Goal: Task Accomplishment & Management: Manage account settings

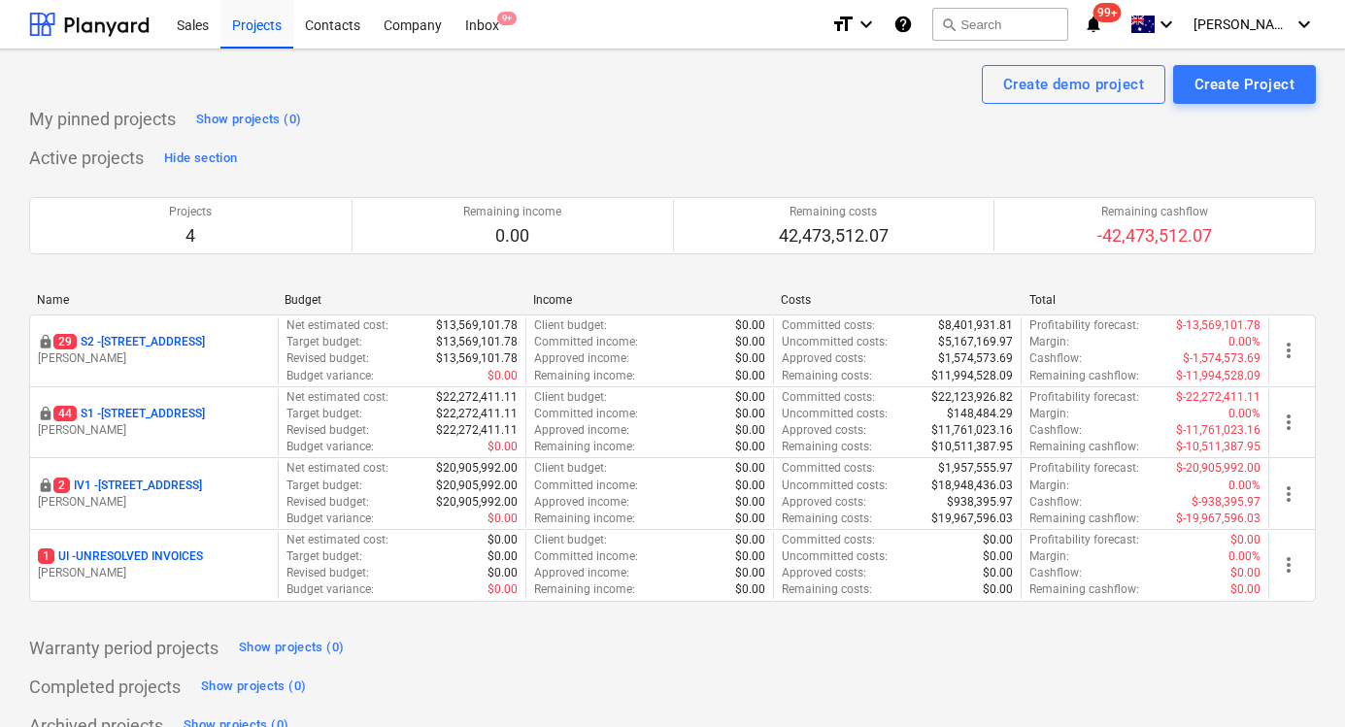
drag, startPoint x: 177, startPoint y: 417, endPoint x: 165, endPoint y: 413, distance: 12.6
click at [175, 418] on p "44 S1 - 248 Bay Rd, Sandringham" at bounding box center [128, 414] width 151 height 17
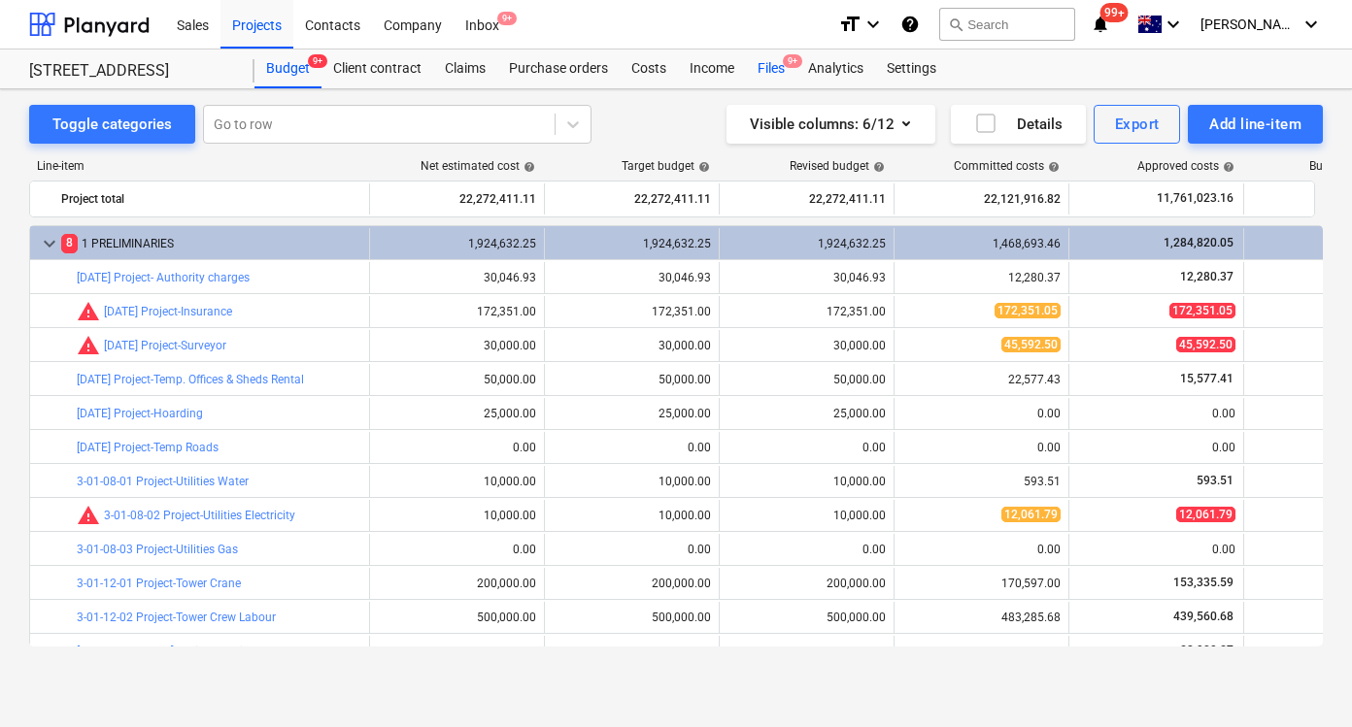
click at [759, 61] on div "Files 9+" at bounding box center [771, 69] width 50 height 39
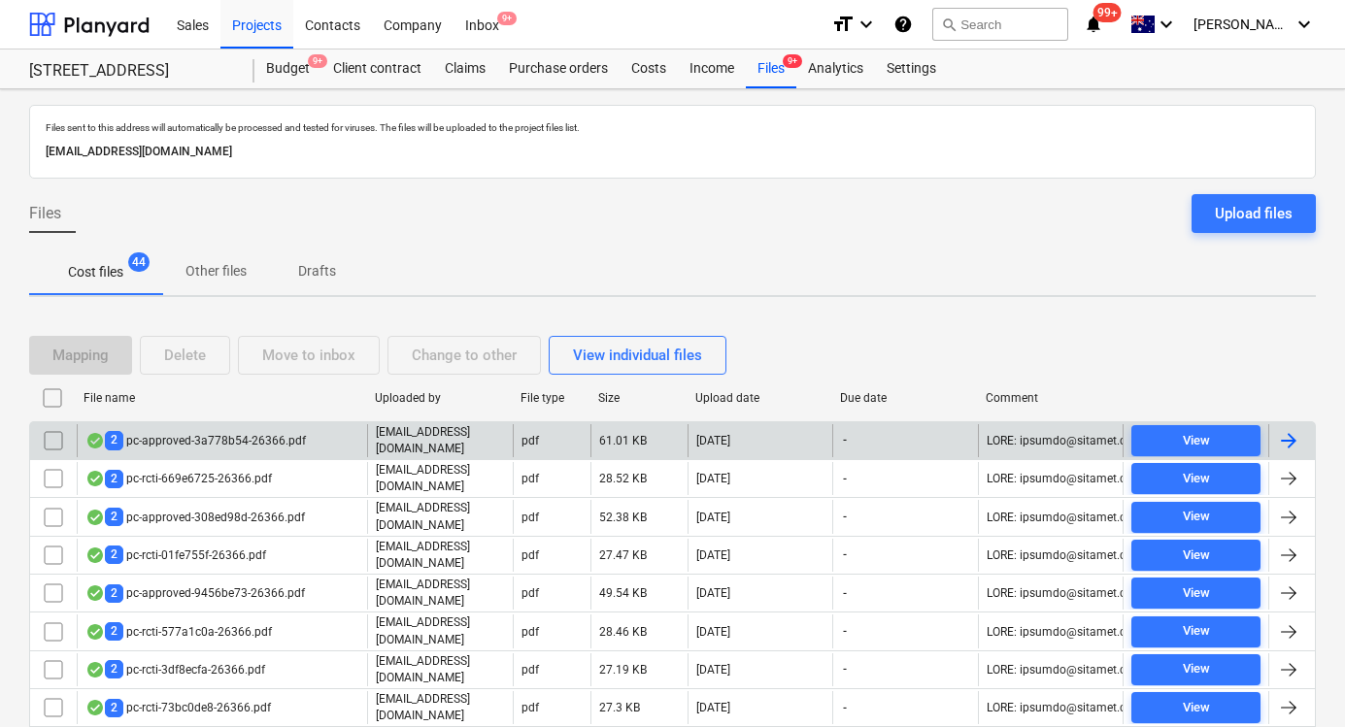
click at [373, 444] on div "[EMAIL_ADDRESS][DOMAIN_NAME]" at bounding box center [440, 440] width 146 height 33
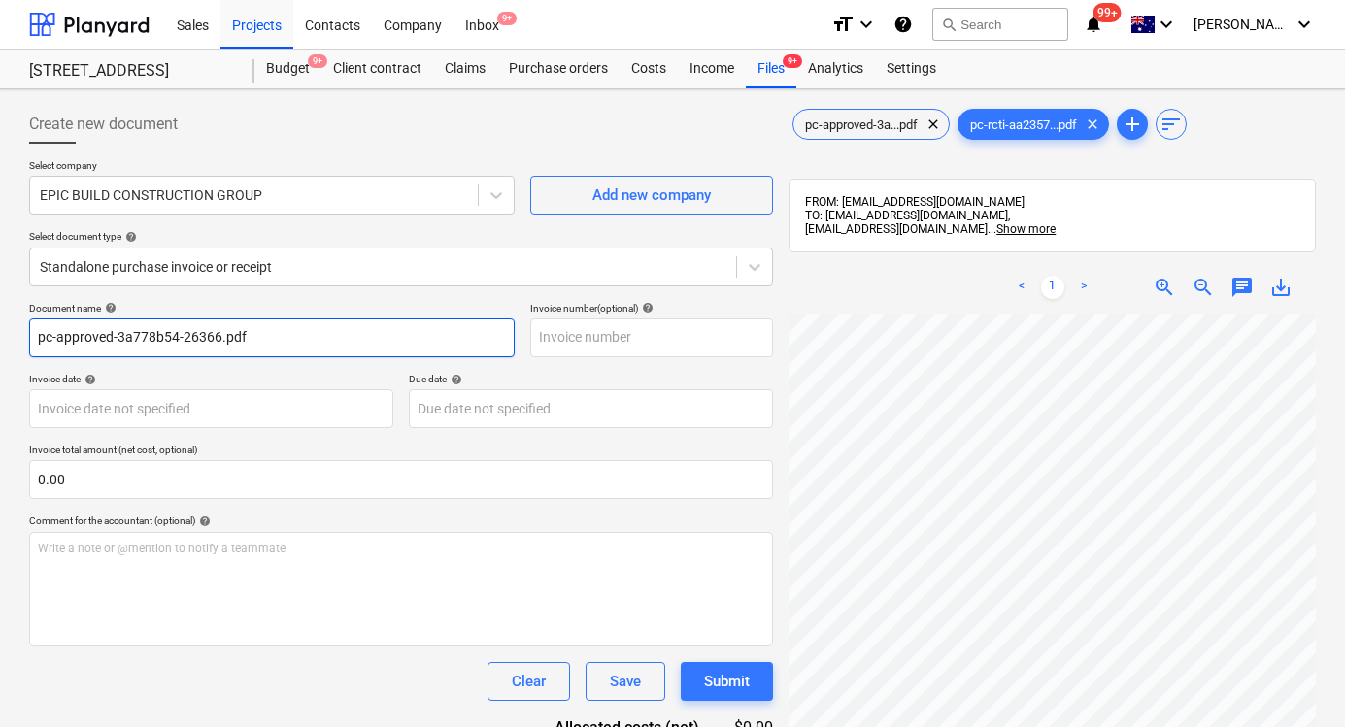
click at [141, 331] on input "pc-approved-3a778b54-26366.pdf" at bounding box center [271, 337] width 485 height 39
click at [338, 347] on input "pc-approved-3a778b54-26366.pdf" at bounding box center [271, 337] width 485 height 39
type input "pc-approved-3a778b54-26366.p"
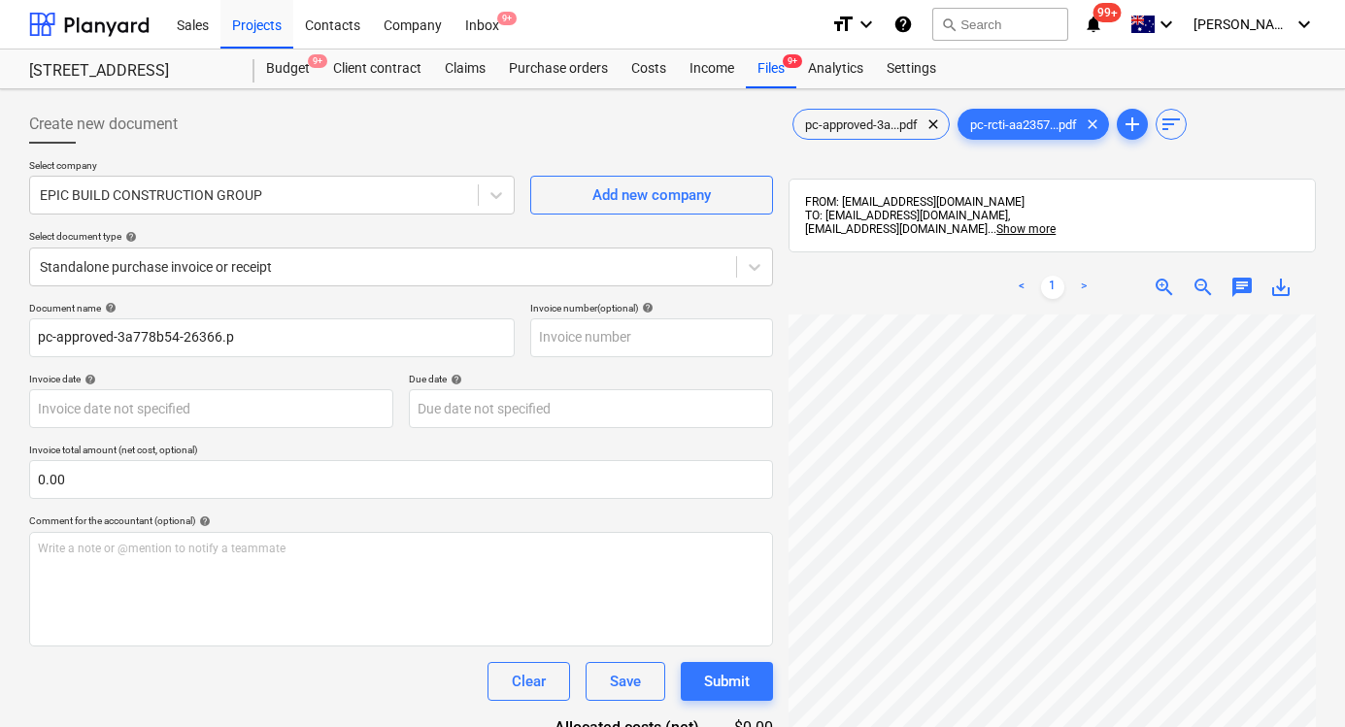
scroll to position [5, 42]
click at [848, 123] on span "pc-approved-3a...pdf" at bounding box center [861, 124] width 136 height 15
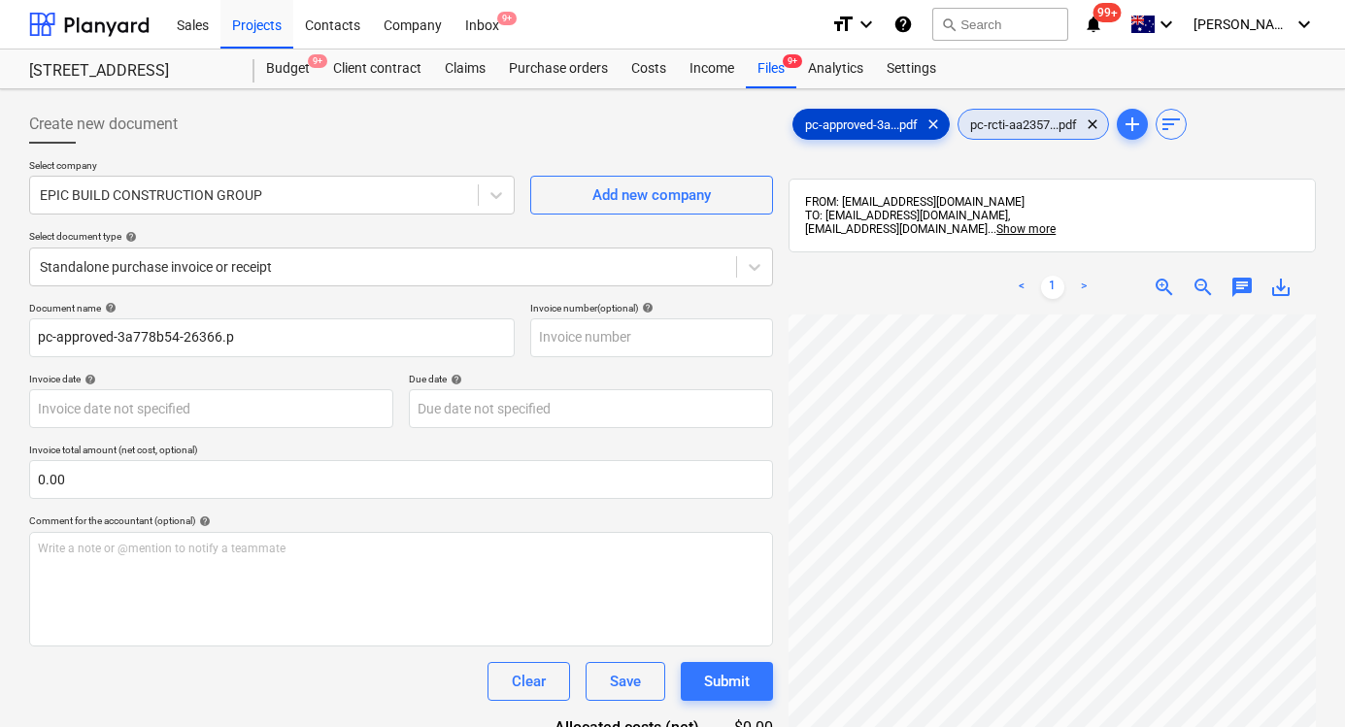
scroll to position [0, 42]
click at [1023, 122] on span "pc-rcti-aa2357...pdf" at bounding box center [1023, 124] width 130 height 15
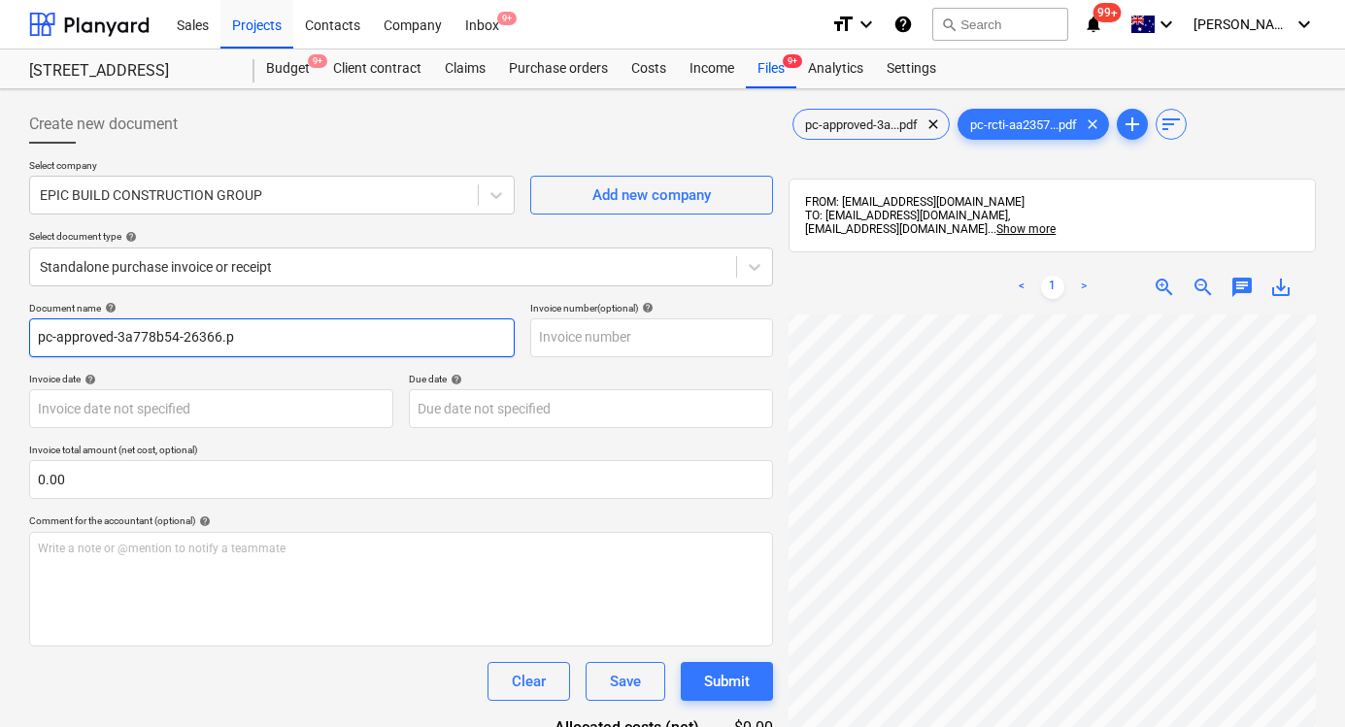
click at [185, 332] on input "pc-approved-3a778b54-26366.p" at bounding box center [271, 337] width 485 height 39
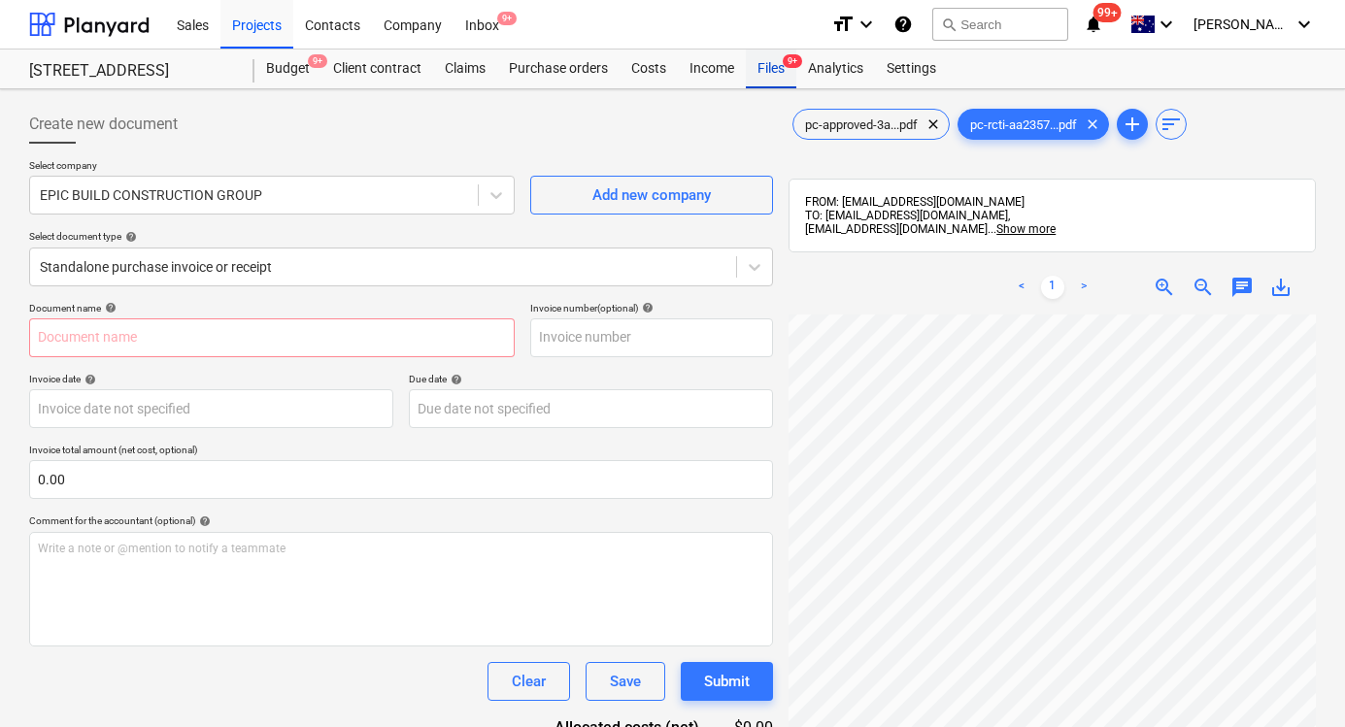
click at [752, 61] on div "Files 9+" at bounding box center [771, 69] width 50 height 39
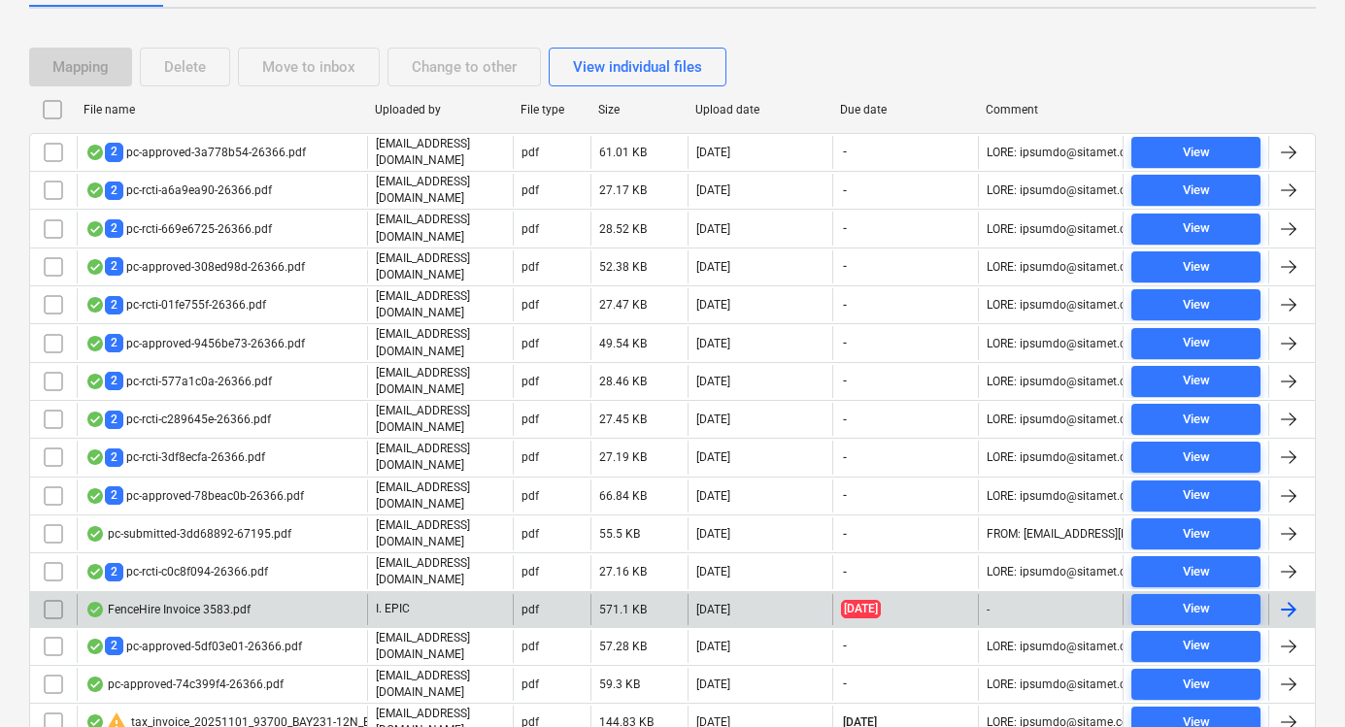
scroll to position [364, 0]
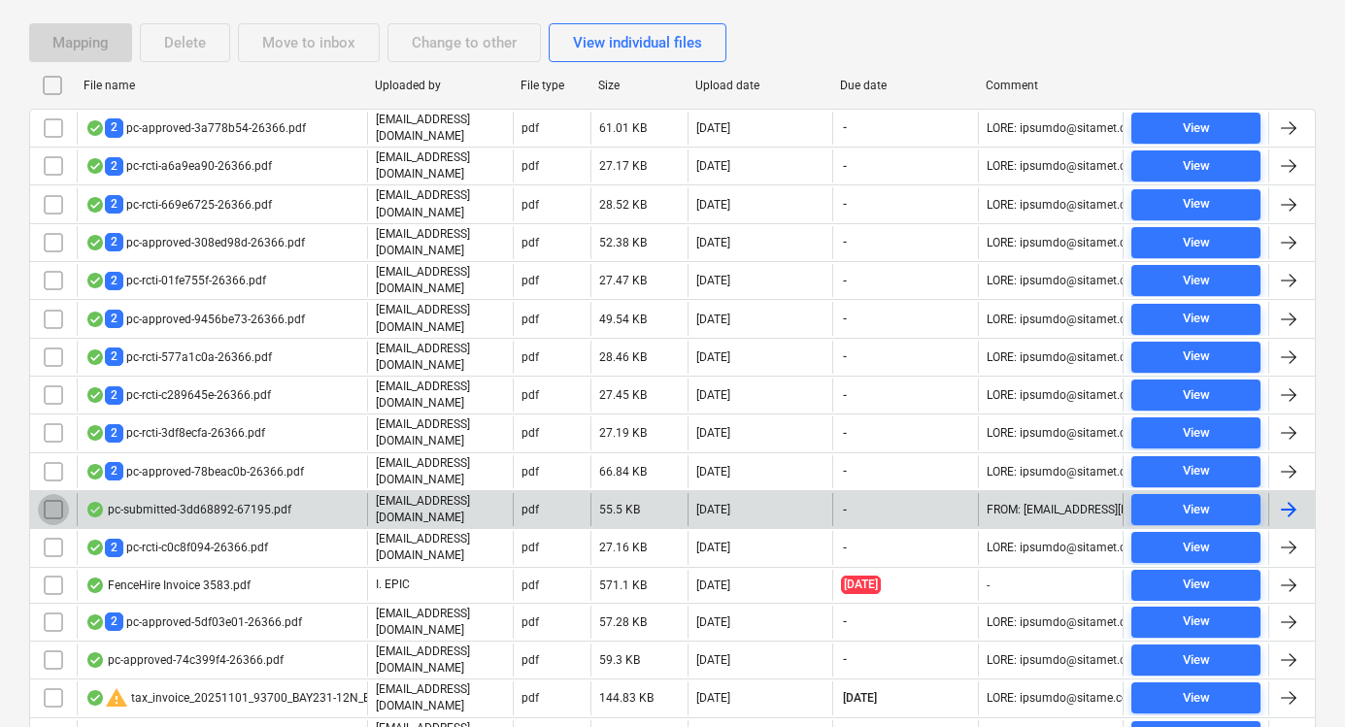
click at [53, 494] on input "checkbox" at bounding box center [53, 509] width 31 height 31
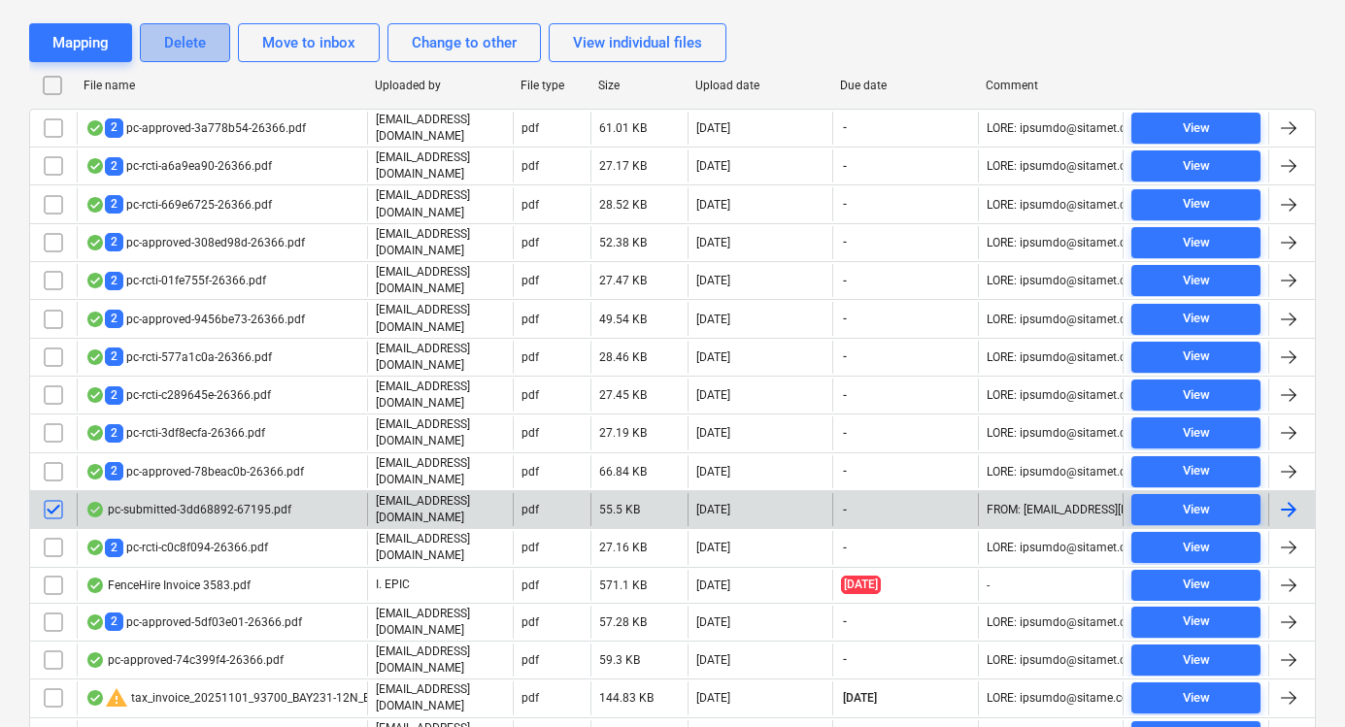
click at [170, 42] on div "Delete" at bounding box center [185, 42] width 42 height 25
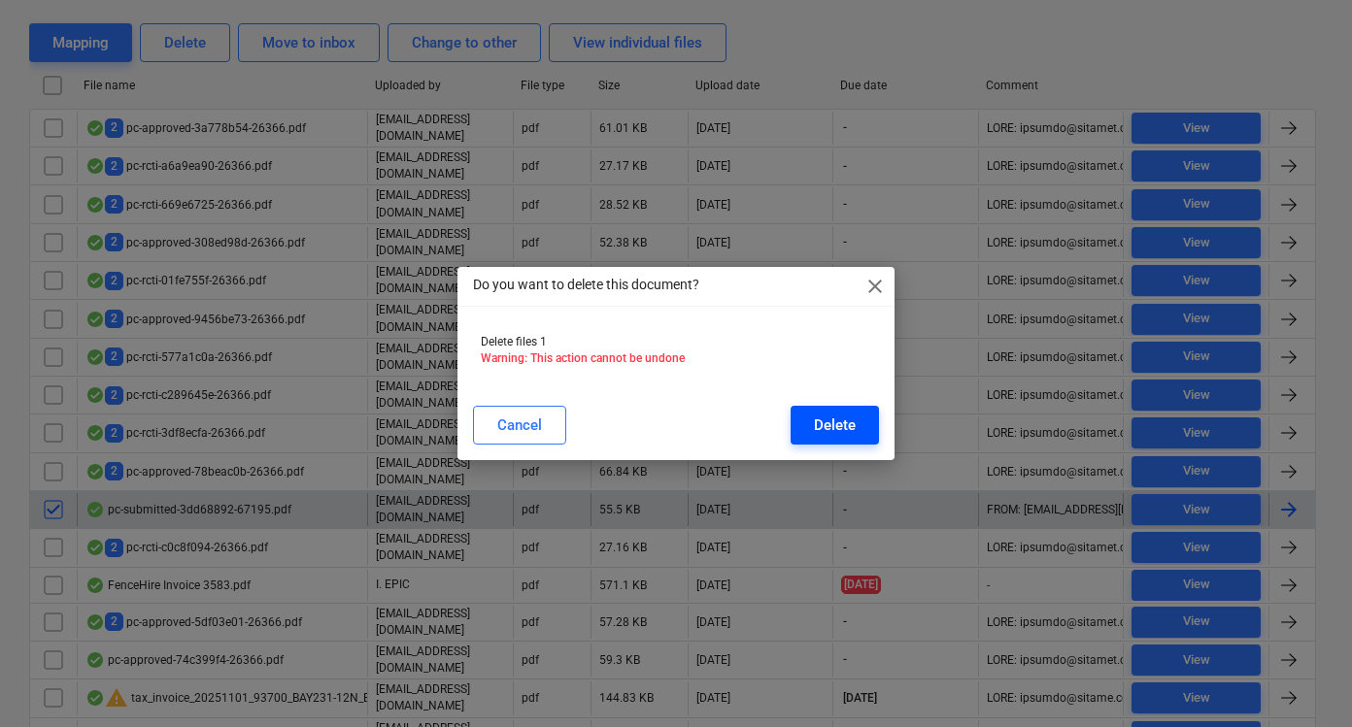
click at [827, 418] on div "Delete" at bounding box center [835, 425] width 42 height 25
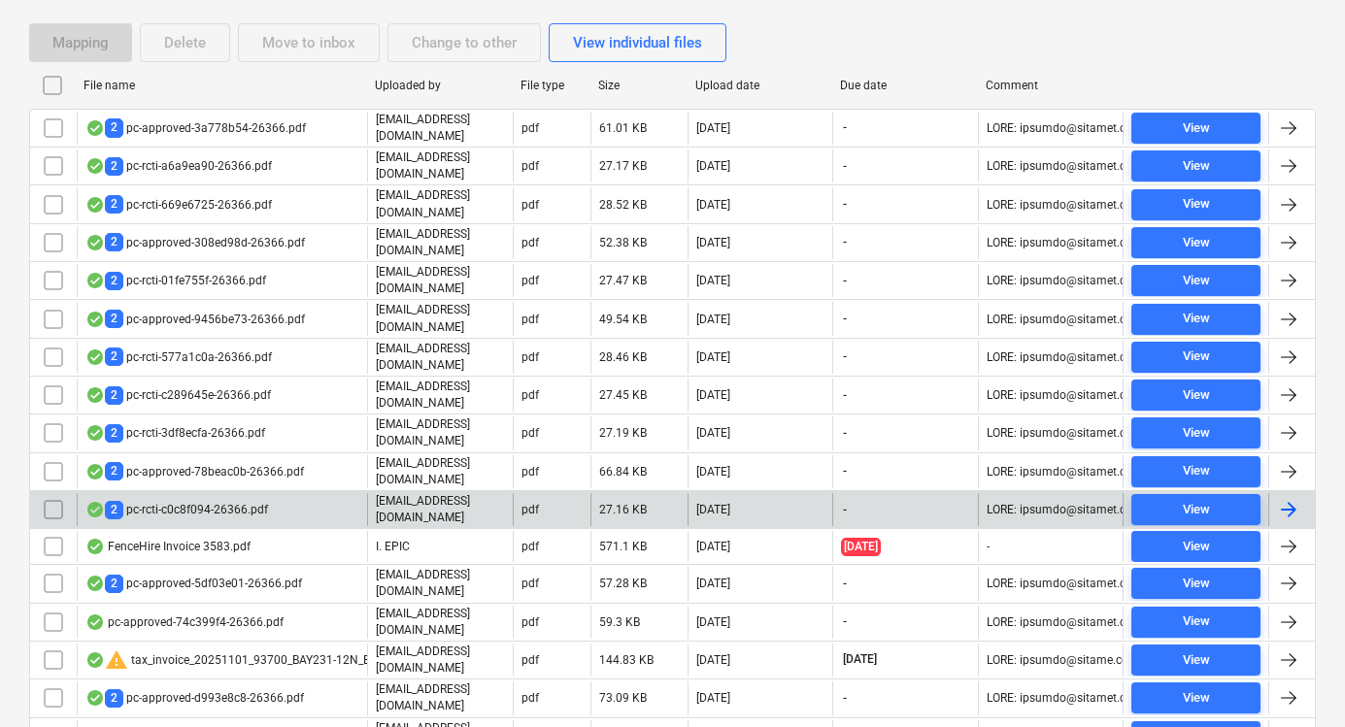
scroll to position [0, 0]
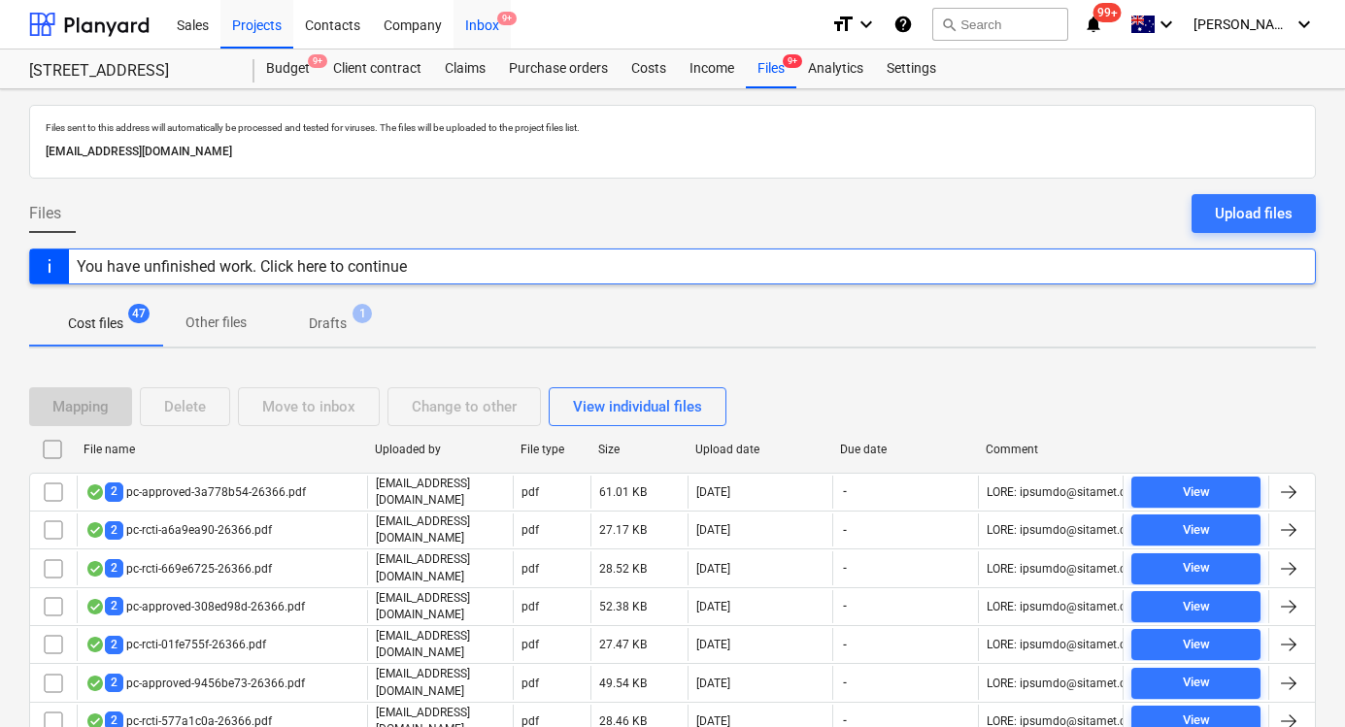
click at [504, 27] on div "Inbox 9+" at bounding box center [481, 24] width 57 height 50
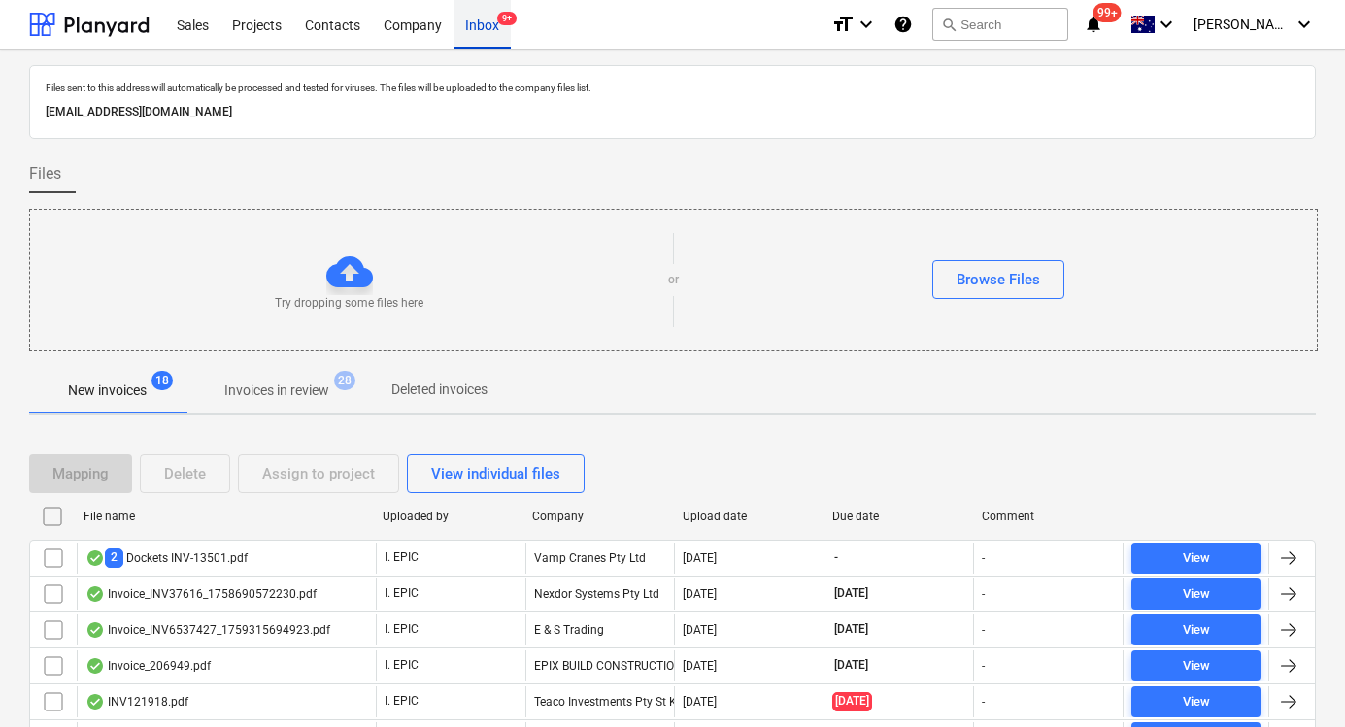
click at [496, 38] on div "Inbox 9+" at bounding box center [481, 24] width 57 height 50
click at [196, 30] on div "Sales" at bounding box center [192, 24] width 55 height 50
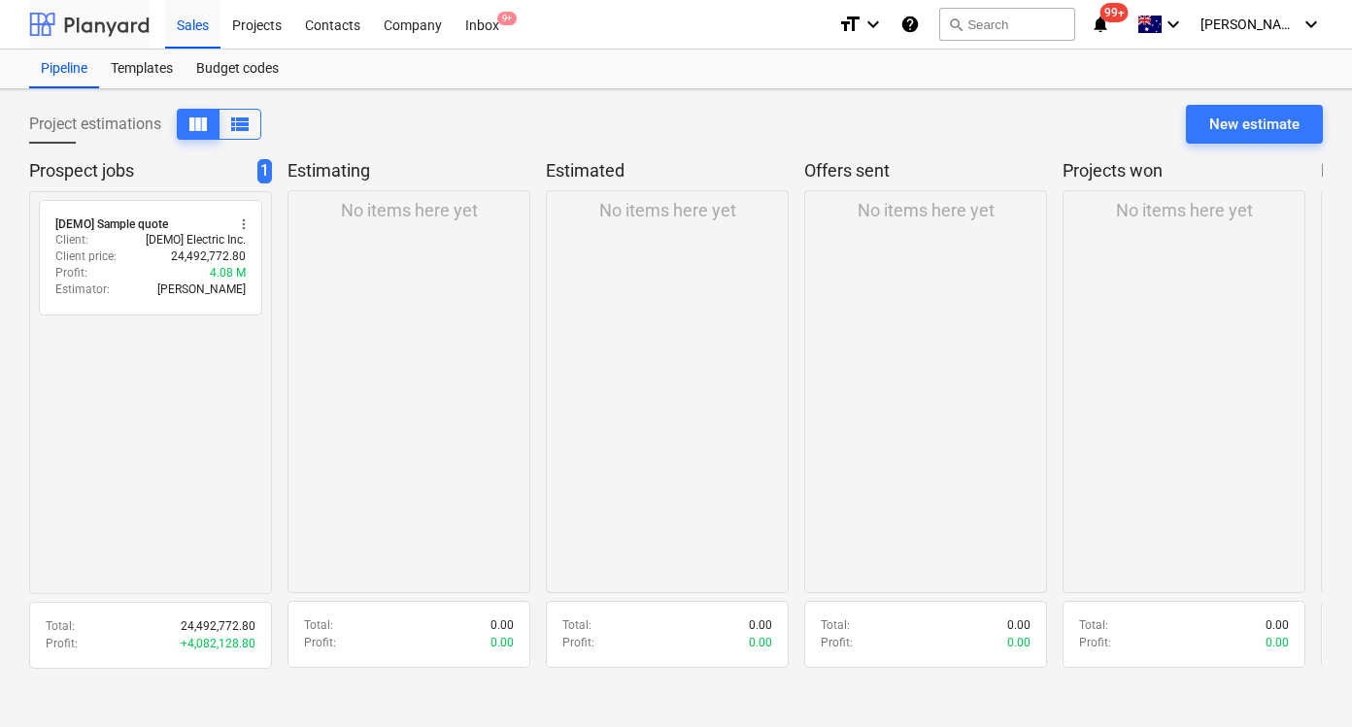
click at [143, 28] on div at bounding box center [89, 24] width 120 height 49
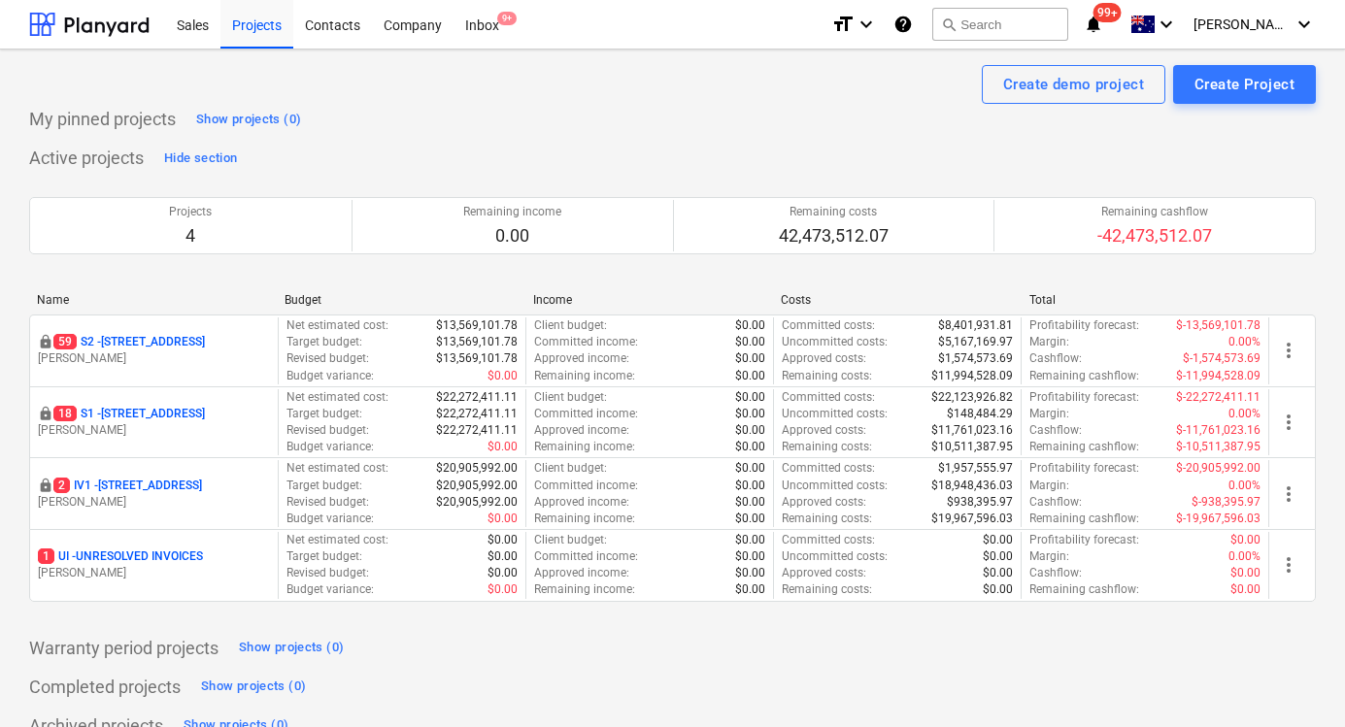
click at [113, 410] on p "18 S1 - 248 Bay Rd, Sandringham" at bounding box center [128, 414] width 151 height 17
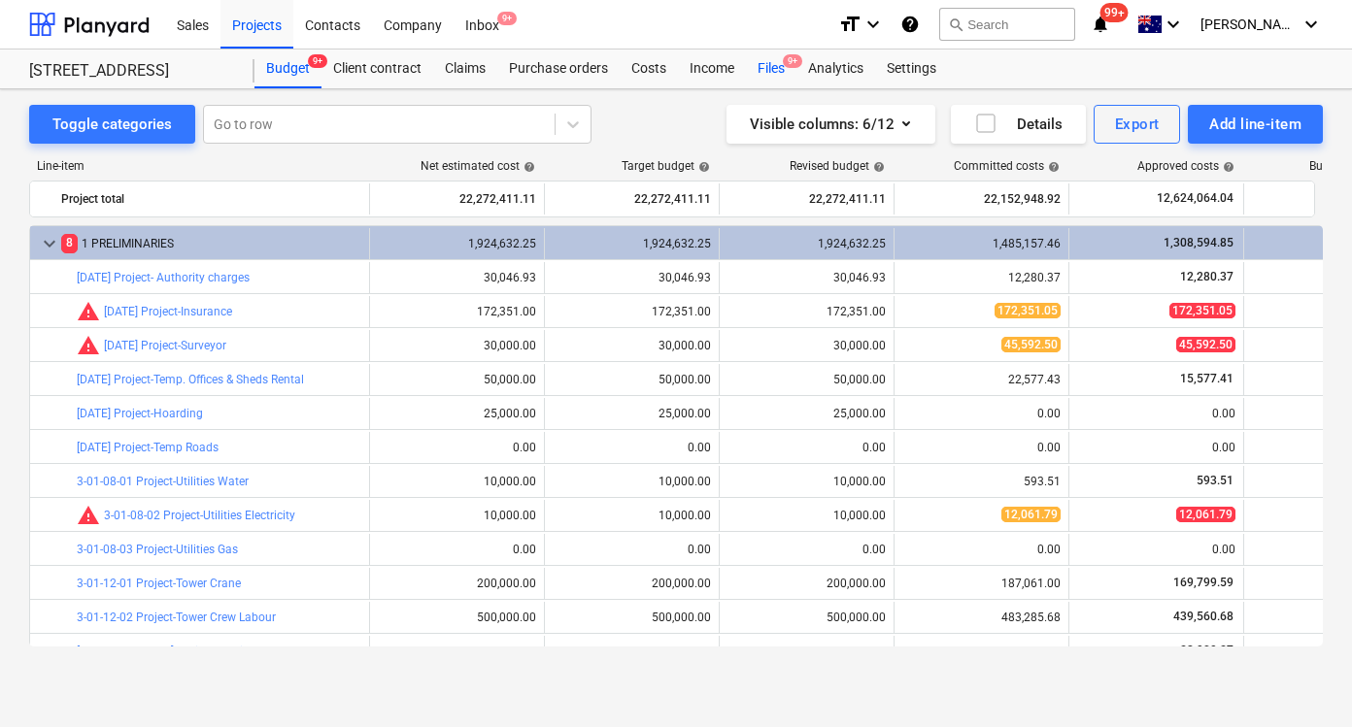
click at [787, 72] on div "Files 9+" at bounding box center [771, 69] width 50 height 39
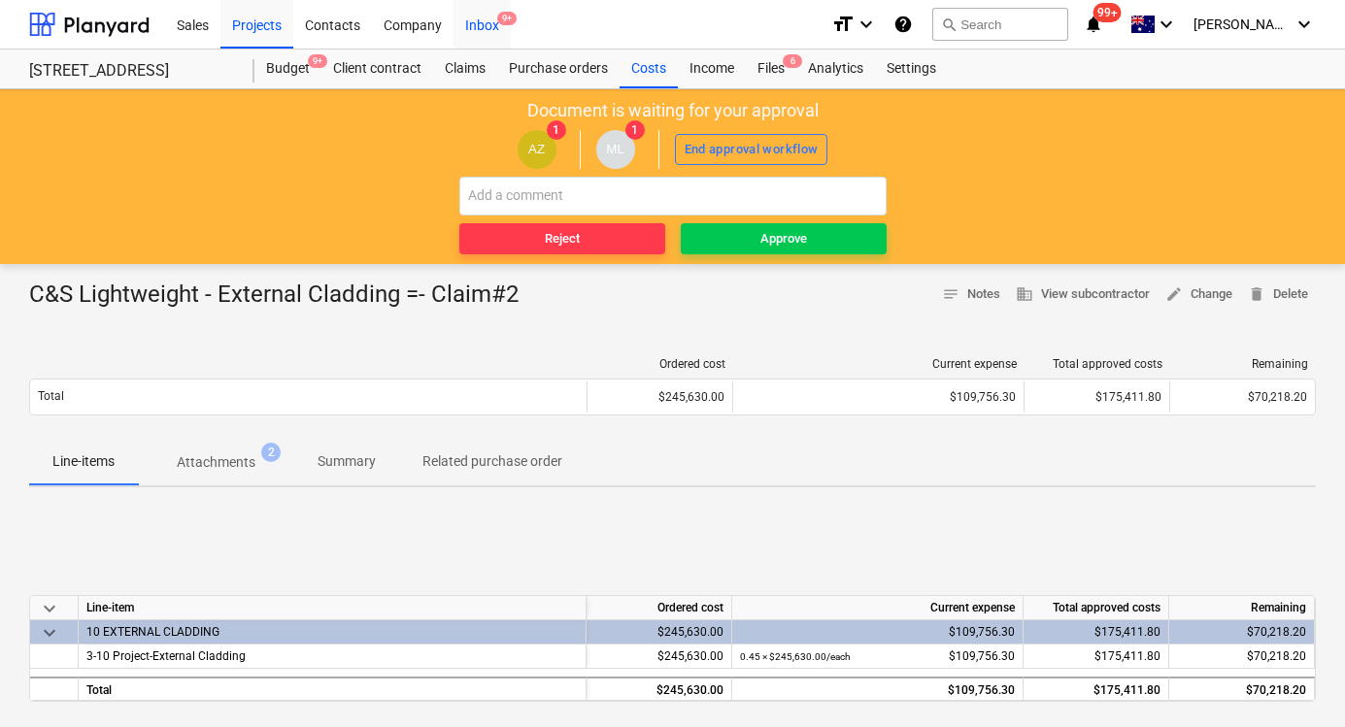
click at [483, 18] on div "Inbox 9+" at bounding box center [481, 24] width 57 height 50
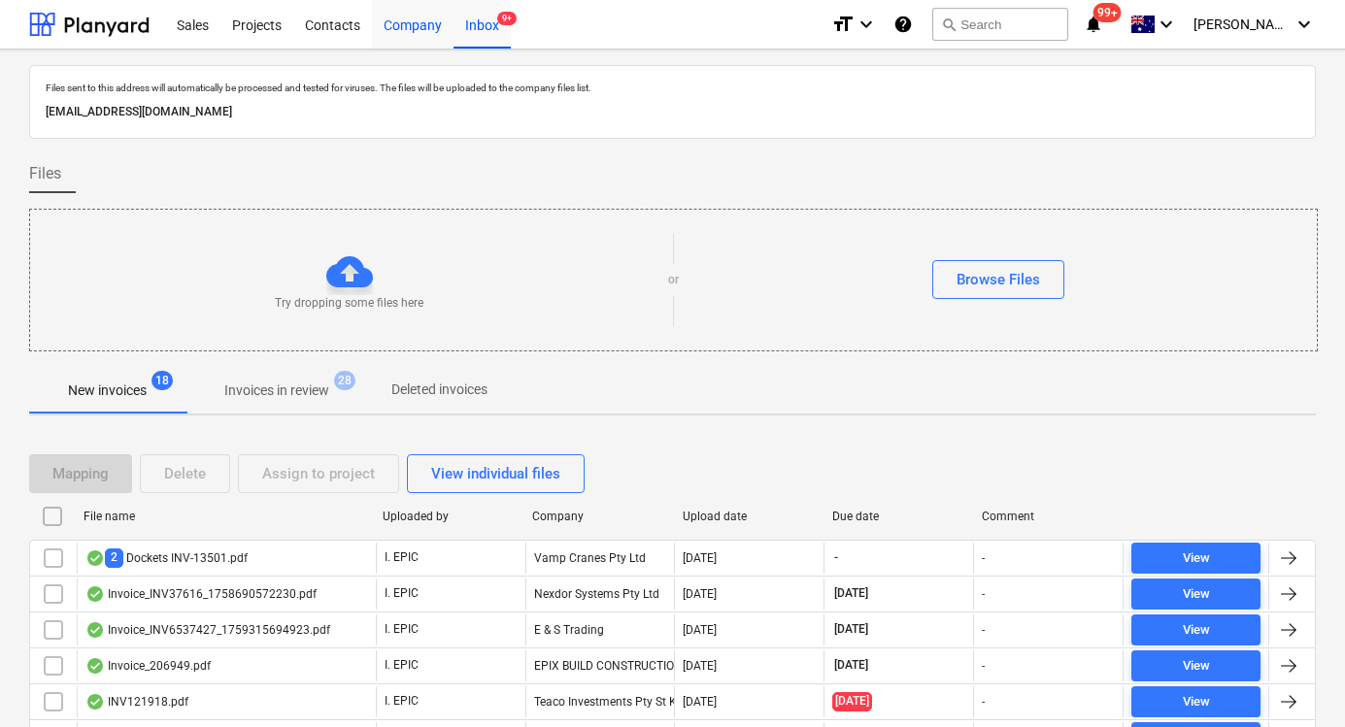
click at [396, 36] on div "Company" at bounding box center [413, 24] width 82 height 50
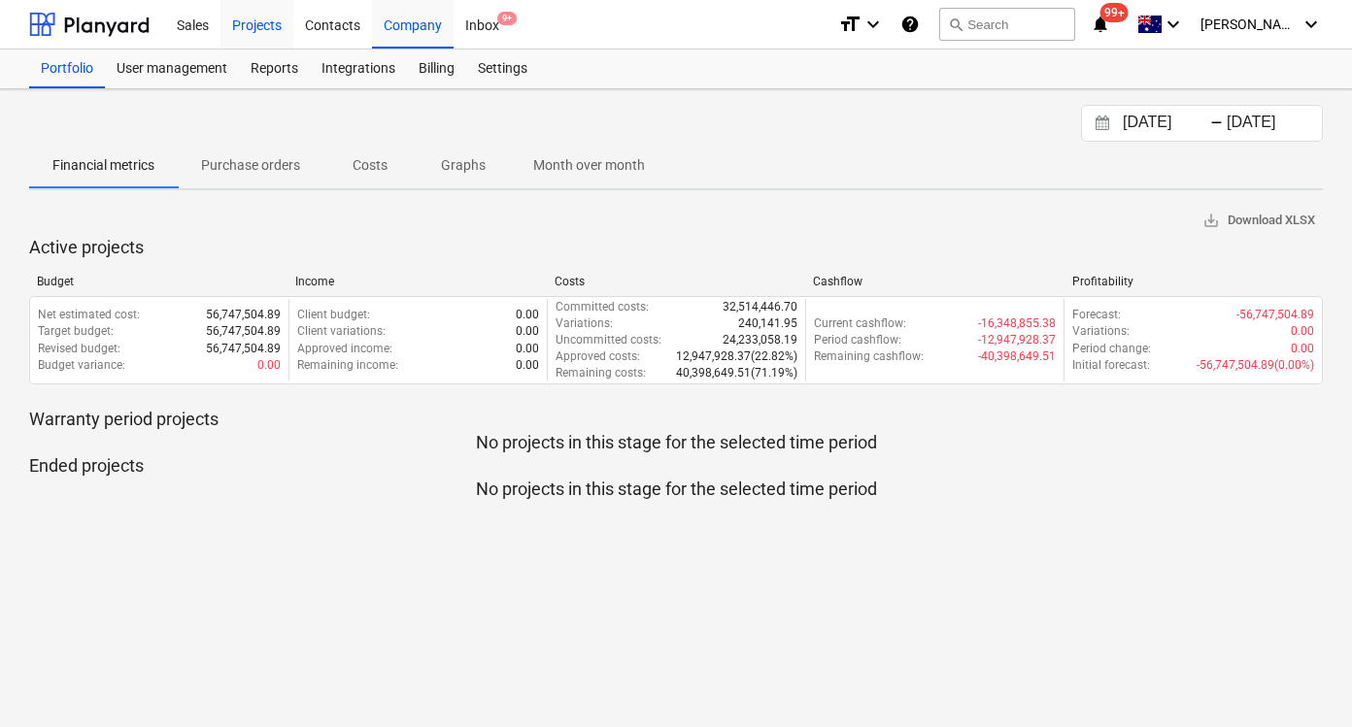
click at [250, 33] on div "Projects" at bounding box center [256, 24] width 73 height 50
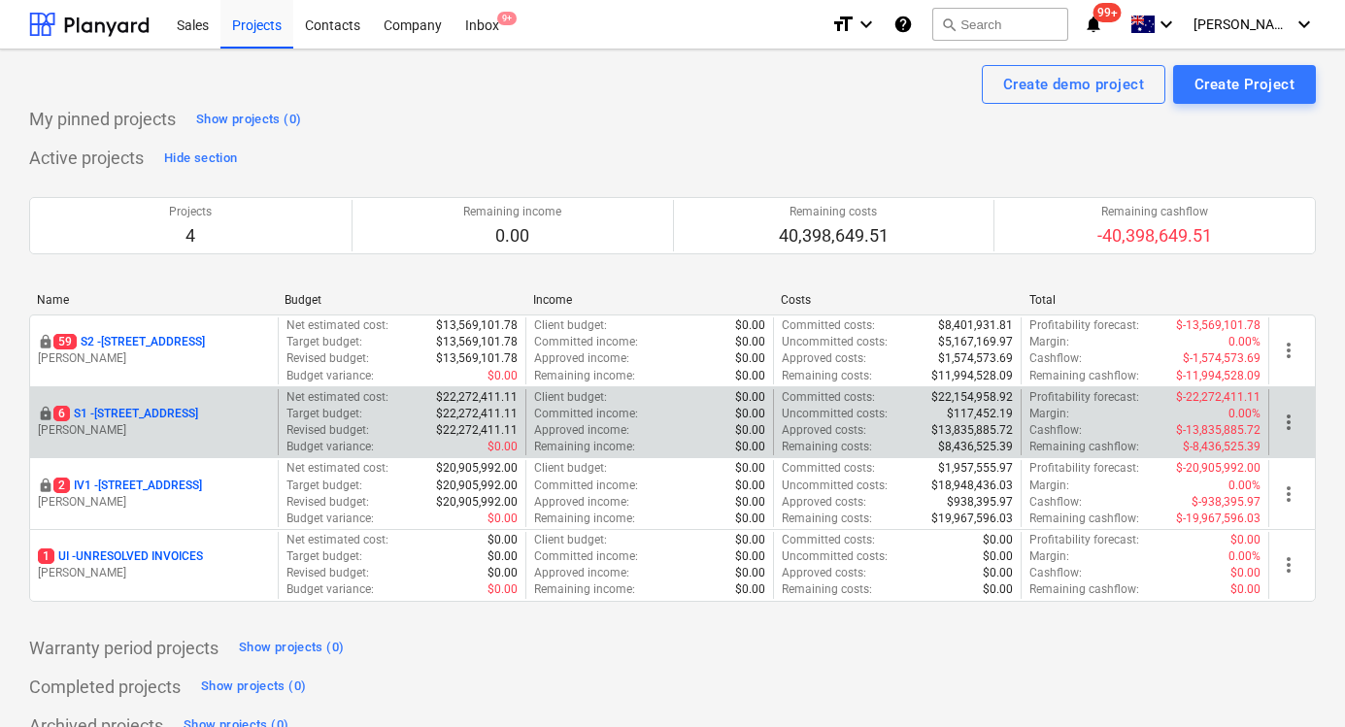
click at [188, 413] on p "[STREET_ADDRESS]" at bounding box center [125, 414] width 145 height 17
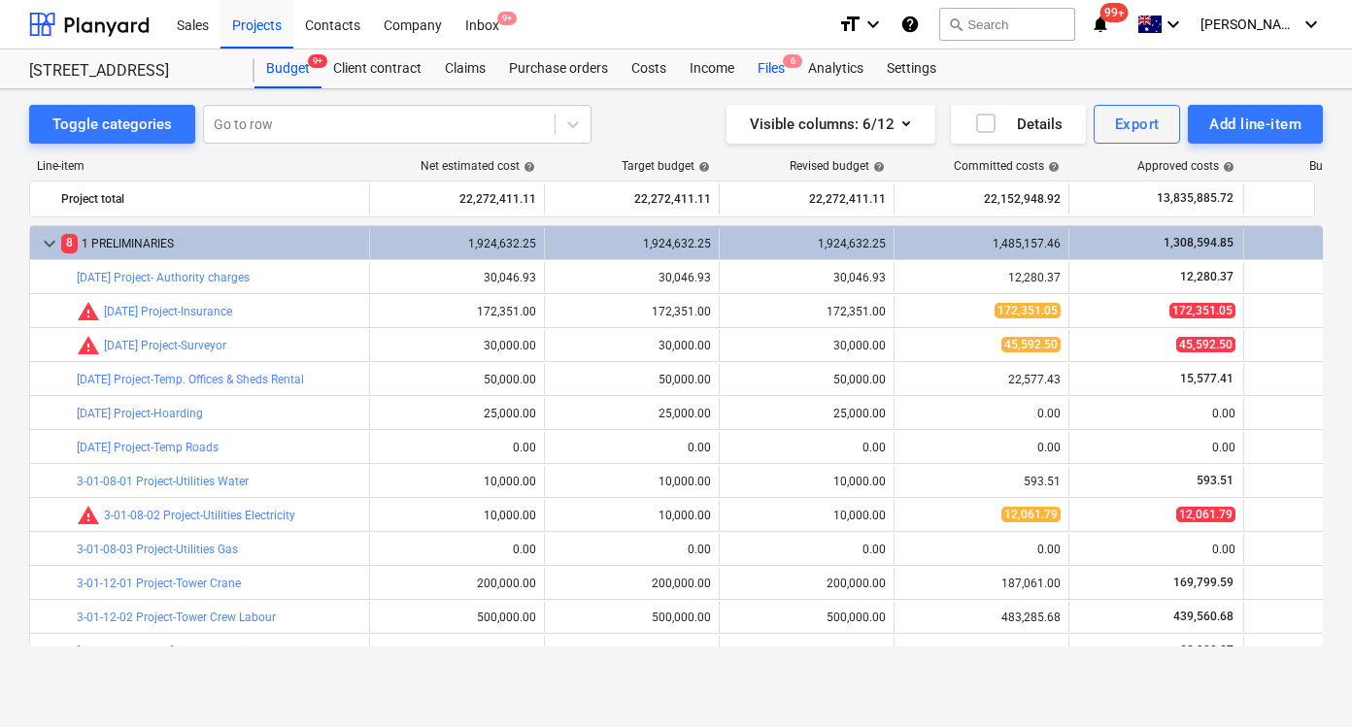
click at [782, 68] on div "Files 6" at bounding box center [771, 69] width 50 height 39
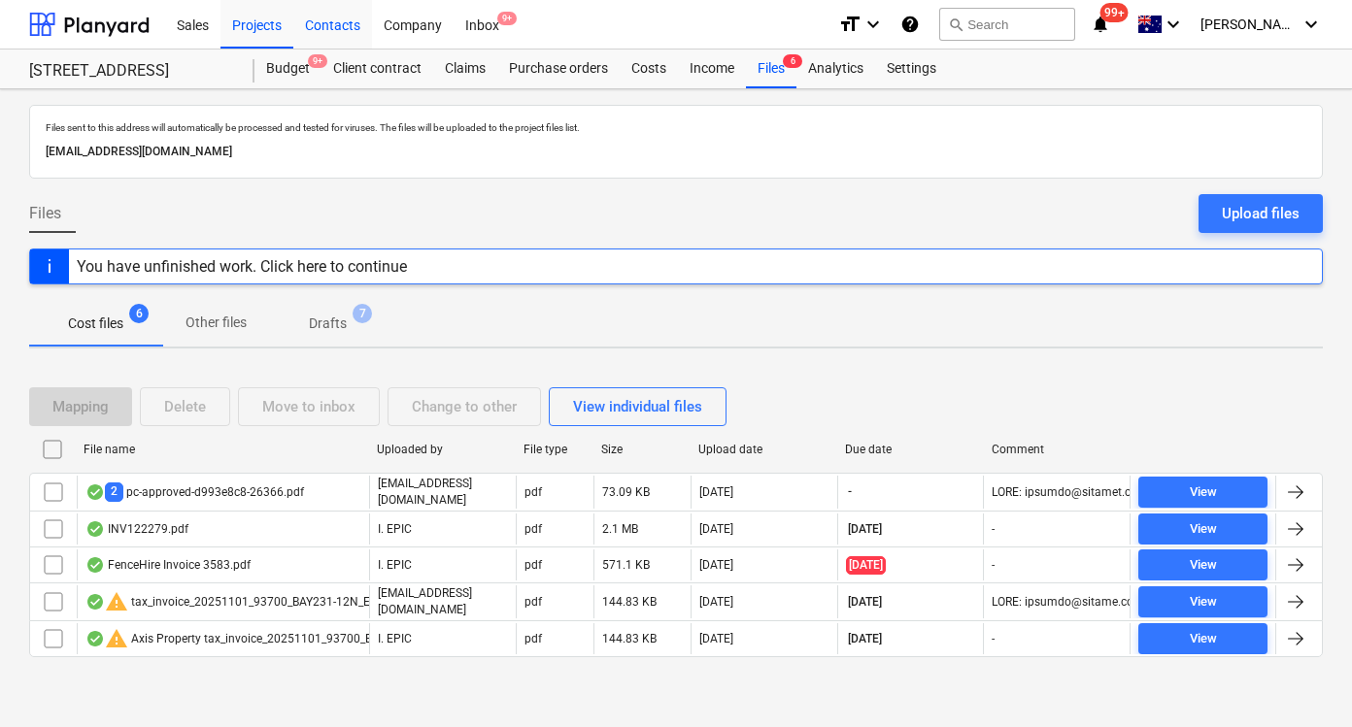
click at [358, 20] on div "Contacts" at bounding box center [332, 24] width 79 height 50
click at [395, 20] on div "Company" at bounding box center [413, 24] width 82 height 50
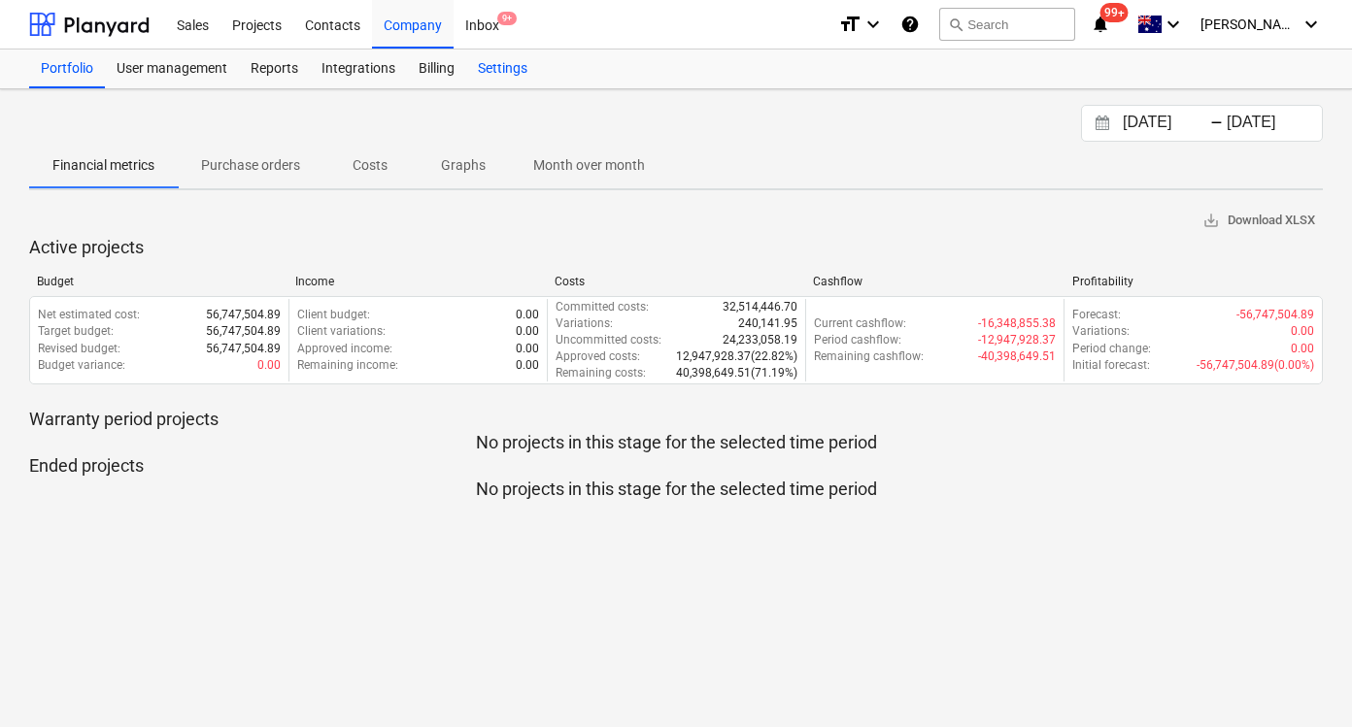
click at [536, 56] on div "Settings" at bounding box center [502, 69] width 73 height 39
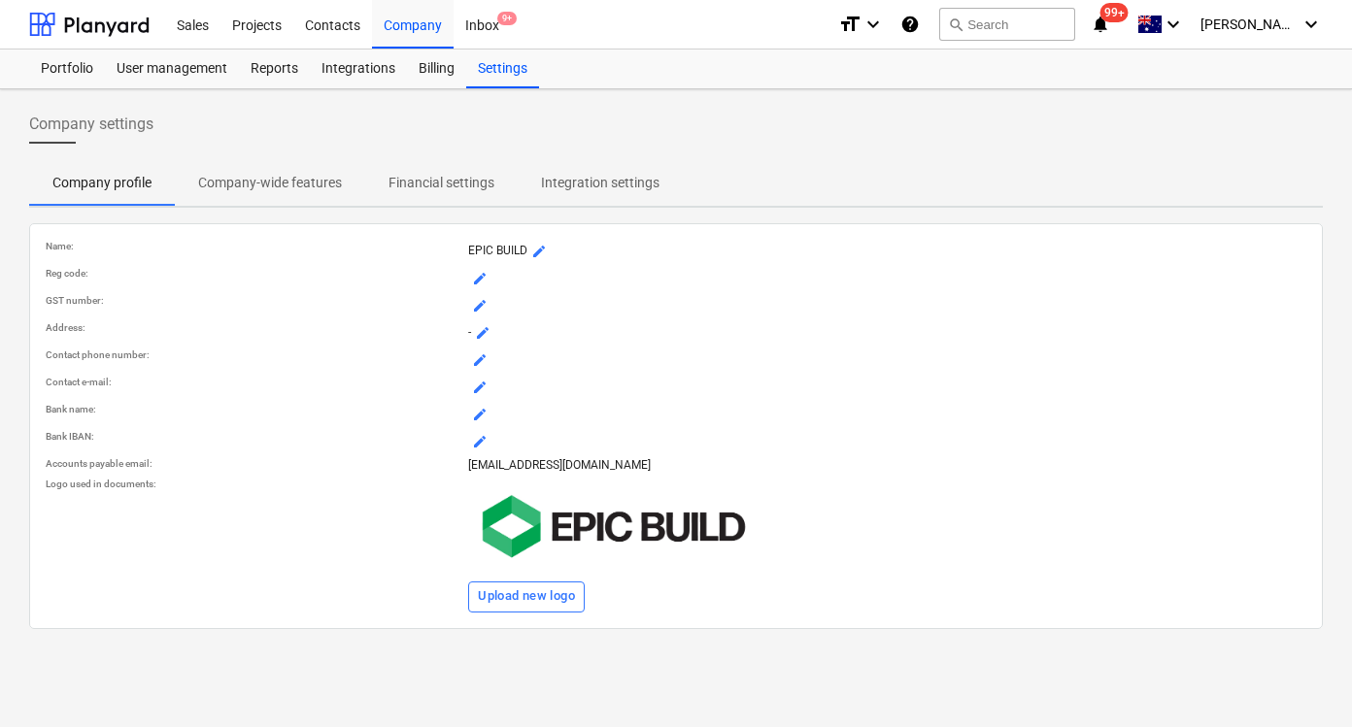
click at [560, 179] on p "Integration settings" at bounding box center [600, 183] width 118 height 20
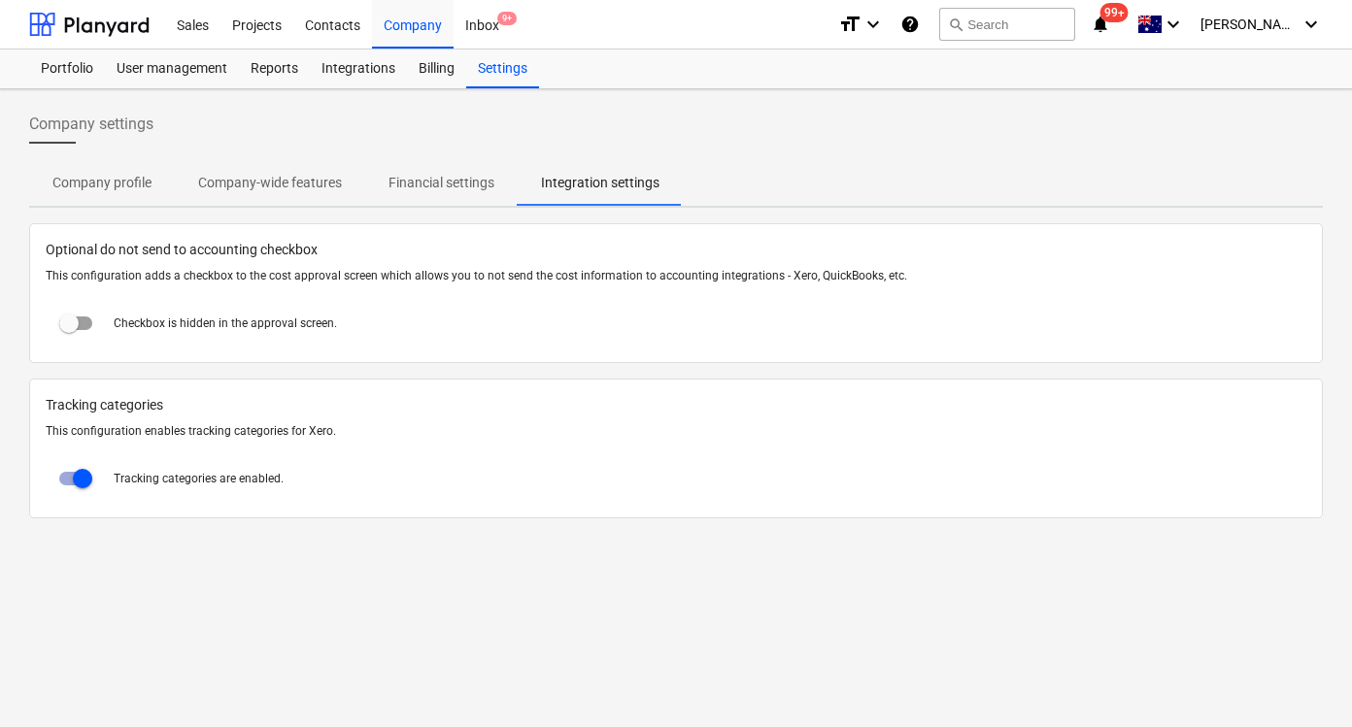
click at [450, 181] on p "Financial settings" at bounding box center [441, 183] width 106 height 20
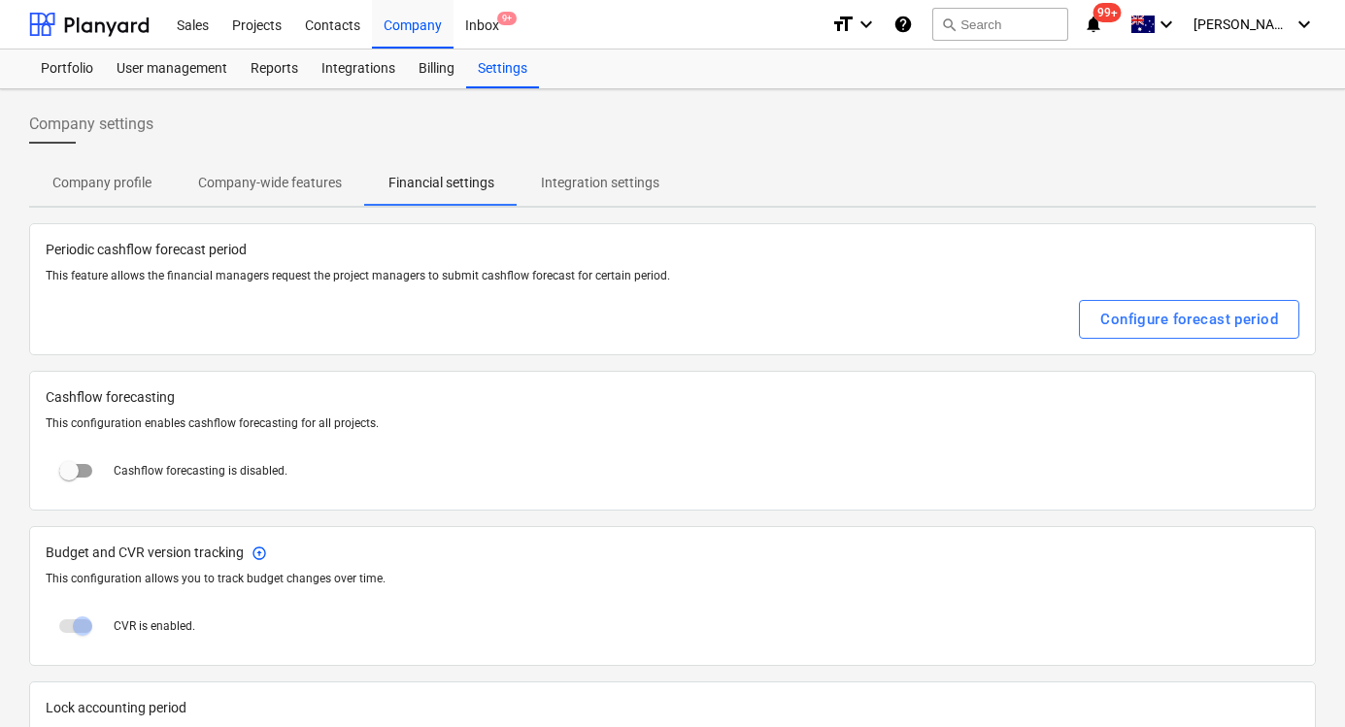
drag, startPoint x: 300, startPoint y: 194, endPoint x: 365, endPoint y: 184, distance: 65.8
click at [300, 193] on span "Company-wide features" at bounding box center [270, 183] width 190 height 32
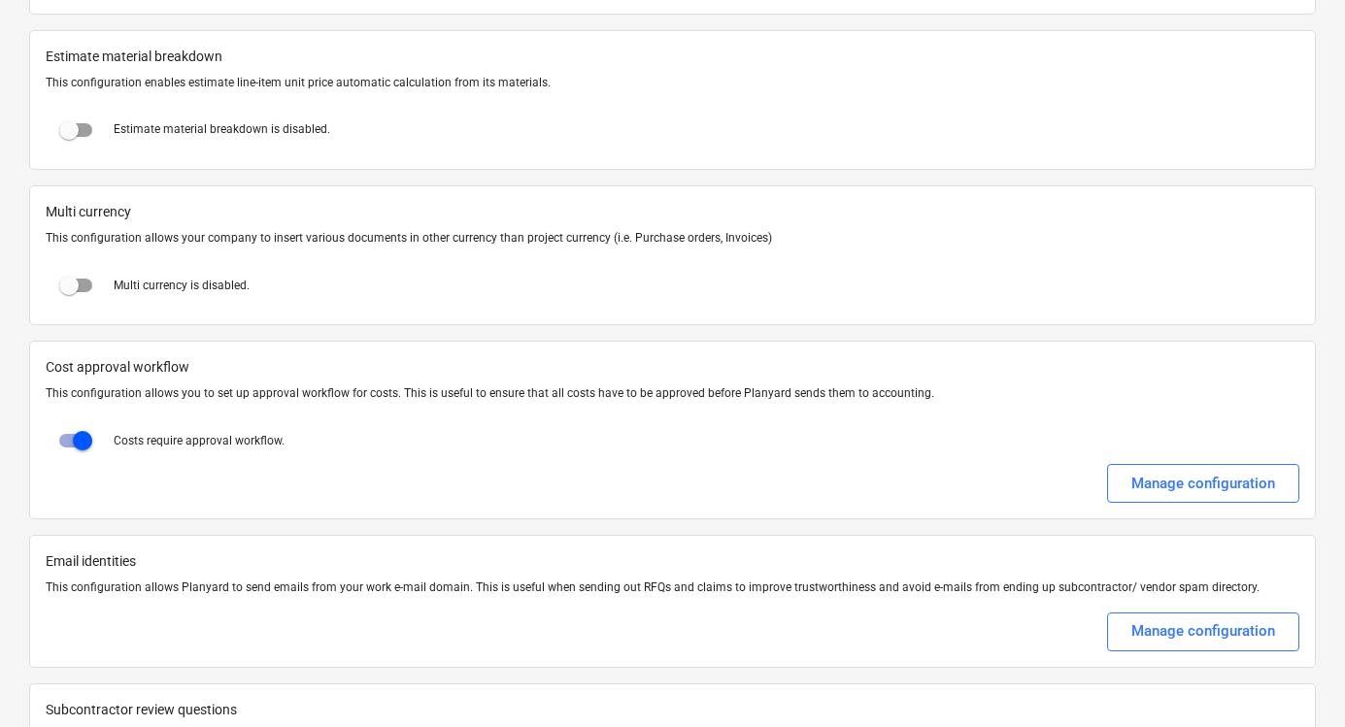
scroll to position [3149, 0]
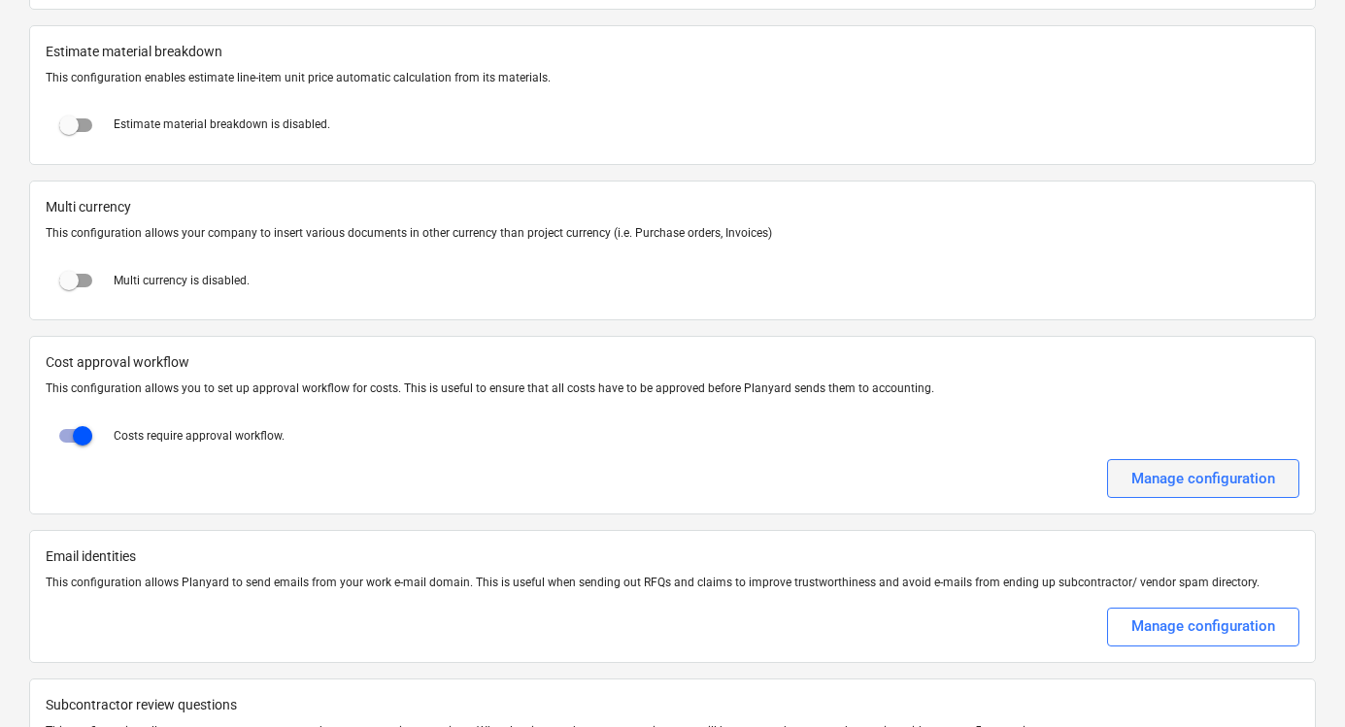
click at [1142, 485] on div "Manage configuration" at bounding box center [1203, 478] width 144 height 25
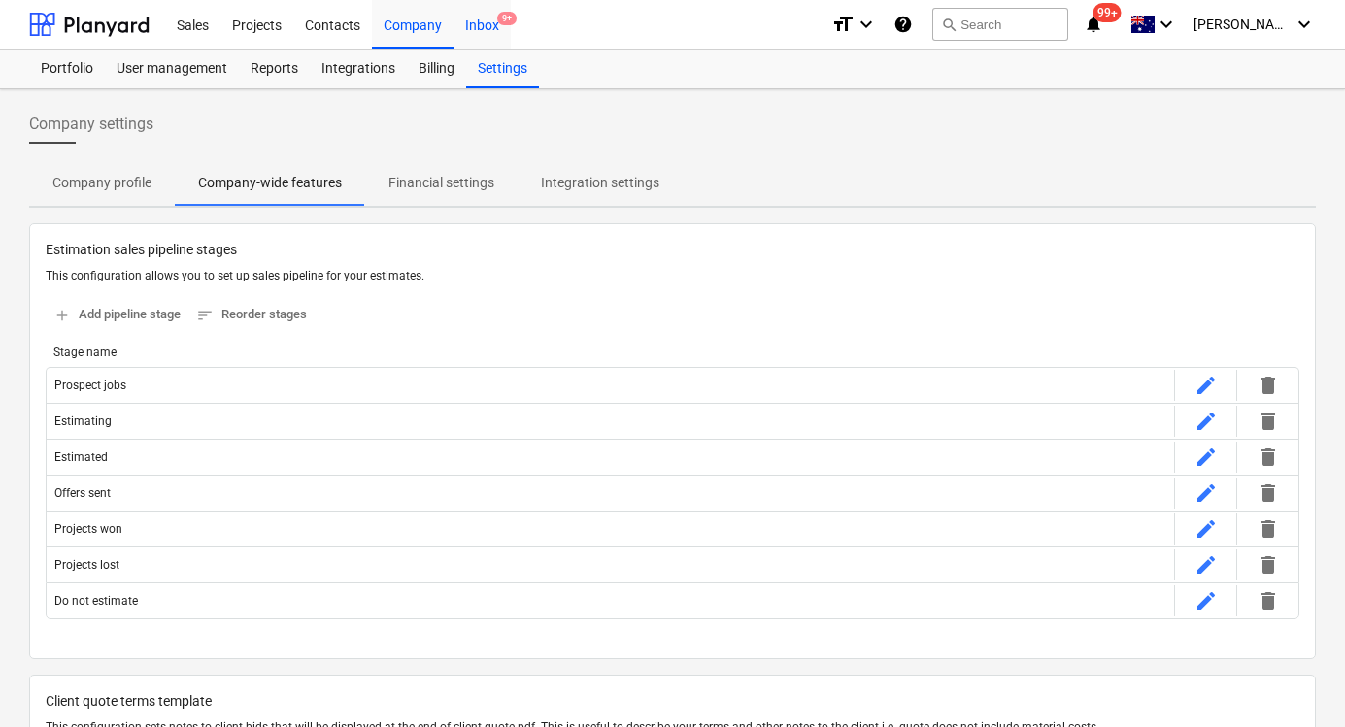
click at [462, 21] on div "Inbox 9+" at bounding box center [481, 24] width 57 height 50
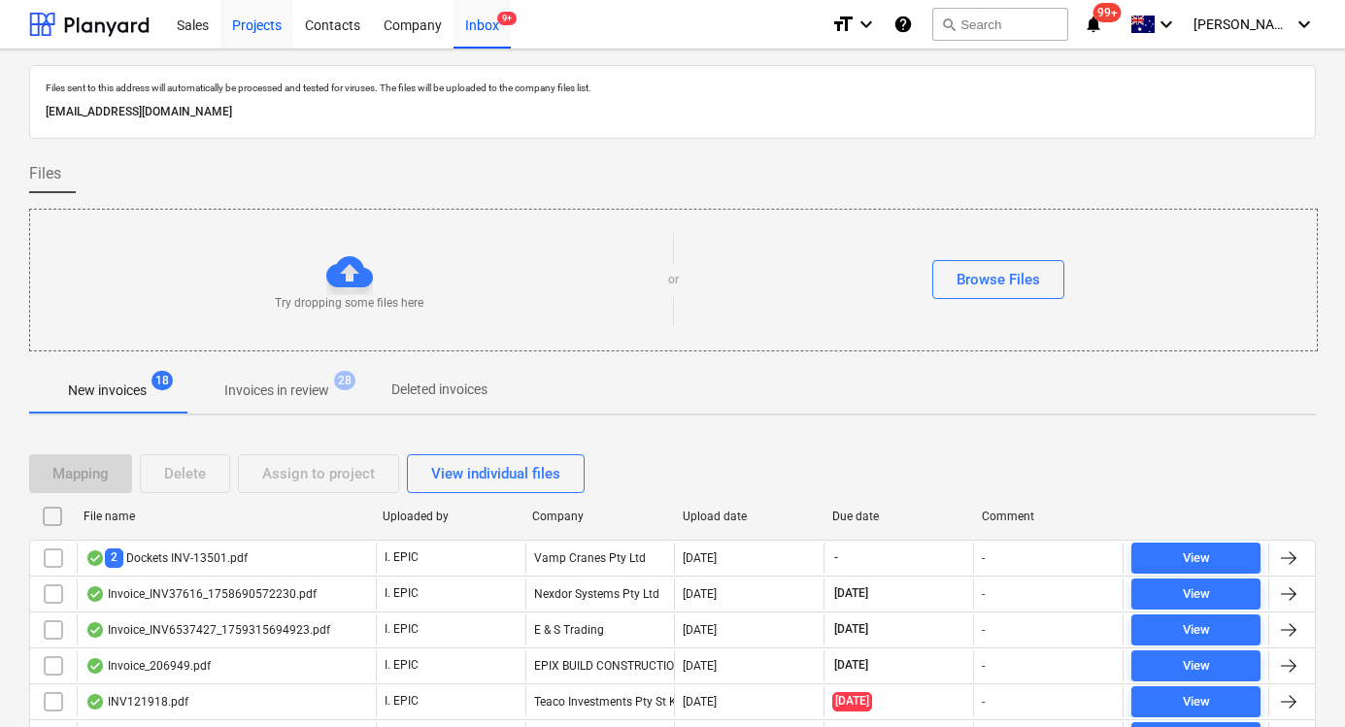
click at [255, 24] on div "Projects" at bounding box center [256, 24] width 73 height 50
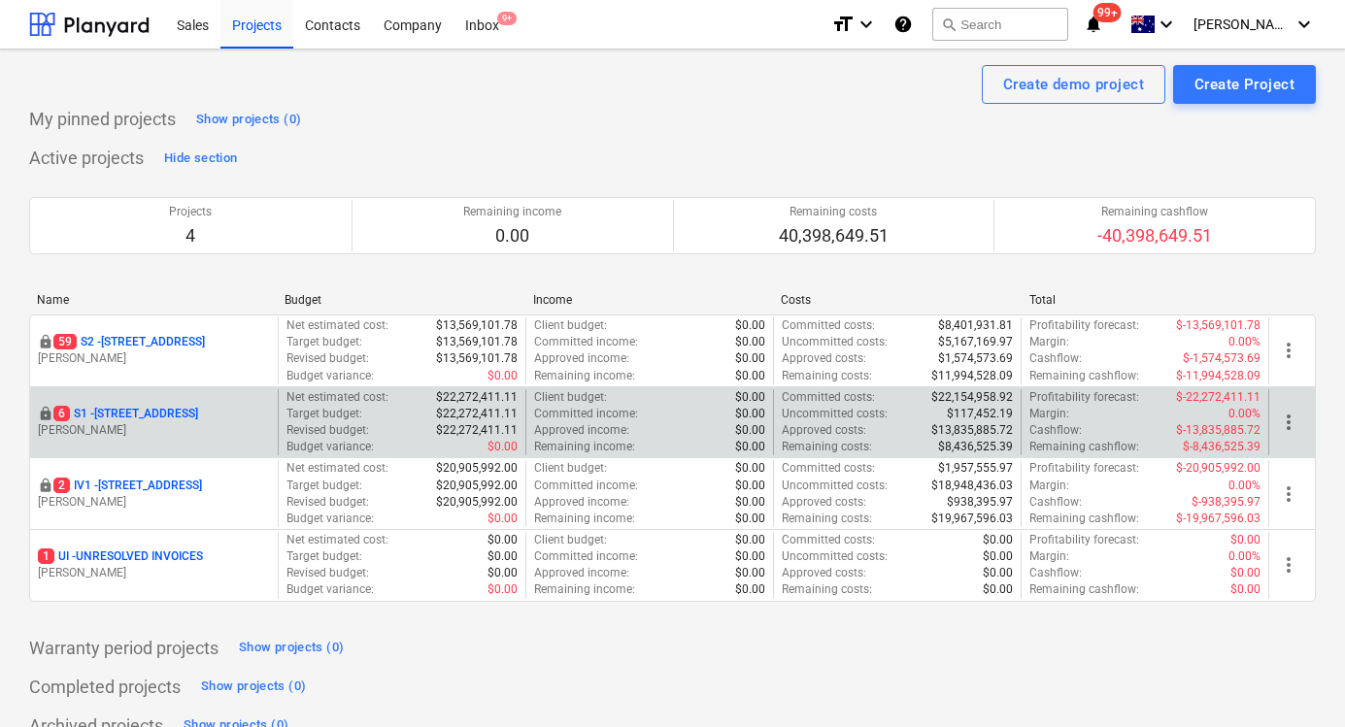
click at [137, 403] on div "locked [STREET_ADDRESS] Lebon" at bounding box center [154, 422] width 248 height 67
click at [137, 410] on p "[STREET_ADDRESS]" at bounding box center [125, 414] width 145 height 17
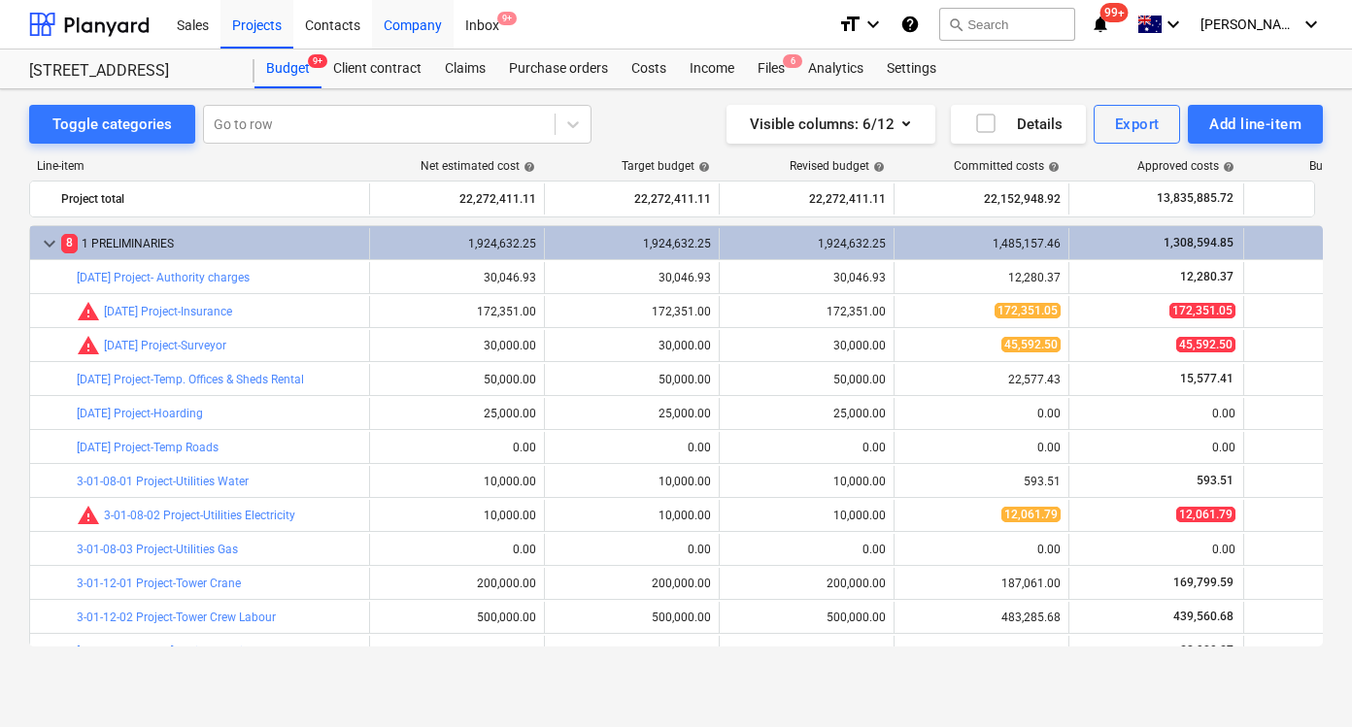
click at [393, 25] on div "Company" at bounding box center [413, 24] width 82 height 50
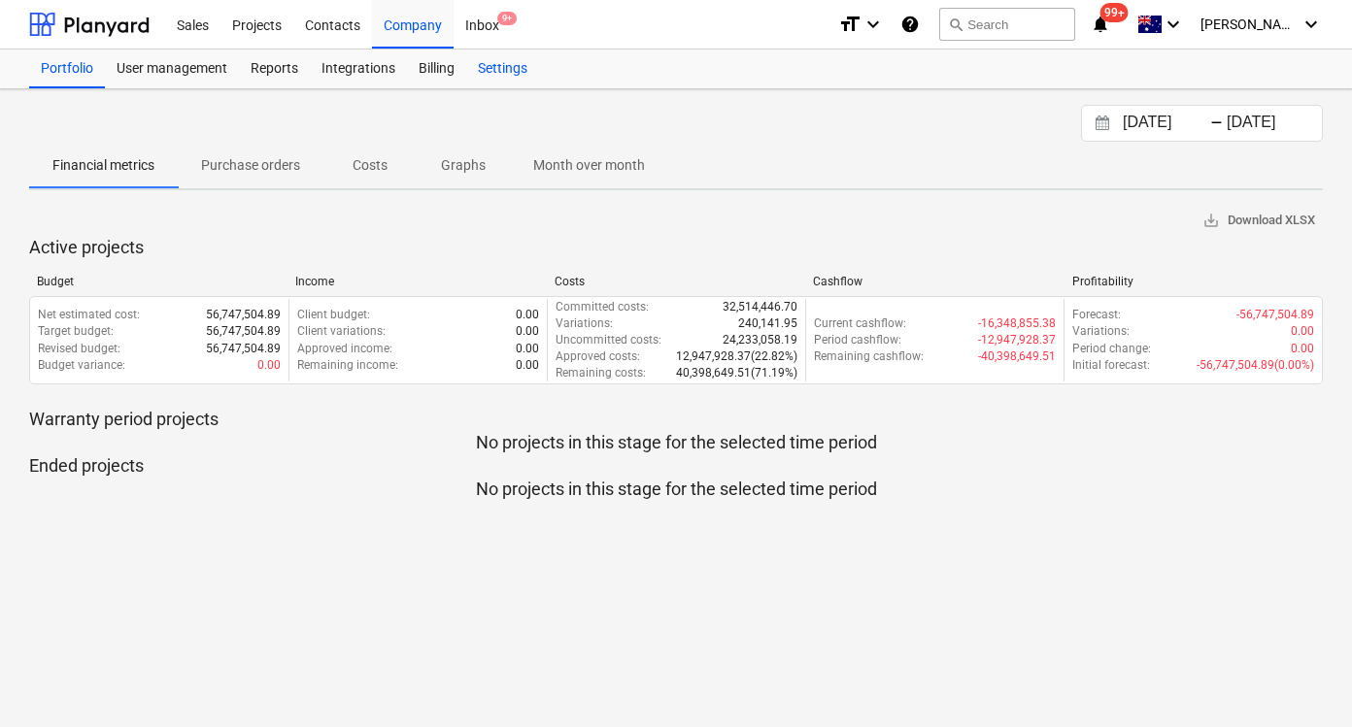
click at [527, 63] on div "Settings" at bounding box center [502, 69] width 73 height 39
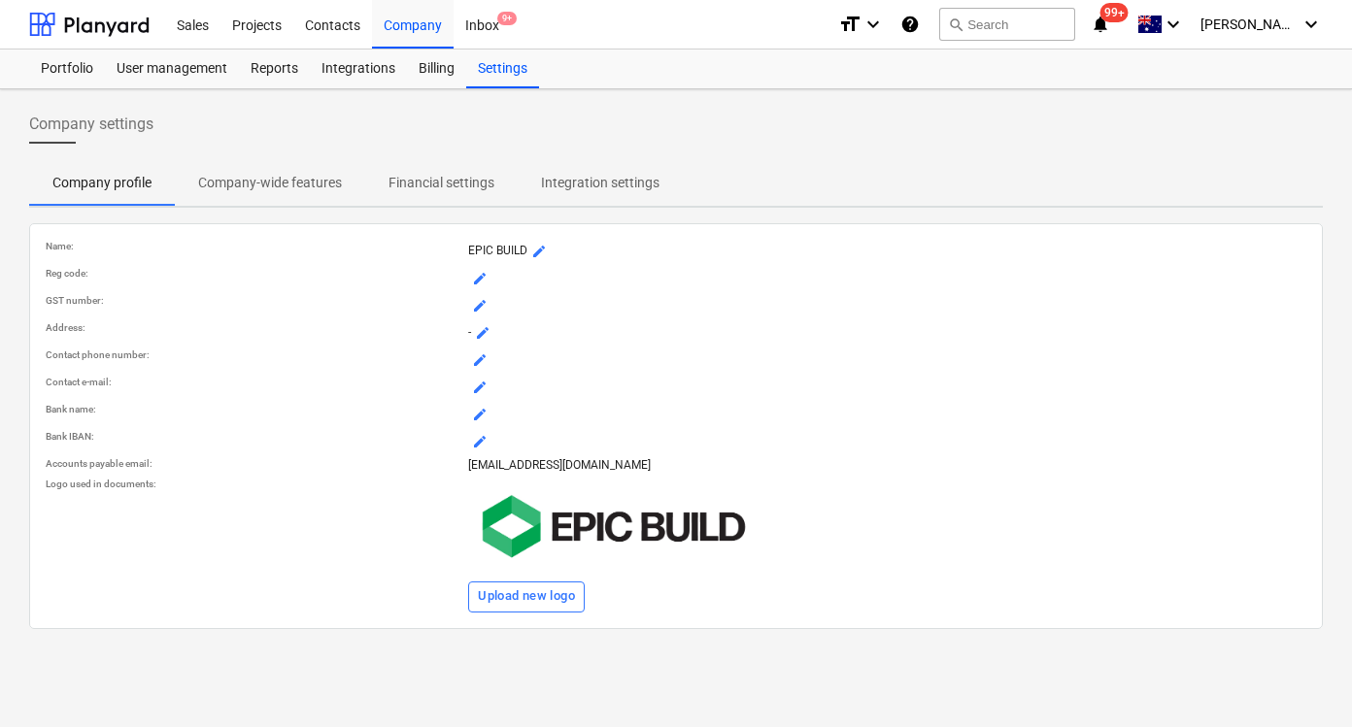
click at [315, 173] on p "Company-wide features" at bounding box center [270, 183] width 144 height 20
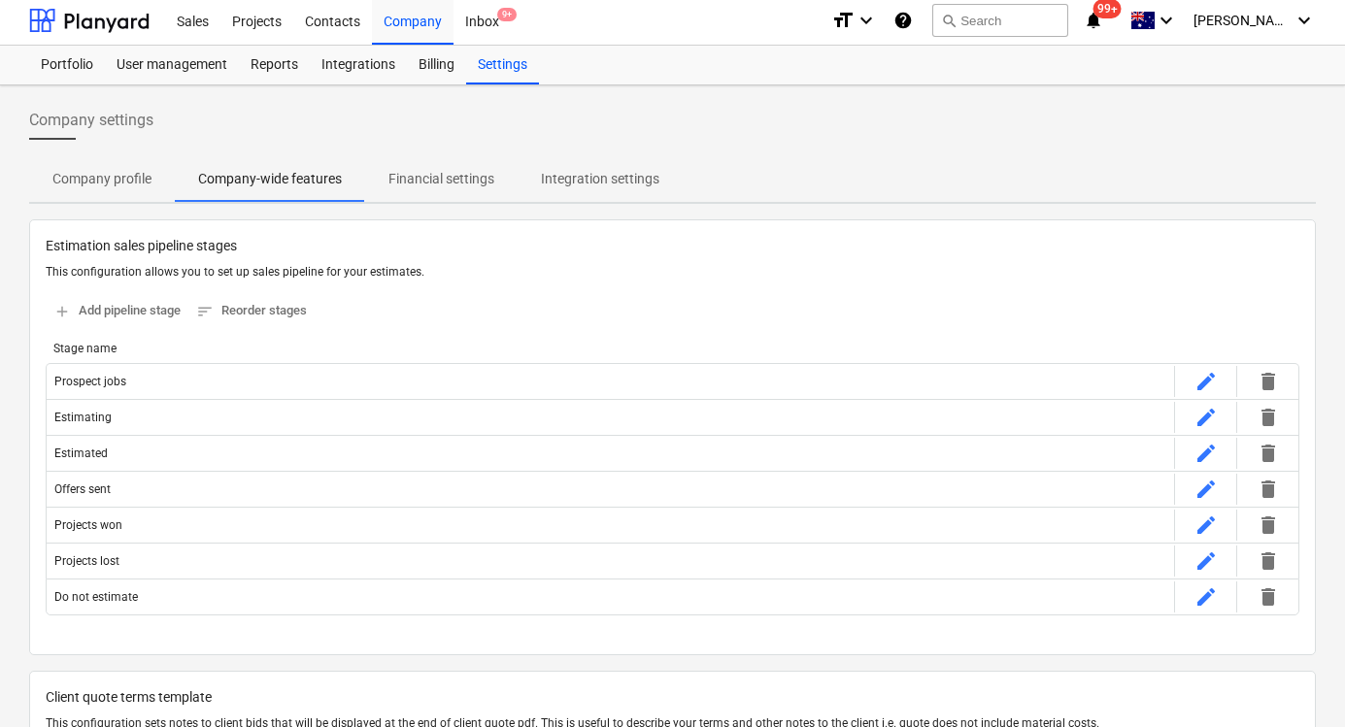
click at [494, 181] on span "Financial settings" at bounding box center [441, 179] width 152 height 32
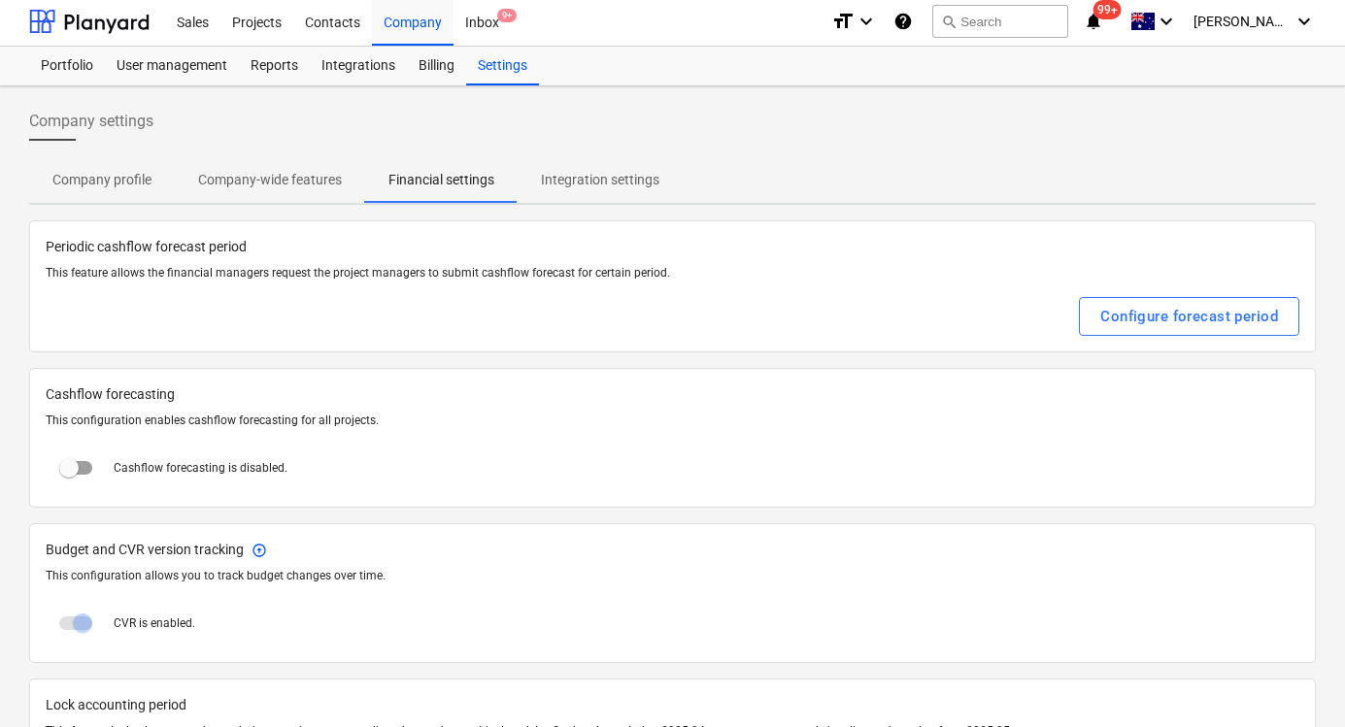
click at [286, 208] on div "Company settings Company profile Company-wide features Financial settings Integ…" at bounding box center [672, 472] width 1345 height 772
click at [284, 181] on p "Company-wide features" at bounding box center [270, 181] width 144 height 20
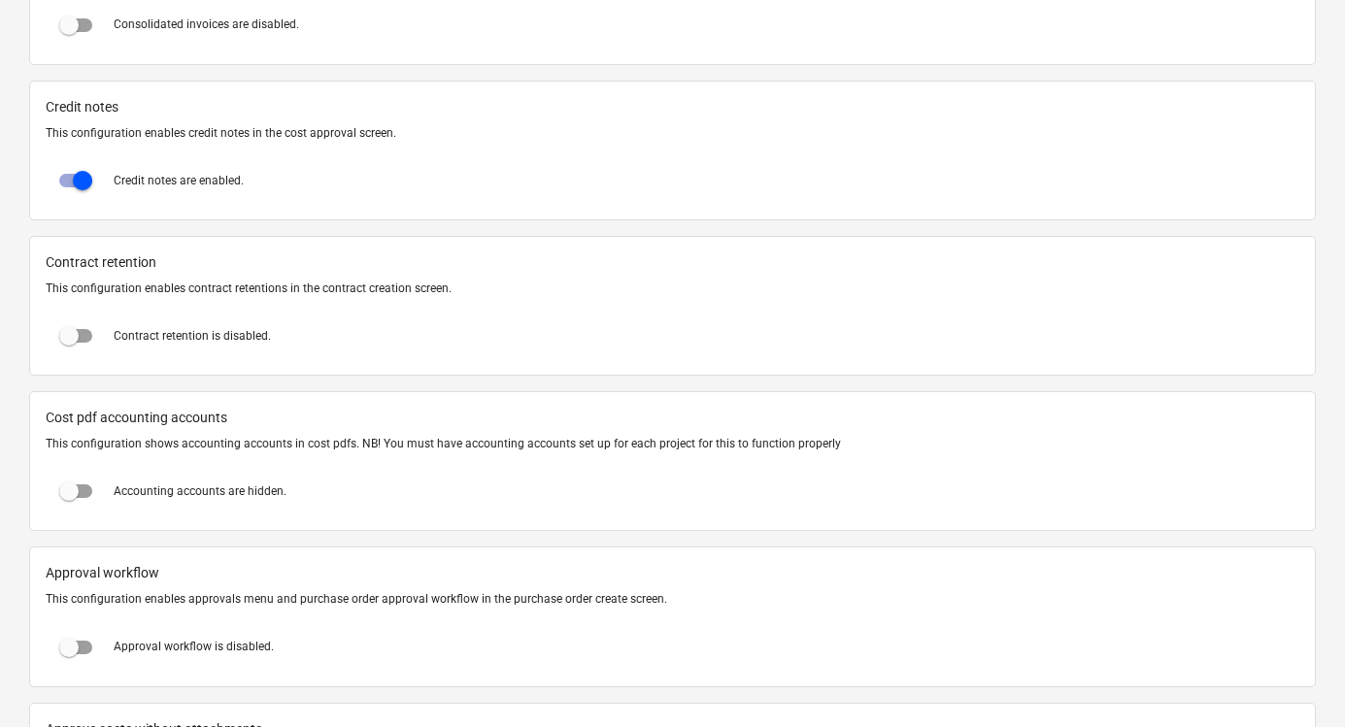
scroll to position [1527, 0]
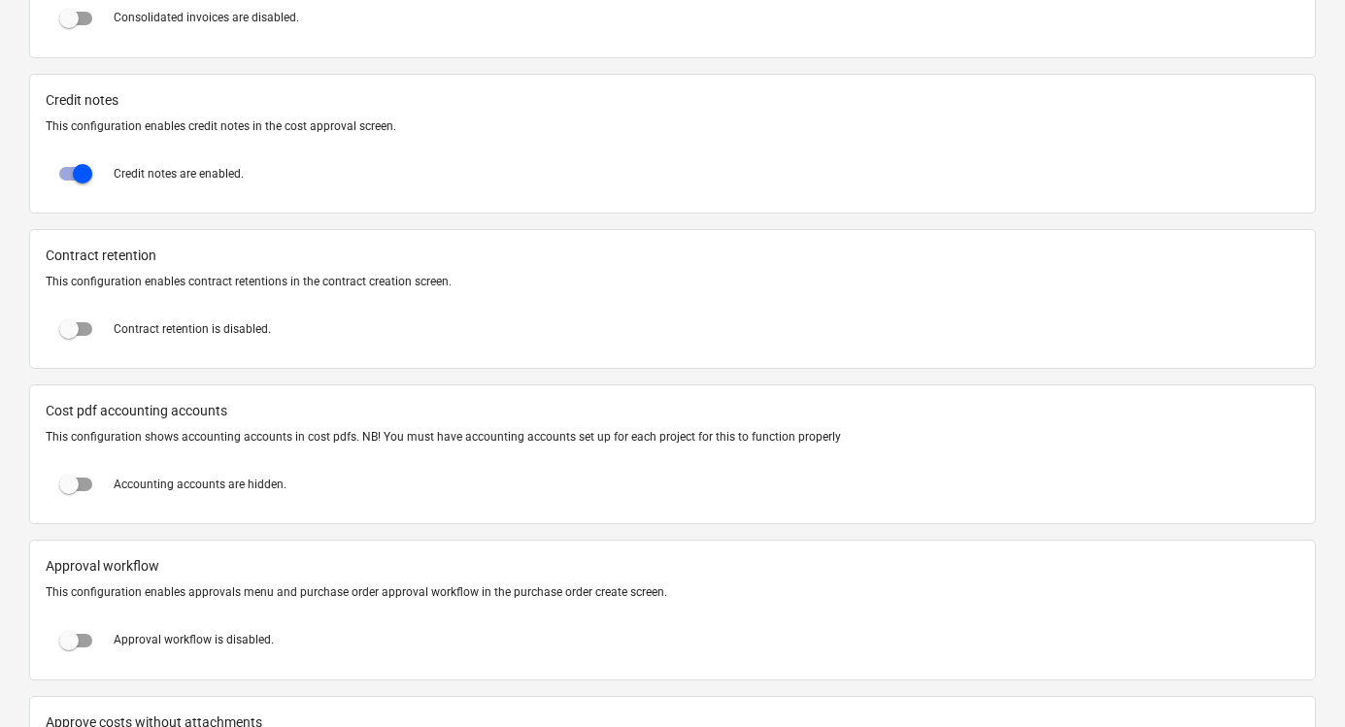
click at [74, 636] on input "checkbox" at bounding box center [69, 641] width 47 height 47
checkbox input "true"
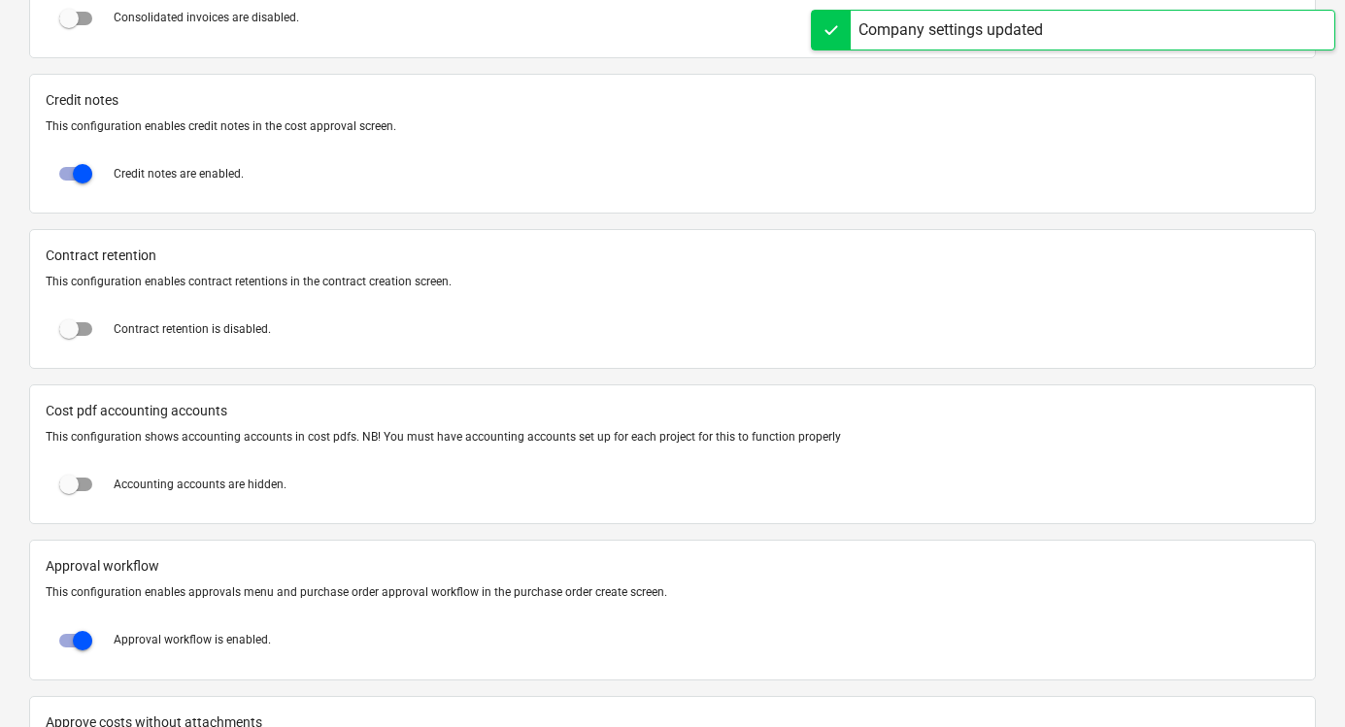
scroll to position [0, 0]
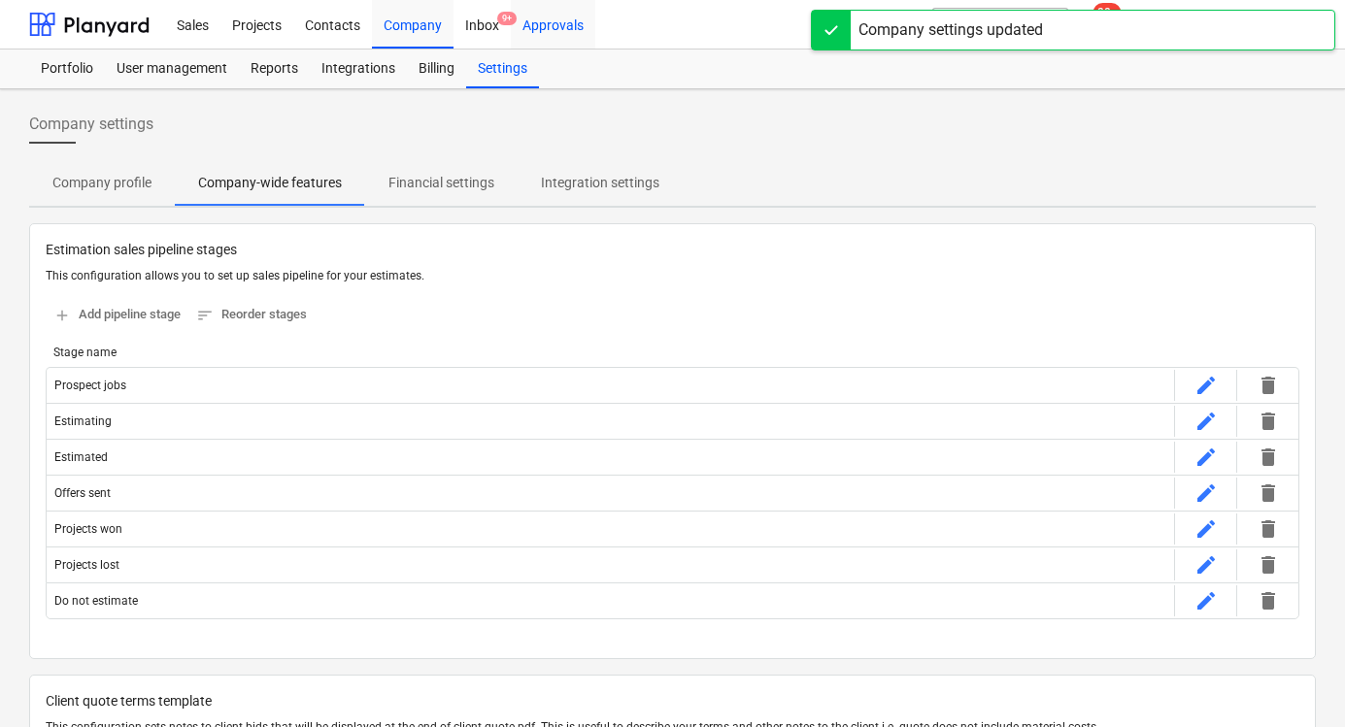
click at [539, 20] on div "Approvals" at bounding box center [553, 24] width 84 height 50
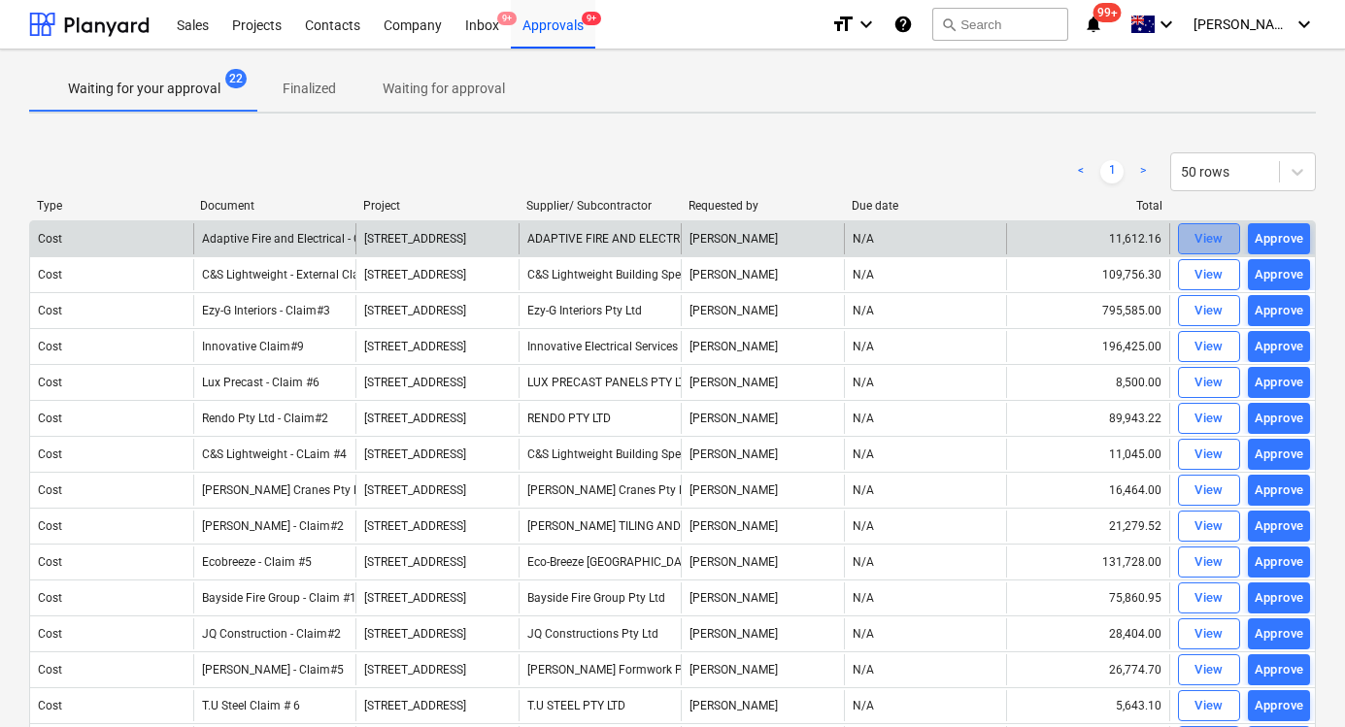
click at [1224, 238] on span "View" at bounding box center [1208, 239] width 43 height 22
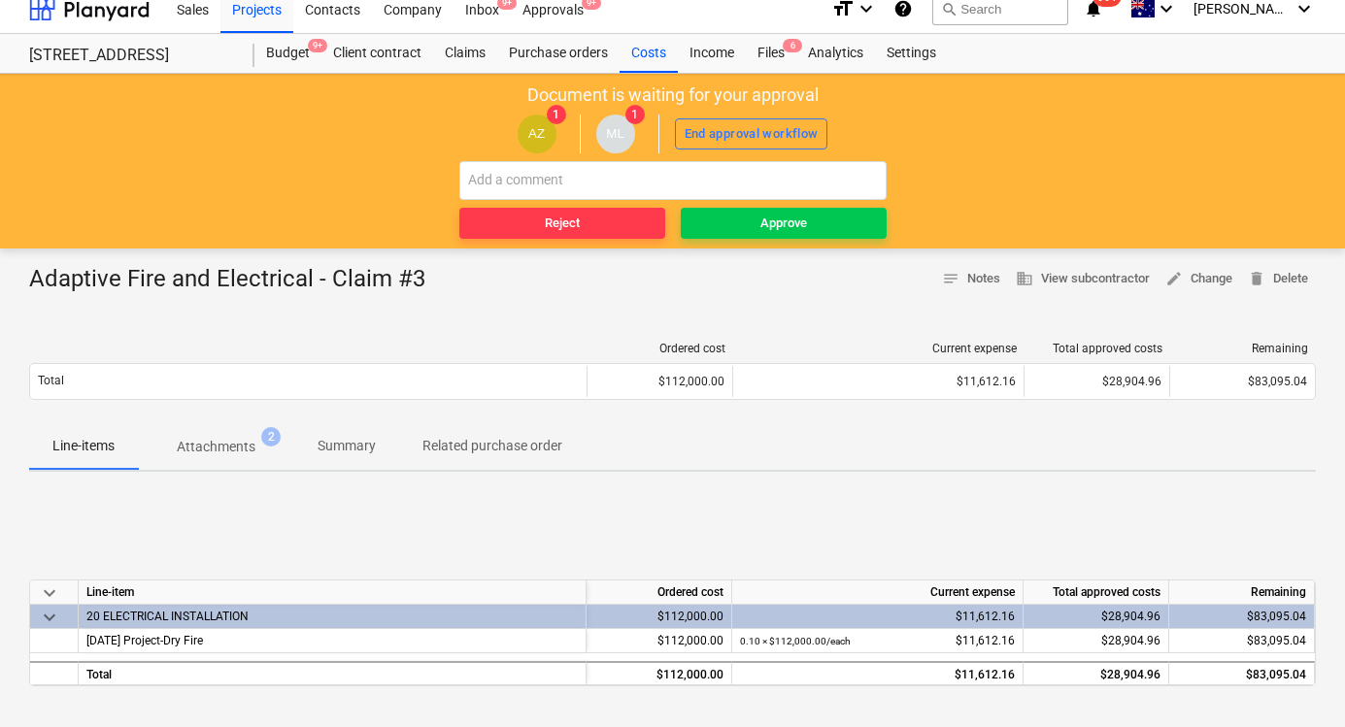
scroll to position [17, 0]
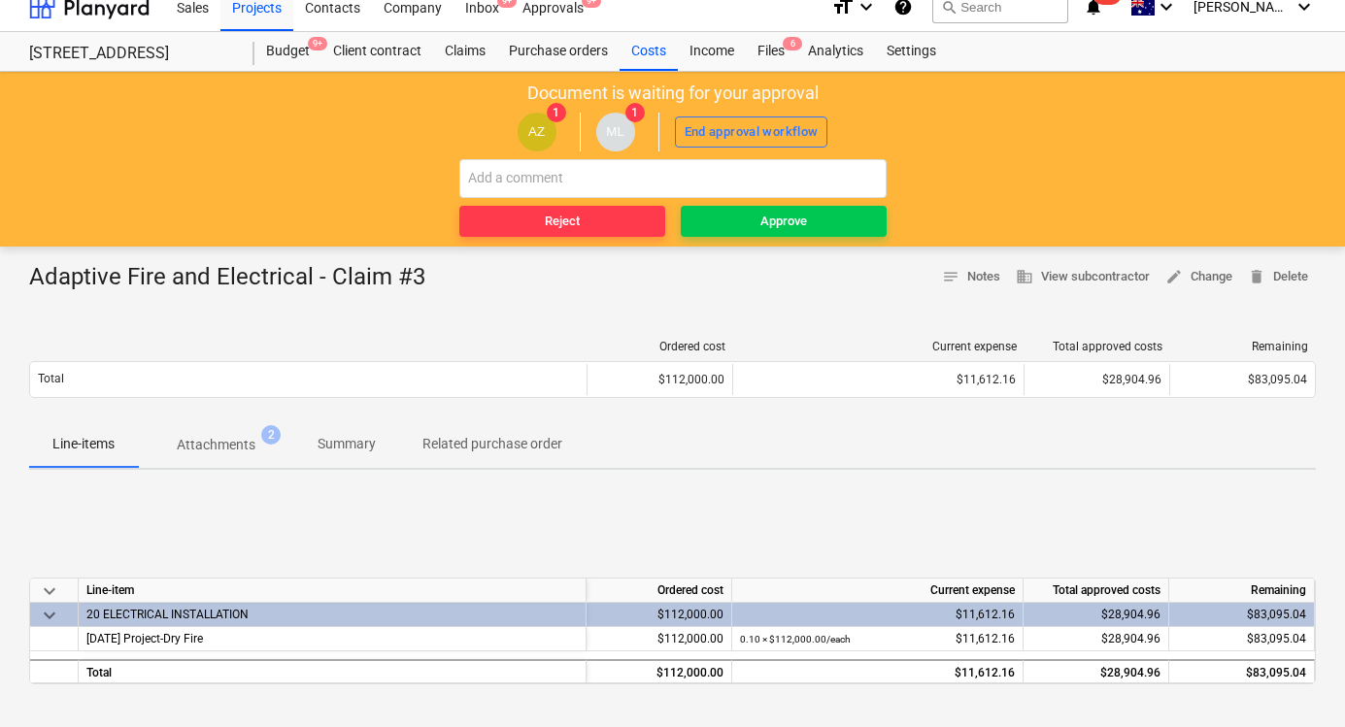
click at [233, 443] on p "Attachments" at bounding box center [216, 445] width 79 height 20
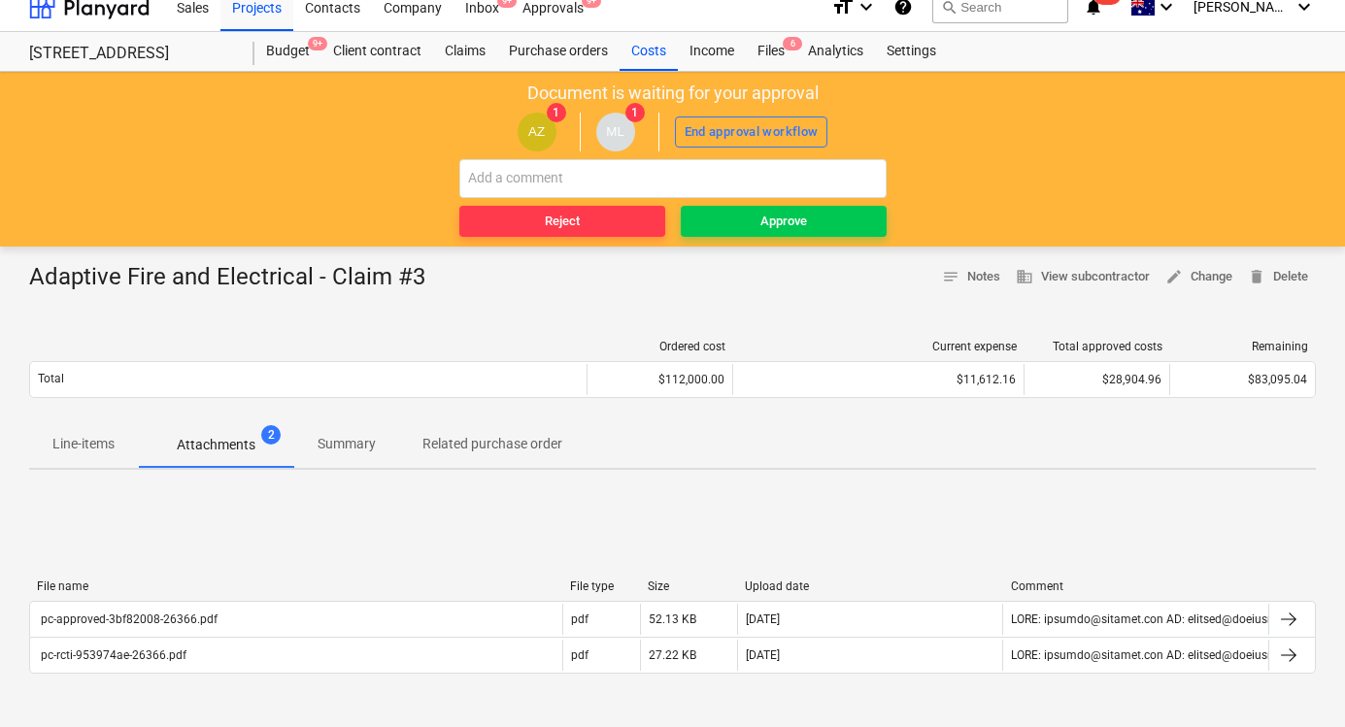
click at [204, 454] on p "Attachments" at bounding box center [216, 445] width 79 height 20
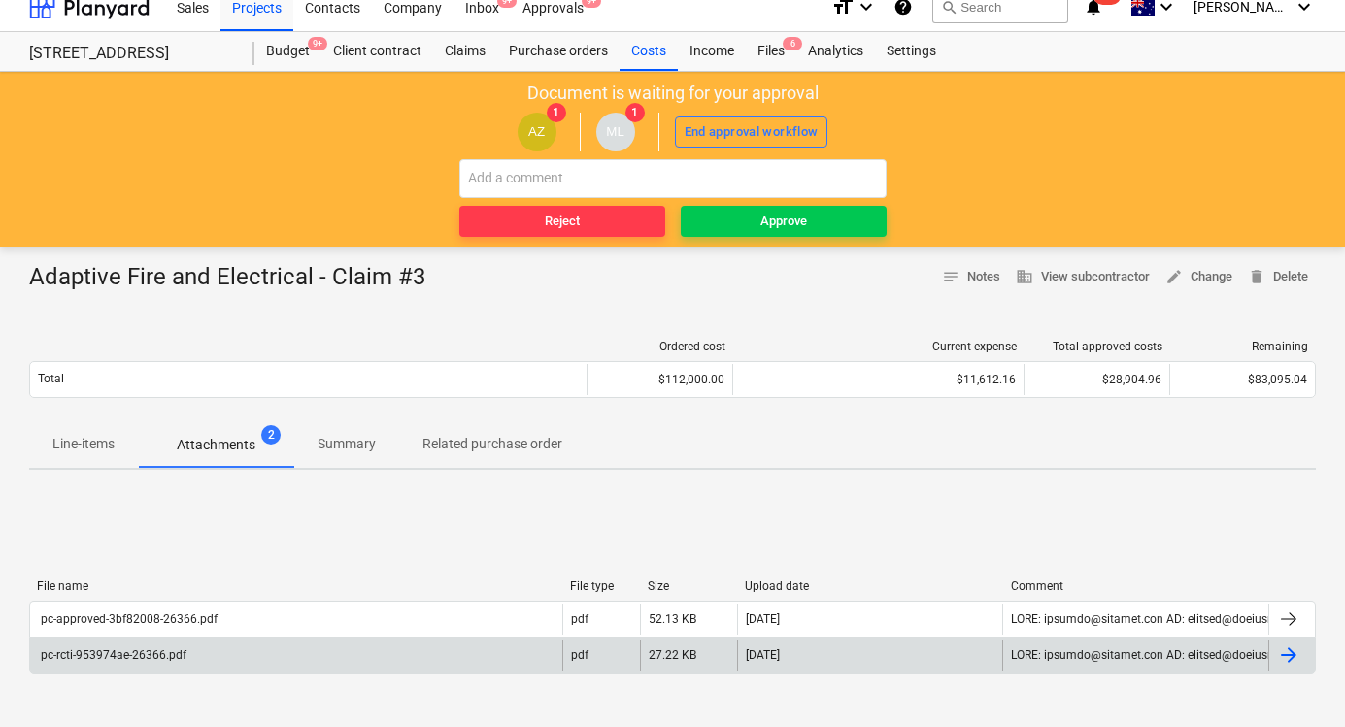
click at [379, 653] on div "pc-rcti-953974ae-26366.pdf" at bounding box center [296, 655] width 532 height 31
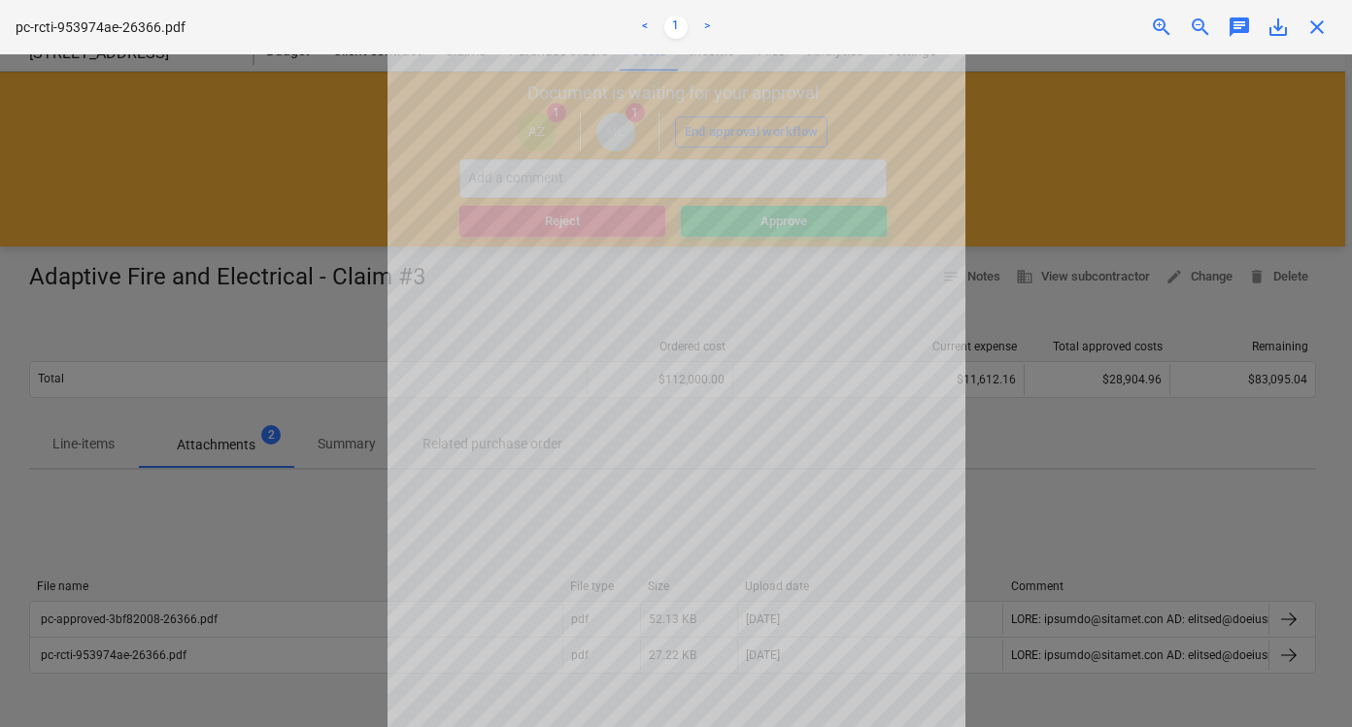
click at [1019, 482] on div at bounding box center [676, 390] width 1352 height 673
click at [1324, 22] on span "close" at bounding box center [1316, 27] width 23 height 23
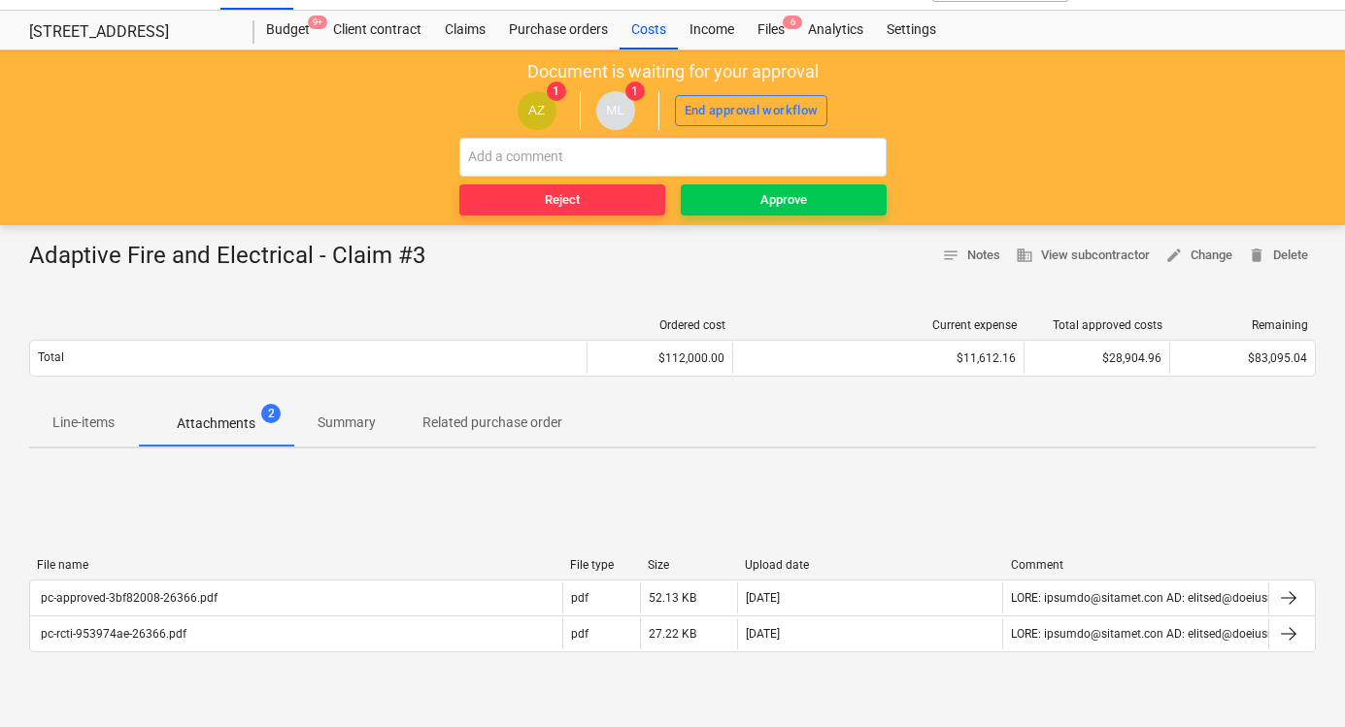
scroll to position [34, 0]
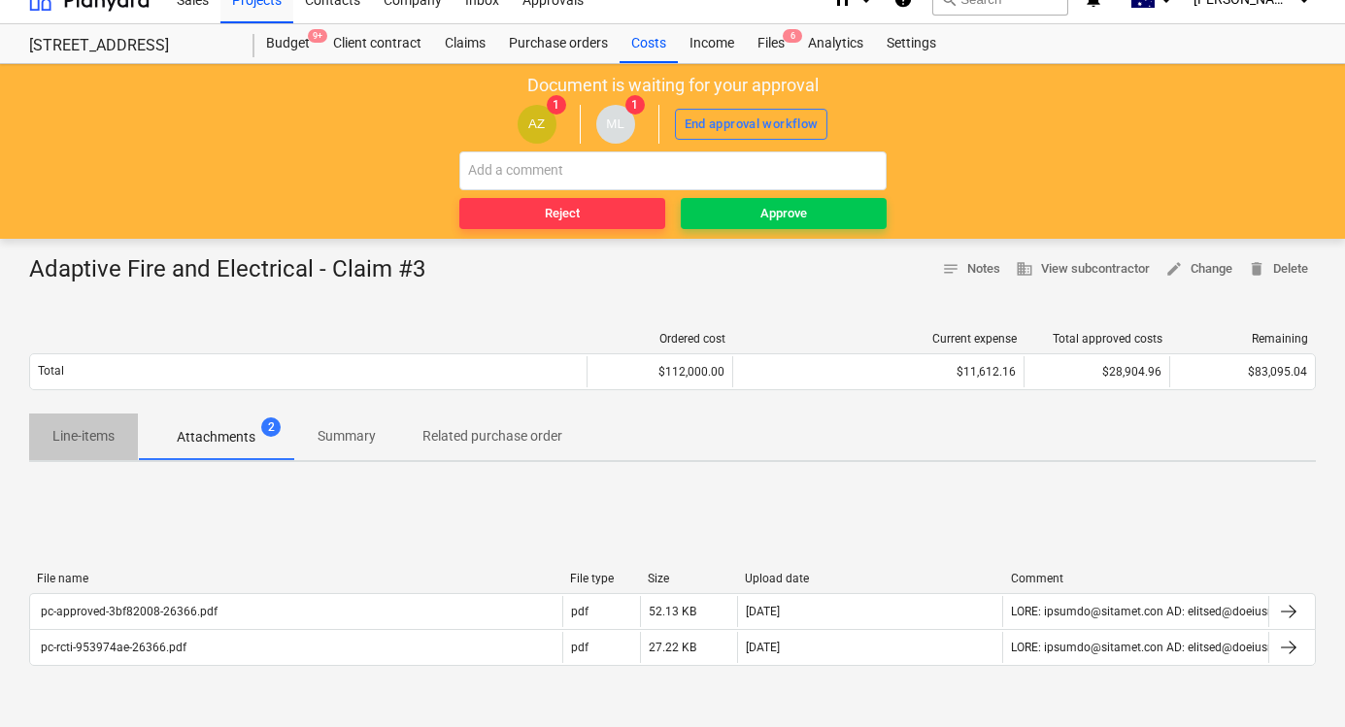
click at [90, 421] on span "Line-items" at bounding box center [83, 436] width 109 height 32
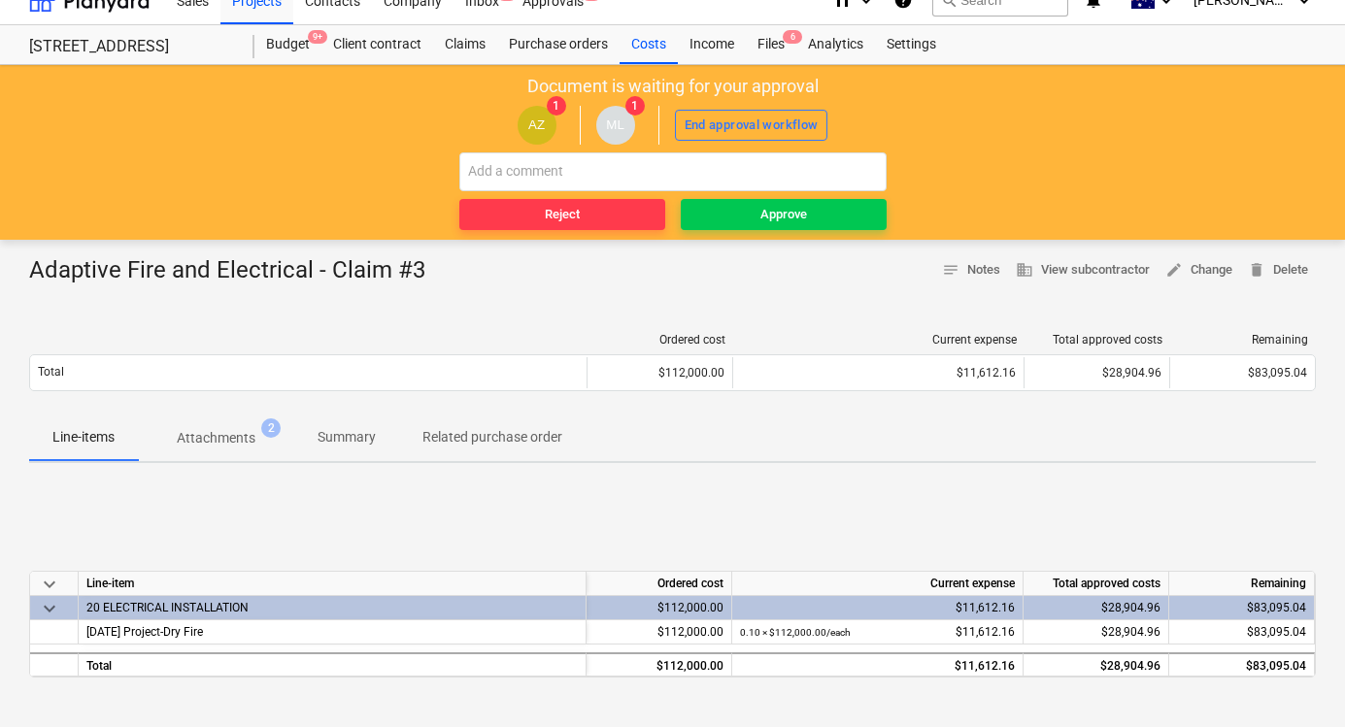
click at [217, 444] on p "Attachments" at bounding box center [216, 438] width 79 height 20
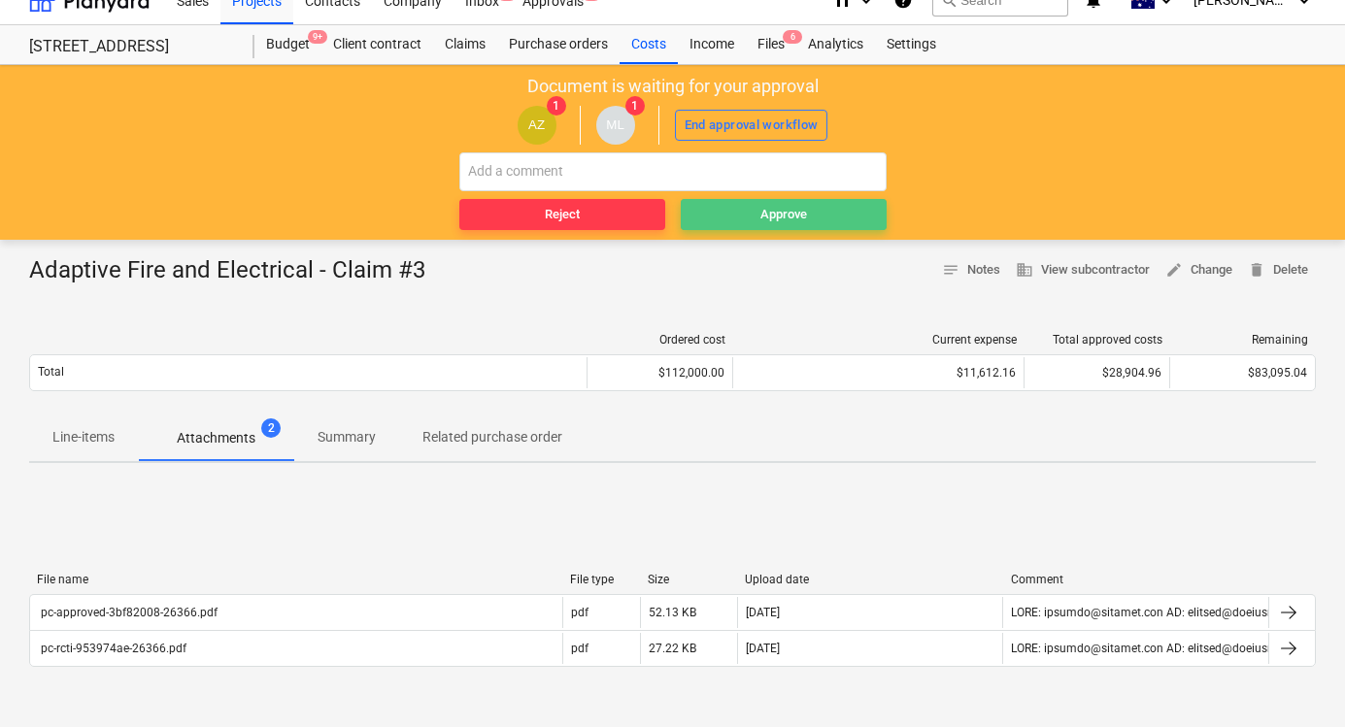
click at [749, 205] on span "Approve" at bounding box center [783, 215] width 190 height 22
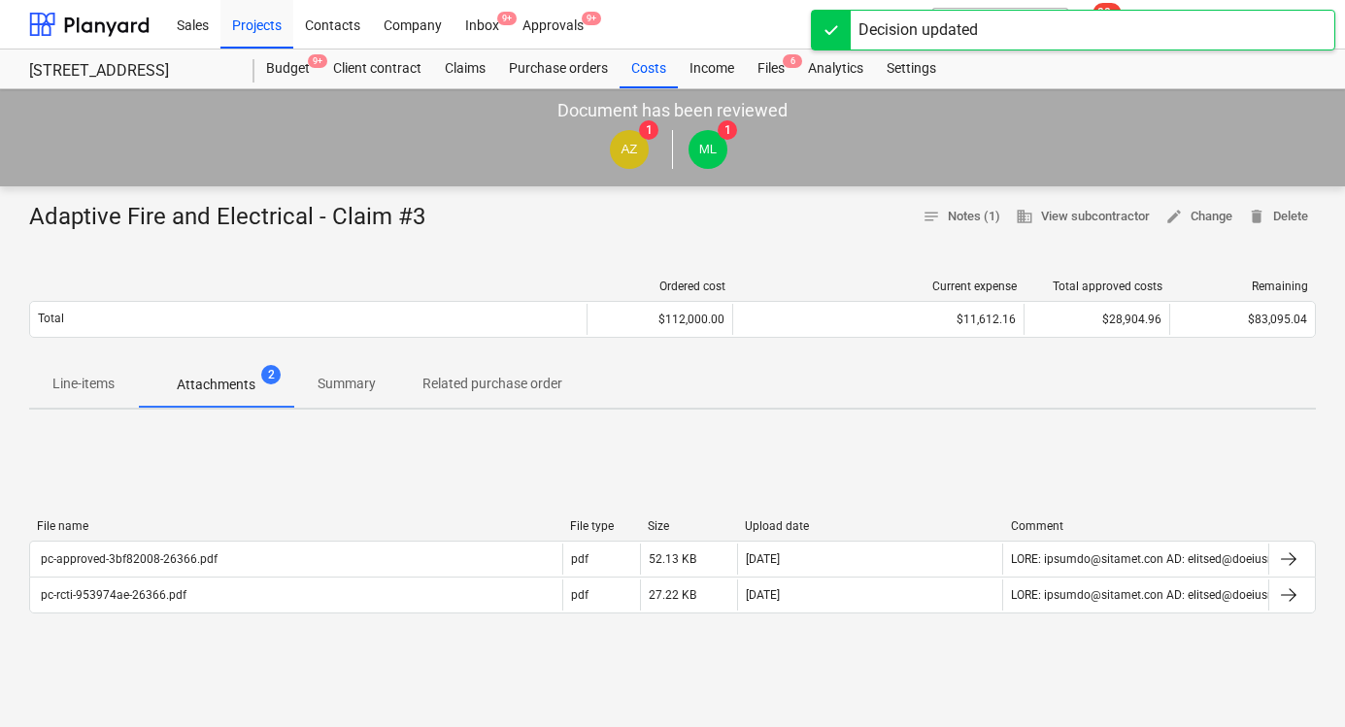
click at [69, 391] on p "Line-items" at bounding box center [83, 384] width 62 height 20
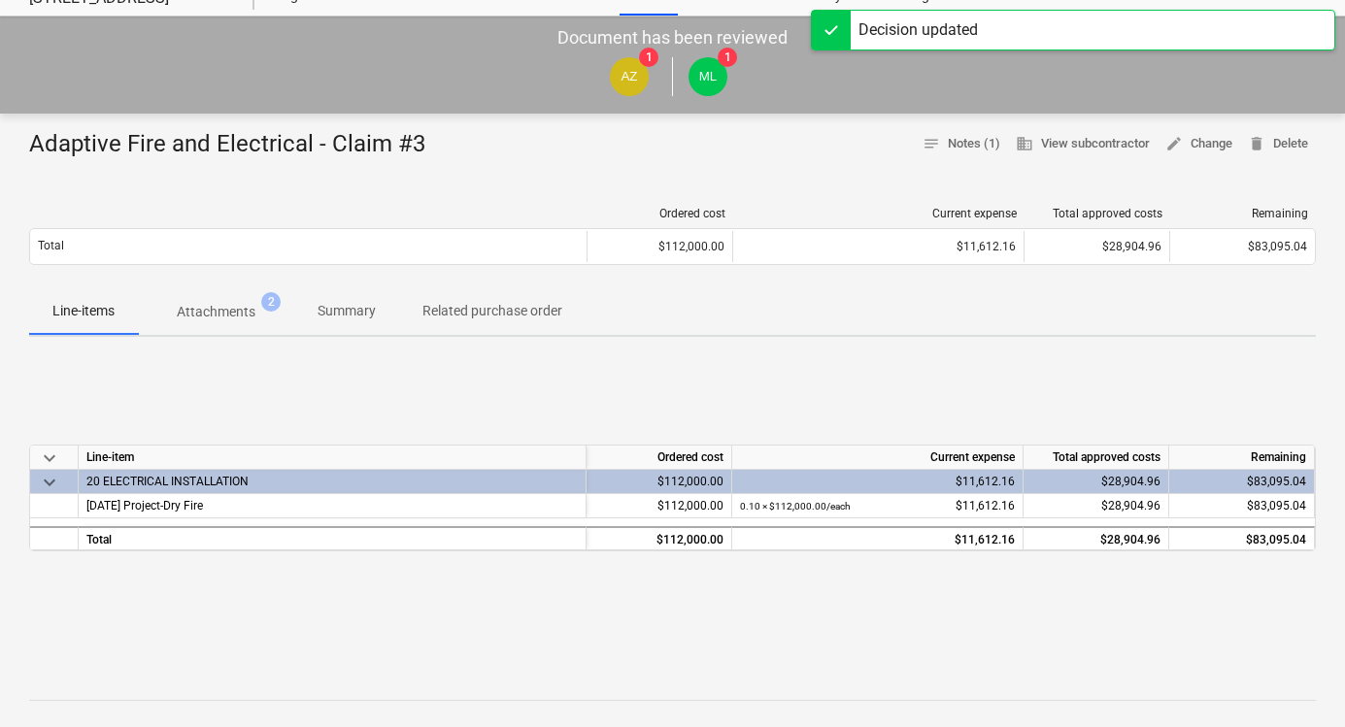
scroll to position [13, 0]
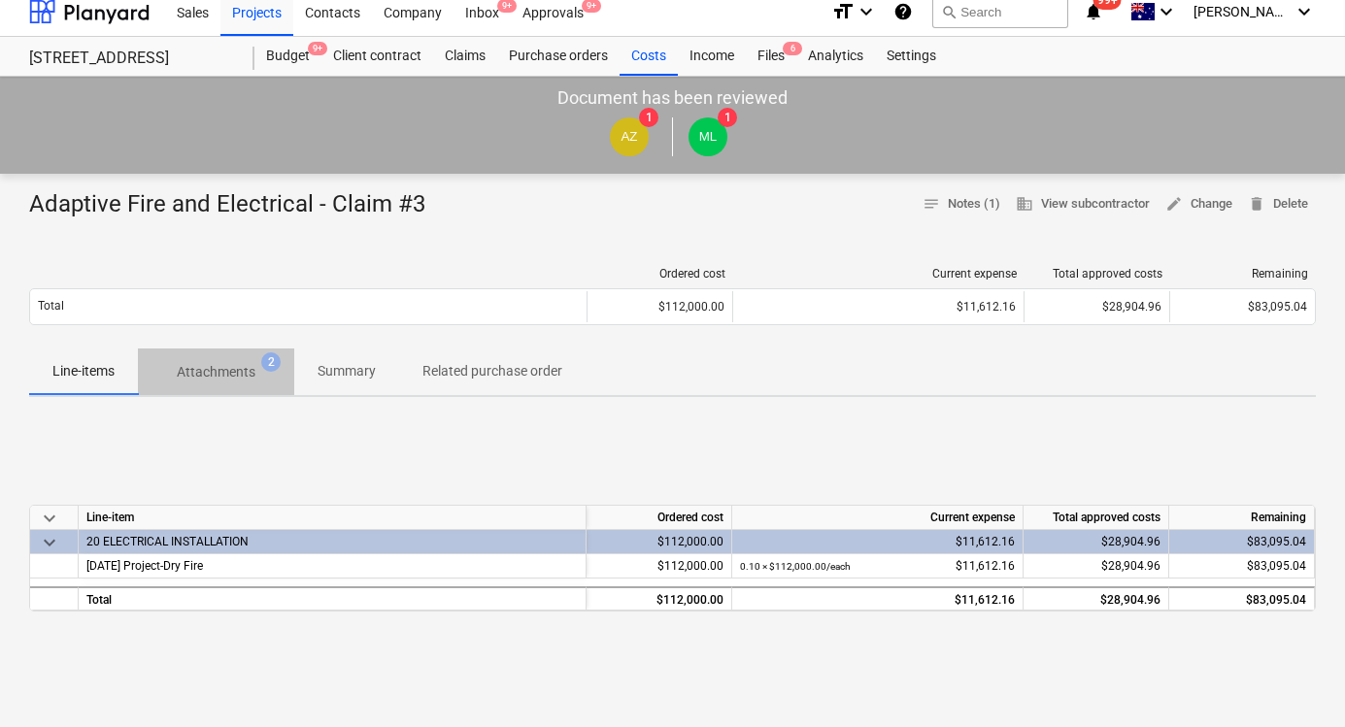
click at [238, 366] on p "Attachments" at bounding box center [216, 372] width 79 height 20
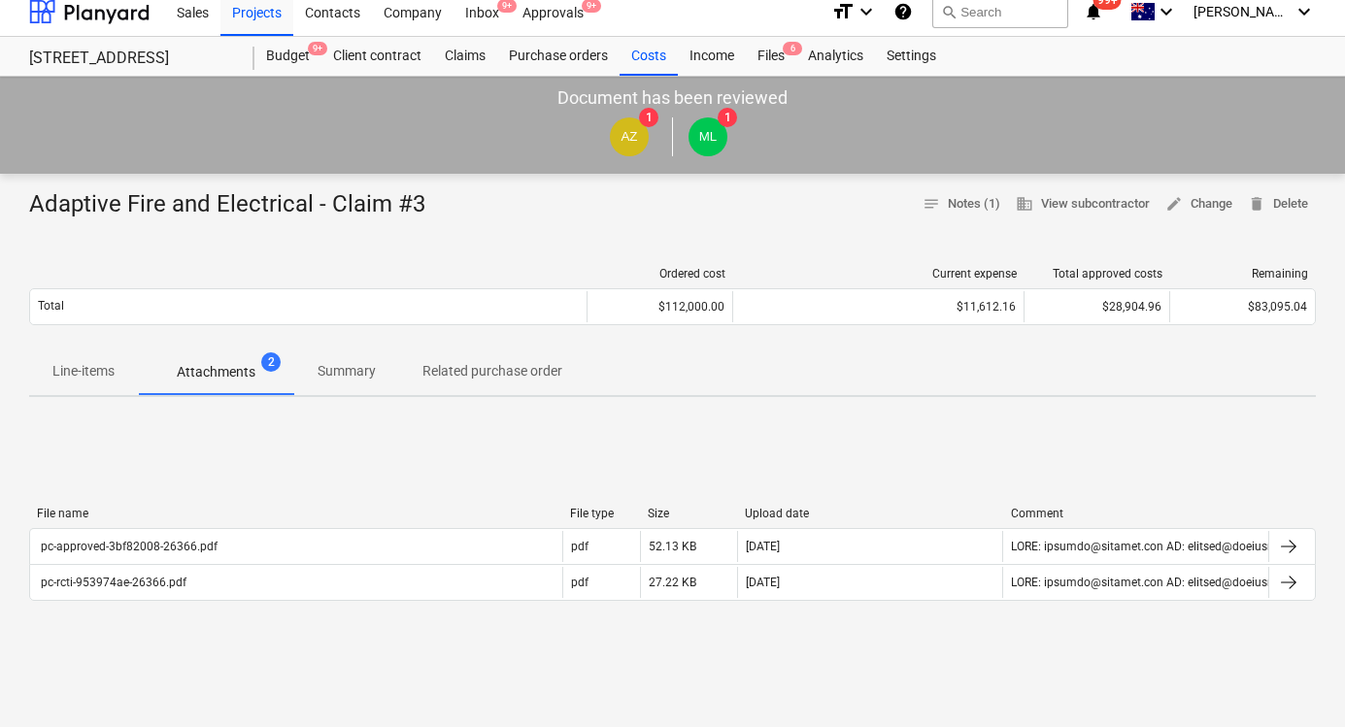
click at [364, 372] on p "Summary" at bounding box center [346, 371] width 58 height 20
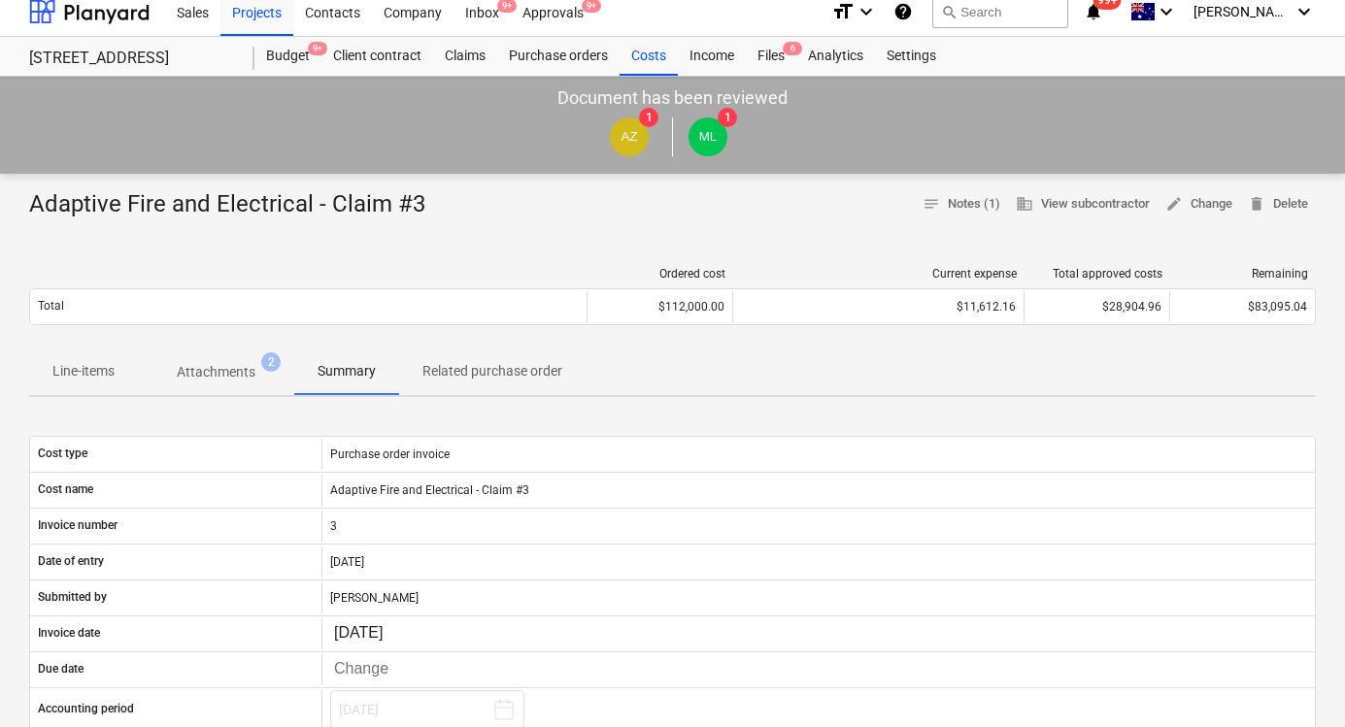
click at [457, 370] on p "Related purchase order" at bounding box center [492, 371] width 140 height 20
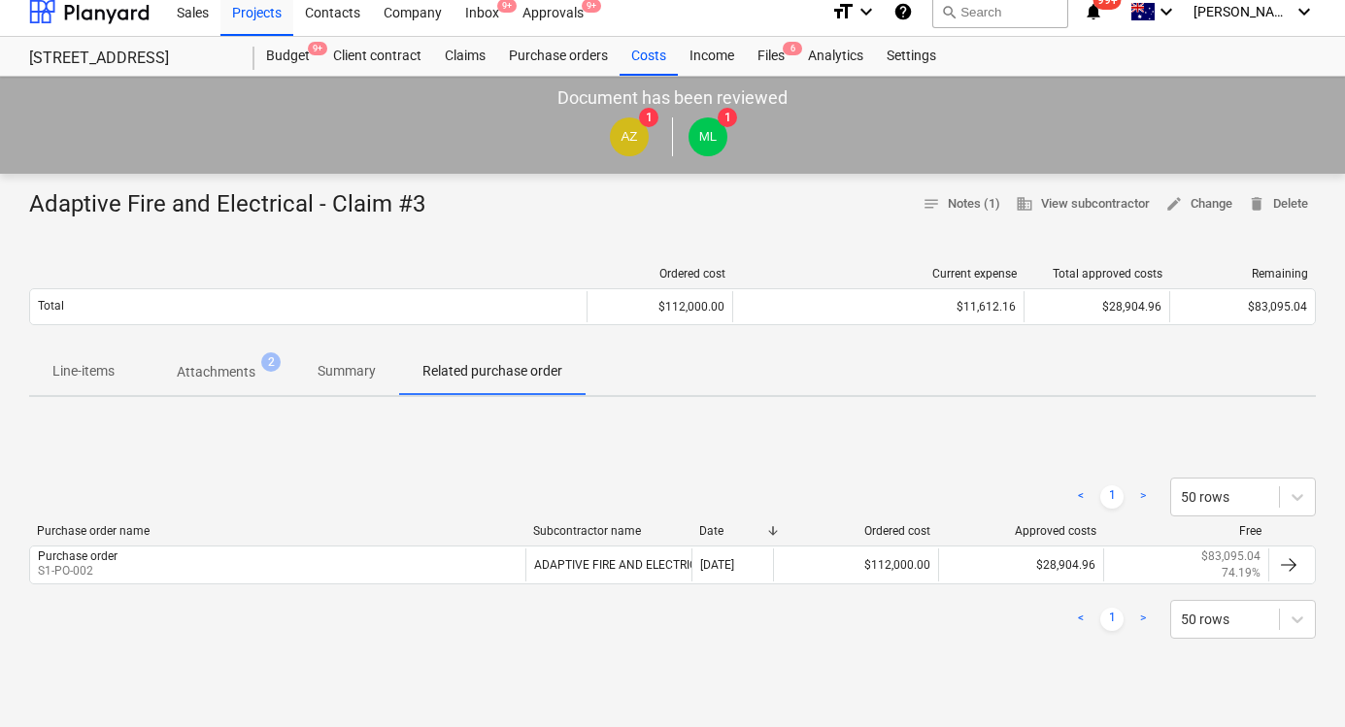
click at [205, 363] on p "Attachments" at bounding box center [216, 372] width 79 height 20
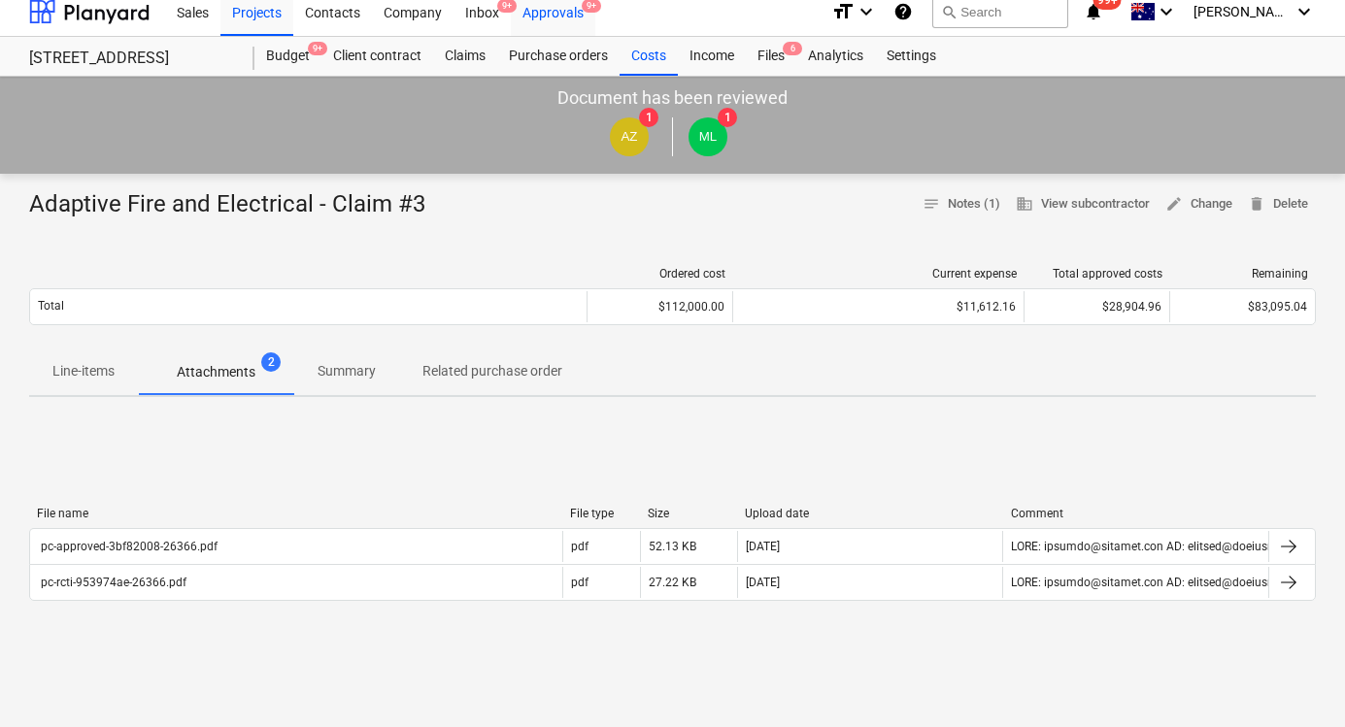
click at [571, 3] on div "Approvals 9+" at bounding box center [553, 11] width 84 height 50
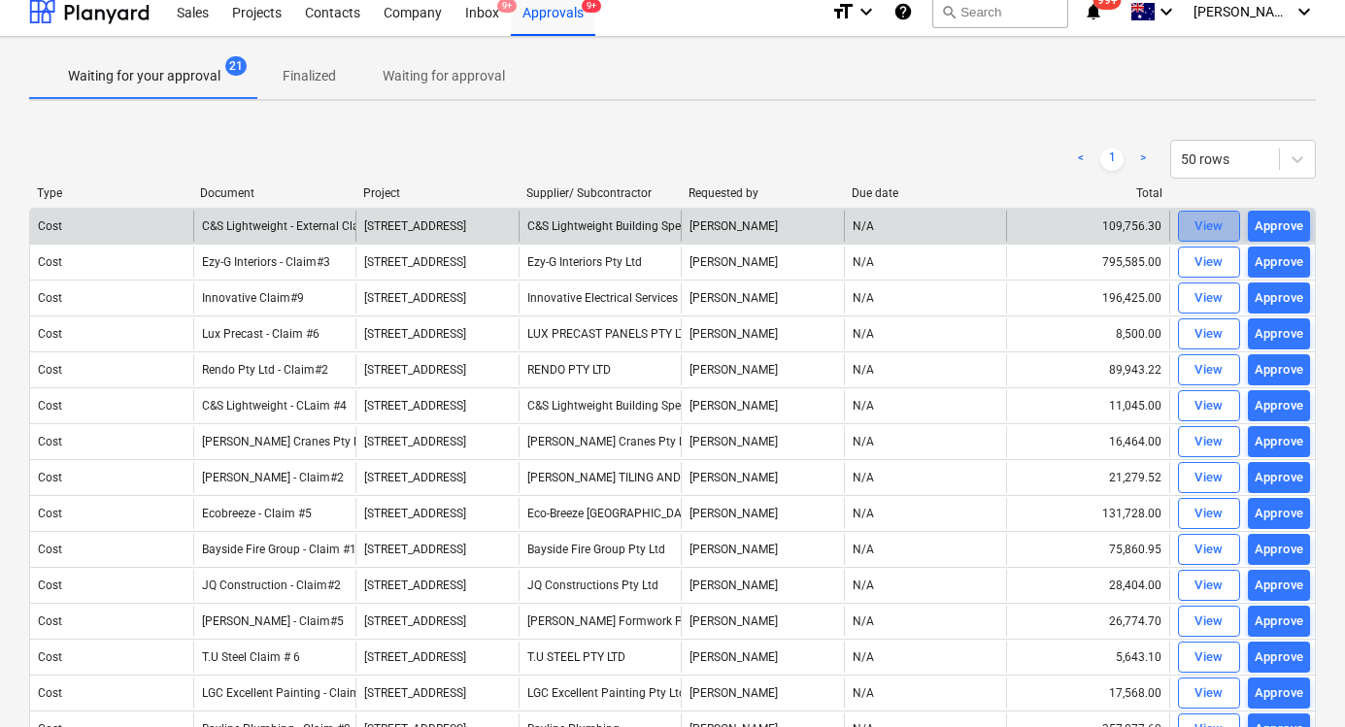
click at [1204, 228] on div "View" at bounding box center [1208, 227] width 29 height 22
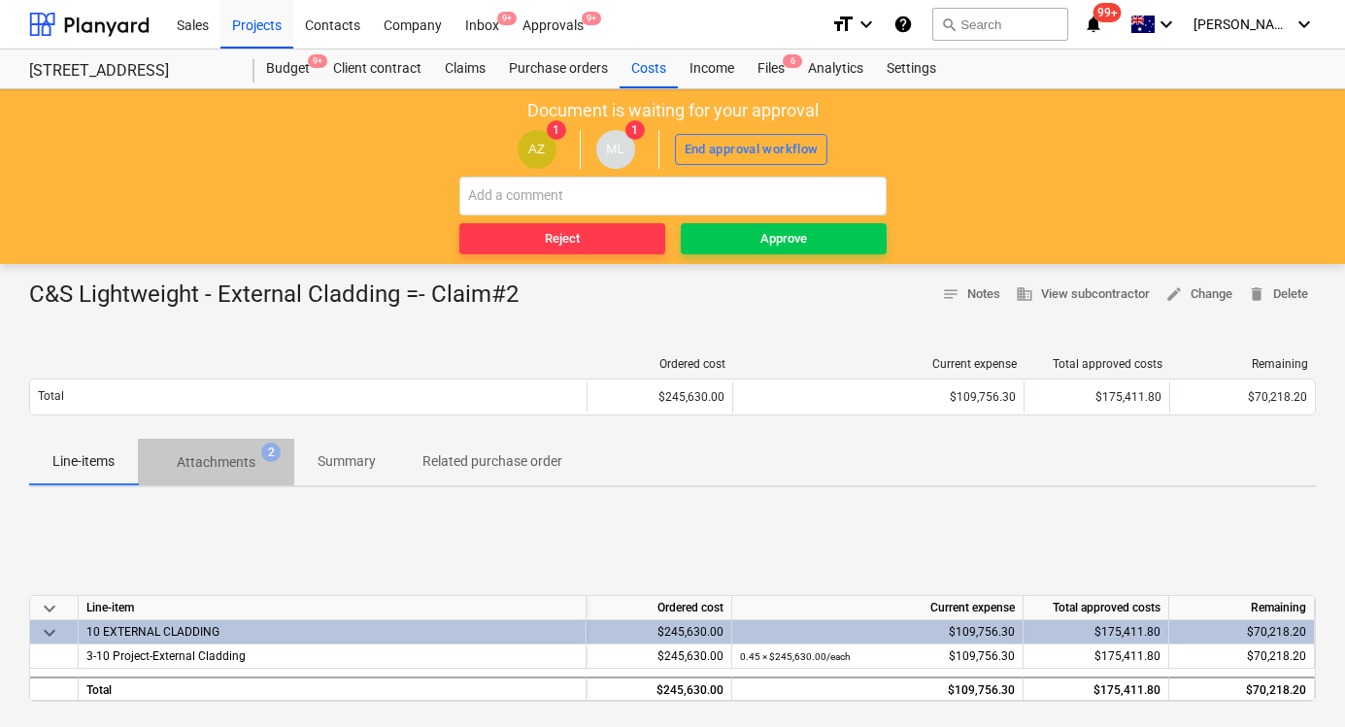
click at [228, 469] on p "Attachments" at bounding box center [216, 462] width 79 height 20
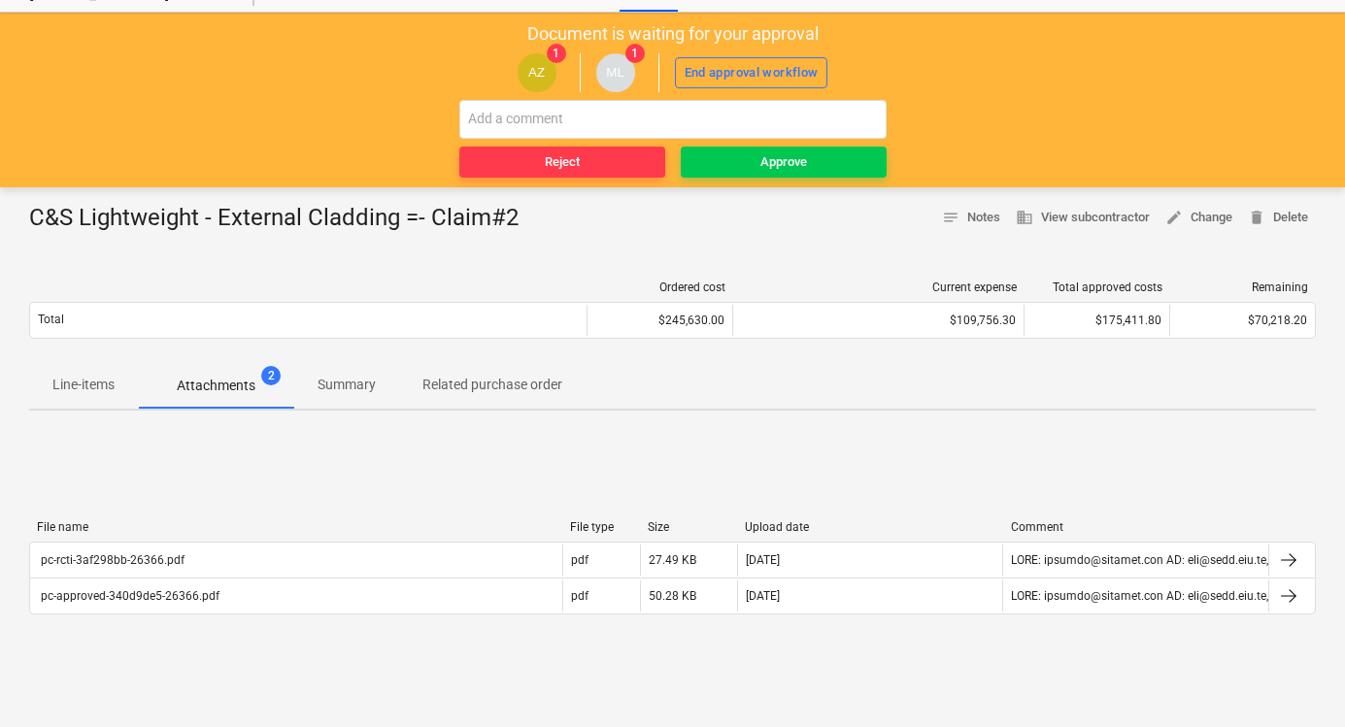
scroll to position [95, 0]
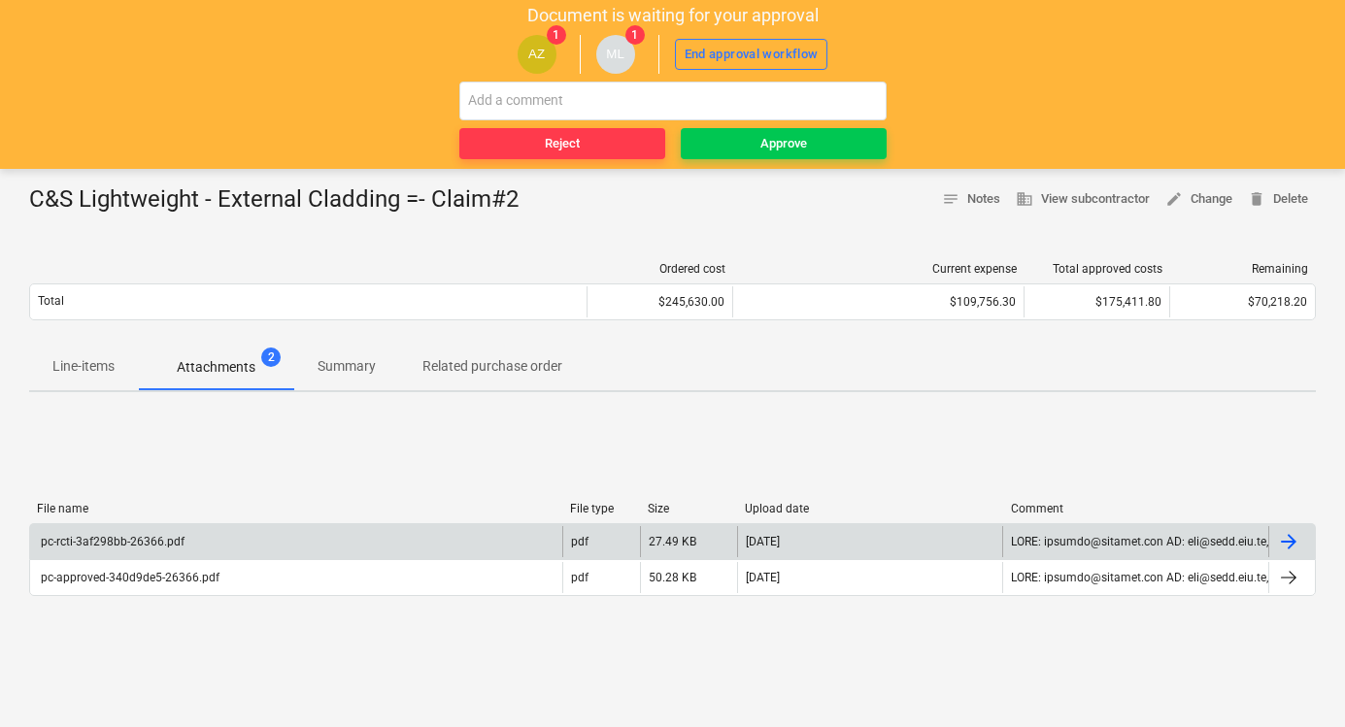
click at [391, 529] on div "pc-rcti-3af298bb-26366.pdf" at bounding box center [296, 541] width 532 height 31
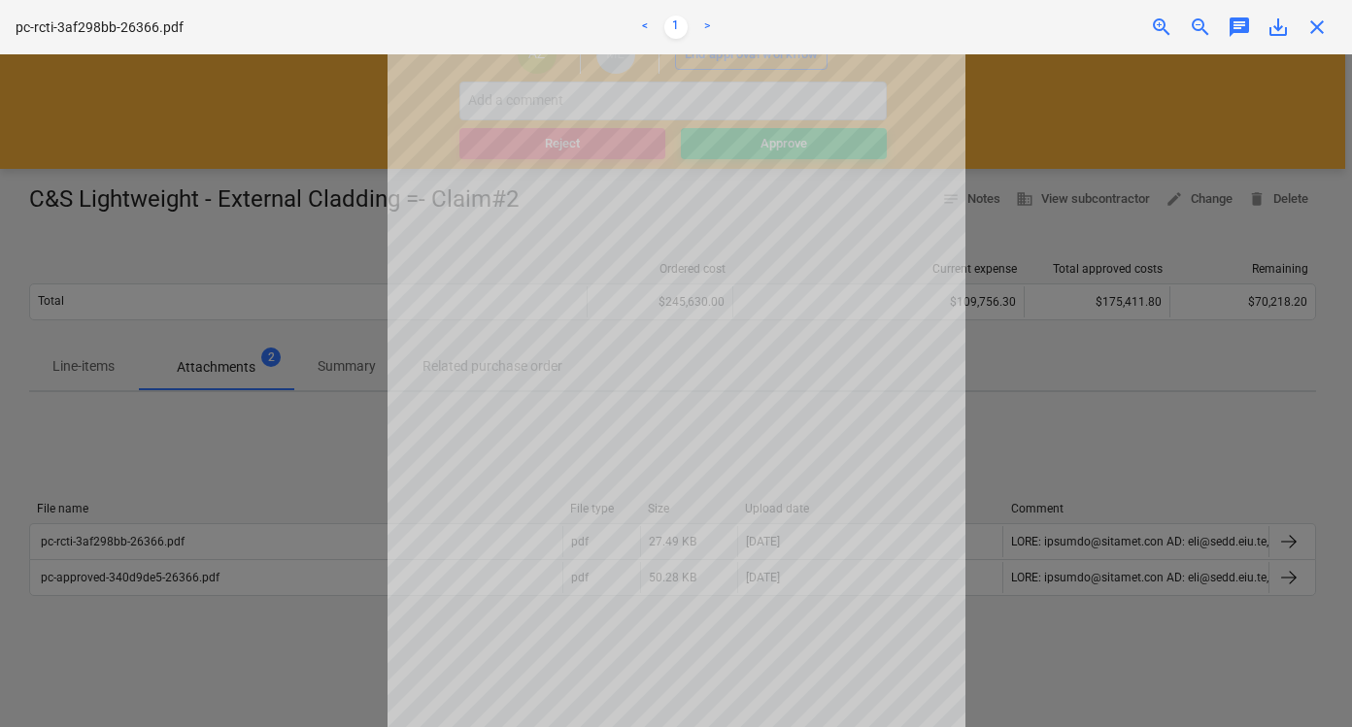
click at [1034, 404] on div at bounding box center [676, 390] width 1352 height 673
click at [1319, 28] on span "close" at bounding box center [1316, 27] width 23 height 23
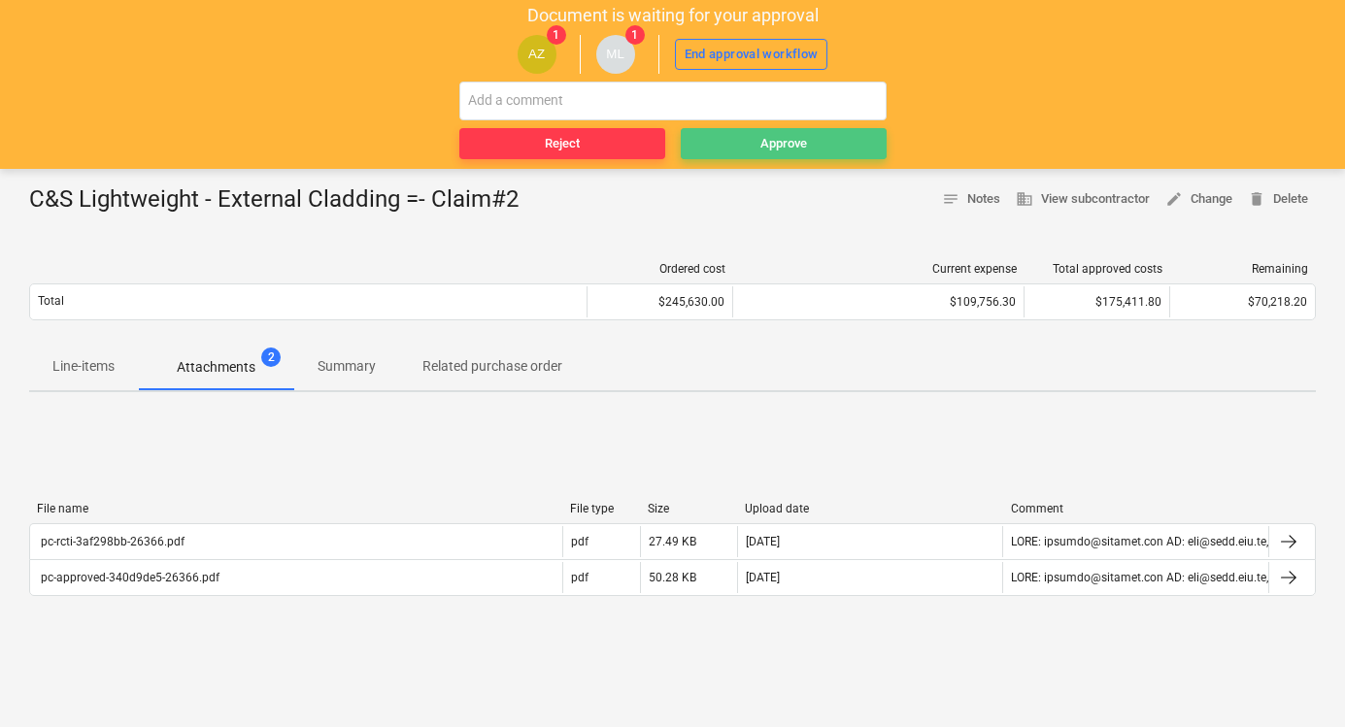
click at [755, 144] on span "Approve" at bounding box center [783, 144] width 190 height 22
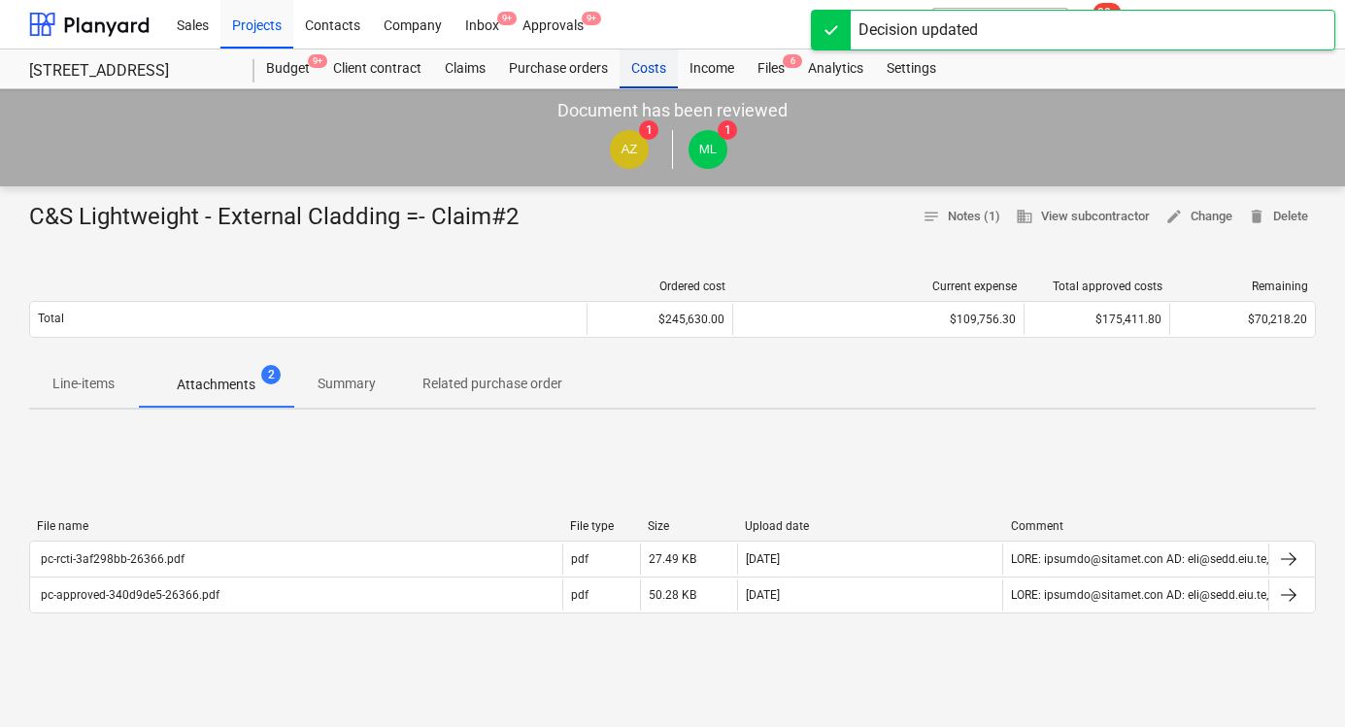
scroll to position [2, 0]
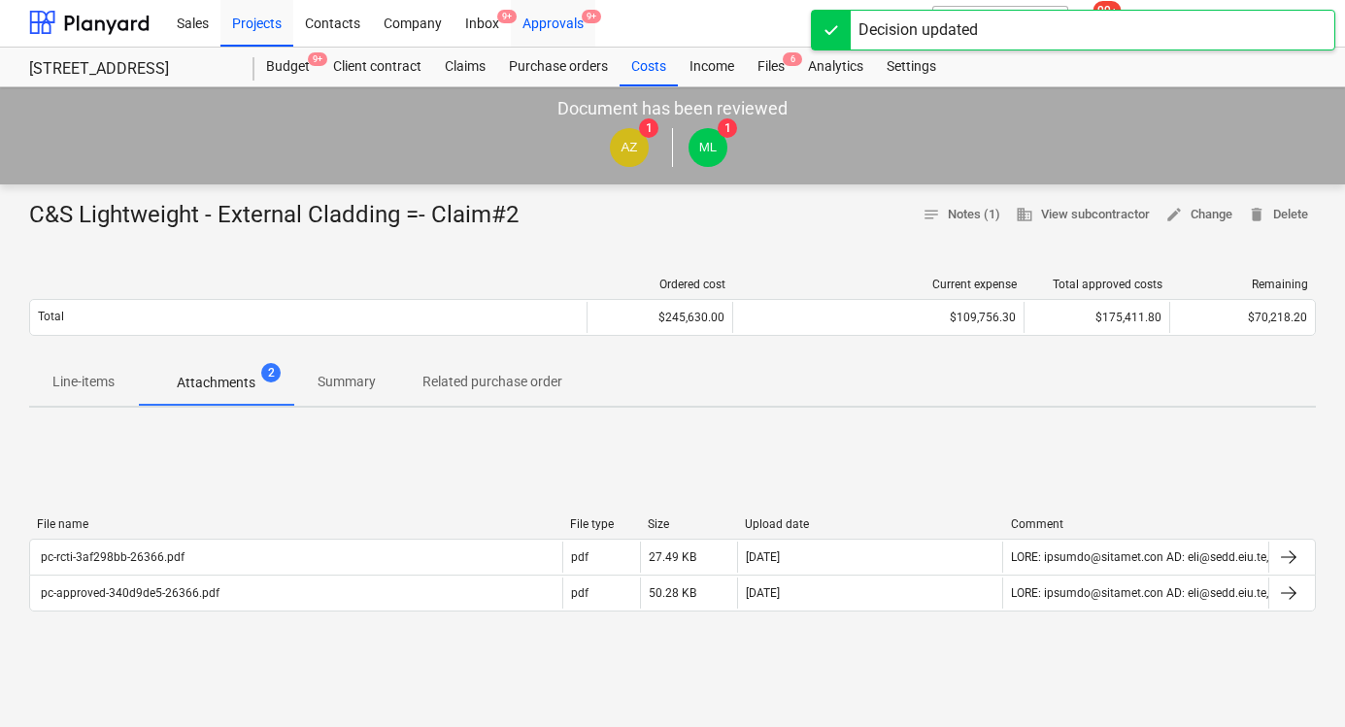
click at [547, 26] on div "Approvals 9+" at bounding box center [553, 22] width 84 height 50
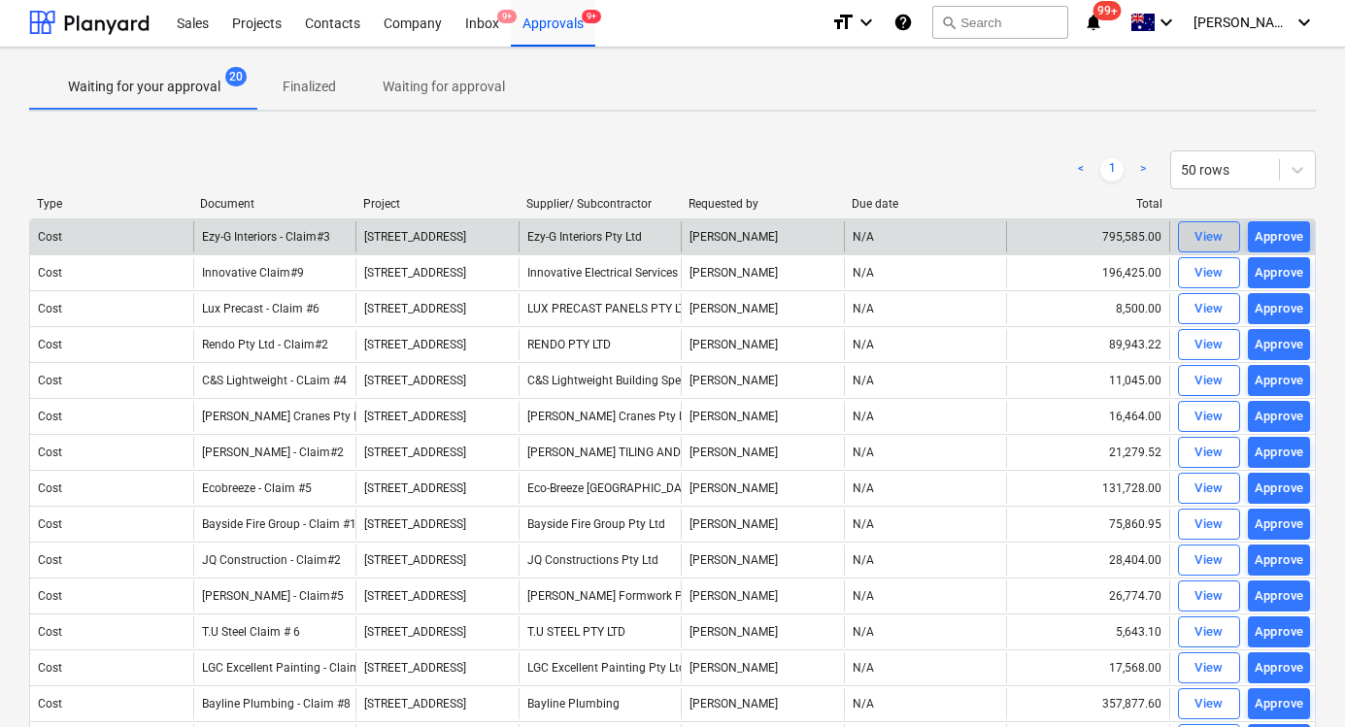
click at [1220, 243] on div "View" at bounding box center [1208, 237] width 29 height 22
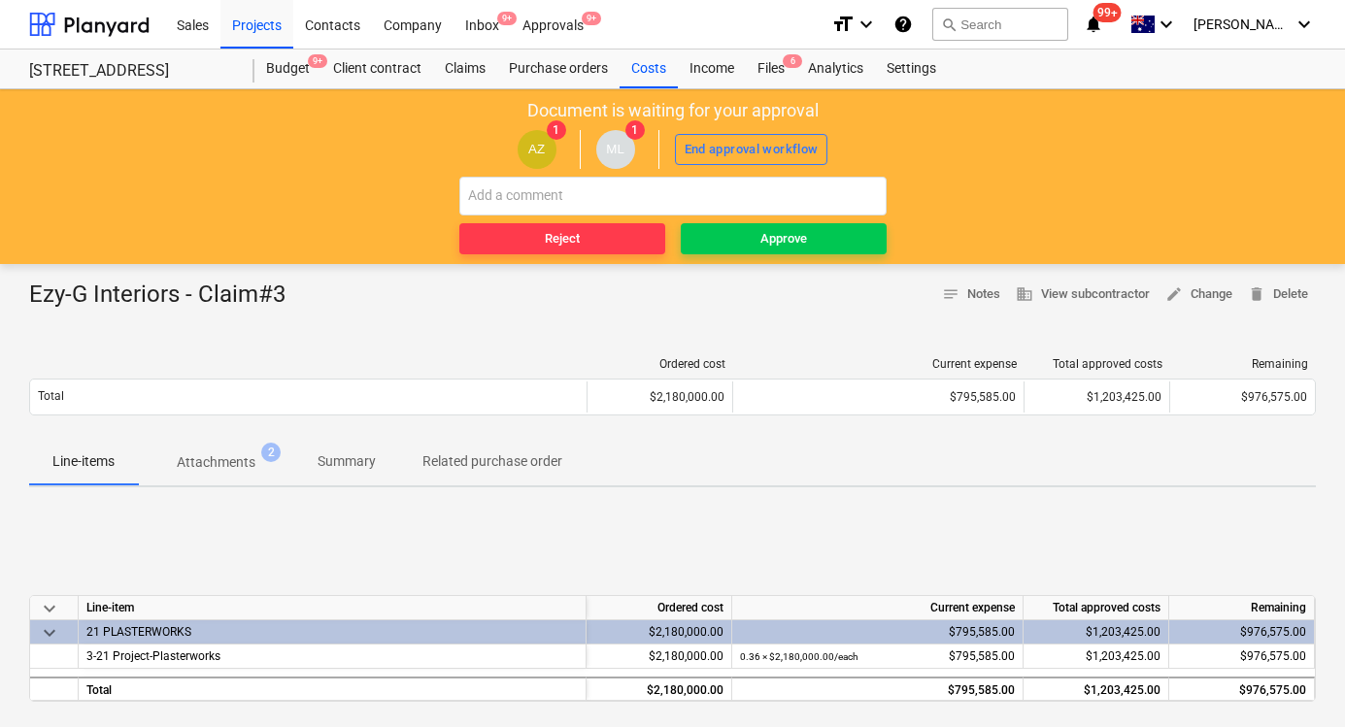
click at [196, 469] on p "Attachments" at bounding box center [216, 462] width 79 height 20
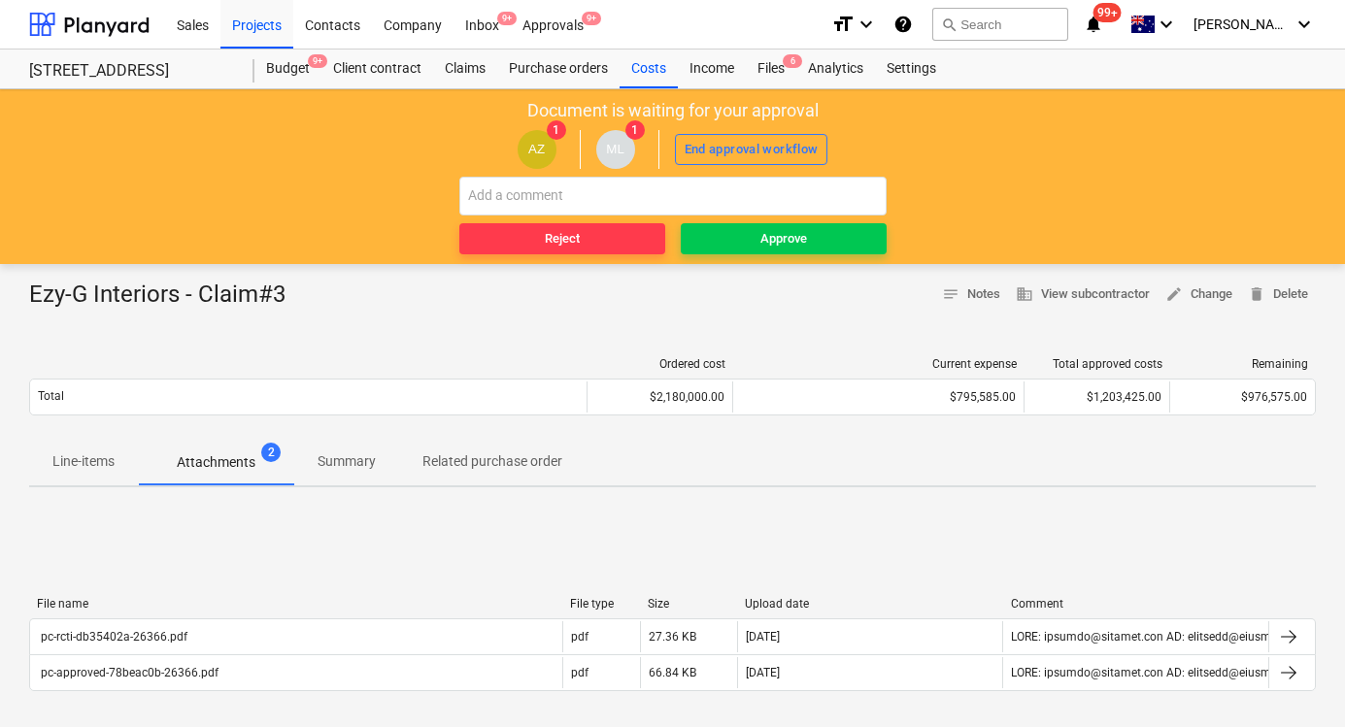
scroll to position [82, 0]
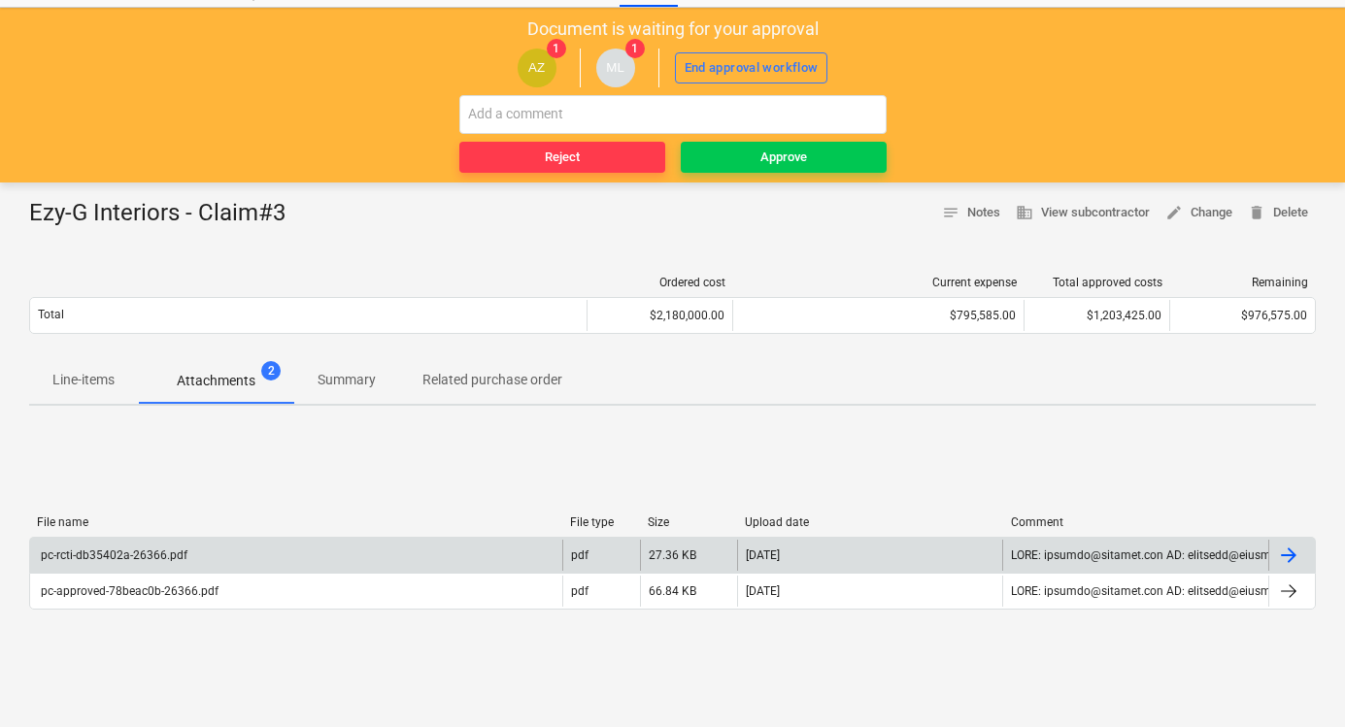
click at [343, 559] on div "pc-rcti-db35402a-26366.pdf" at bounding box center [296, 555] width 532 height 31
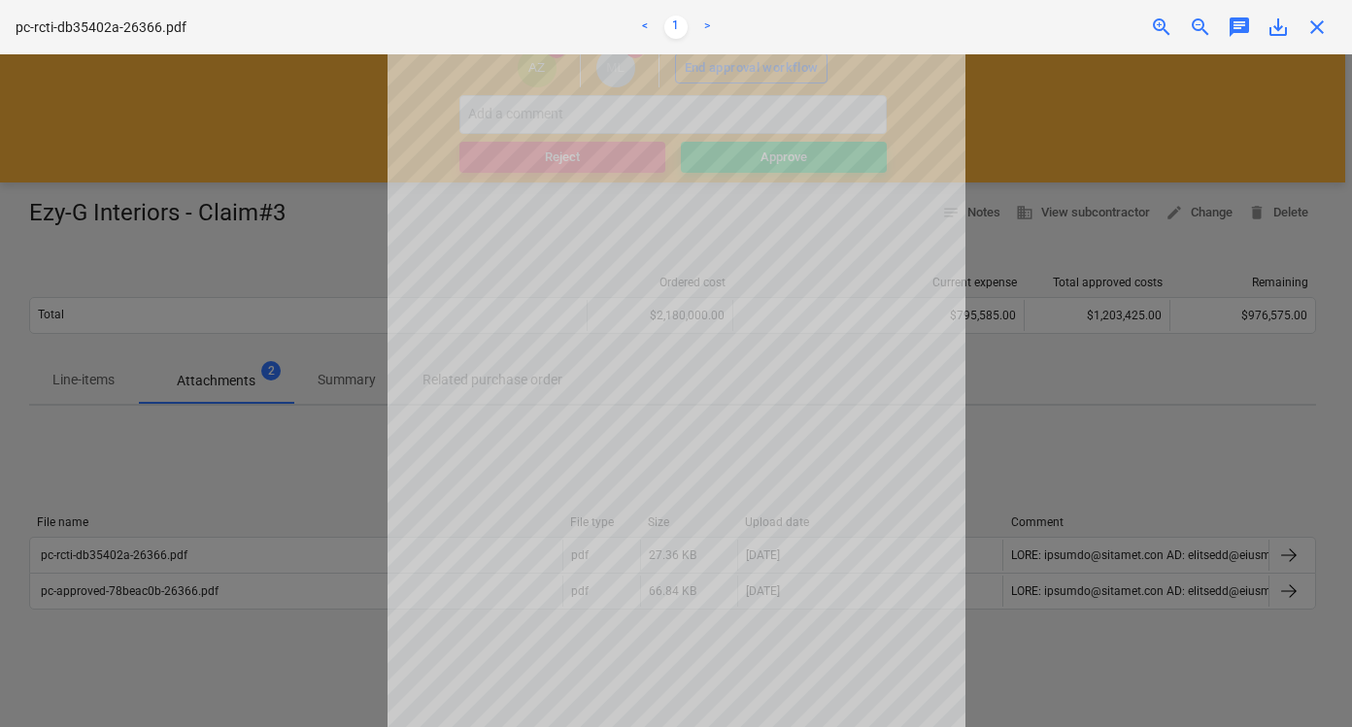
click at [1023, 415] on div at bounding box center [676, 390] width 1352 height 673
click at [1309, 32] on span "close" at bounding box center [1316, 27] width 23 height 23
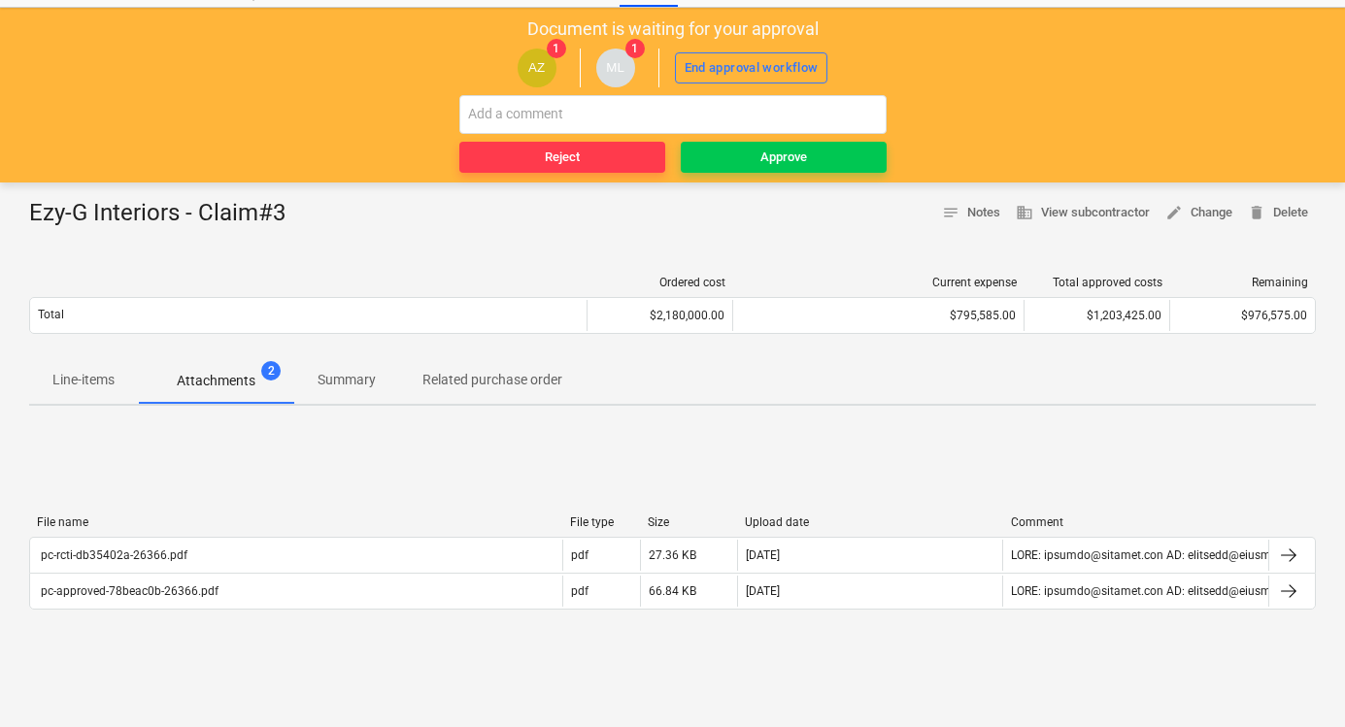
drag, startPoint x: 87, startPoint y: 378, endPoint x: 59, endPoint y: 376, distance: 28.2
click at [86, 378] on p "Line-items" at bounding box center [83, 380] width 62 height 20
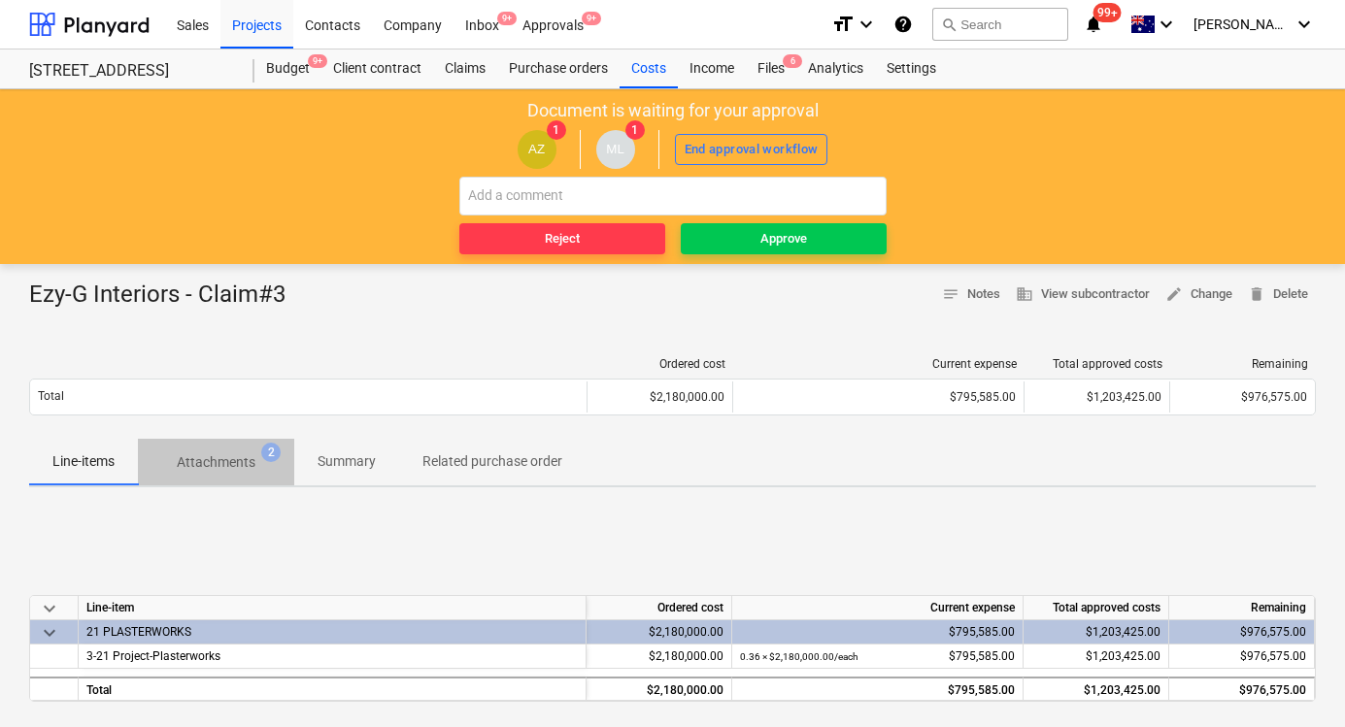
click at [236, 455] on p "Attachments" at bounding box center [216, 462] width 79 height 20
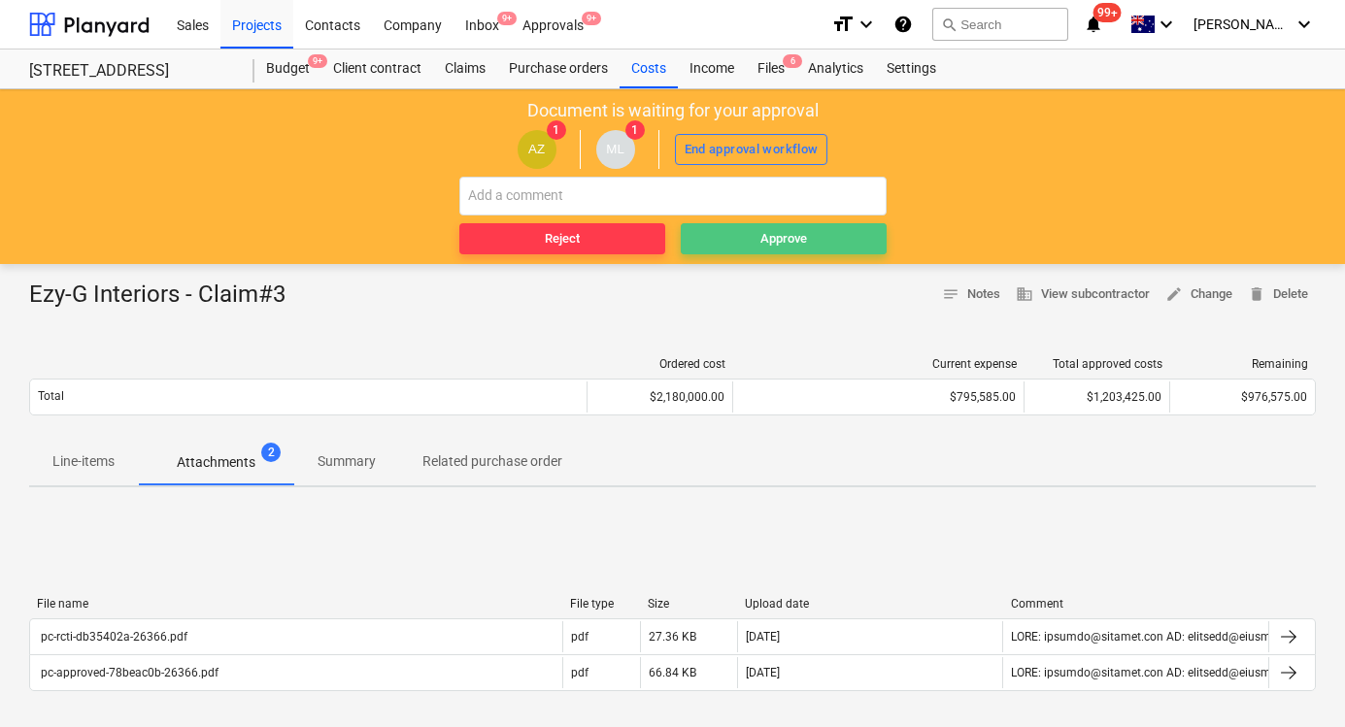
click at [817, 223] on button "Approve" at bounding box center [784, 238] width 206 height 31
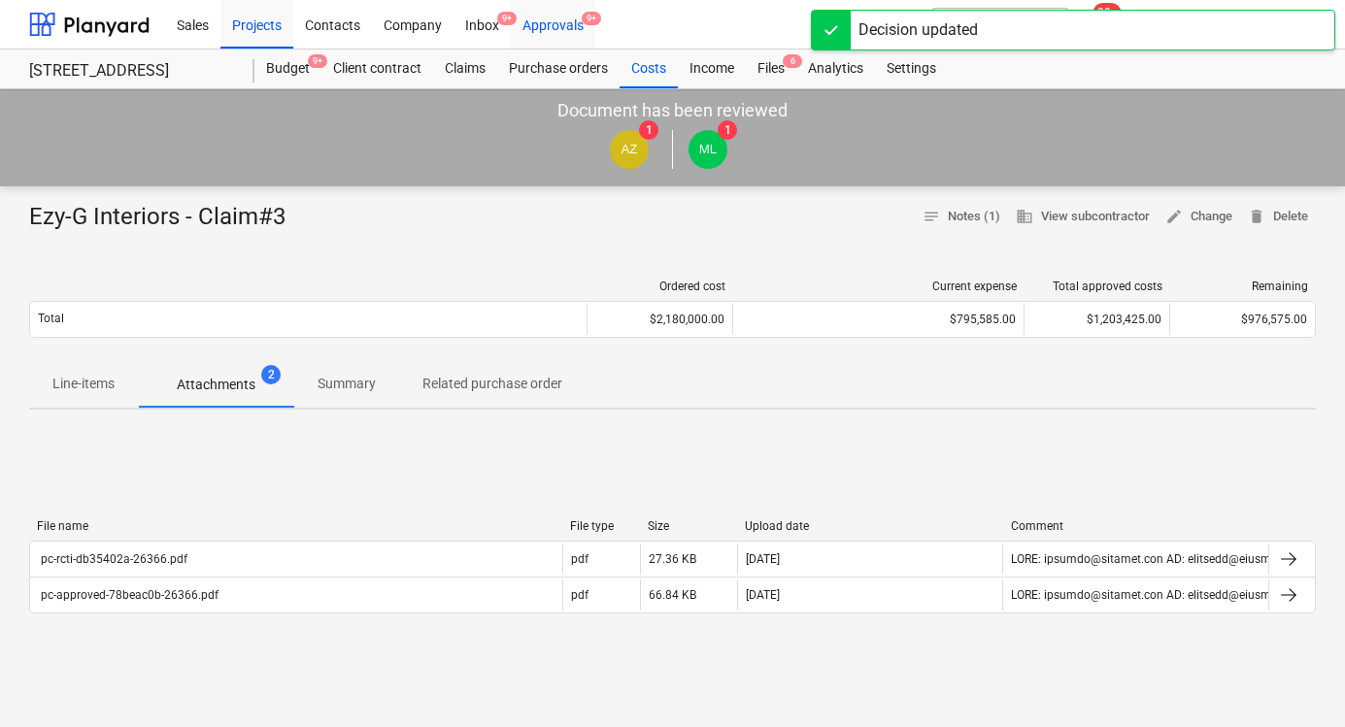
click at [516, 35] on div "Approvals 9+" at bounding box center [553, 24] width 84 height 50
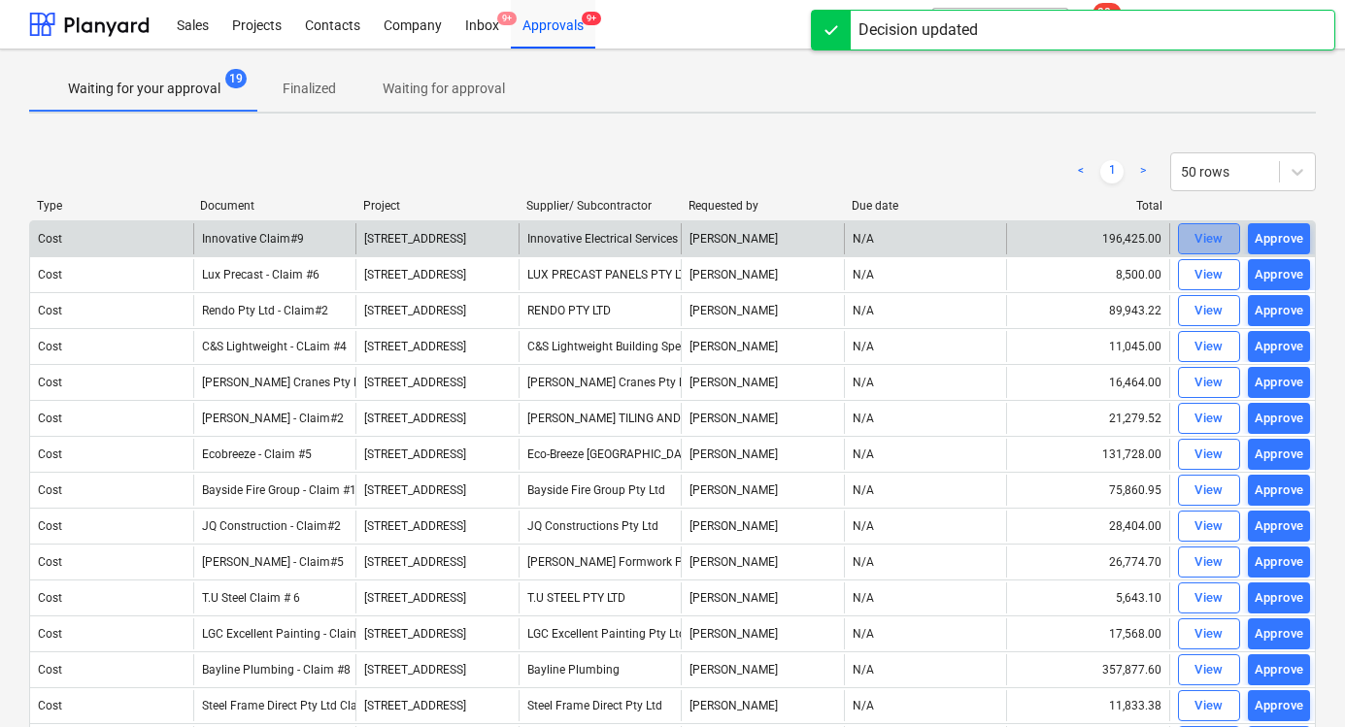
click at [1210, 244] on div "View" at bounding box center [1208, 239] width 29 height 22
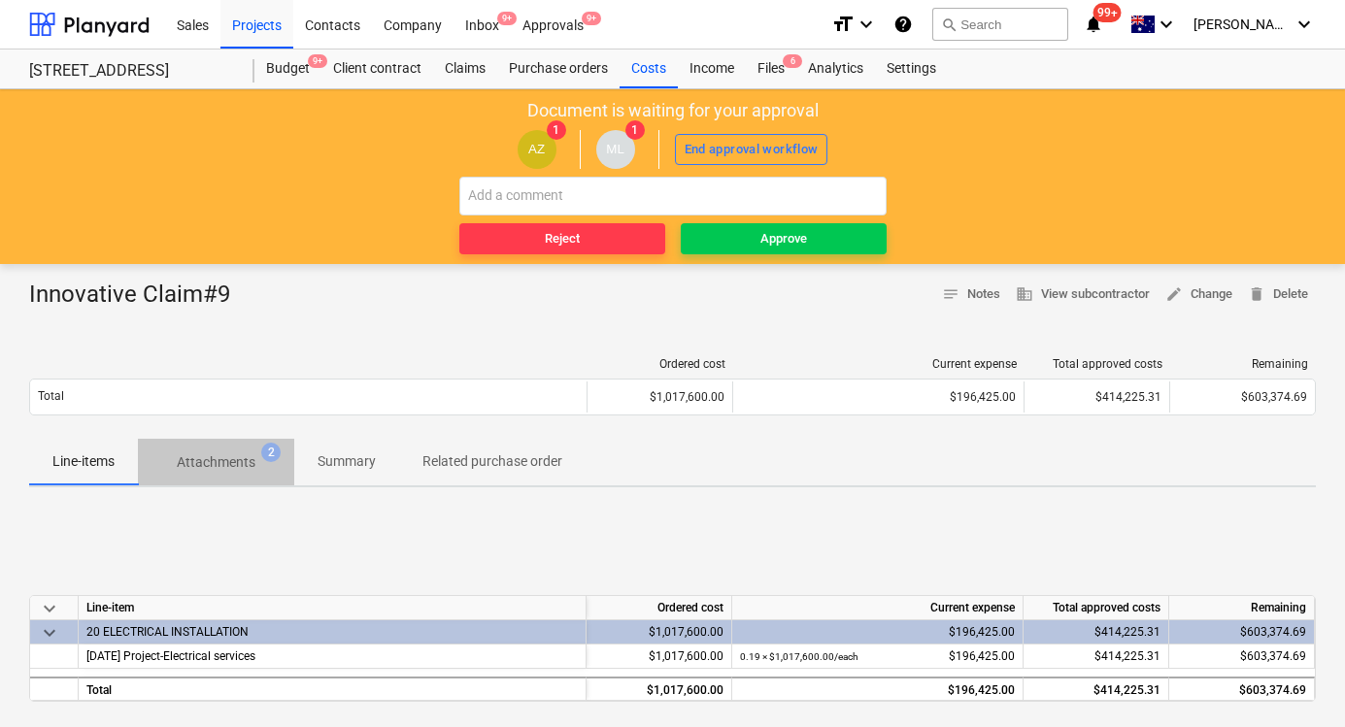
click at [226, 469] on p "Attachments" at bounding box center [216, 462] width 79 height 20
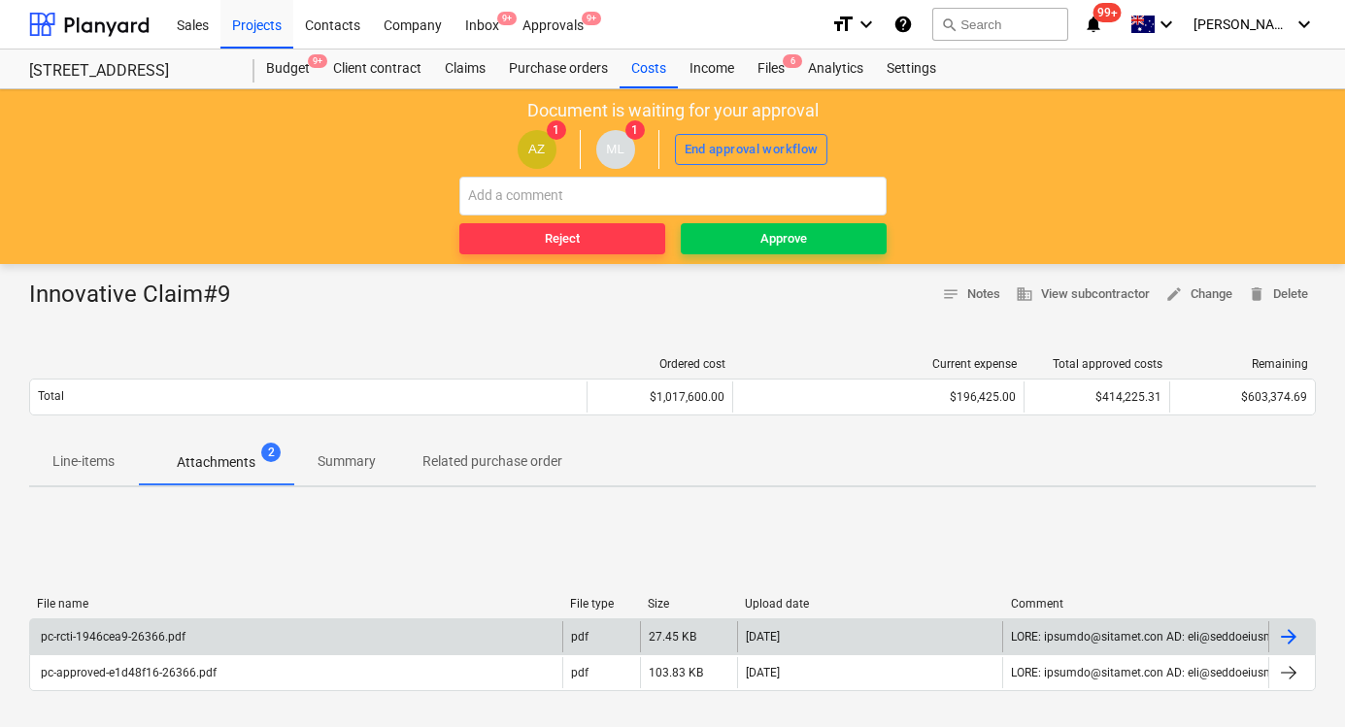
click at [367, 643] on div "pc-rcti-1946cea9-26366.pdf" at bounding box center [296, 636] width 532 height 31
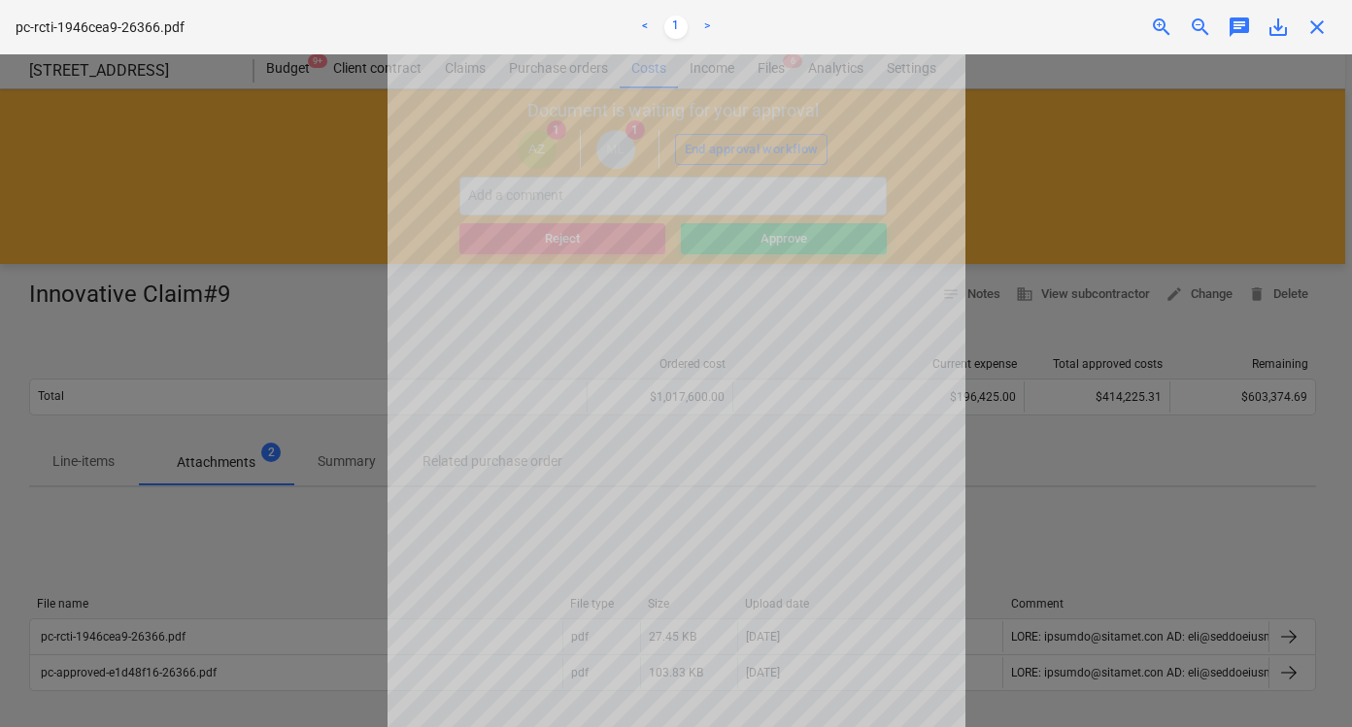
click at [1036, 501] on div at bounding box center [676, 390] width 1352 height 673
click at [1319, 24] on span "close" at bounding box center [1316, 27] width 23 height 23
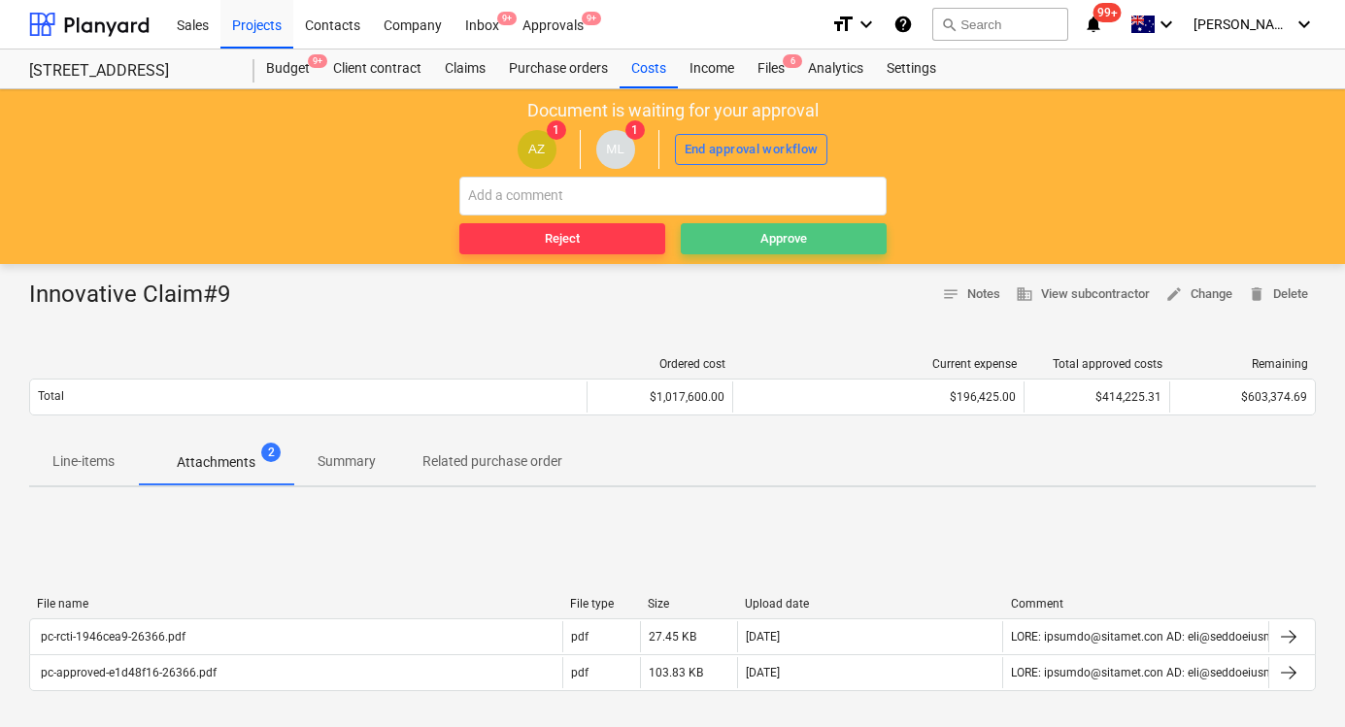
click at [772, 242] on div "Approve" at bounding box center [783, 239] width 47 height 22
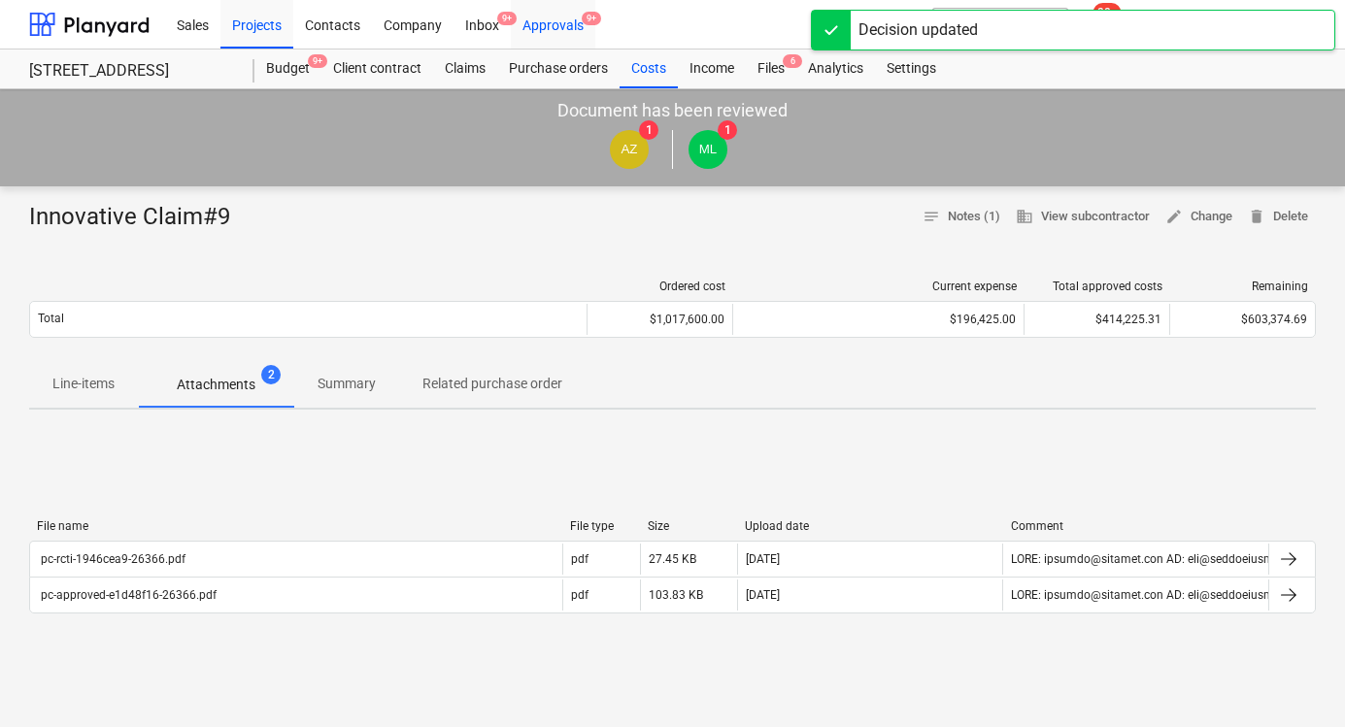
click at [562, 30] on div "Approvals 9+" at bounding box center [553, 24] width 84 height 50
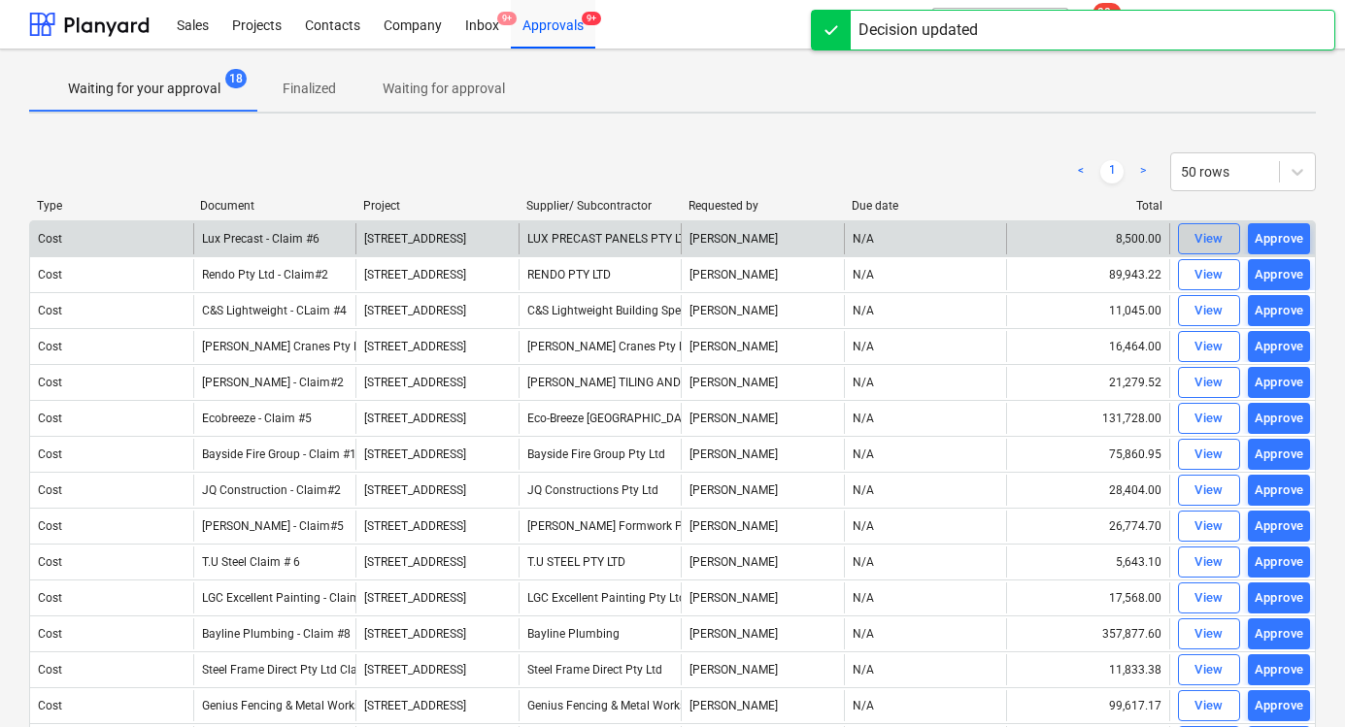
click at [1211, 229] on div "View" at bounding box center [1208, 239] width 29 height 22
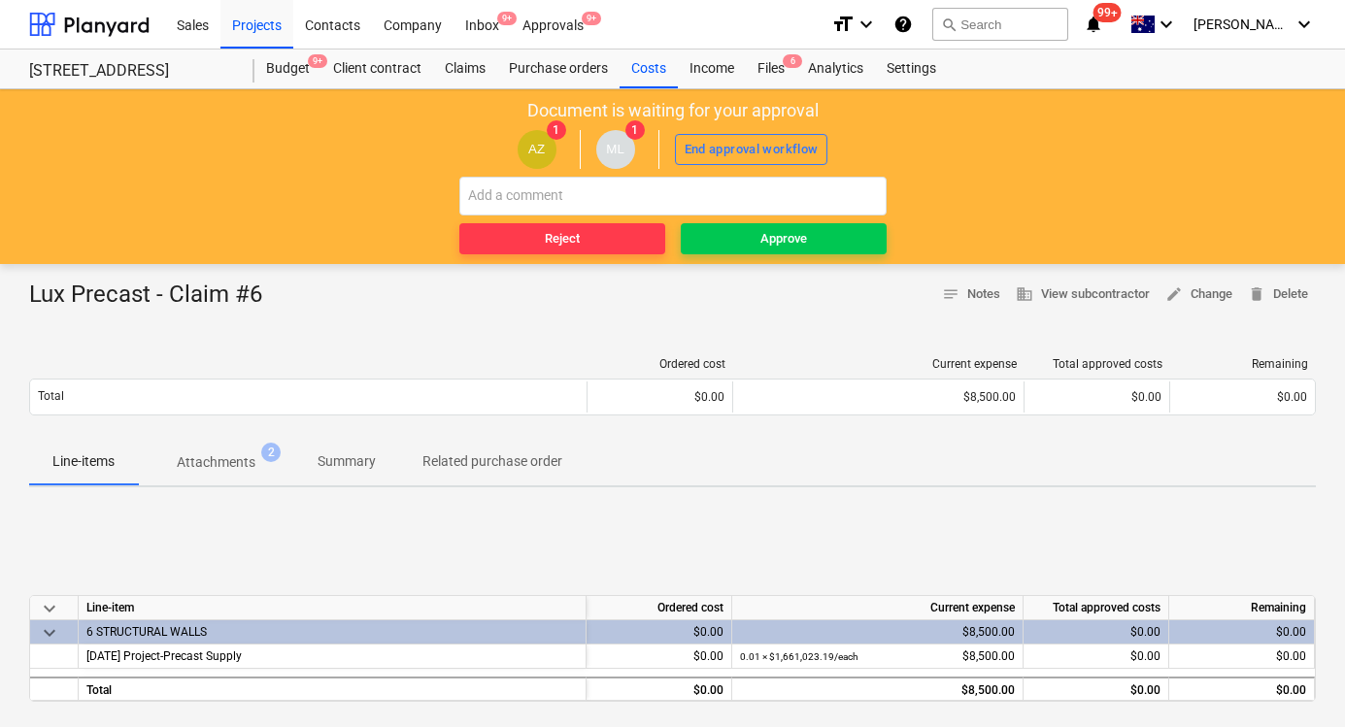
click at [249, 285] on div "Lux Precast - Claim #6" at bounding box center [153, 295] width 249 height 31
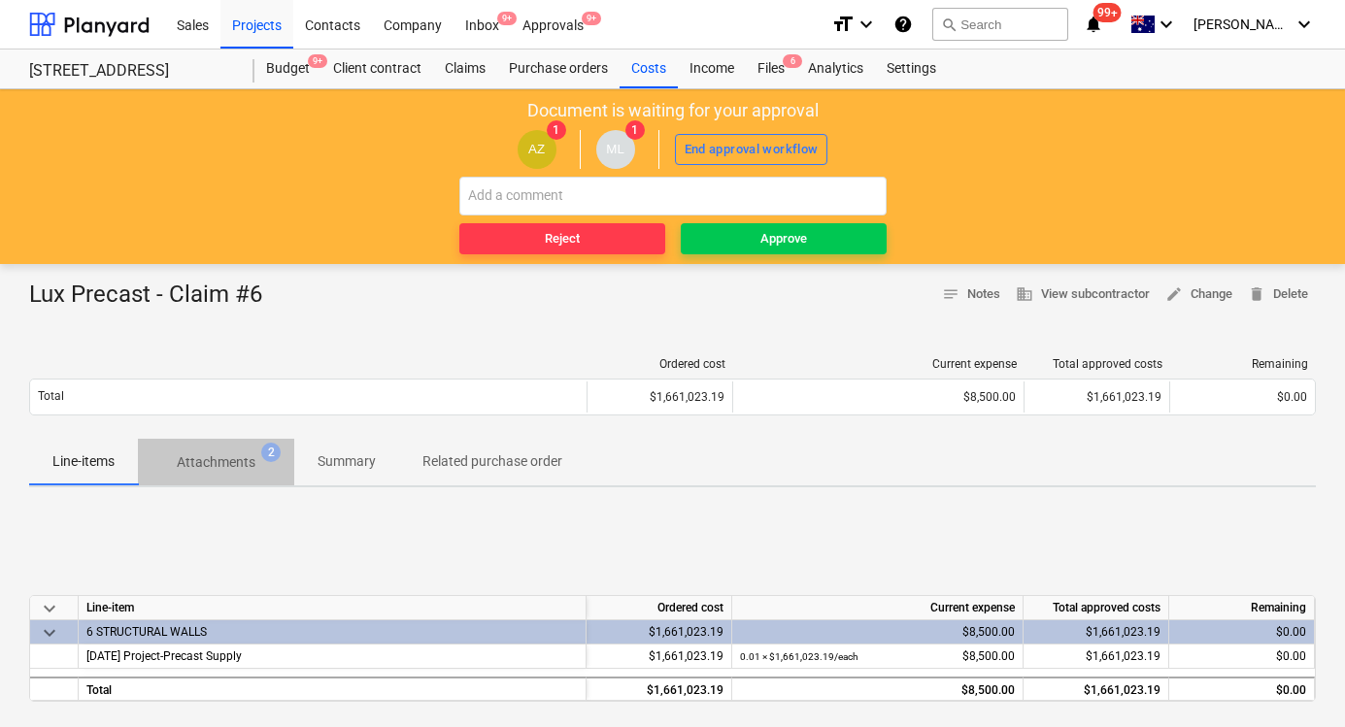
click at [233, 466] on p "Attachments" at bounding box center [216, 462] width 79 height 20
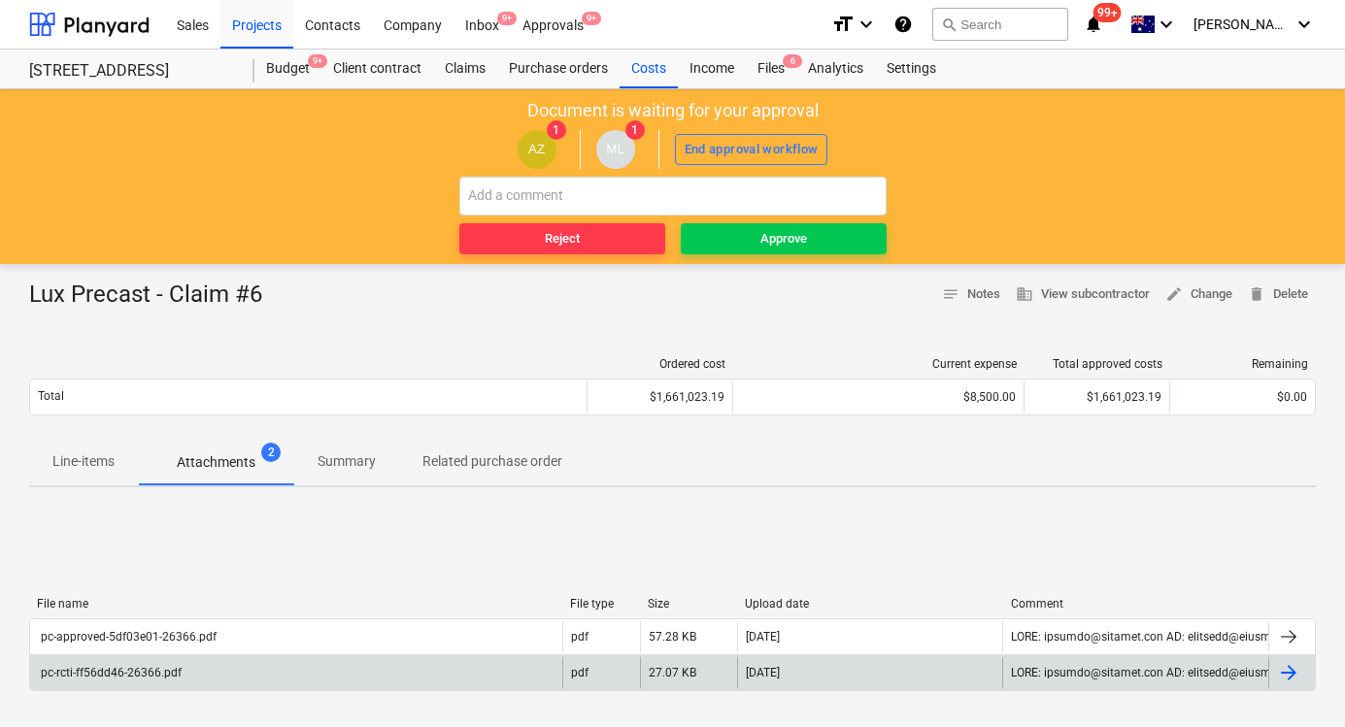
click at [140, 675] on div "pc-rcti-ff56dd46-26366.pdf" at bounding box center [110, 673] width 144 height 14
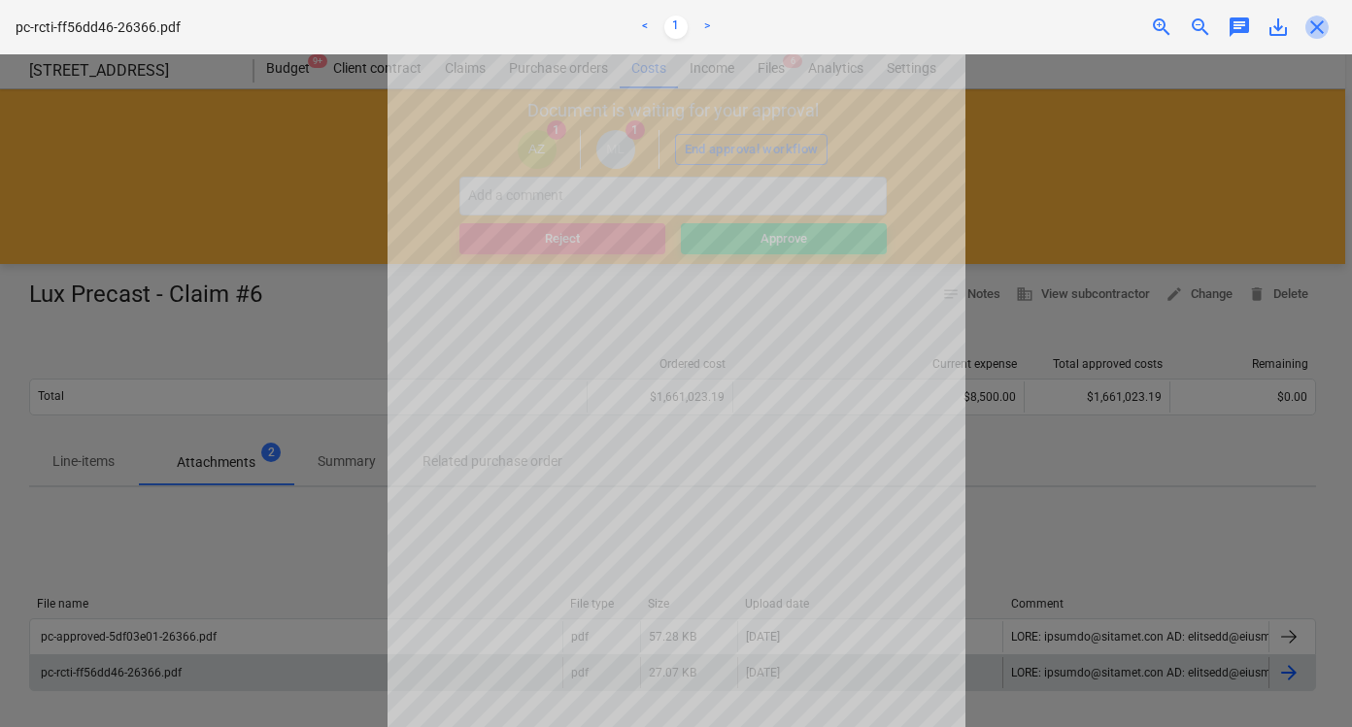
drag, startPoint x: 1320, startPoint y: 17, endPoint x: 1237, endPoint y: 75, distance: 101.3
click at [1320, 18] on span "close" at bounding box center [1316, 27] width 23 height 23
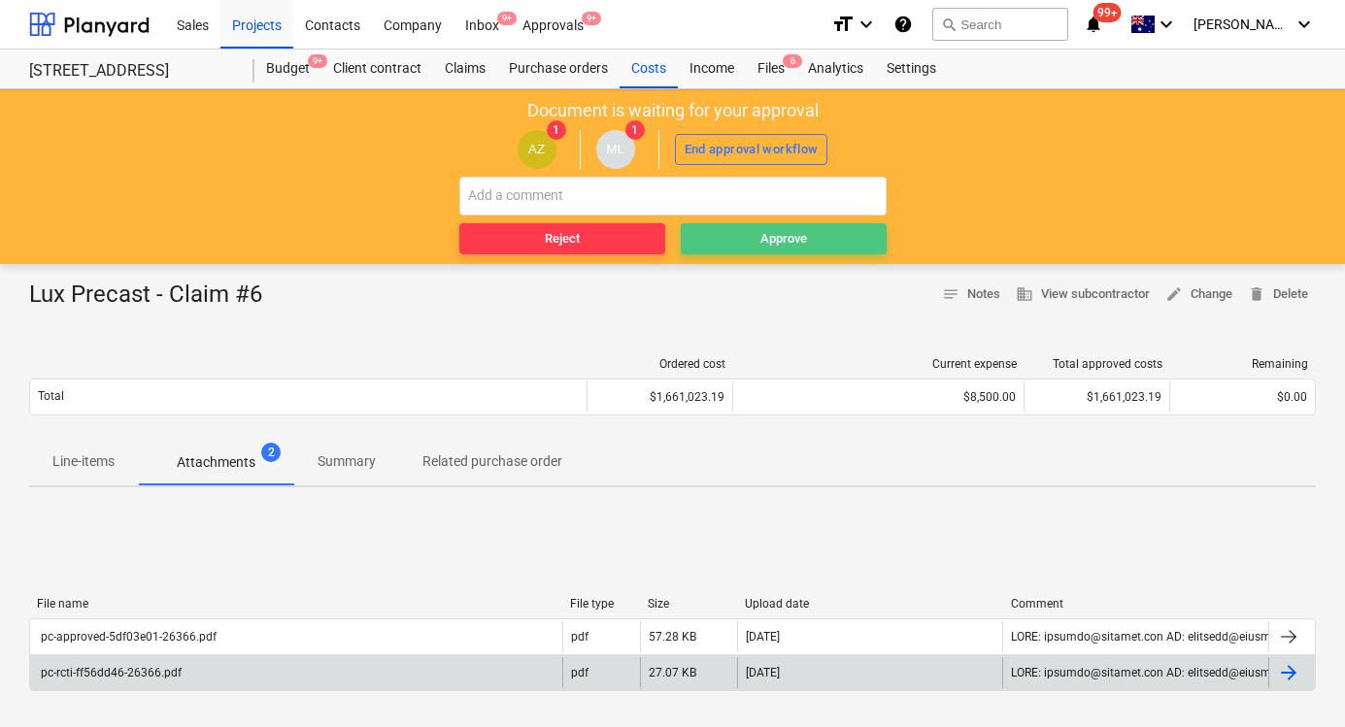
click at [747, 237] on span "Approve" at bounding box center [783, 239] width 190 height 22
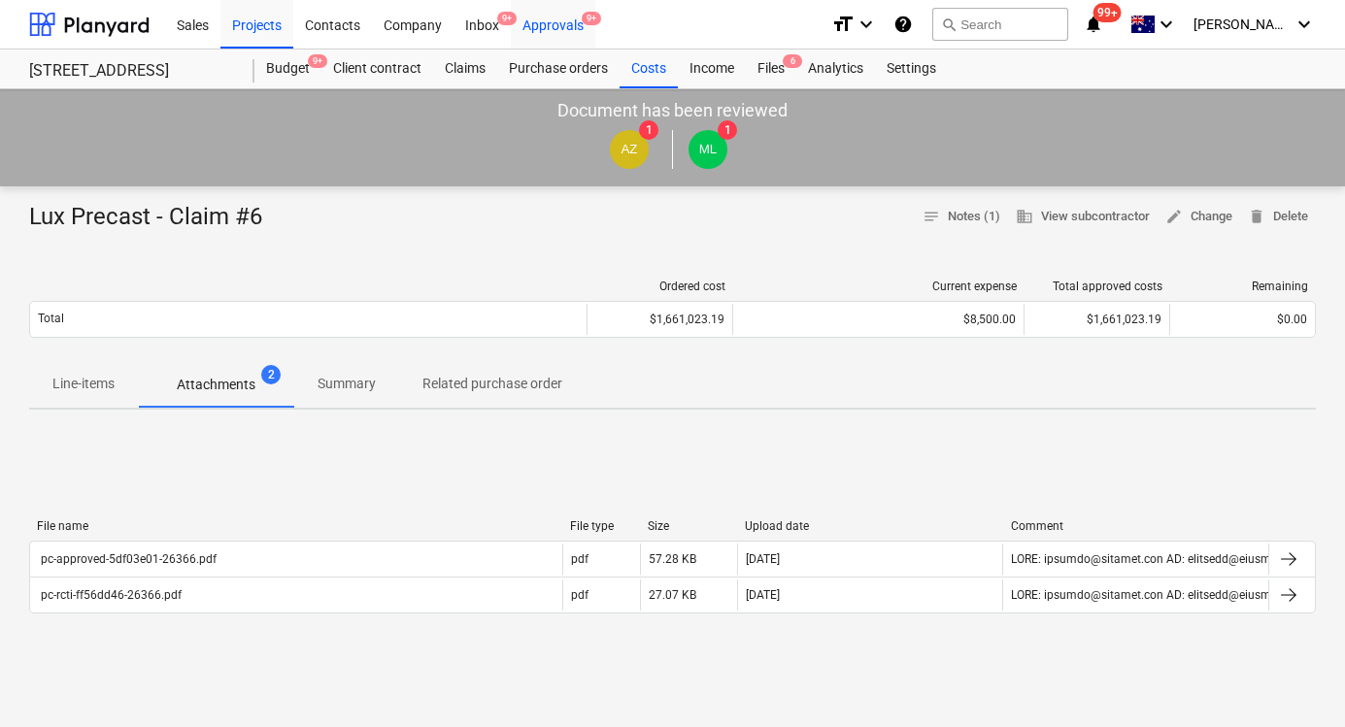
click at [551, 30] on div "Approvals 9+" at bounding box center [553, 24] width 84 height 50
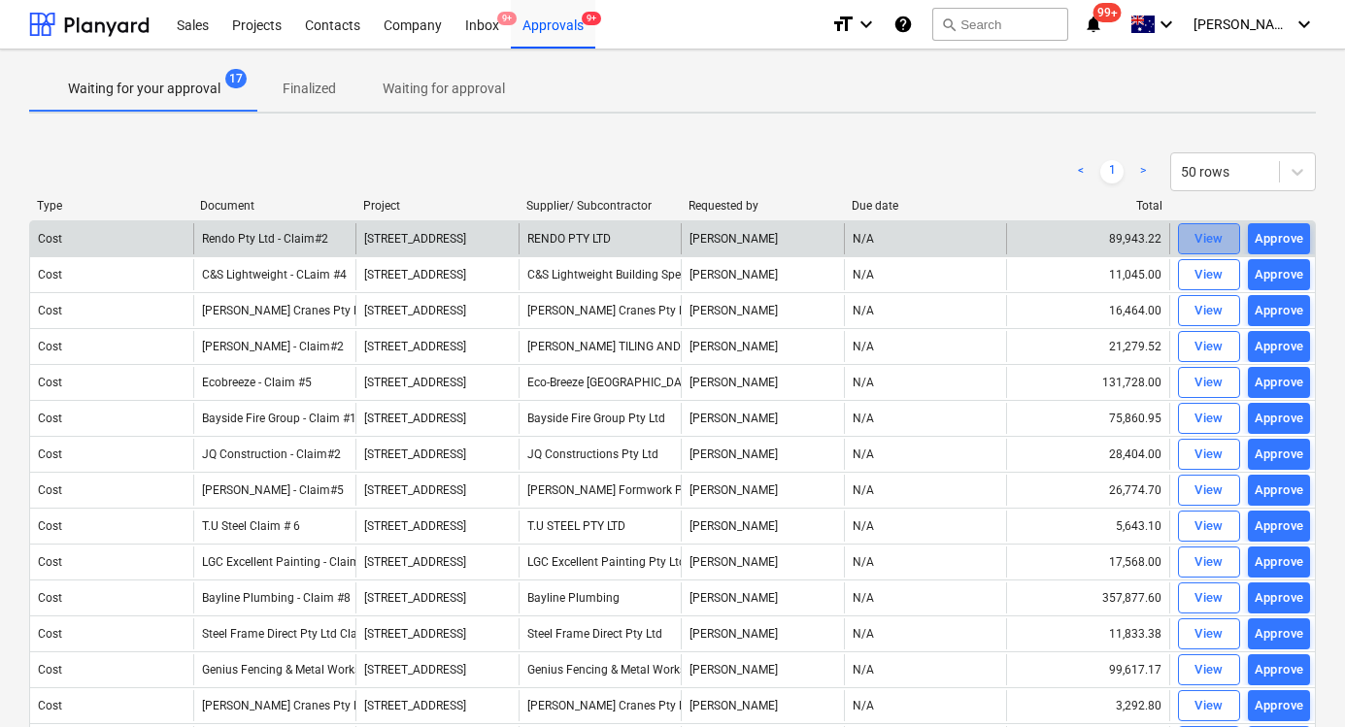
click at [1212, 240] on div "View" at bounding box center [1208, 239] width 29 height 22
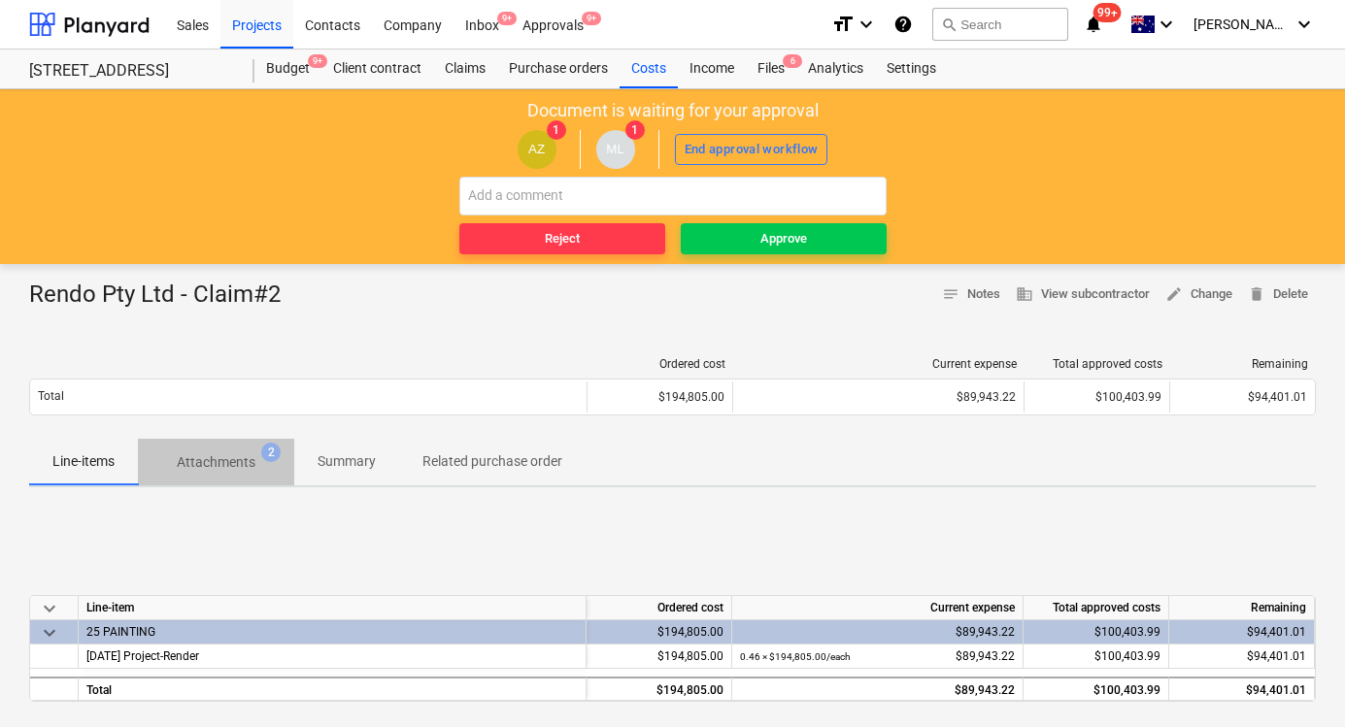
click at [259, 448] on span "Attachments 2" at bounding box center [216, 462] width 156 height 35
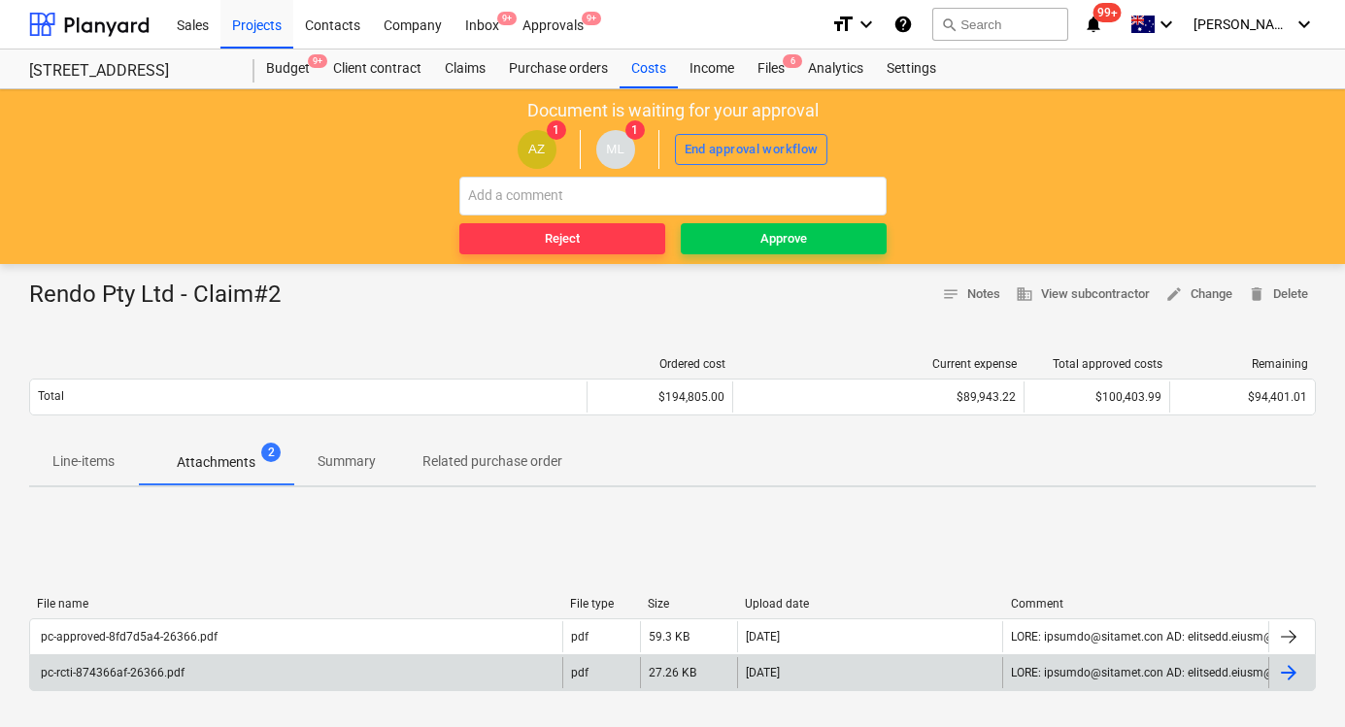
click at [466, 659] on div "pc-rcti-874366af-26366.pdf" at bounding box center [296, 672] width 532 height 31
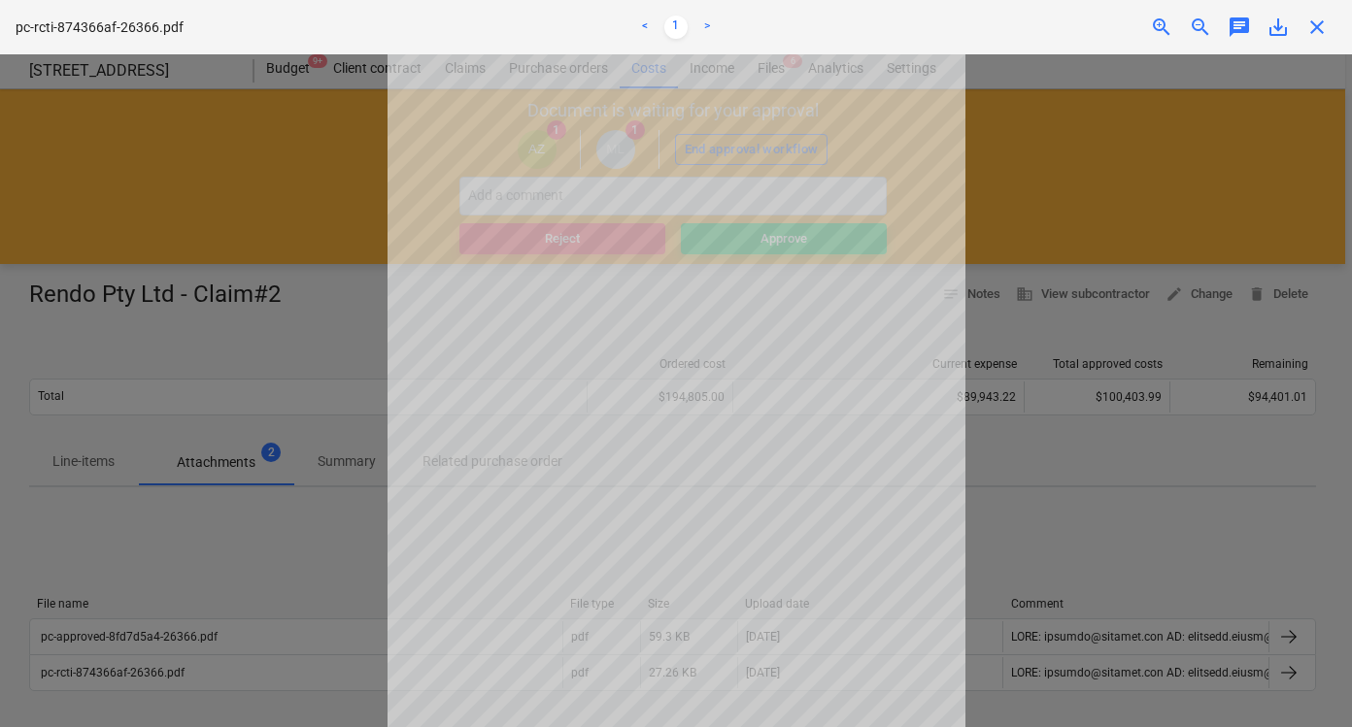
click at [1219, 142] on div at bounding box center [676, 390] width 1352 height 673
click at [1318, 41] on div "pc-rcti-874366af-26366.pdf < 1 > zoom_in zoom_out chat 0 save_alt close" at bounding box center [676, 27] width 1352 height 54
click at [1315, 23] on span "close" at bounding box center [1316, 27] width 23 height 23
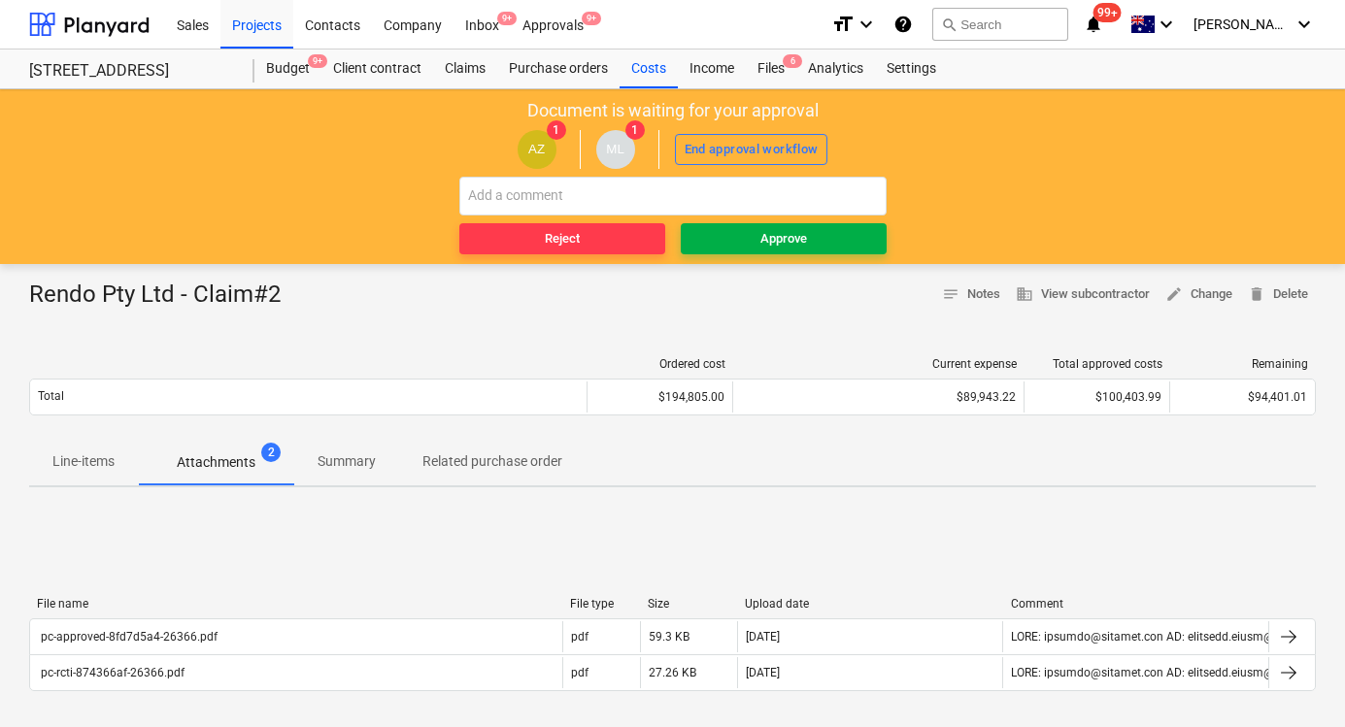
click at [777, 245] on div "Approve" at bounding box center [783, 239] width 47 height 22
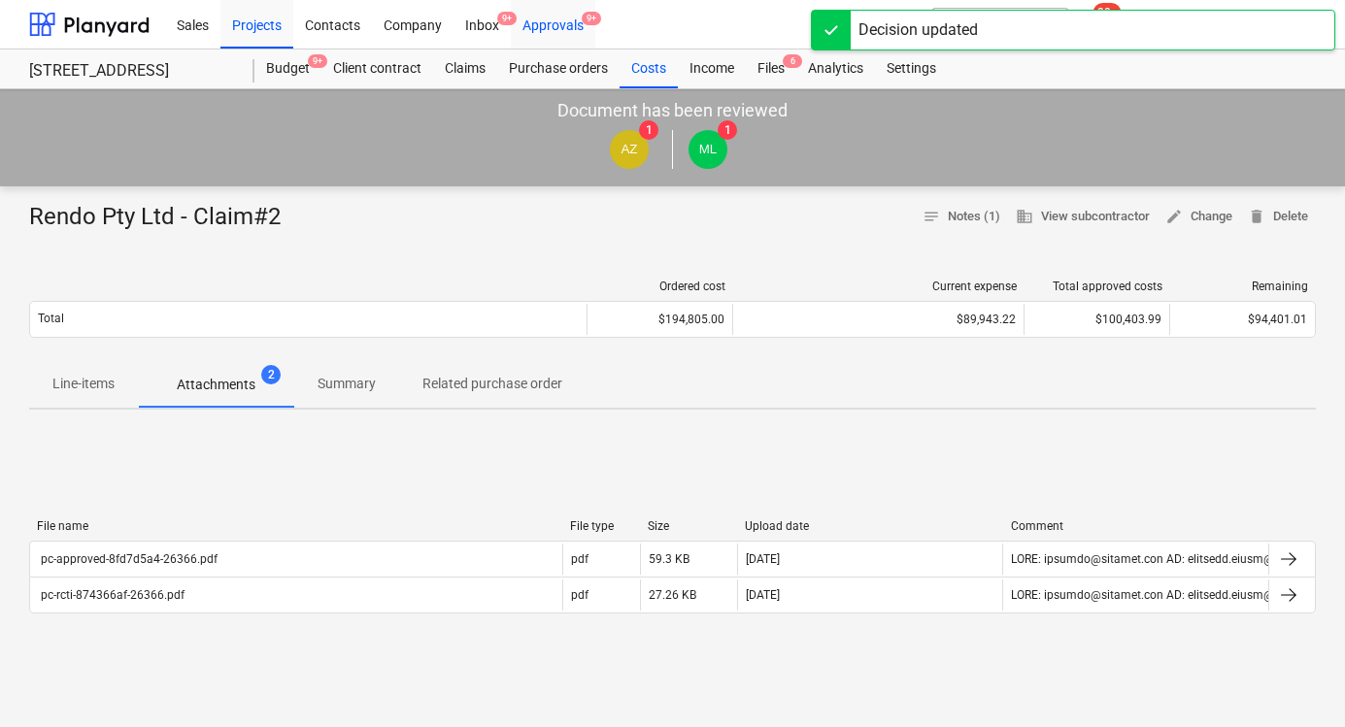
click at [567, 21] on div "Approvals 9+" at bounding box center [553, 24] width 84 height 50
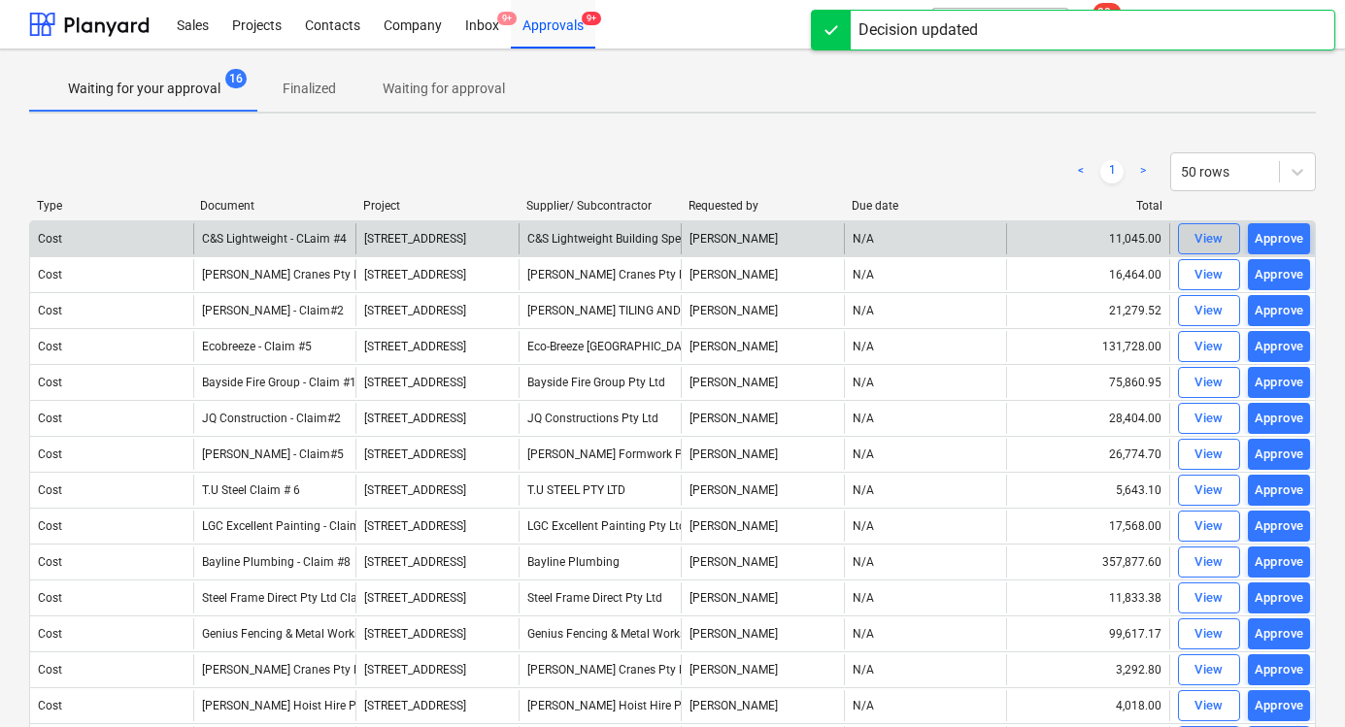
click at [1202, 239] on div "View" at bounding box center [1208, 239] width 29 height 22
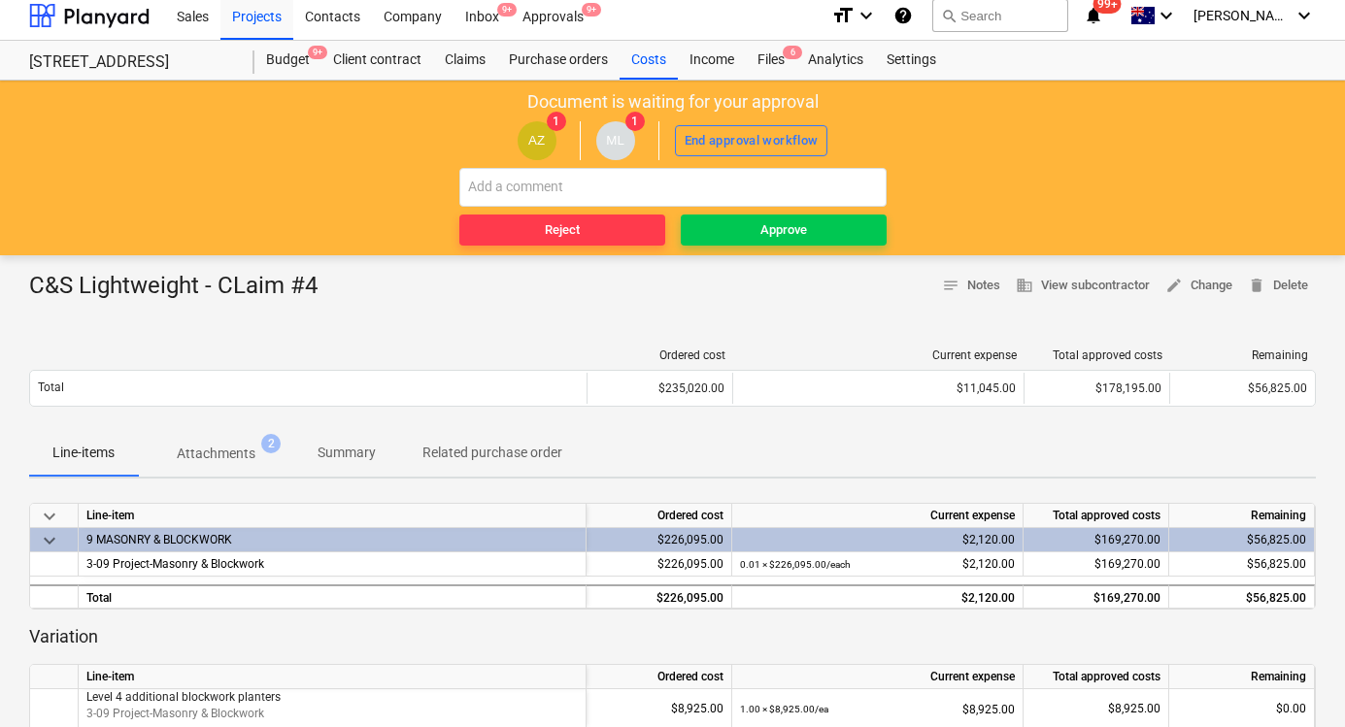
click at [235, 453] on p "Attachments" at bounding box center [216, 454] width 79 height 20
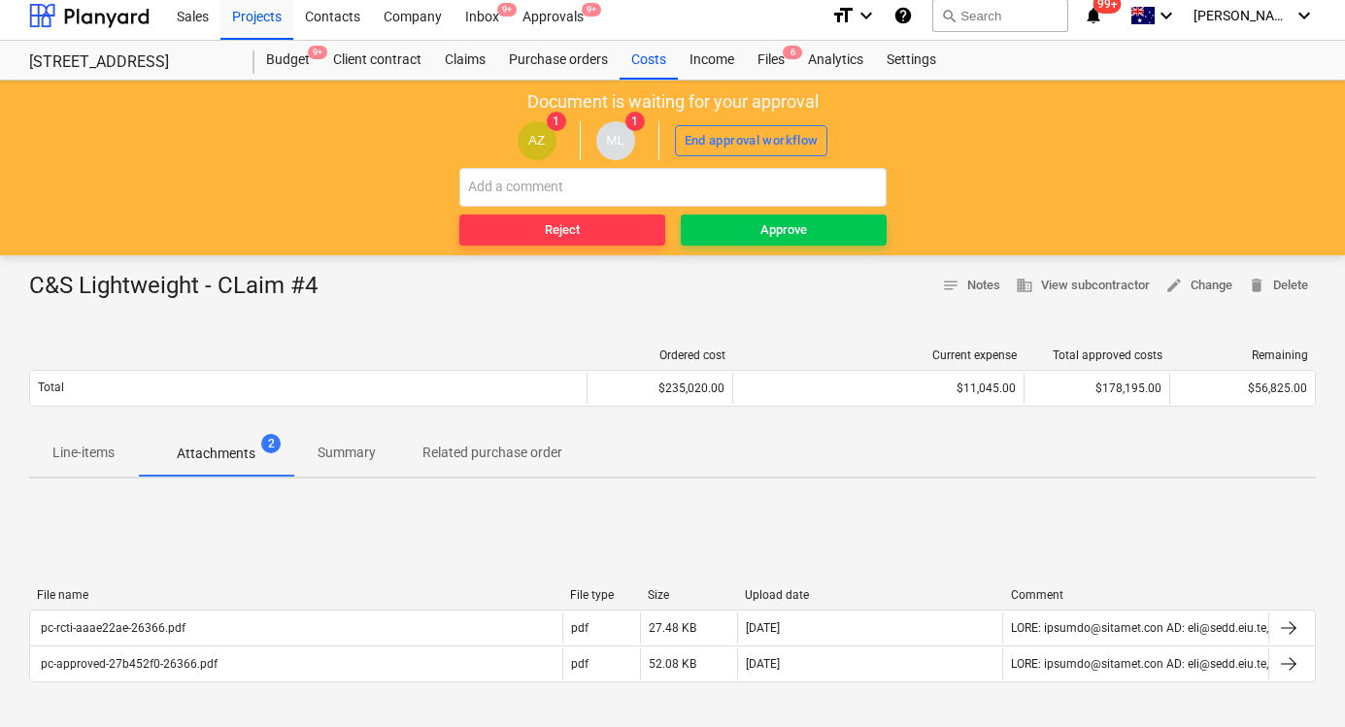
scroll to position [6, 0]
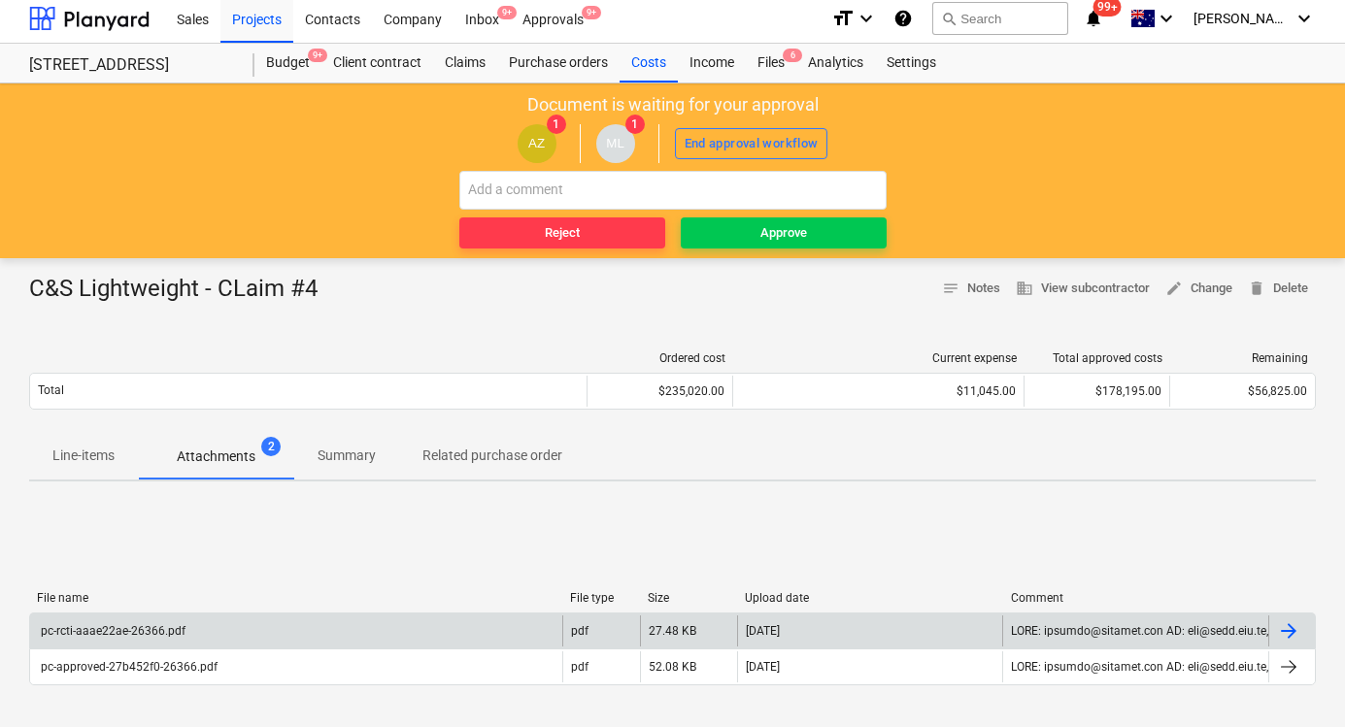
click at [255, 632] on div "pc-rcti-aaae22ae-26366.pdf" at bounding box center [296, 631] width 532 height 31
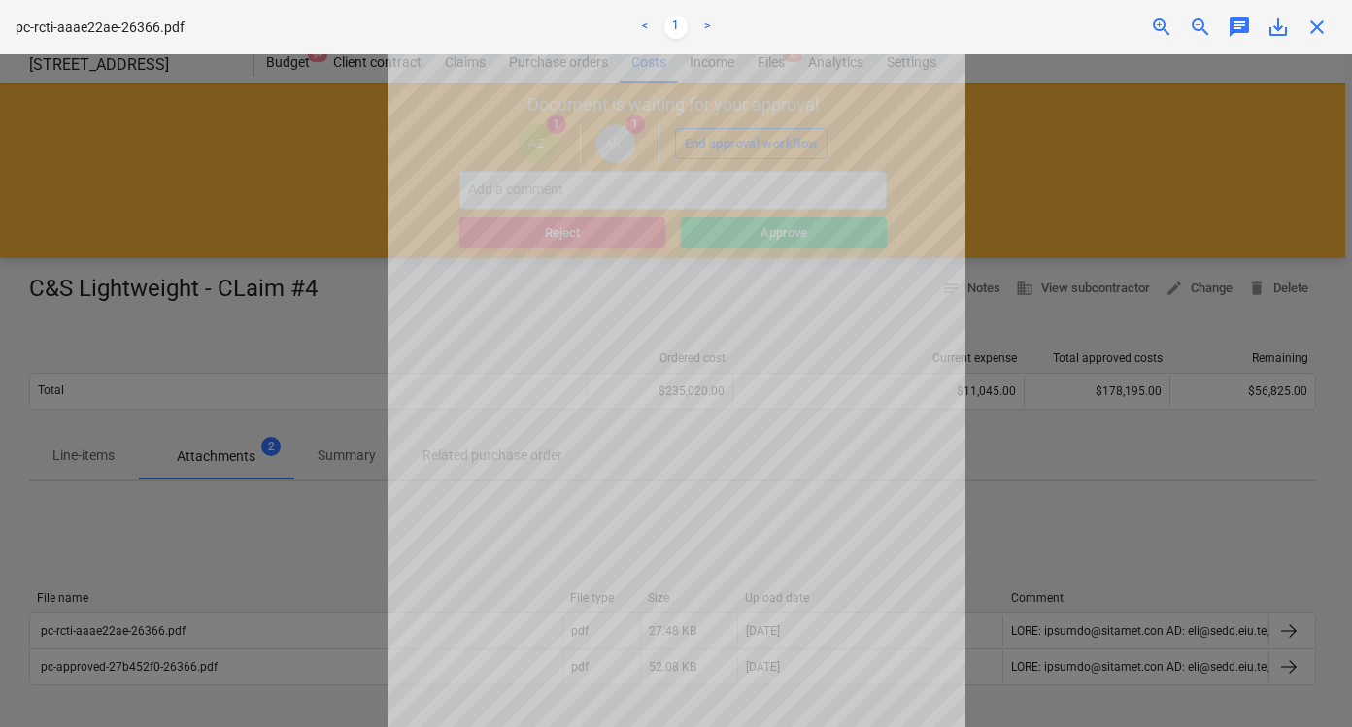
click at [1320, 27] on span "close" at bounding box center [1316, 27] width 23 height 23
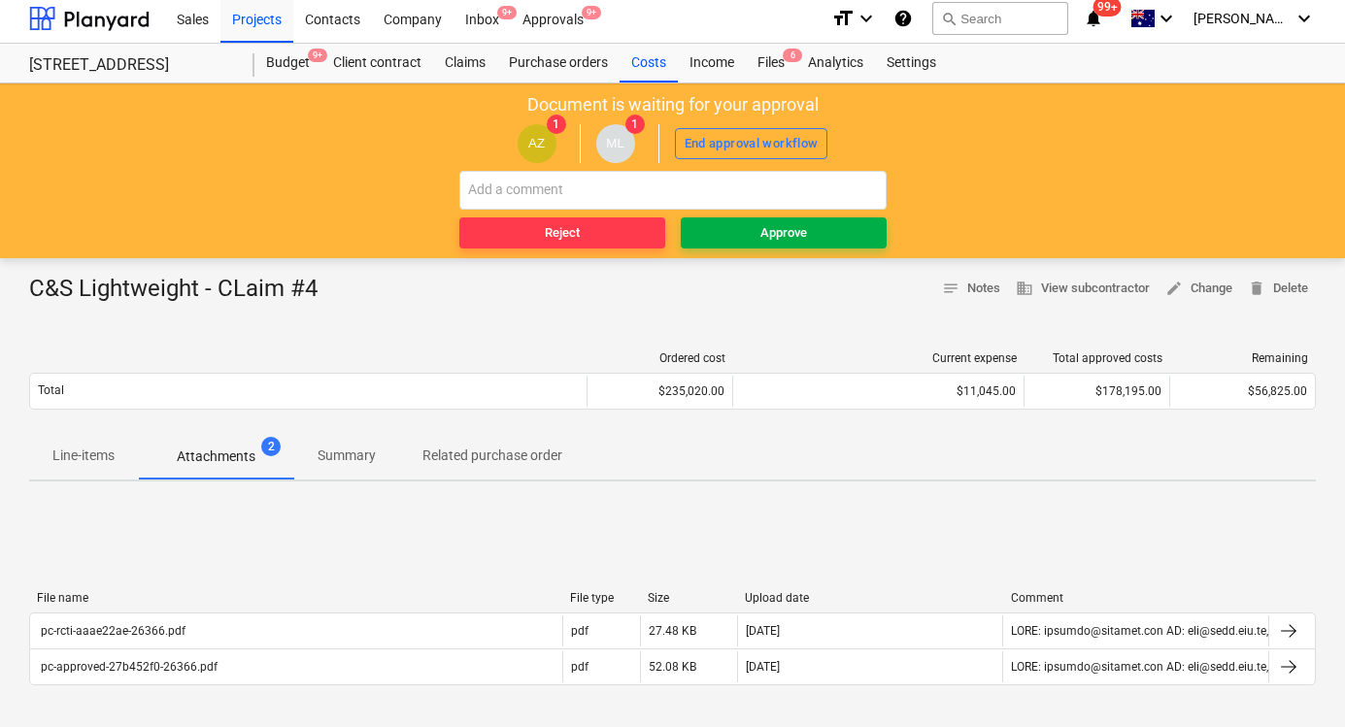
click at [799, 239] on div "Approve" at bounding box center [783, 233] width 47 height 22
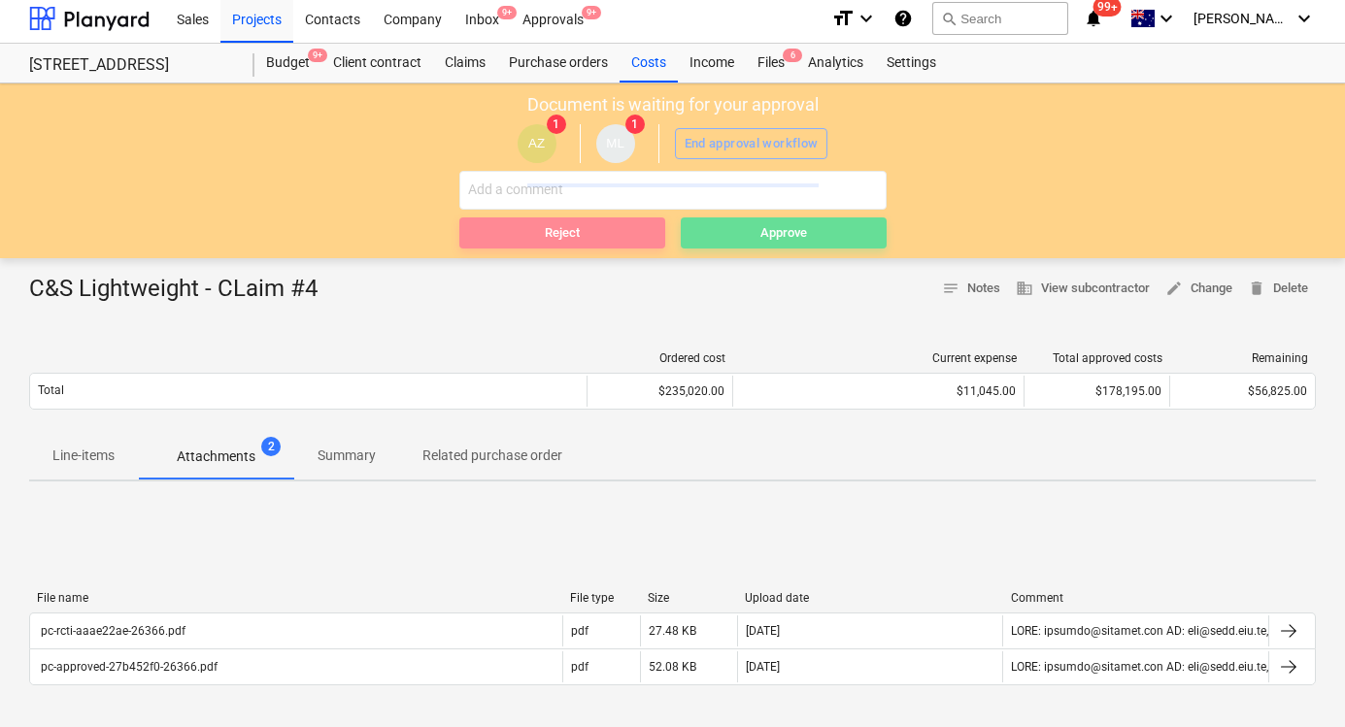
scroll to position [0, 0]
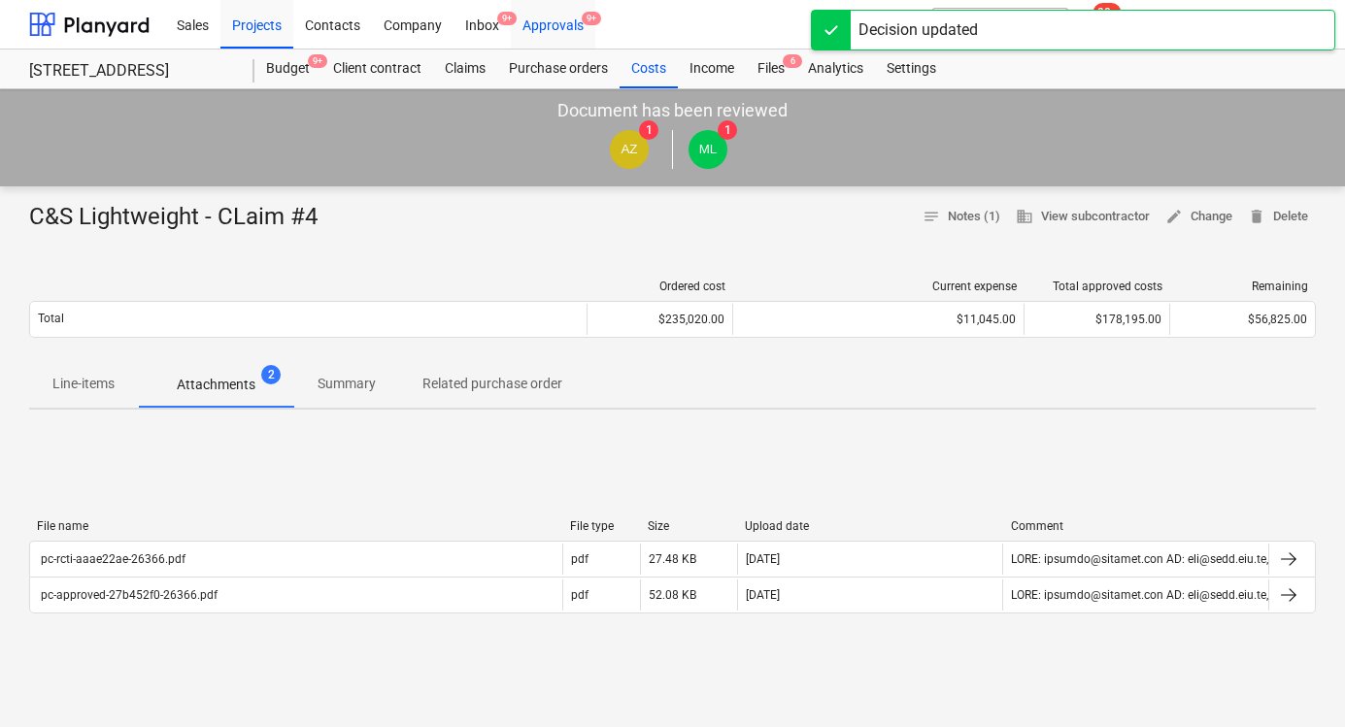
click at [568, 30] on div "Approvals 9+" at bounding box center [553, 24] width 84 height 50
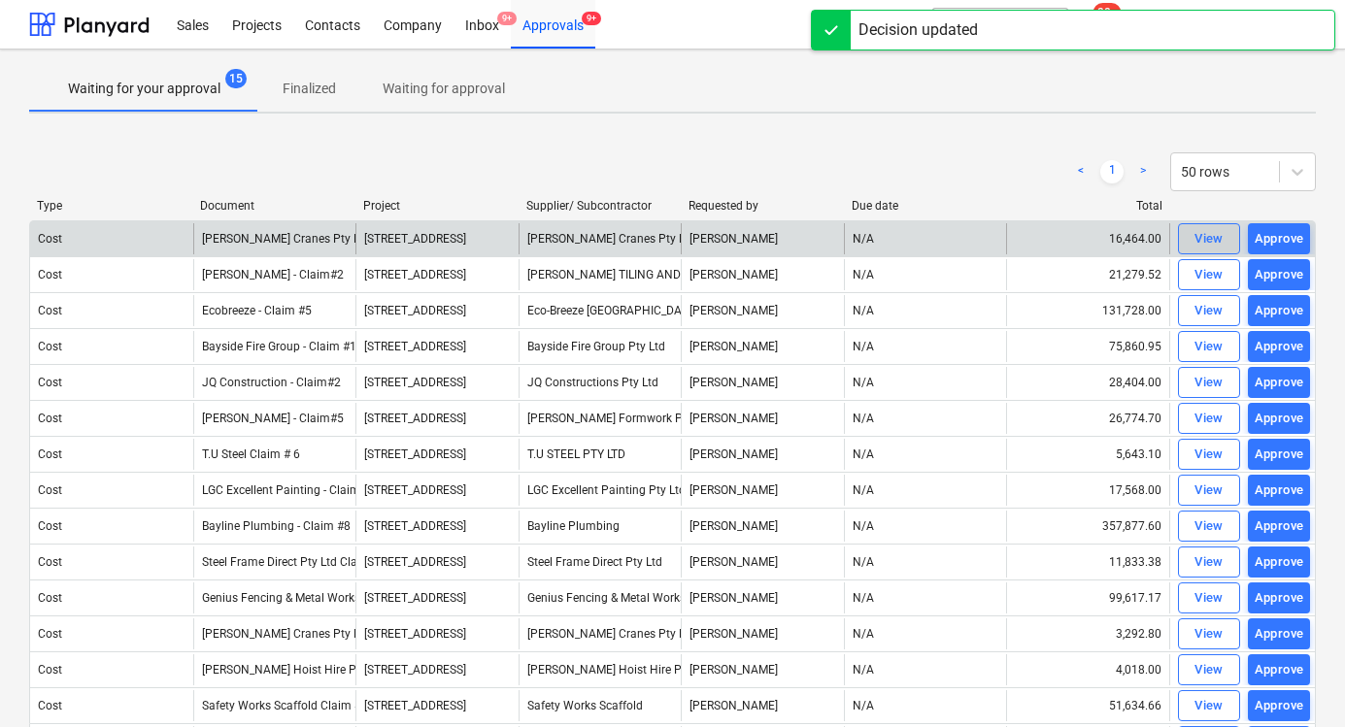
click at [1187, 243] on span "View" at bounding box center [1208, 239] width 43 height 22
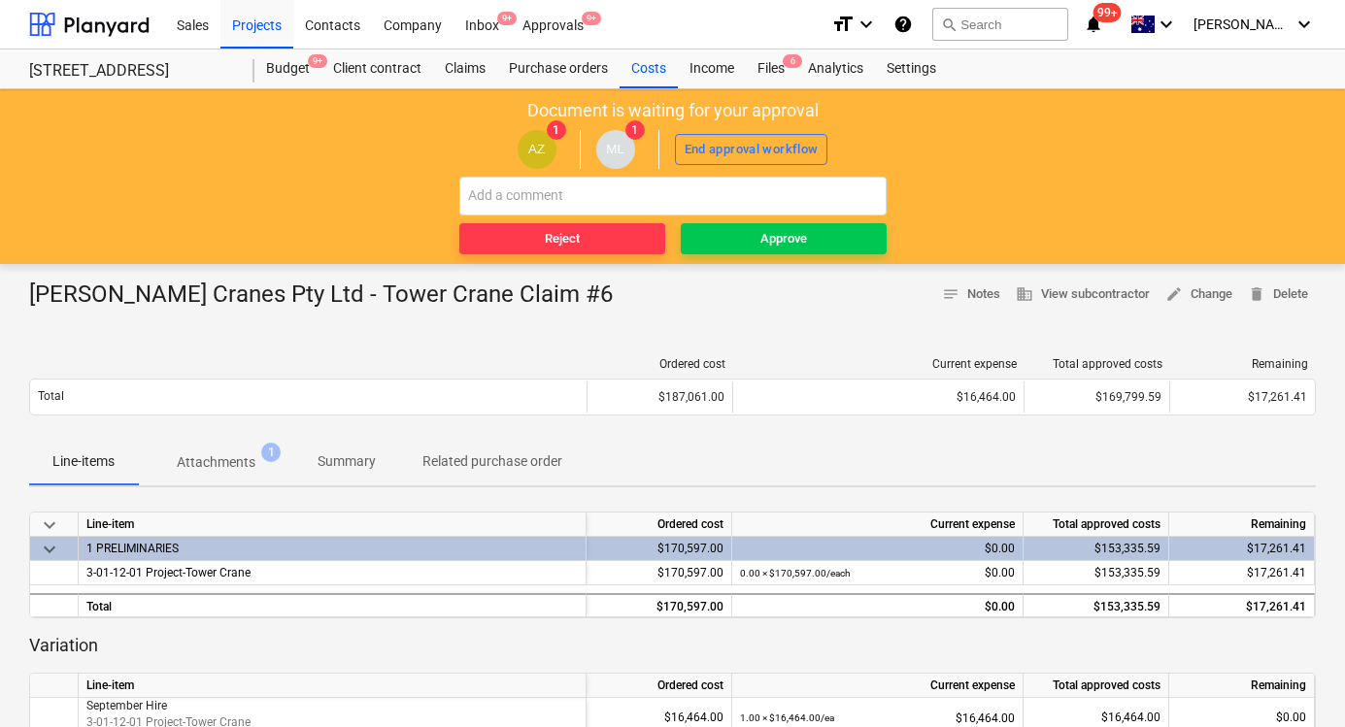
click at [254, 469] on p "Attachments" at bounding box center [216, 462] width 79 height 20
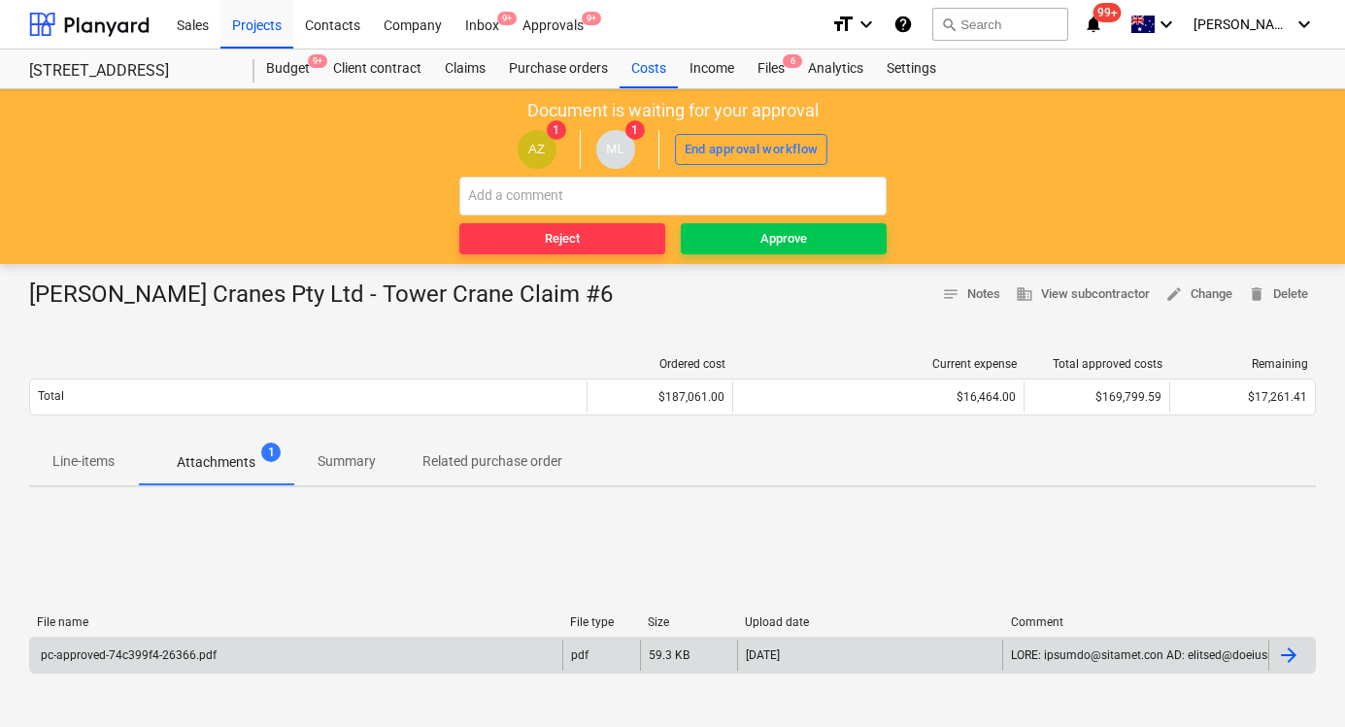
click at [148, 649] on div "pc-approved-74c399f4-26366.pdf" at bounding box center [127, 656] width 179 height 14
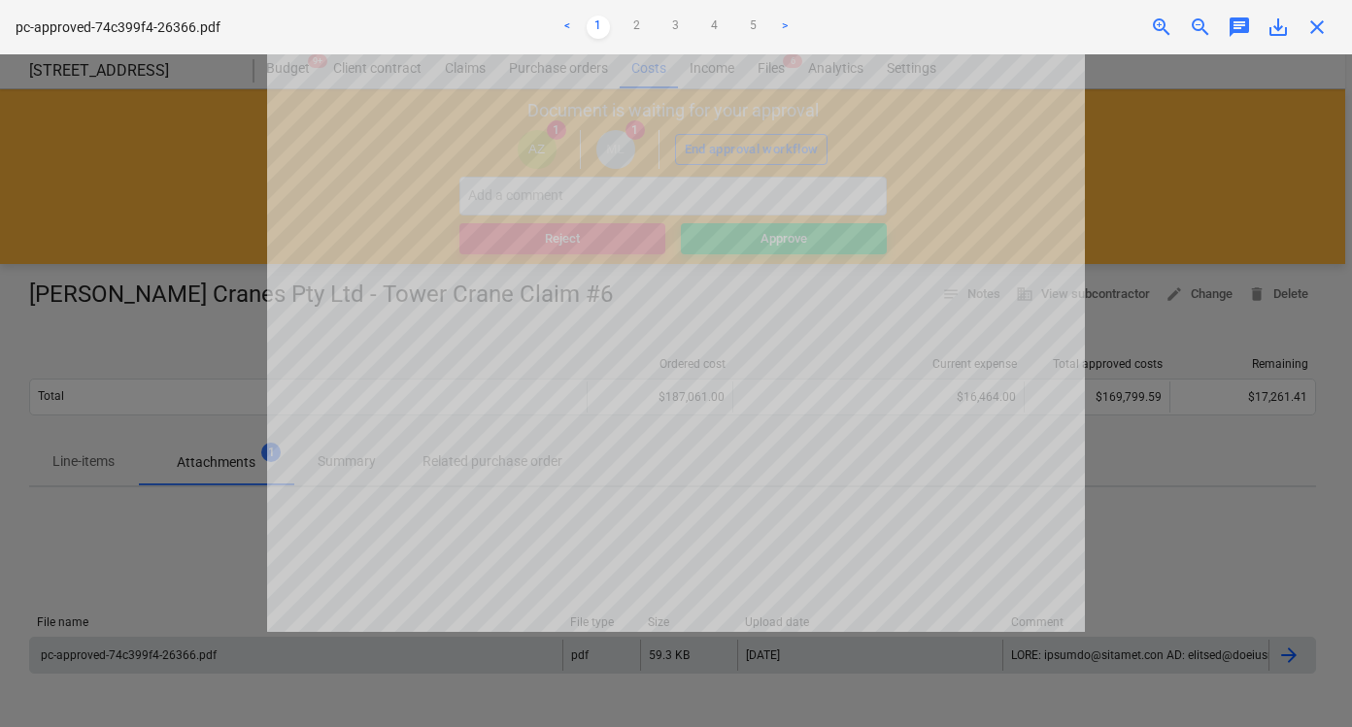
click at [1138, 456] on div at bounding box center [676, 390] width 1352 height 673
click at [1319, 24] on span "close" at bounding box center [1316, 27] width 23 height 23
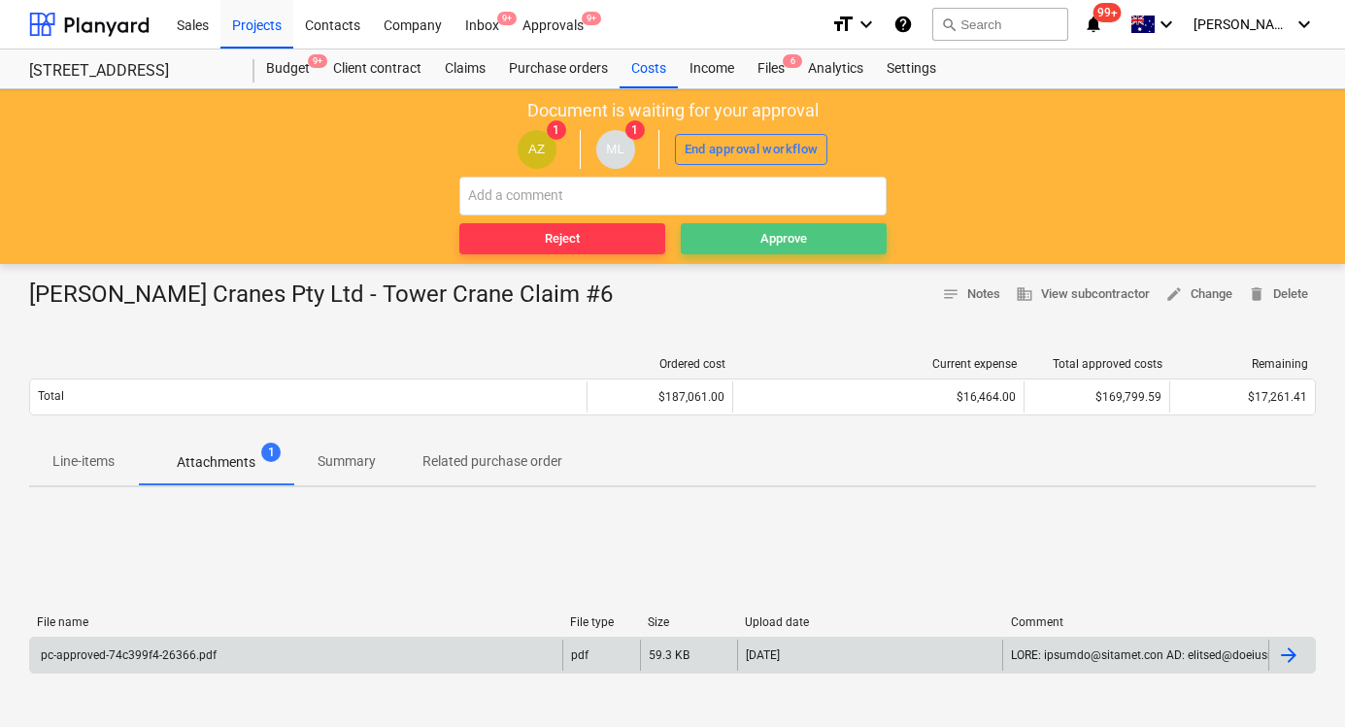
click at [715, 246] on span "Approve" at bounding box center [783, 239] width 190 height 22
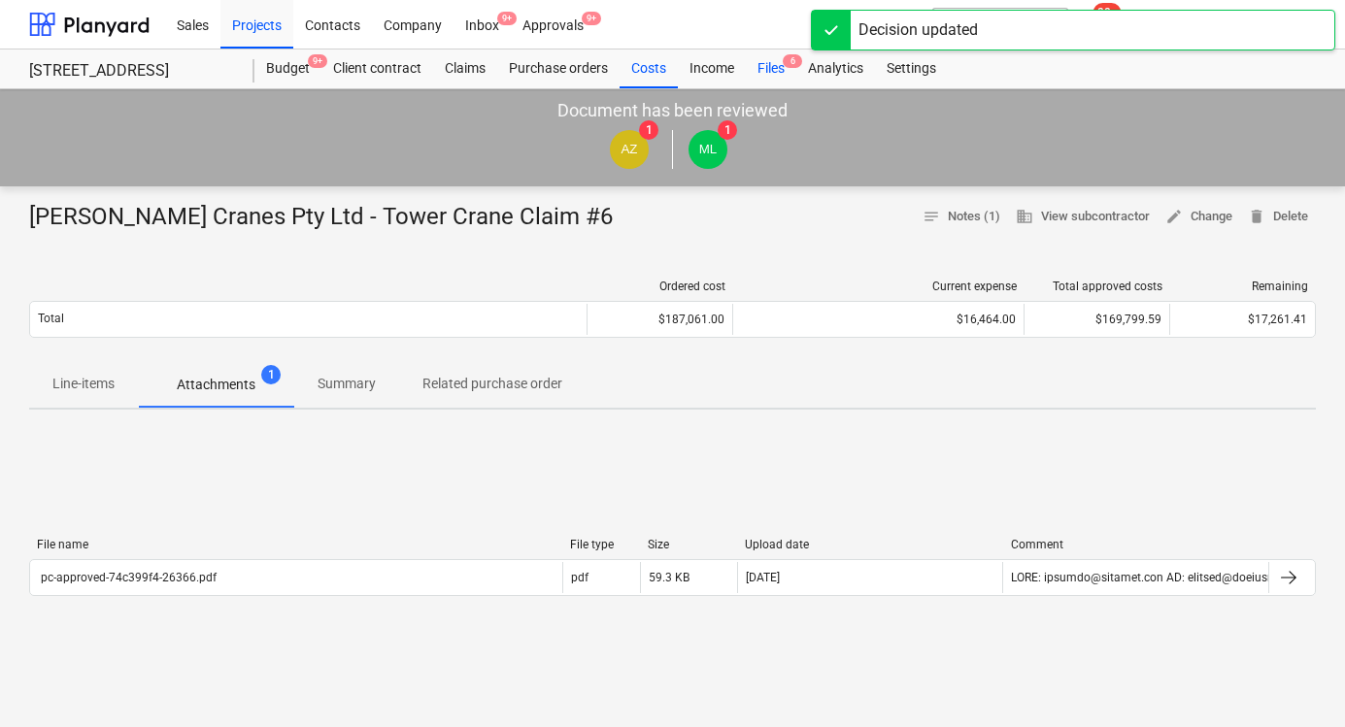
click at [763, 68] on div "Files 6" at bounding box center [771, 69] width 50 height 39
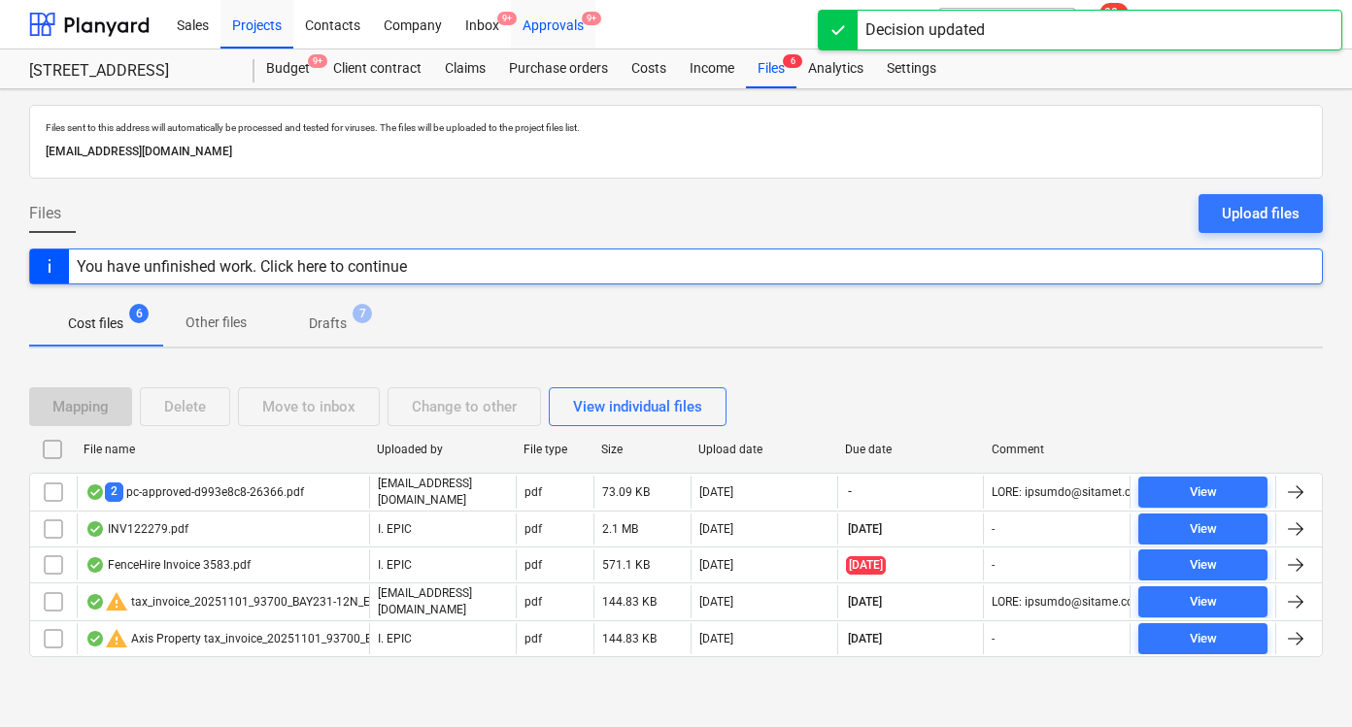
click at [532, 5] on div "Approvals 9+" at bounding box center [553, 24] width 84 height 50
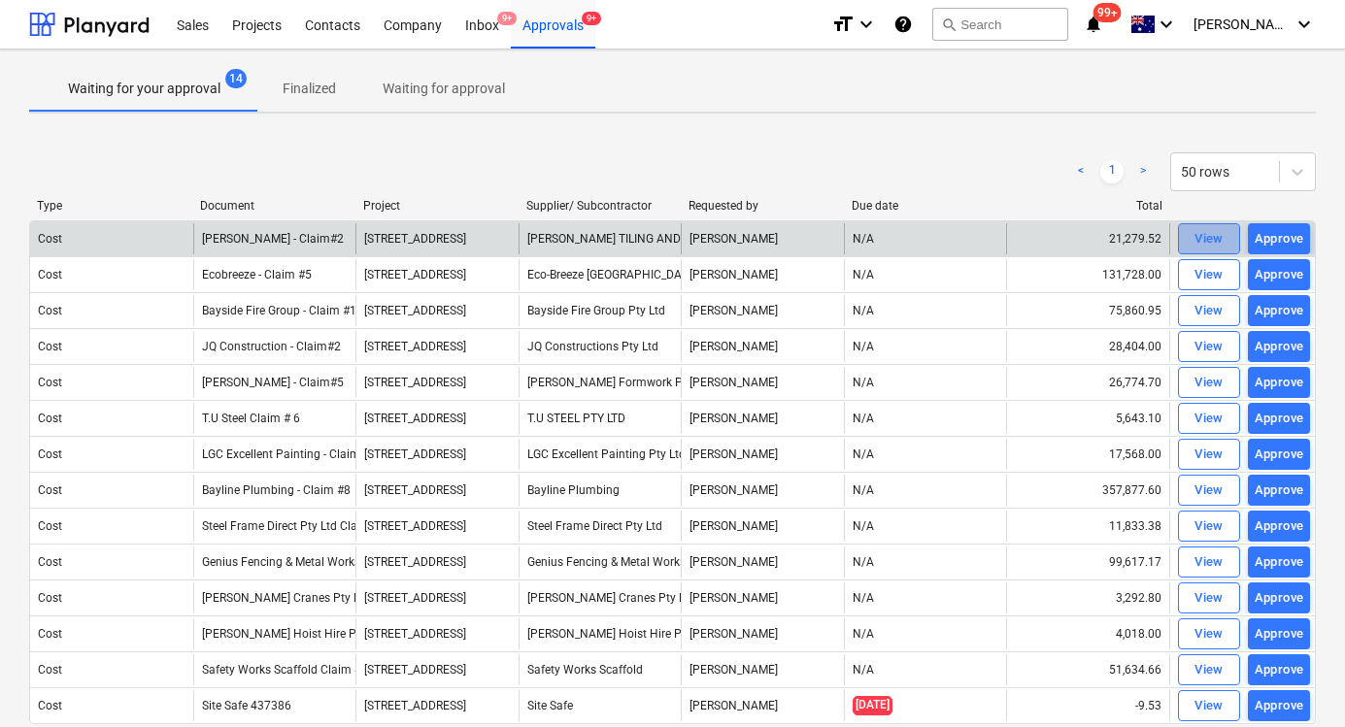
click at [1198, 233] on div "View" at bounding box center [1208, 239] width 29 height 22
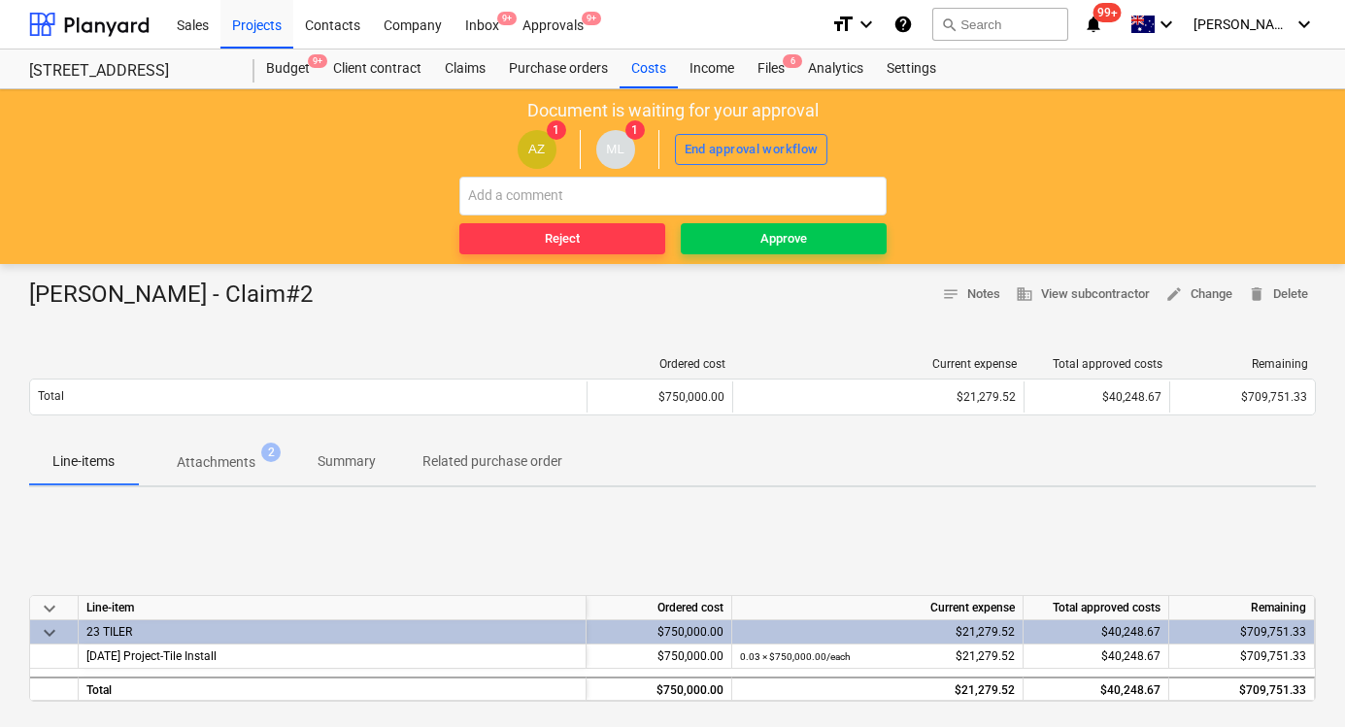
click at [205, 459] on p "Attachments" at bounding box center [216, 462] width 79 height 20
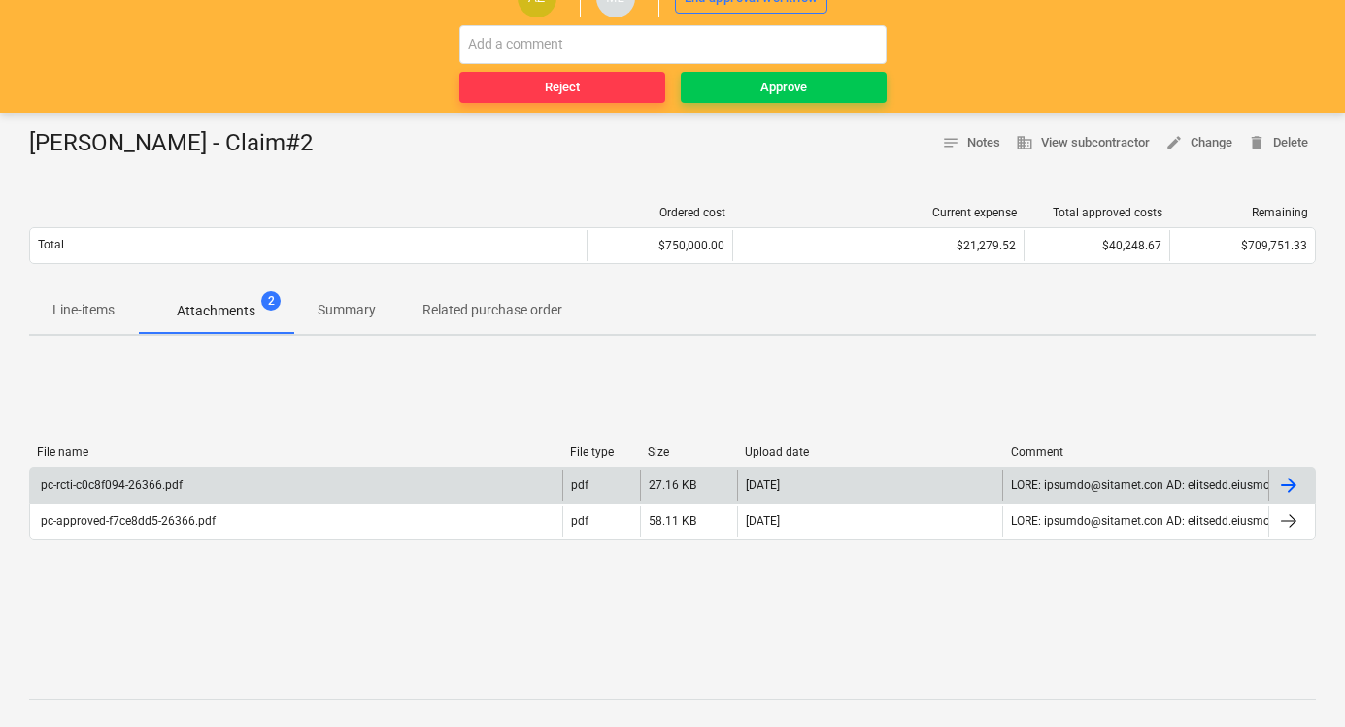
scroll to position [147, 0]
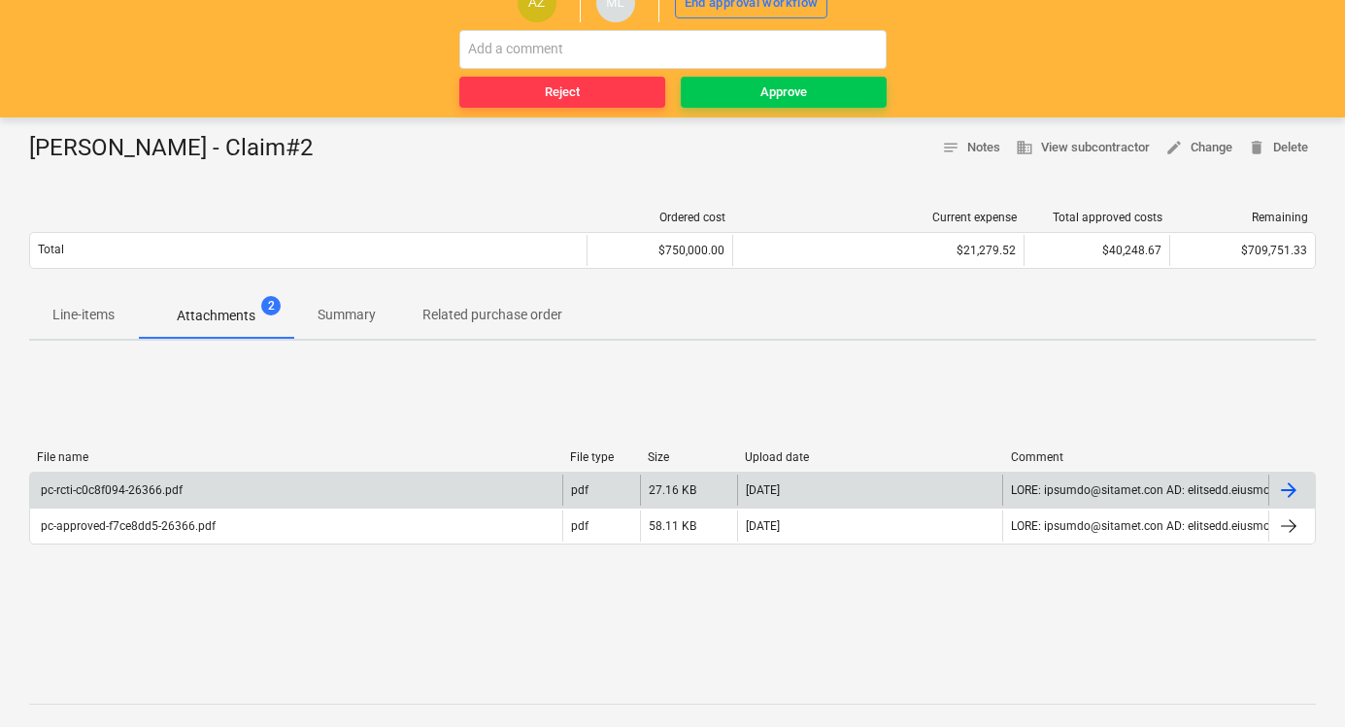
click at [175, 498] on div "pc-rcti-c0c8f094-26366.pdf" at bounding box center [296, 490] width 532 height 31
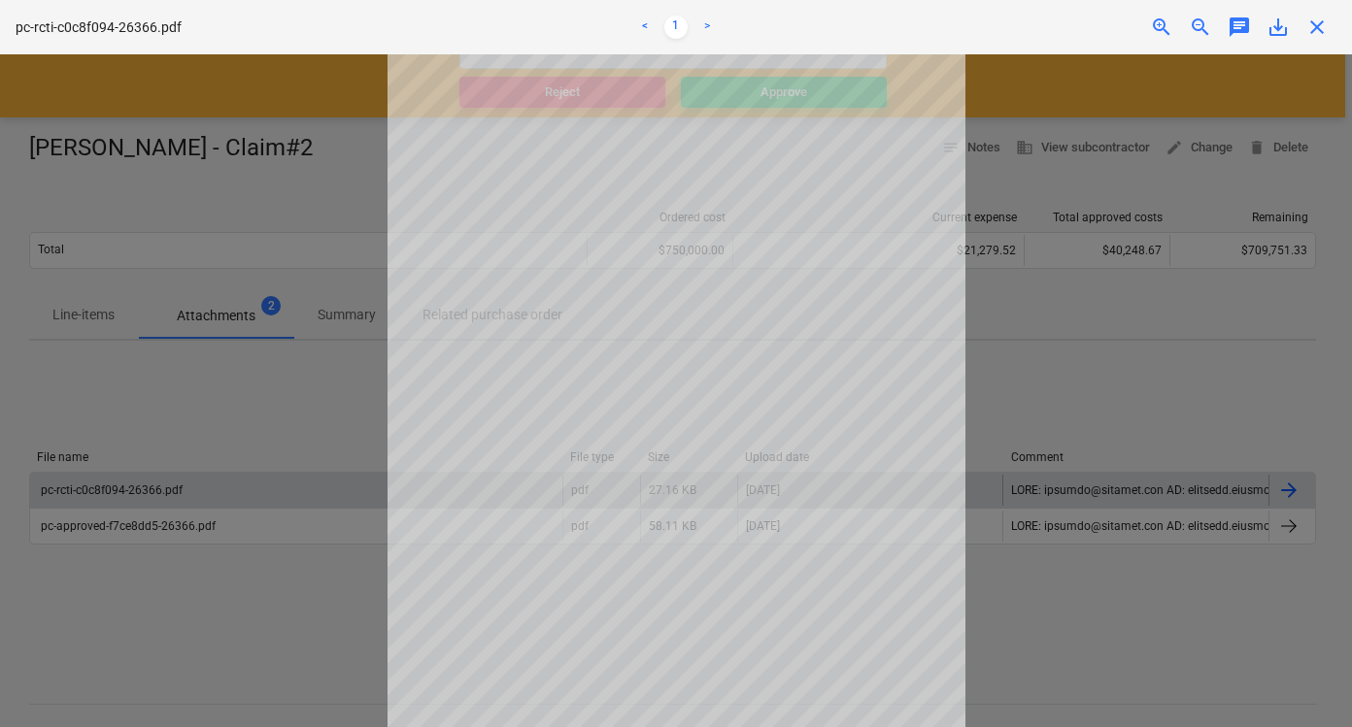
click at [1319, 30] on span "close" at bounding box center [1316, 27] width 23 height 23
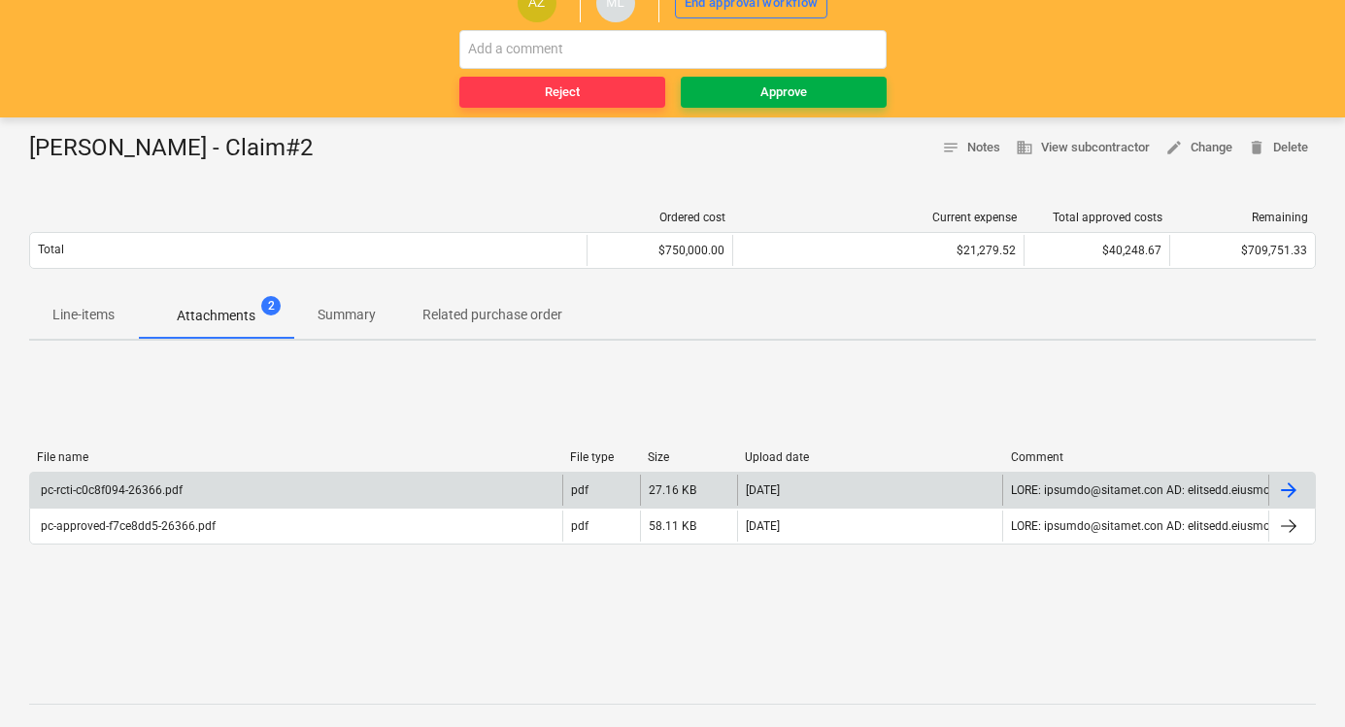
click at [715, 94] on span "Approve" at bounding box center [783, 93] width 190 height 22
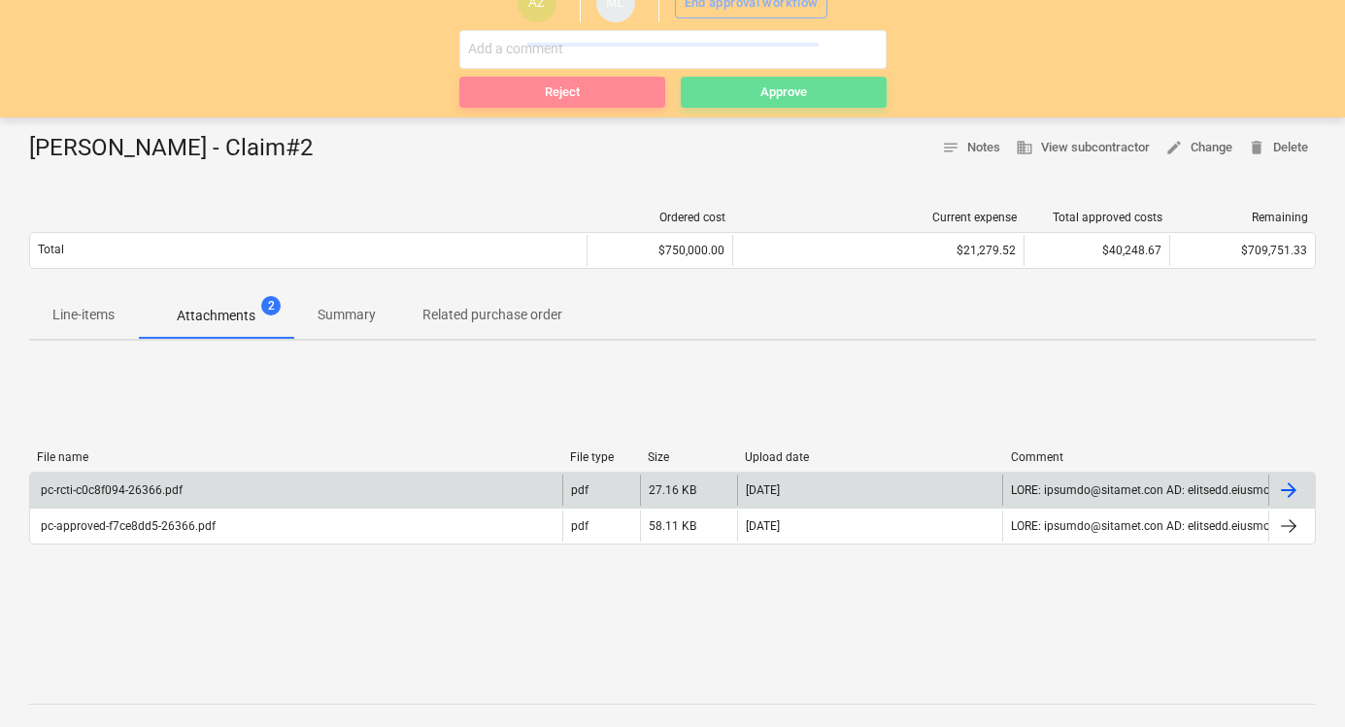
scroll to position [0, 0]
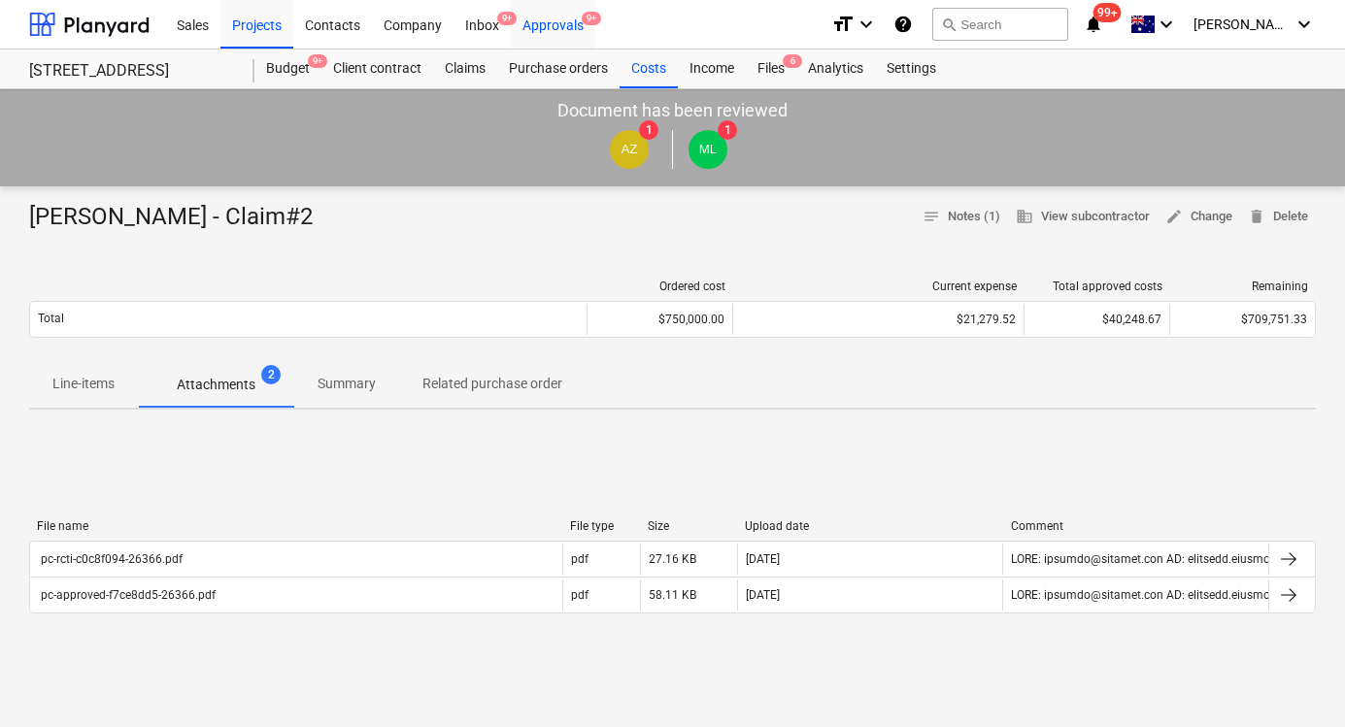
click at [564, 28] on div "Approvals 9+" at bounding box center [553, 24] width 84 height 50
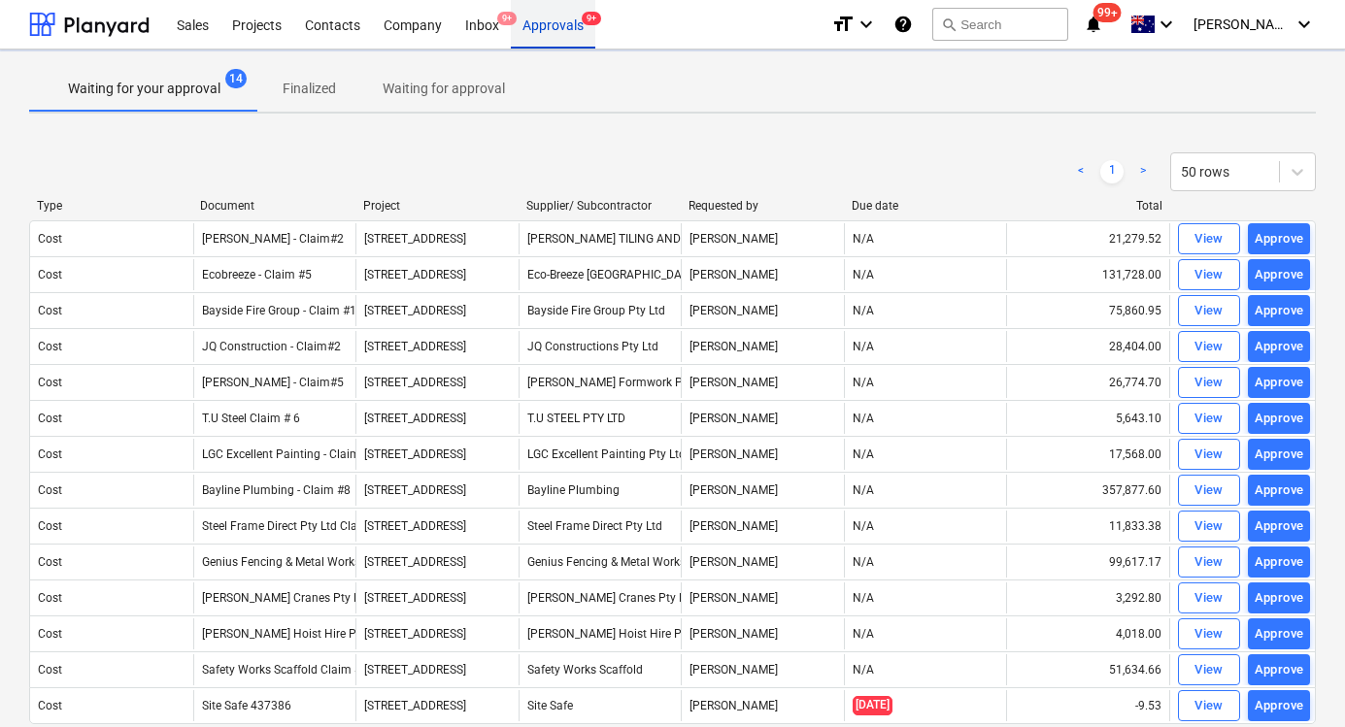
click at [564, 28] on div "Approvals 9+" at bounding box center [553, 24] width 84 height 50
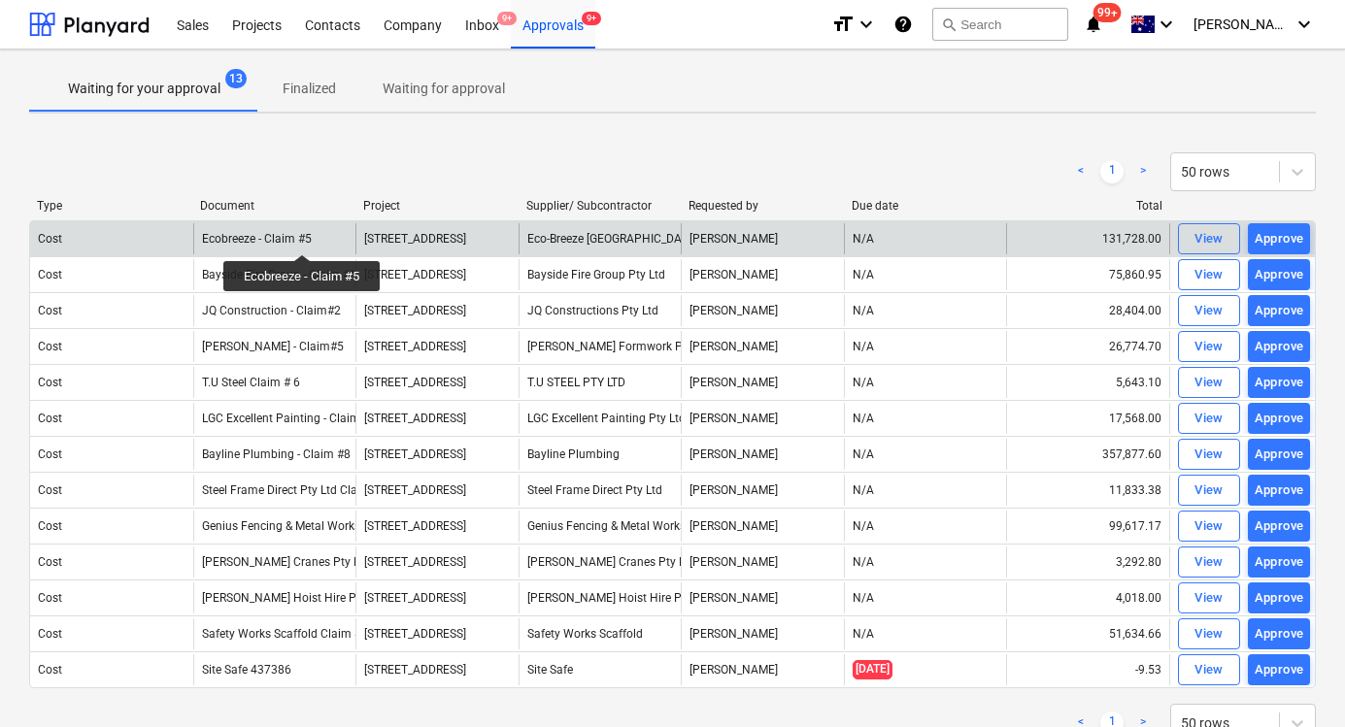
click at [303, 237] on div "Ecobreeze - Claim #5" at bounding box center [257, 239] width 110 height 14
click at [1221, 235] on div "View" at bounding box center [1208, 239] width 29 height 22
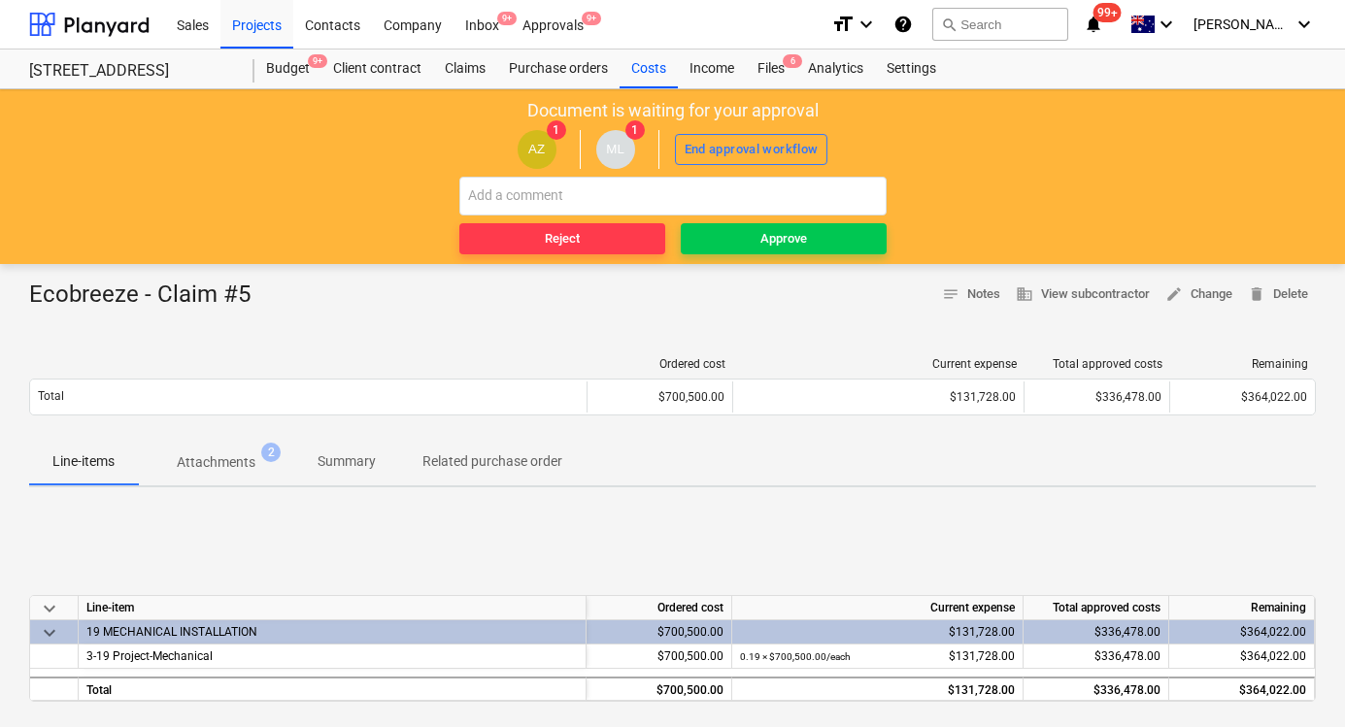
click at [201, 452] on p "Attachments" at bounding box center [216, 462] width 79 height 20
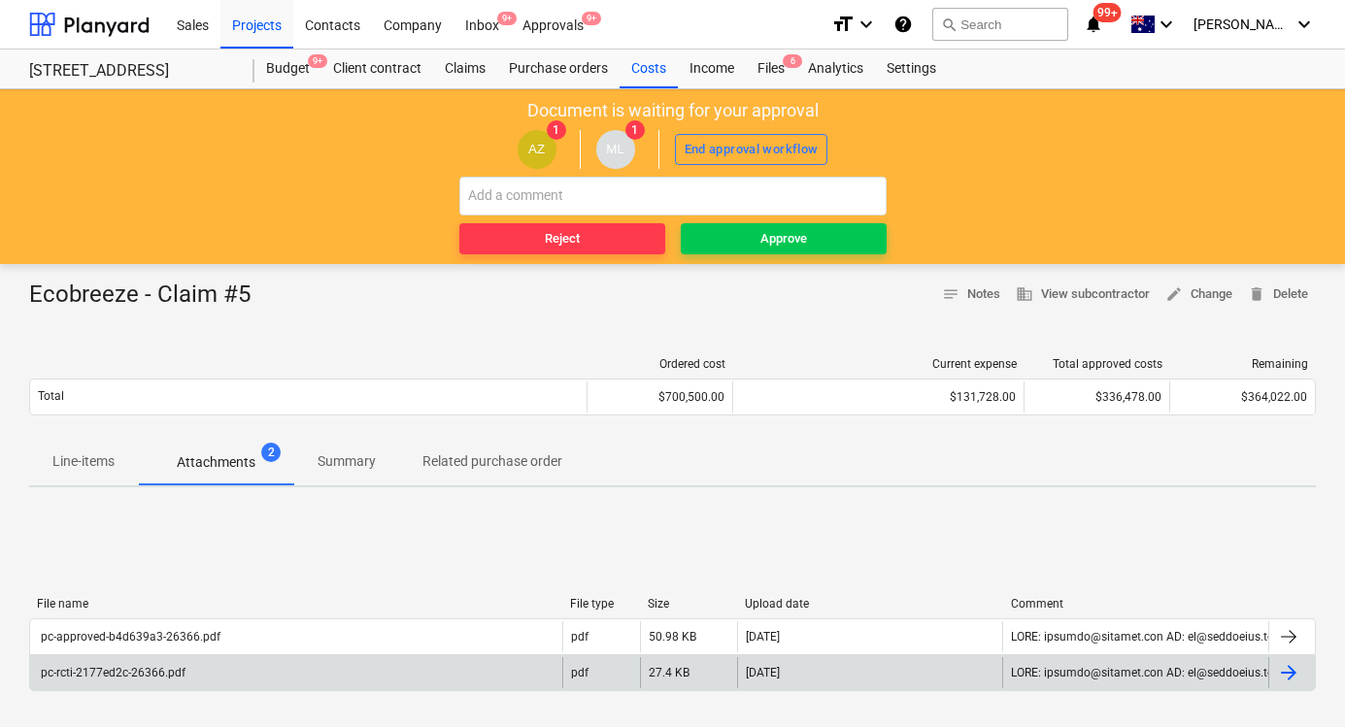
click at [130, 670] on div "pc-rcti-2177ed2c-26366.pdf" at bounding box center [112, 673] width 148 height 14
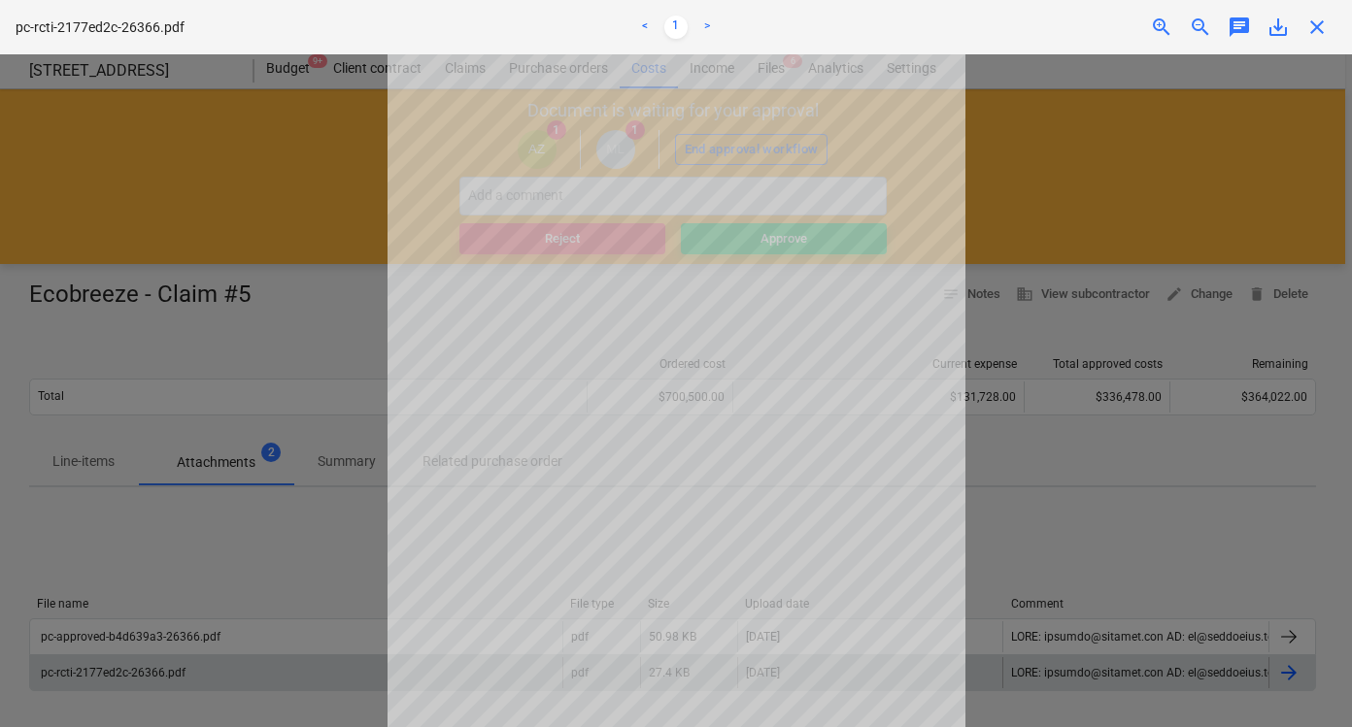
click at [1089, 198] on div at bounding box center [676, 390] width 1352 height 673
click at [1308, 23] on span "close" at bounding box center [1316, 27] width 23 height 23
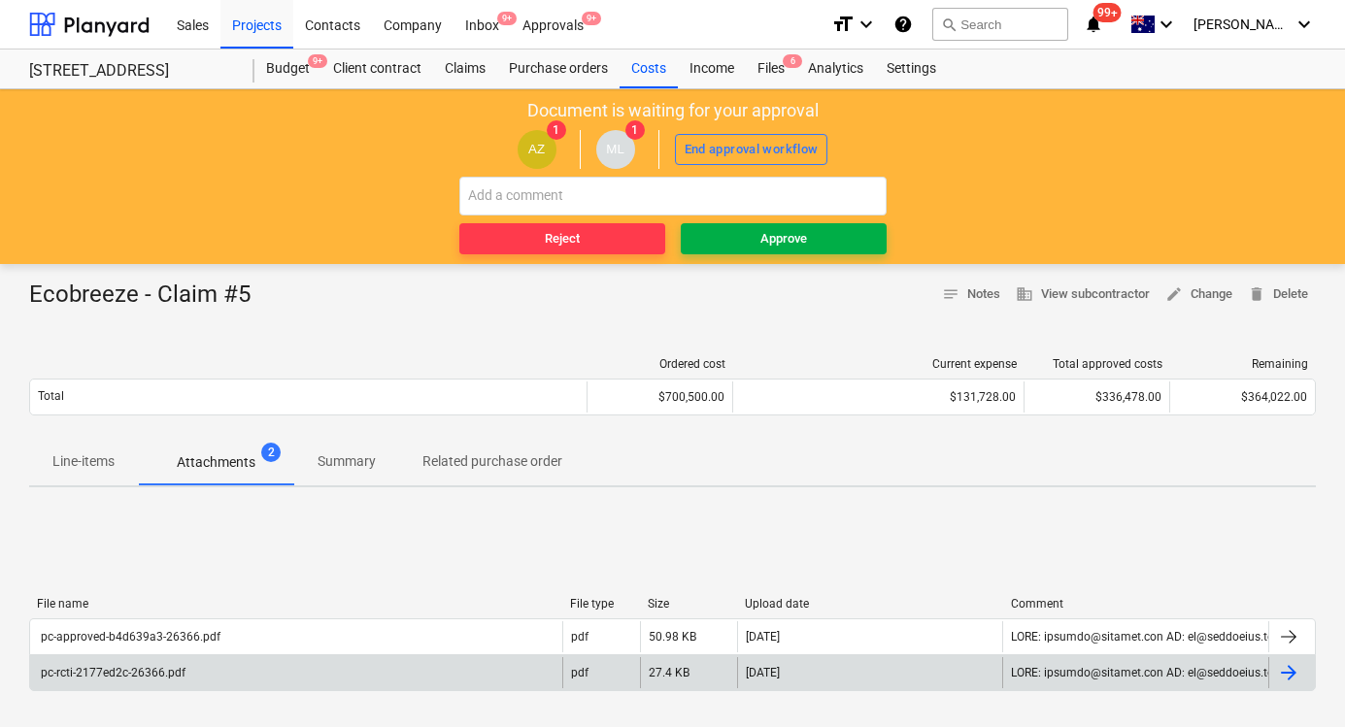
click at [850, 236] on span "Approve" at bounding box center [783, 239] width 190 height 22
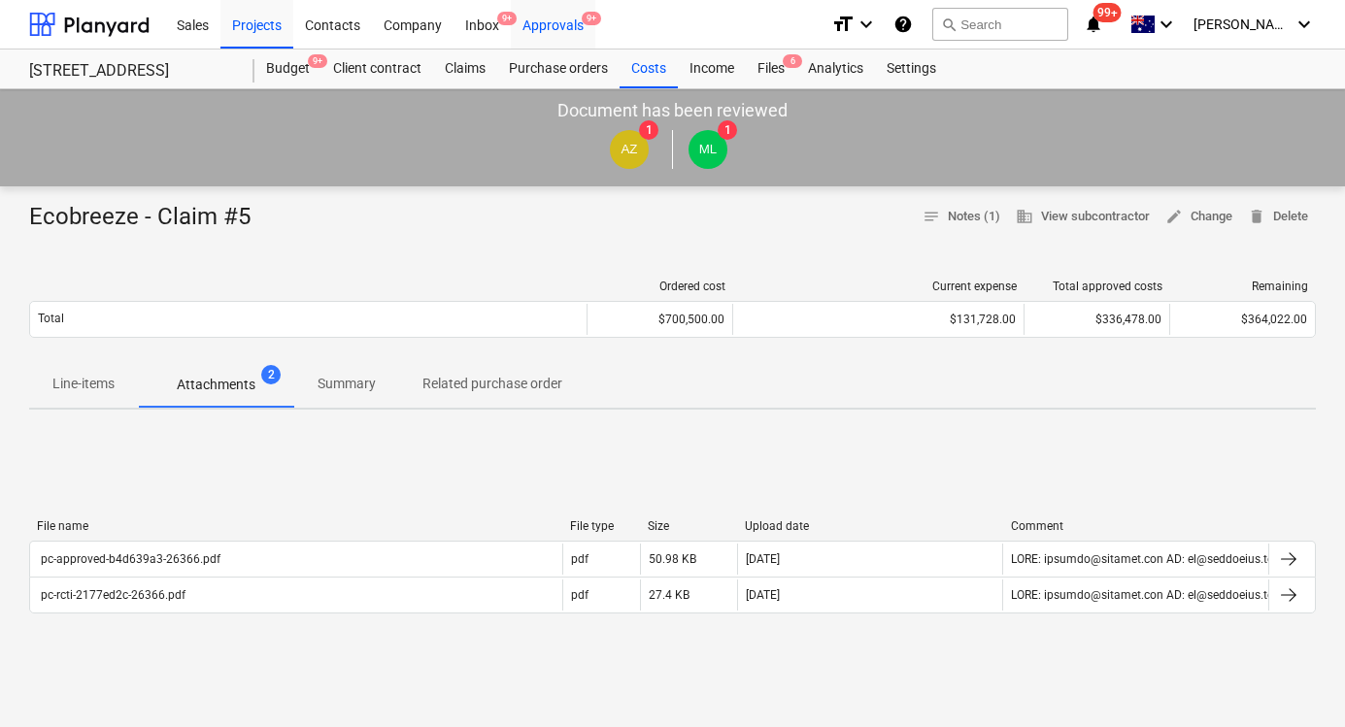
click at [540, 12] on div "Approvals 9+" at bounding box center [553, 24] width 84 height 50
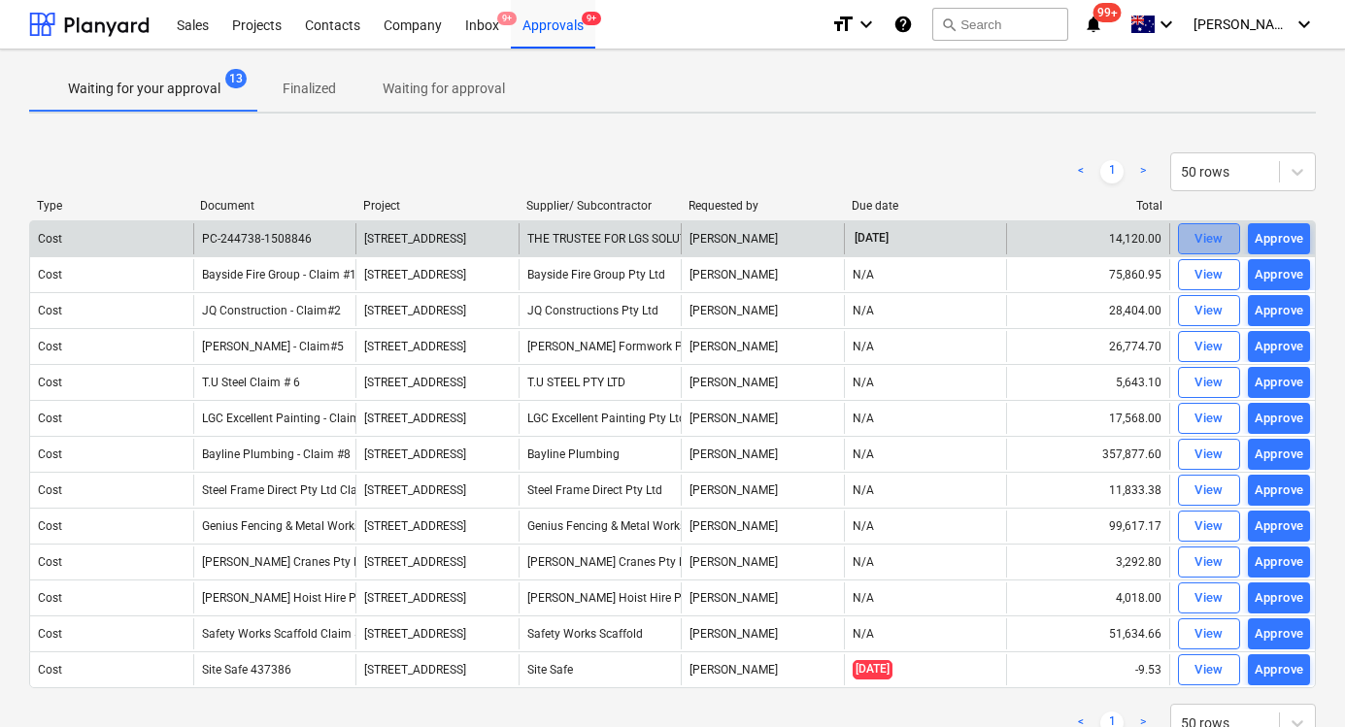
click at [1206, 244] on div "View" at bounding box center [1208, 239] width 29 height 22
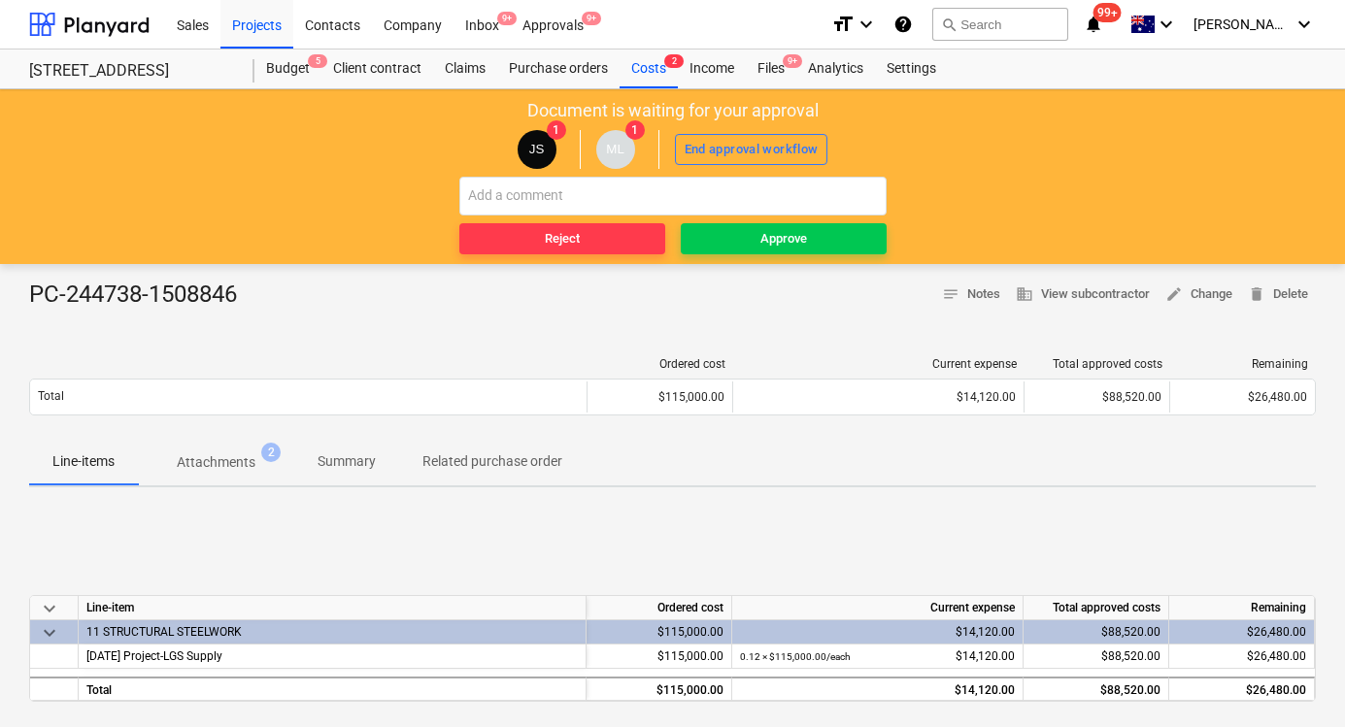
click at [237, 464] on p "Attachments" at bounding box center [216, 462] width 79 height 20
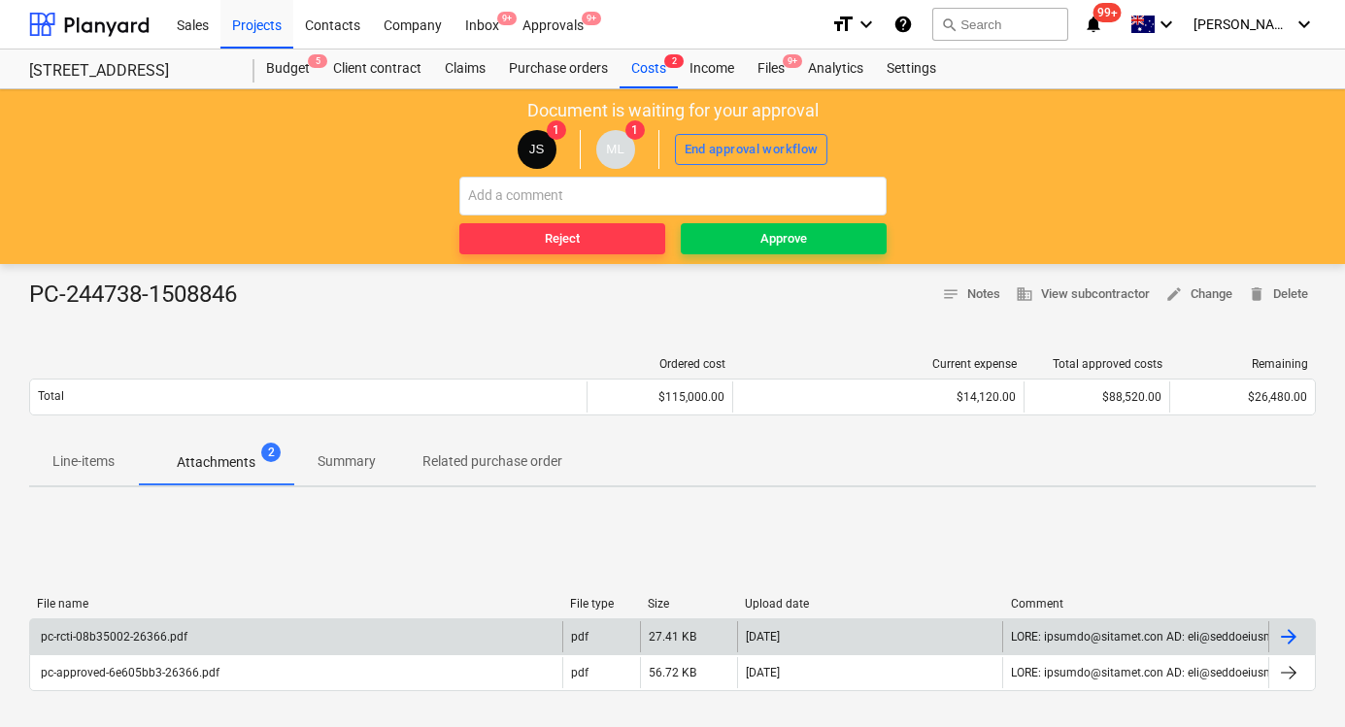
click at [189, 645] on div "pc-rcti-08b35002-26366.pdf" at bounding box center [296, 636] width 532 height 31
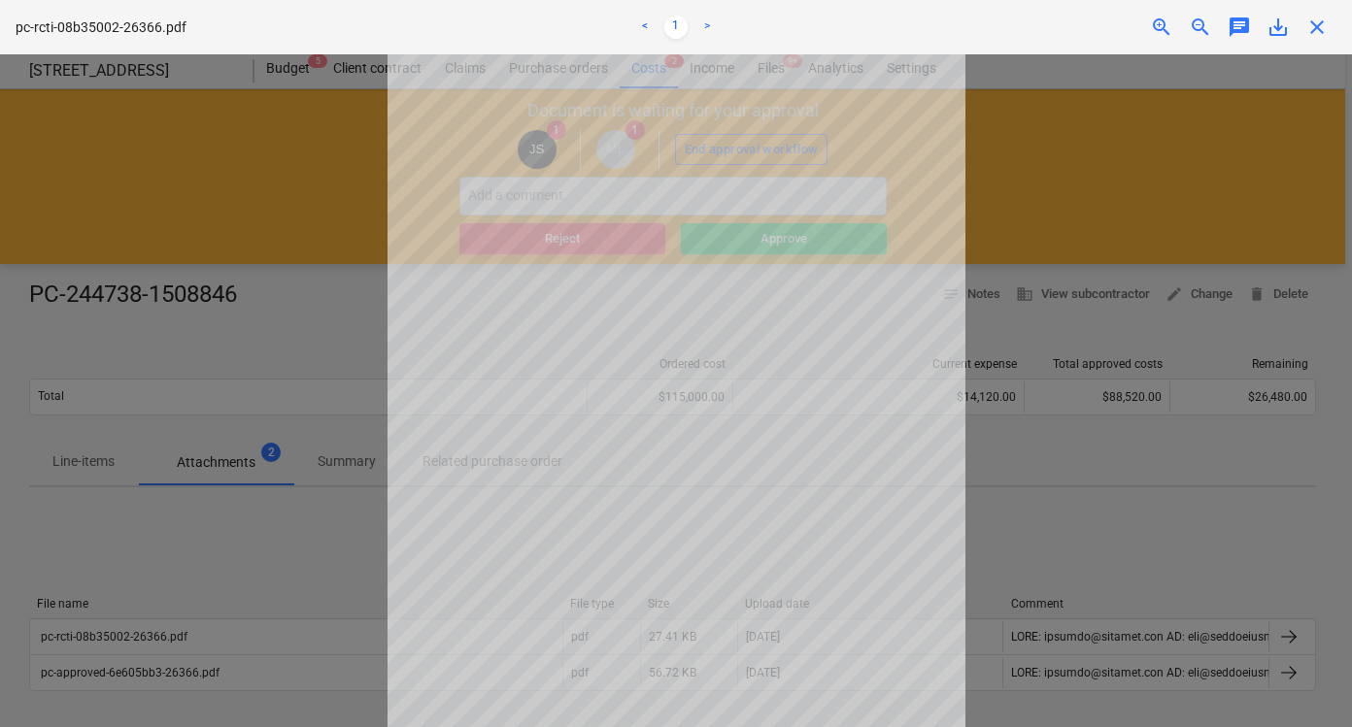
click at [1322, 36] on span "close" at bounding box center [1316, 27] width 23 height 23
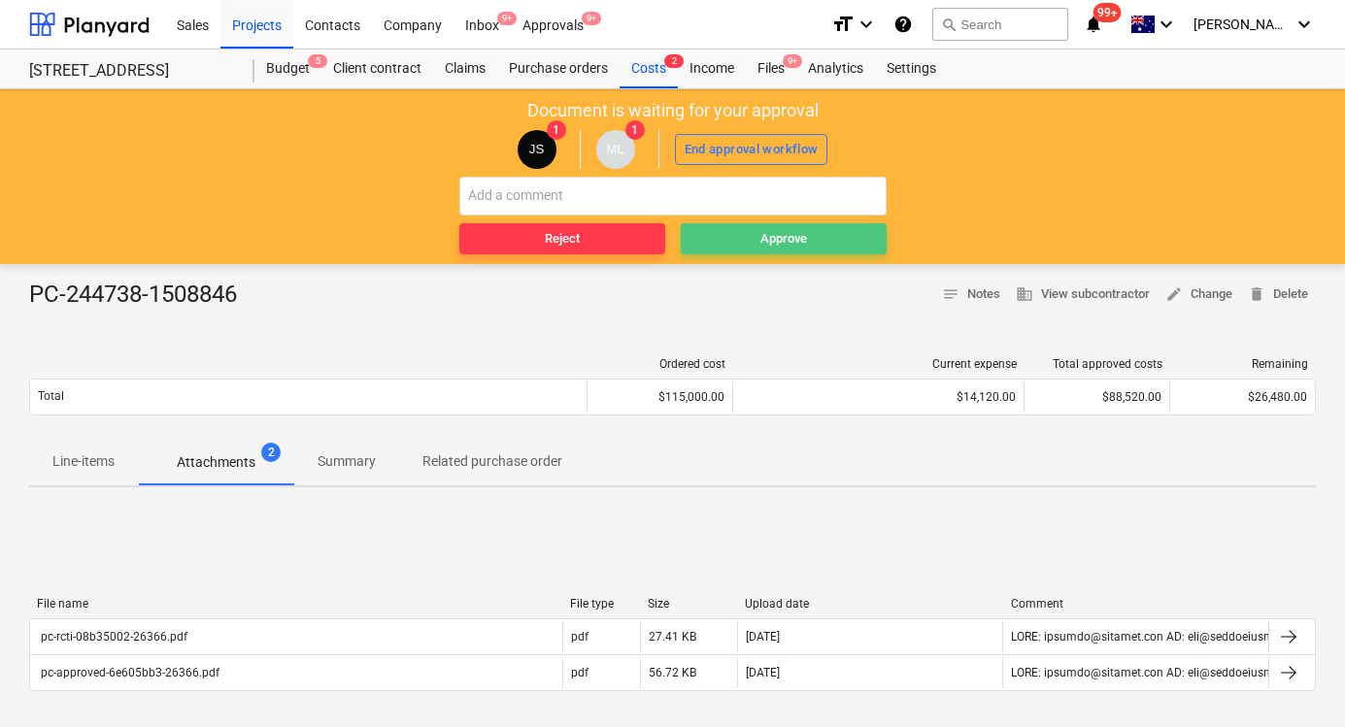
click at [748, 233] on span "Approve" at bounding box center [783, 239] width 190 height 22
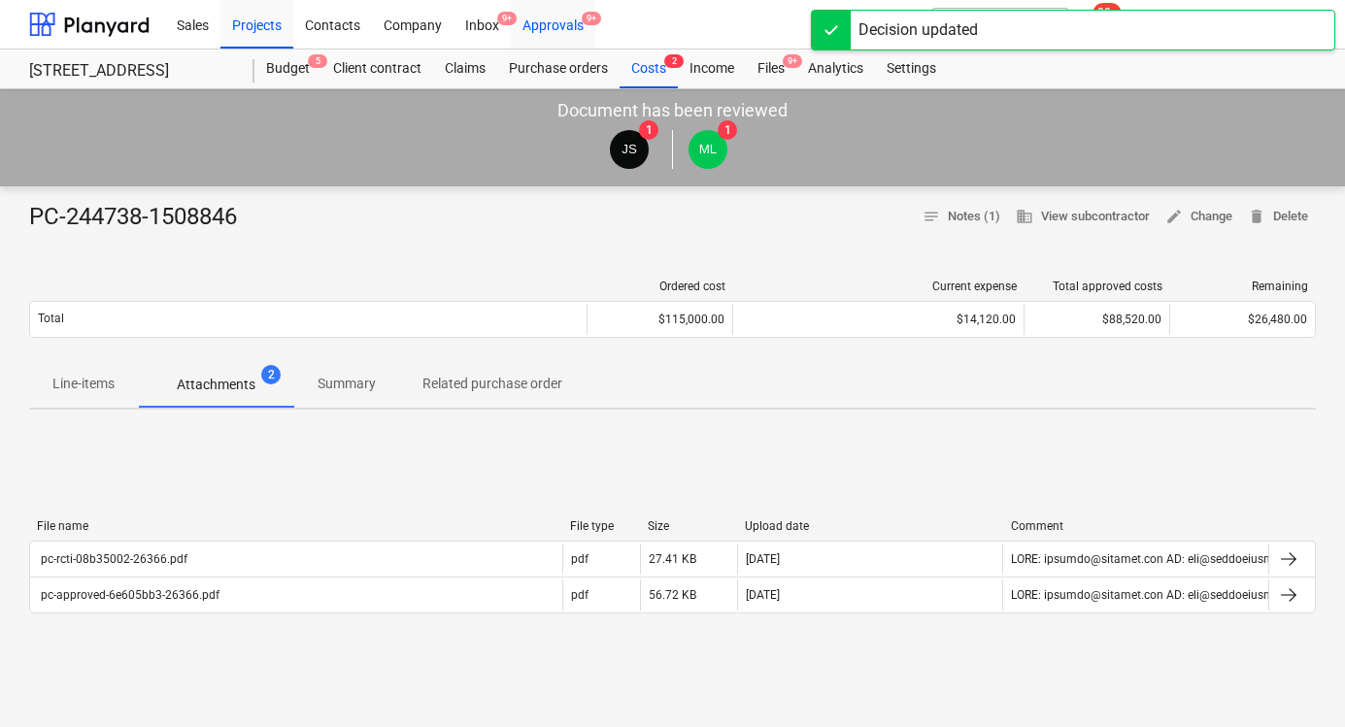
click at [544, 17] on div "Approvals 9+" at bounding box center [553, 24] width 84 height 50
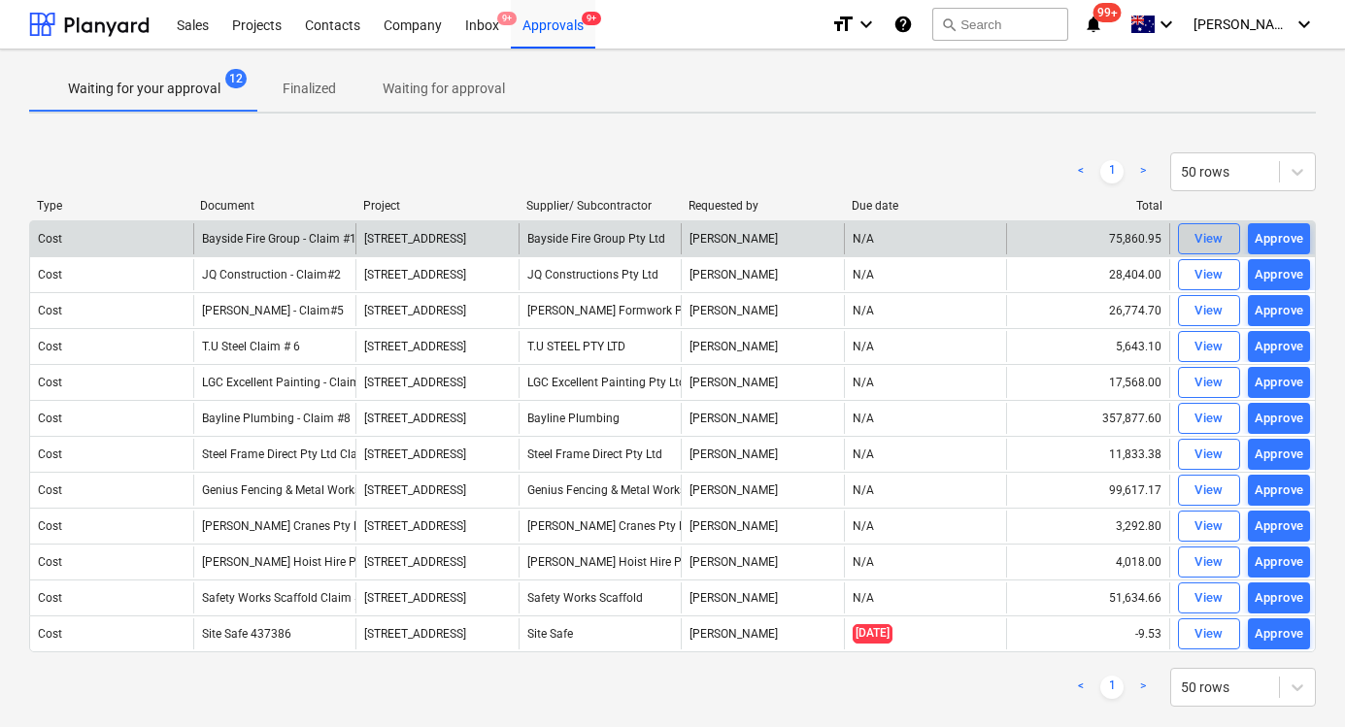
click at [1202, 239] on div "View" at bounding box center [1208, 239] width 29 height 22
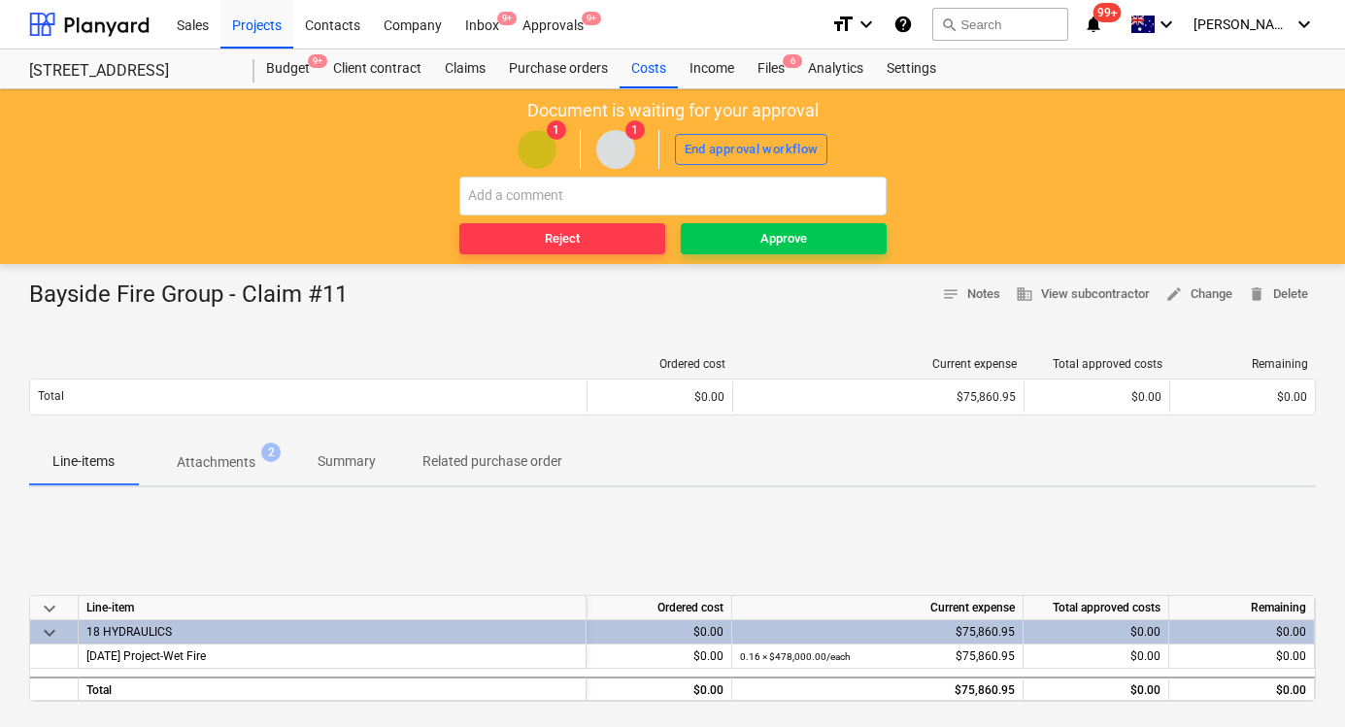
click at [194, 297] on div "Bayside Fire Group - Claim #11" at bounding box center [196, 295] width 334 height 31
click at [246, 466] on p "Attachments" at bounding box center [216, 462] width 79 height 20
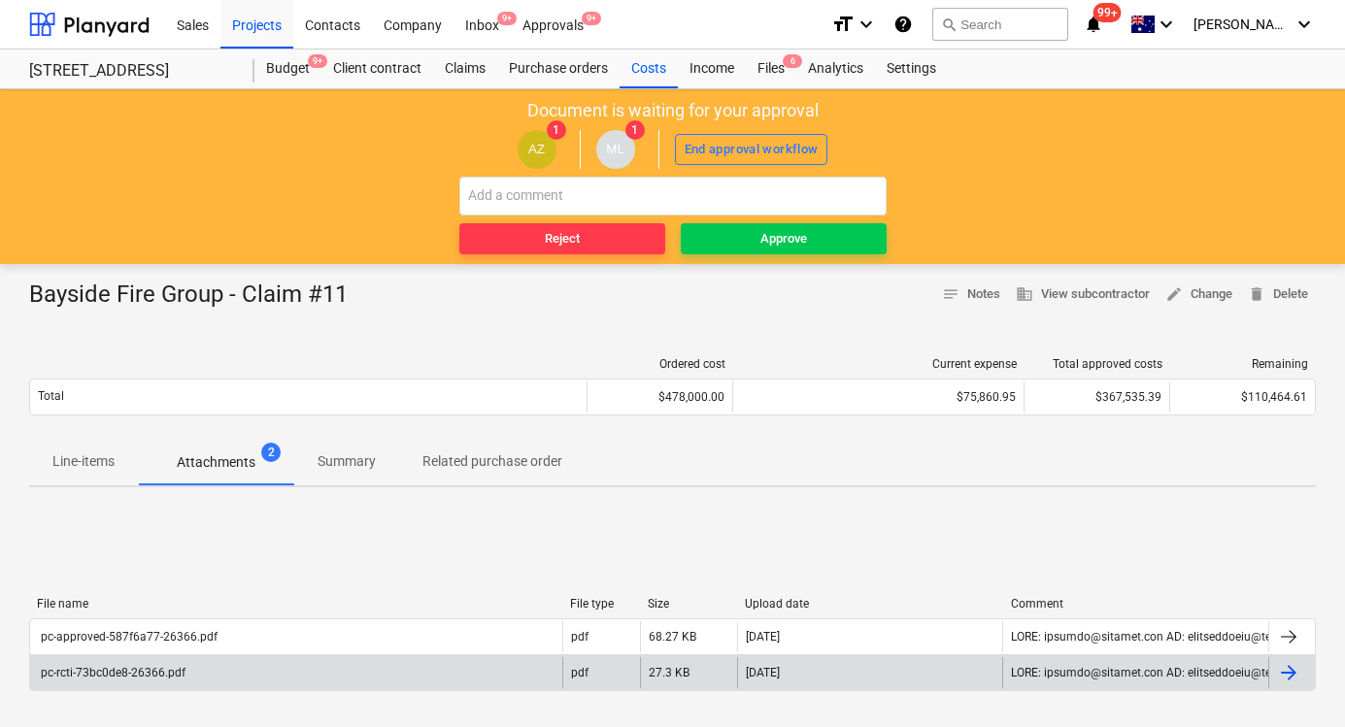
click at [157, 671] on div "pc-rcti-73bc0de8-26366.pdf" at bounding box center [112, 673] width 148 height 14
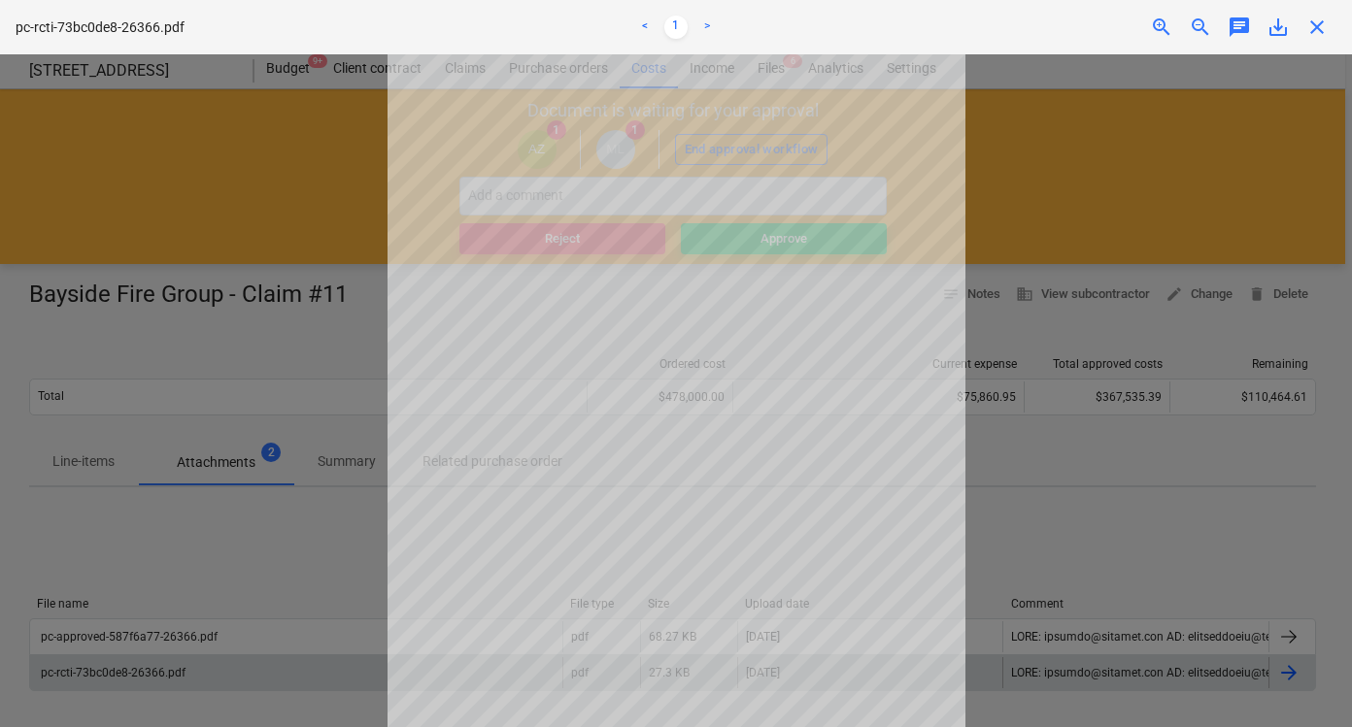
click at [1171, 211] on div at bounding box center [676, 390] width 1352 height 673
click at [1303, 19] on div "close" at bounding box center [1316, 27] width 39 height 23
click at [1312, 19] on span "close" at bounding box center [1316, 27] width 23 height 23
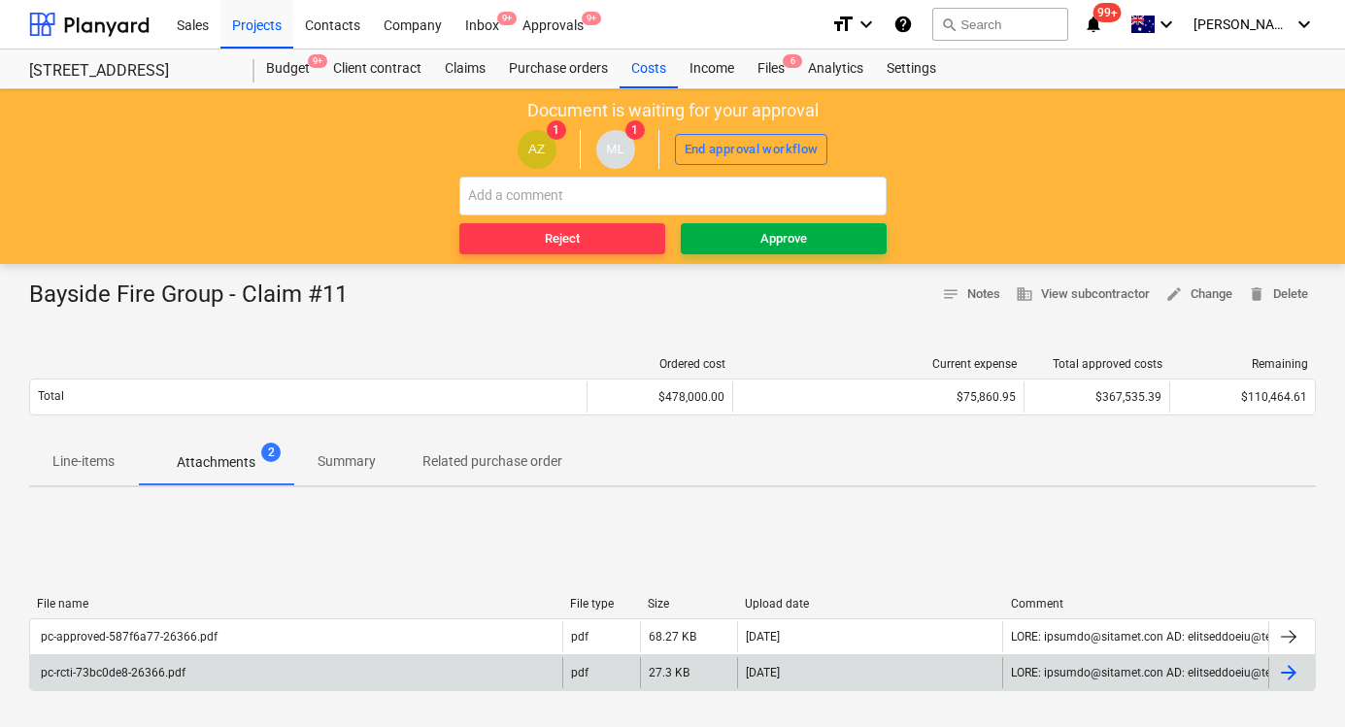
click at [754, 246] on span "Approve" at bounding box center [783, 239] width 190 height 22
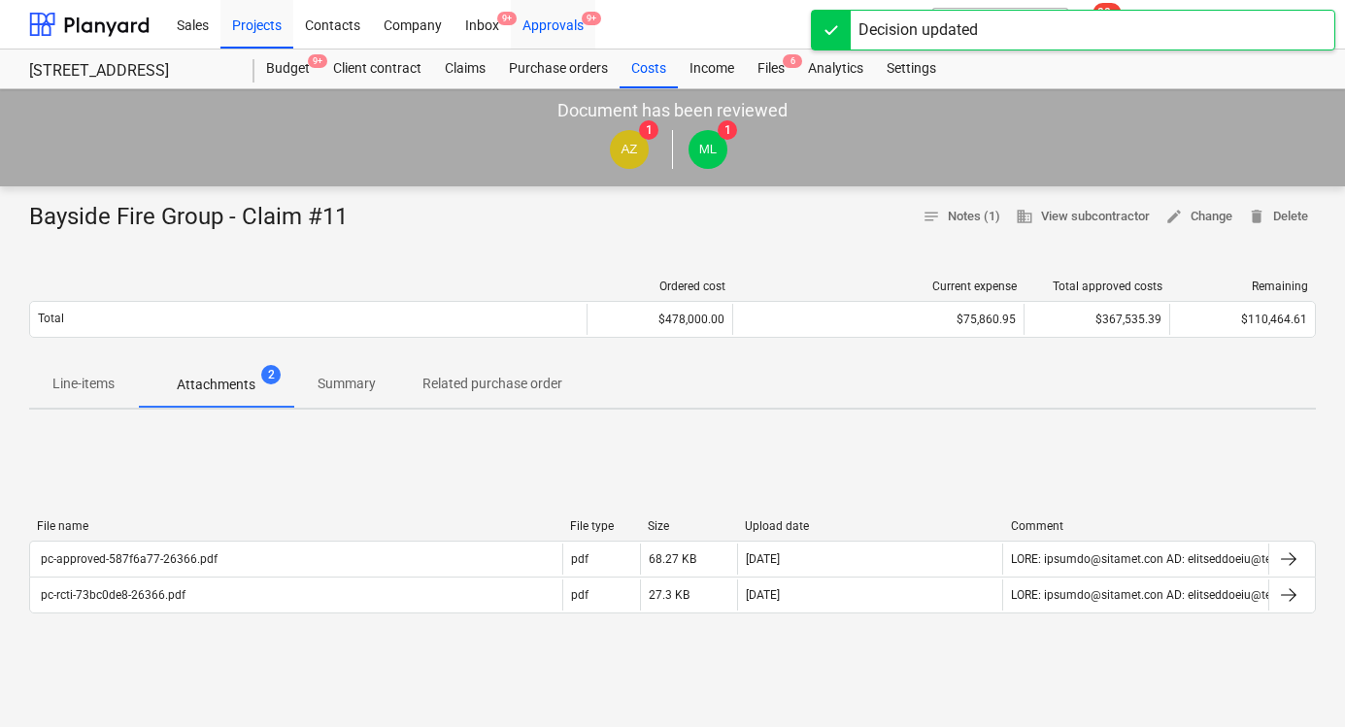
click at [578, 38] on div "Approvals 9+" at bounding box center [553, 24] width 84 height 50
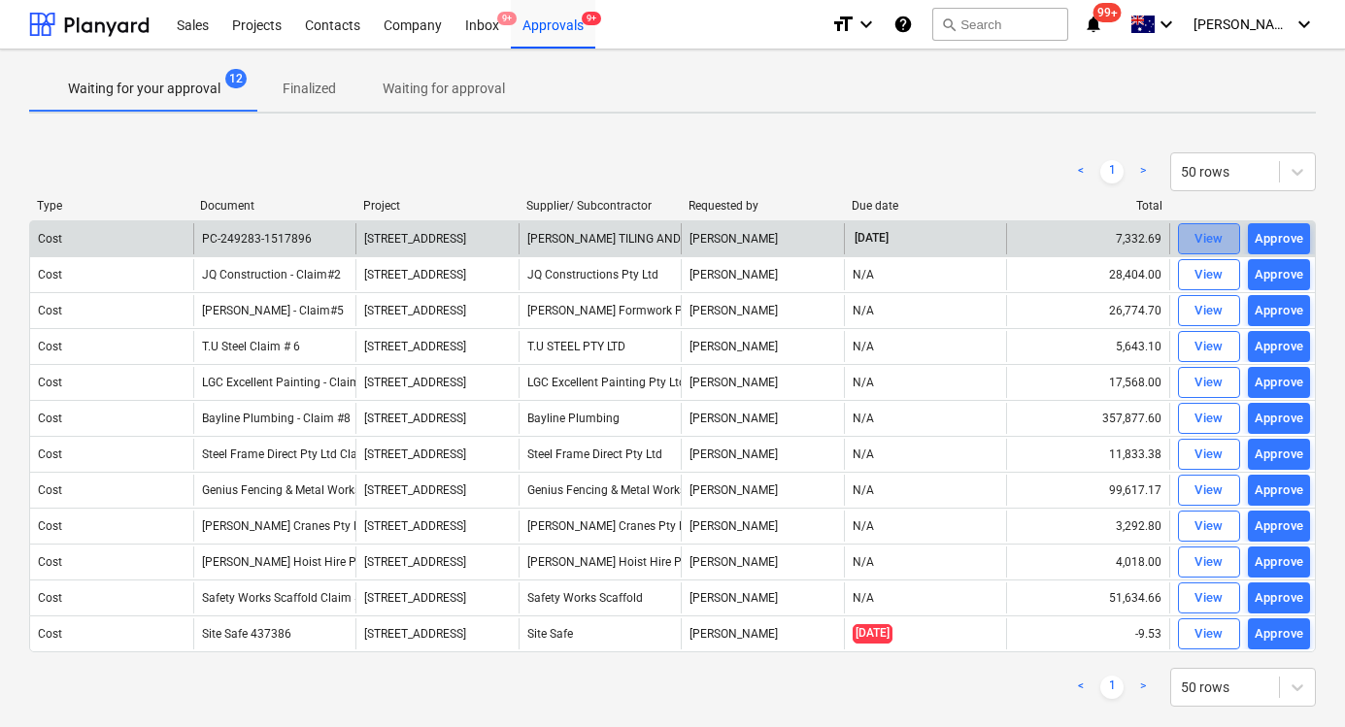
click at [1218, 238] on div "View" at bounding box center [1208, 239] width 29 height 22
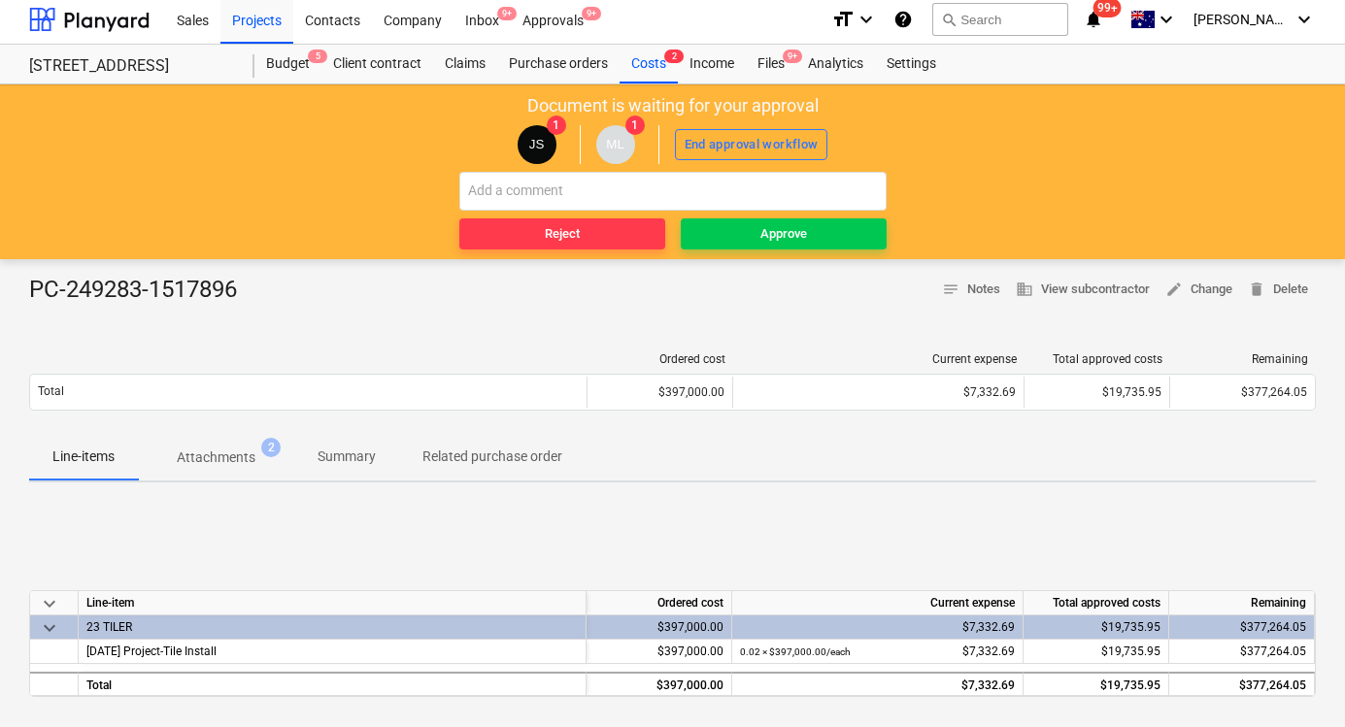
scroll to position [8, 0]
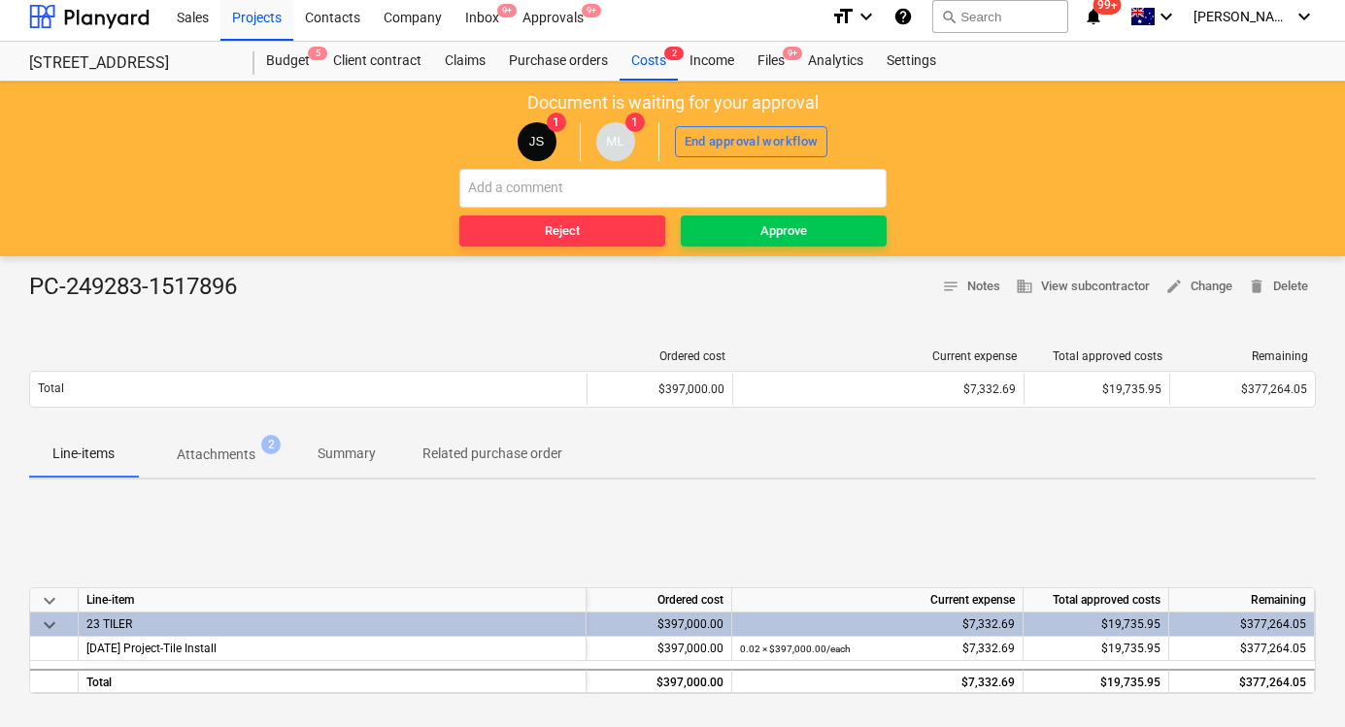
drag, startPoint x: 252, startPoint y: 447, endPoint x: 227, endPoint y: 441, distance: 25.9
click at [252, 447] on p "Attachments" at bounding box center [216, 455] width 79 height 20
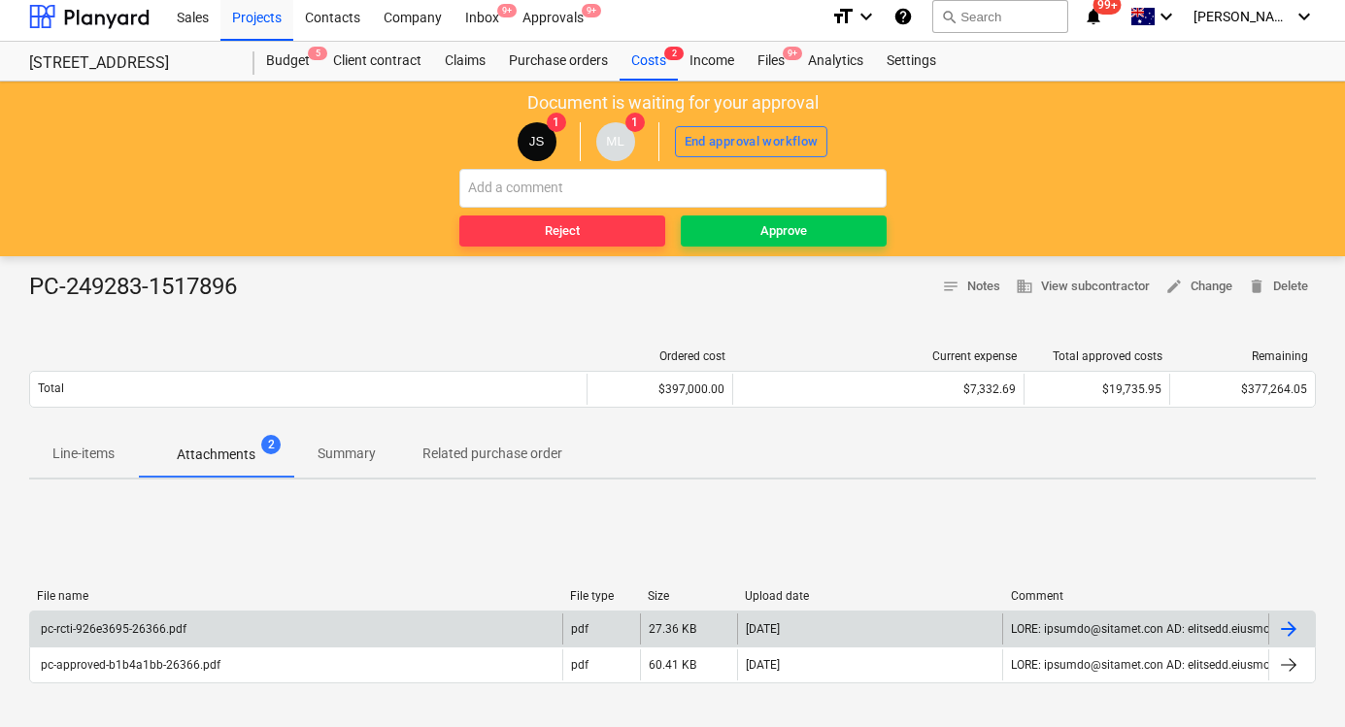
click at [295, 628] on div "pc-rcti-926e3695-26366.pdf" at bounding box center [296, 629] width 532 height 31
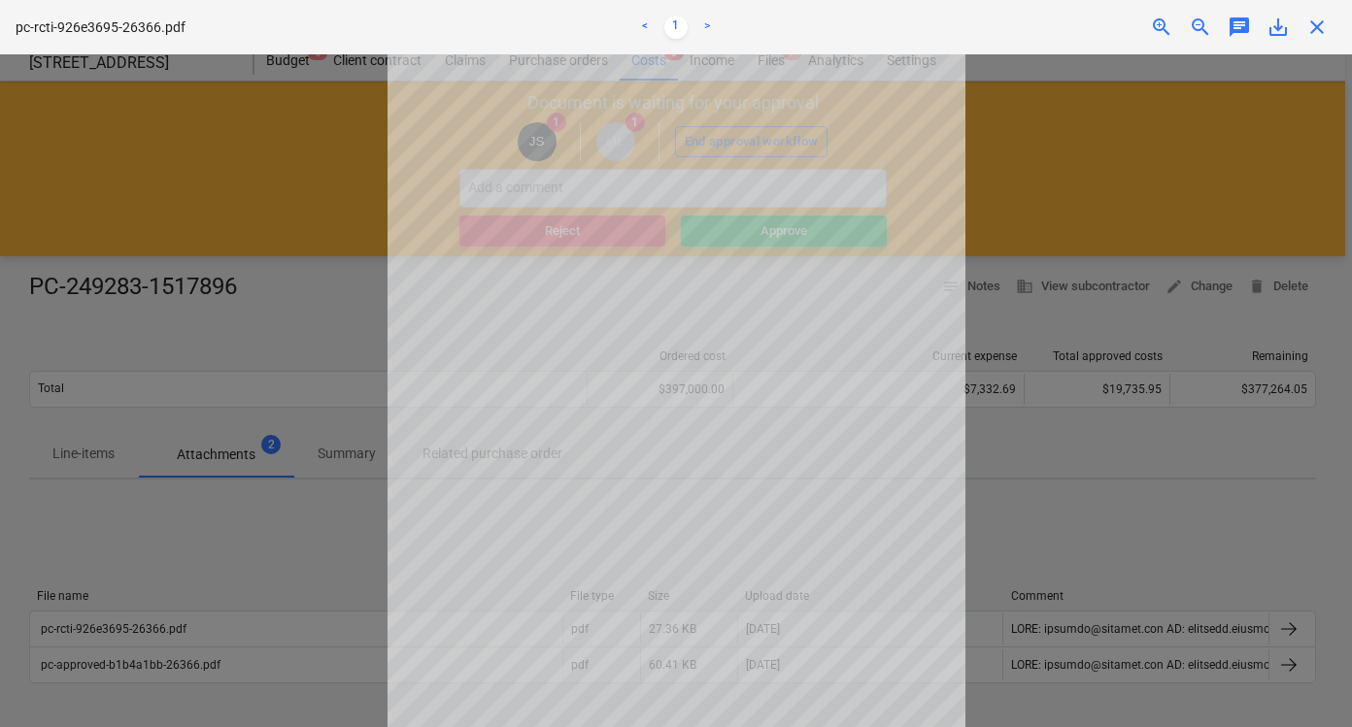
drag, startPoint x: 1253, startPoint y: 95, endPoint x: 1275, endPoint y: 66, distance: 36.1
click at [1253, 97] on div at bounding box center [676, 390] width 1352 height 673
click at [1313, 31] on span "close" at bounding box center [1316, 27] width 23 height 23
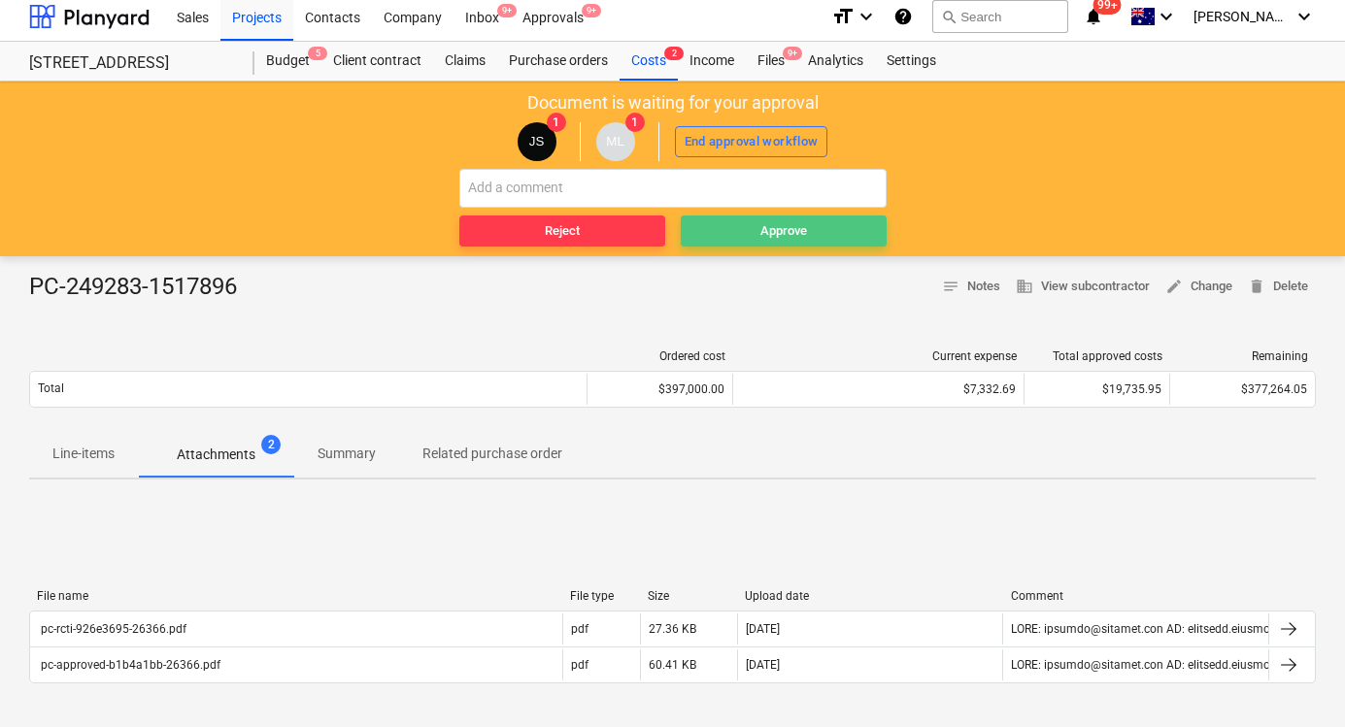
click at [748, 217] on button "Approve" at bounding box center [784, 231] width 206 height 31
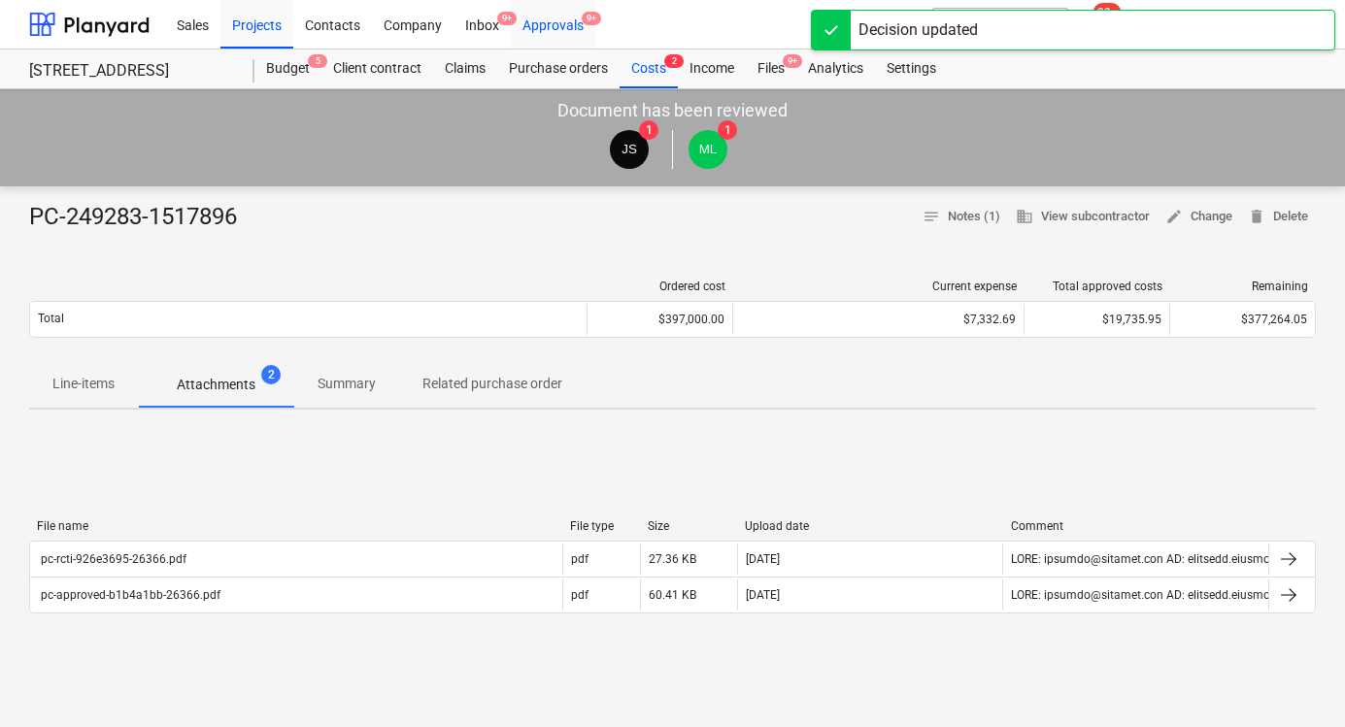
click at [577, 15] on div "Approvals 9+" at bounding box center [553, 24] width 84 height 50
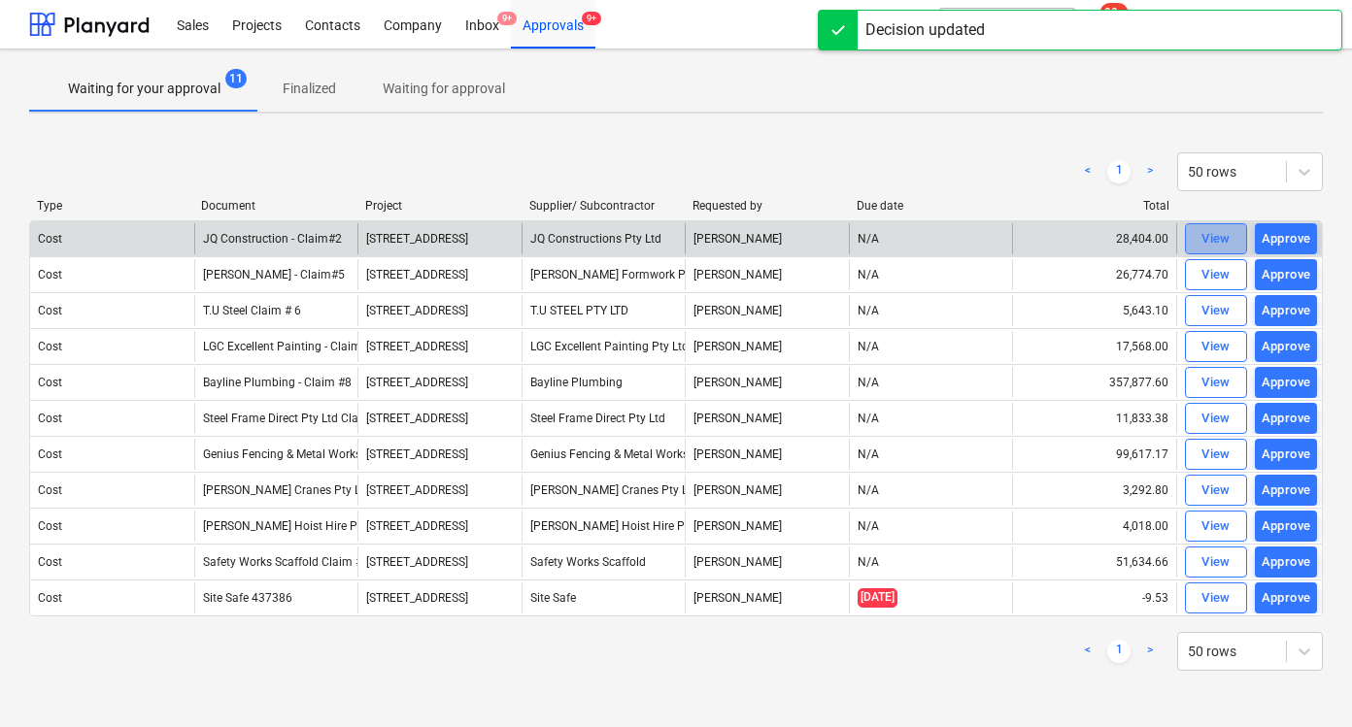
click at [1203, 238] on div "View" at bounding box center [1215, 239] width 29 height 22
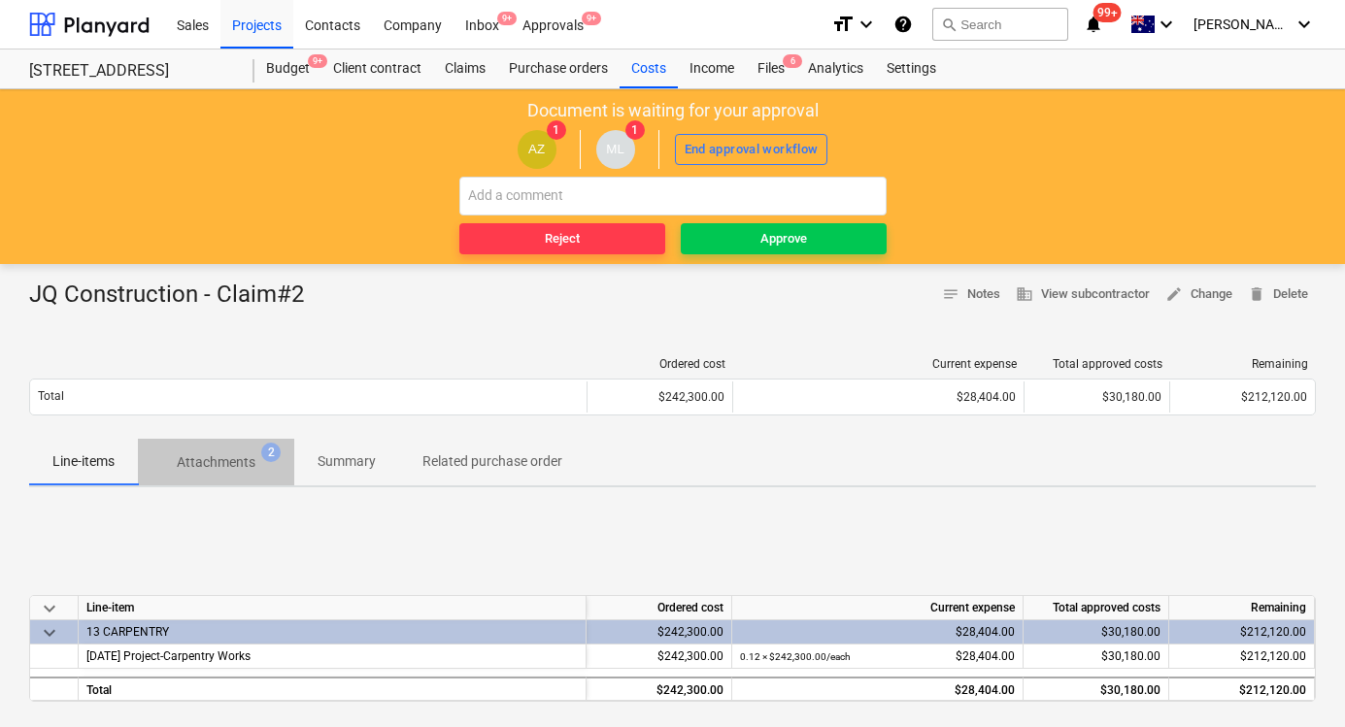
click at [247, 460] on p "Attachments" at bounding box center [216, 462] width 79 height 20
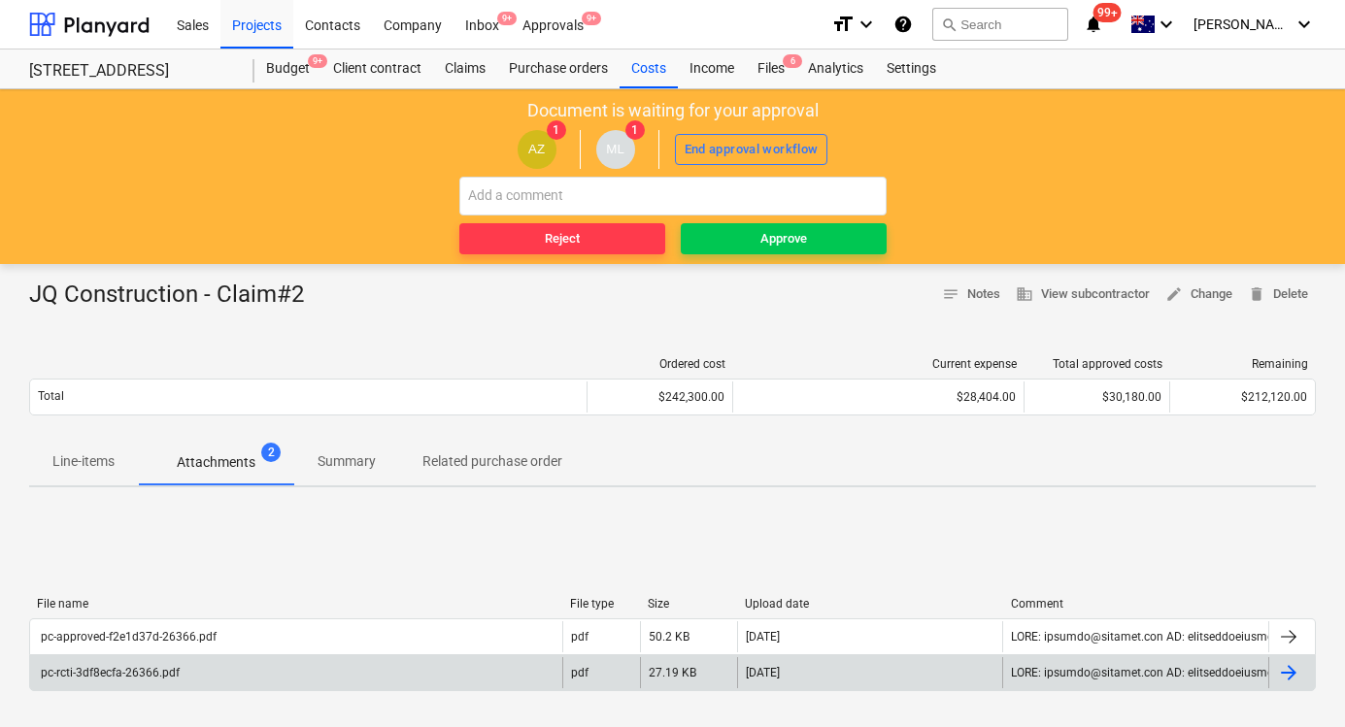
click at [124, 669] on div "pc-rcti-3df8ecfa-26366.pdf" at bounding box center [109, 673] width 142 height 14
click at [869, 244] on span "Approve" at bounding box center [783, 239] width 190 height 22
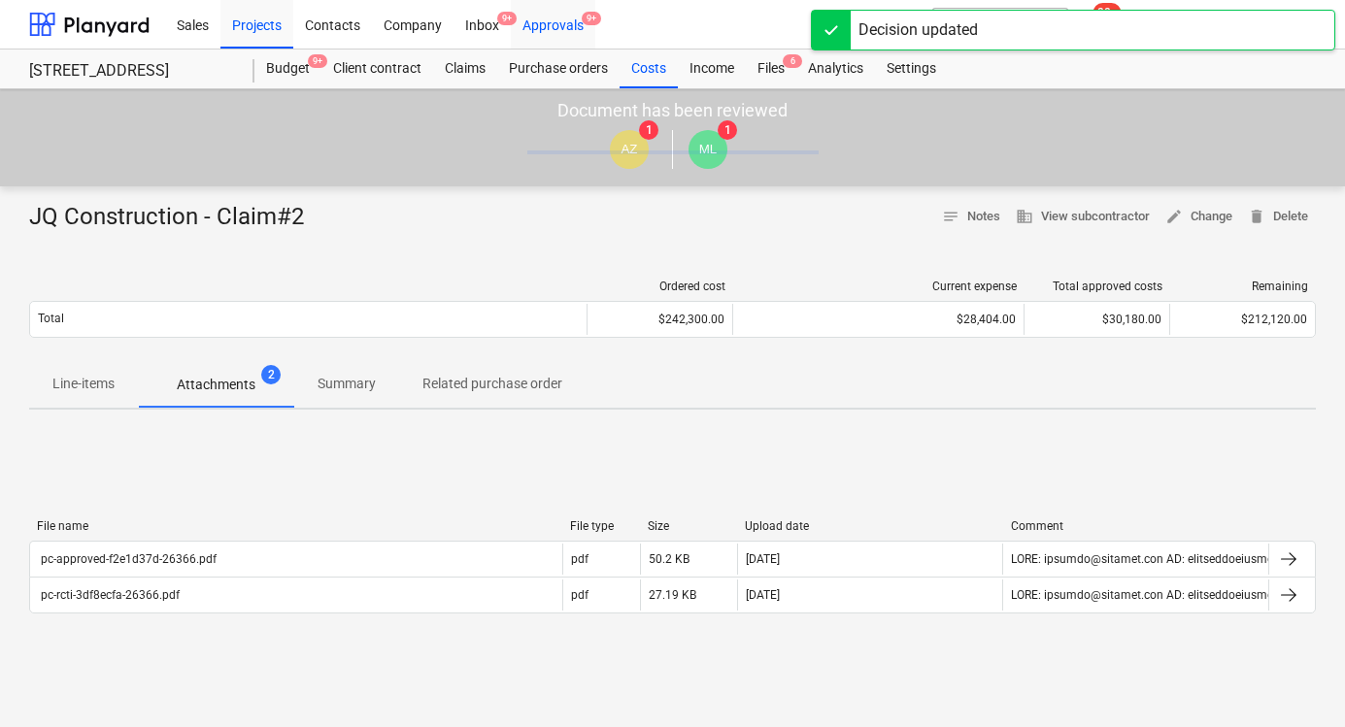
click at [530, 2] on div "Approvals 9+" at bounding box center [553, 24] width 84 height 50
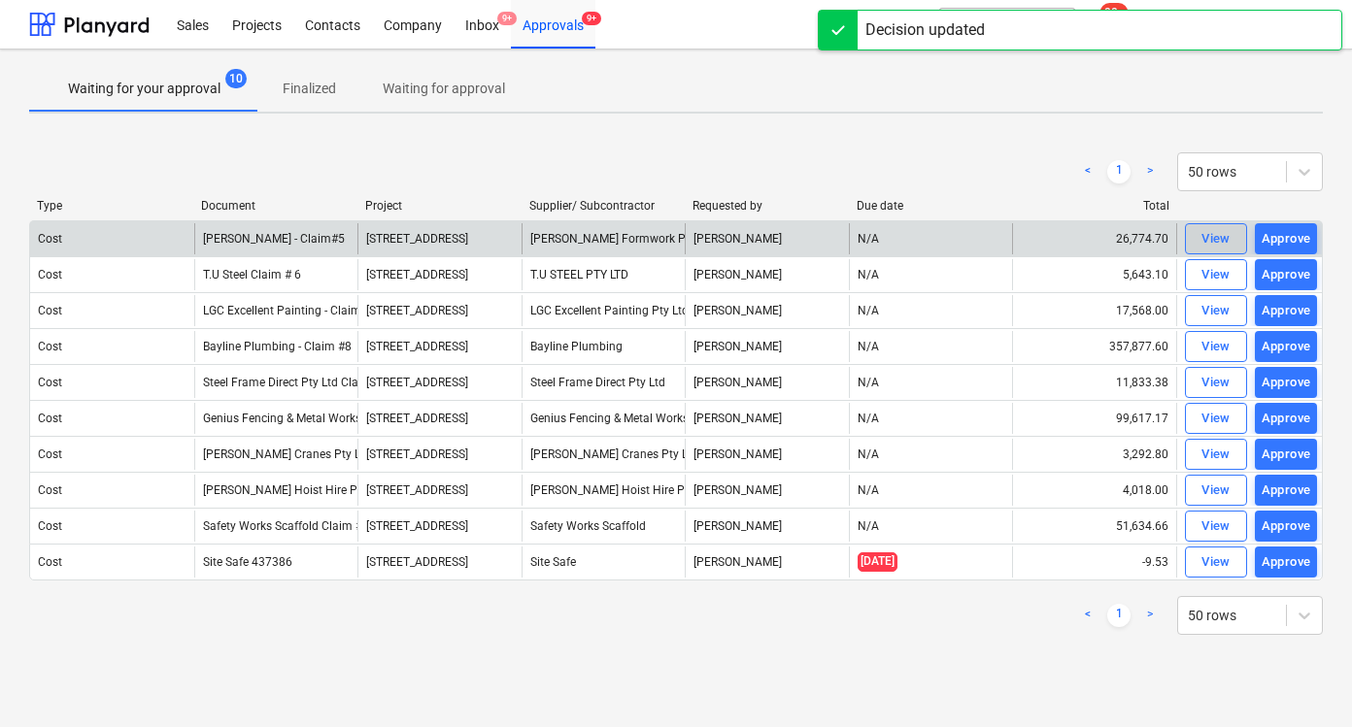
click at [1195, 250] on span "View" at bounding box center [1215, 239] width 43 height 22
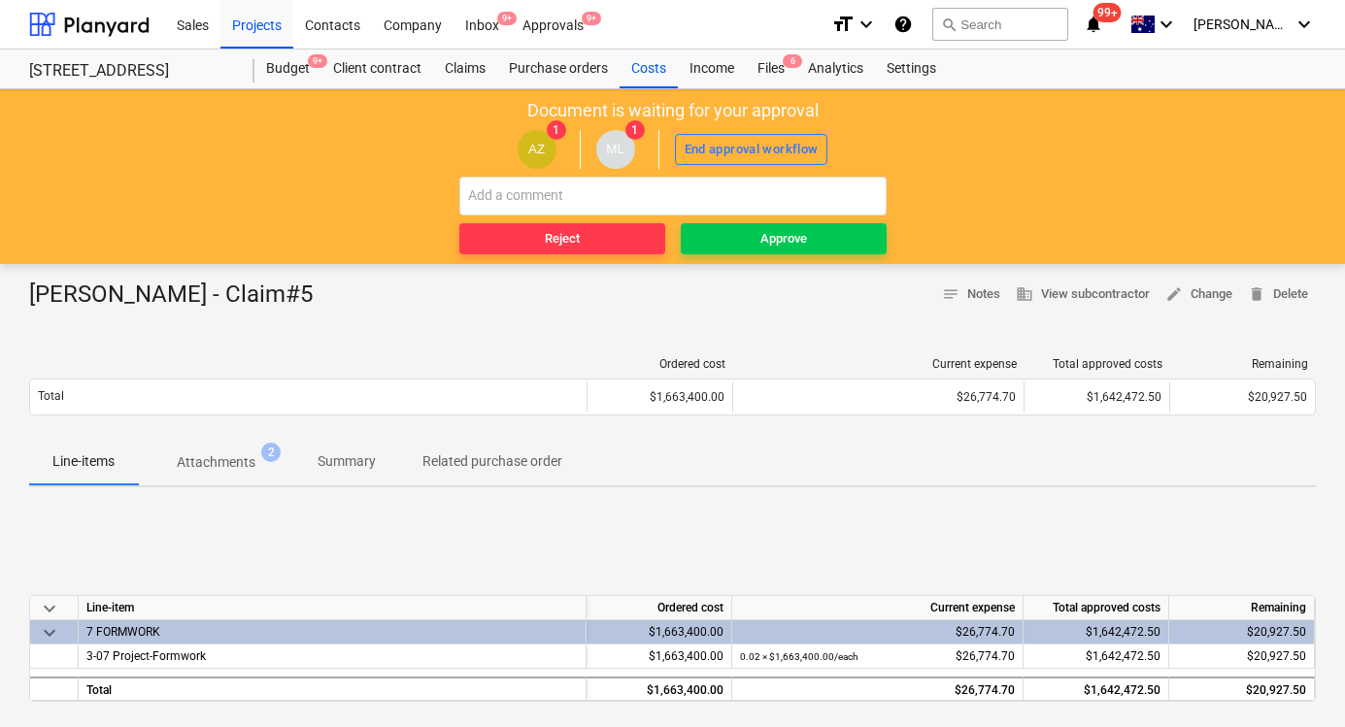
click at [188, 462] on p "Attachments" at bounding box center [216, 462] width 79 height 20
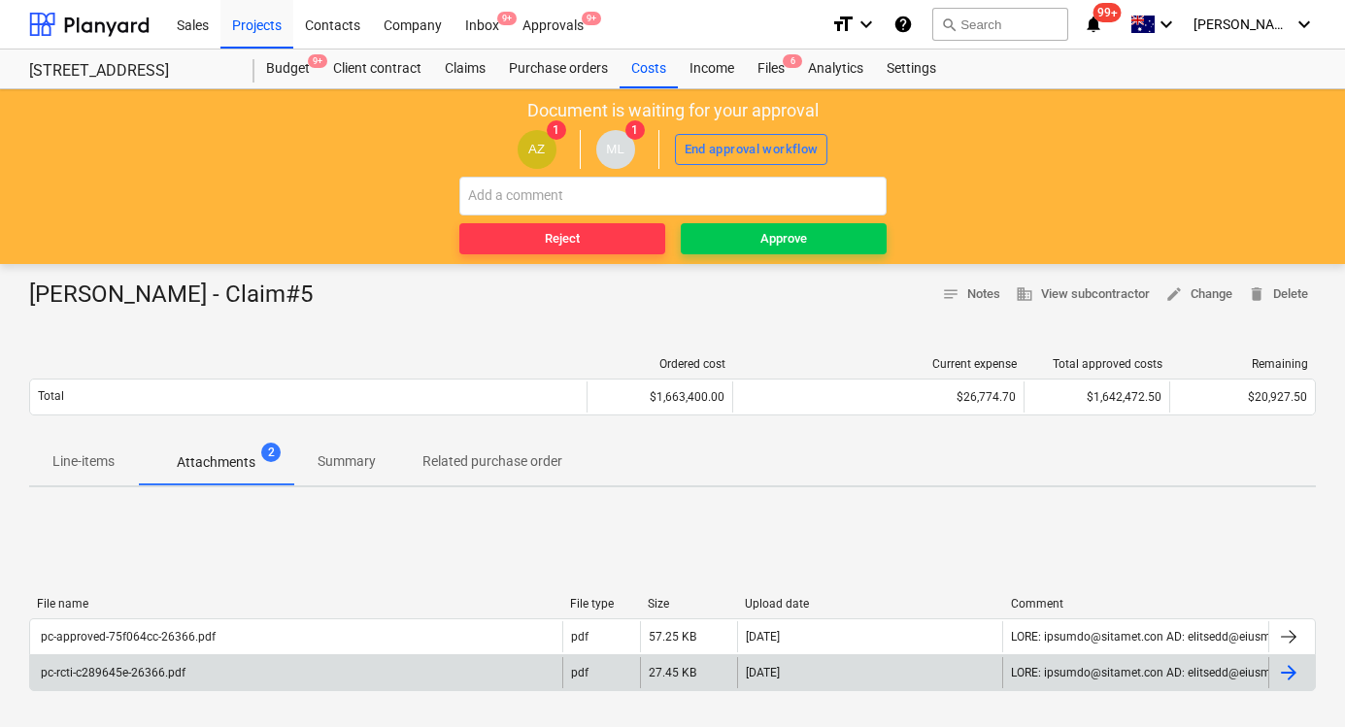
click at [187, 658] on div "pc-rcti-c289645e-26366.pdf" at bounding box center [296, 672] width 532 height 31
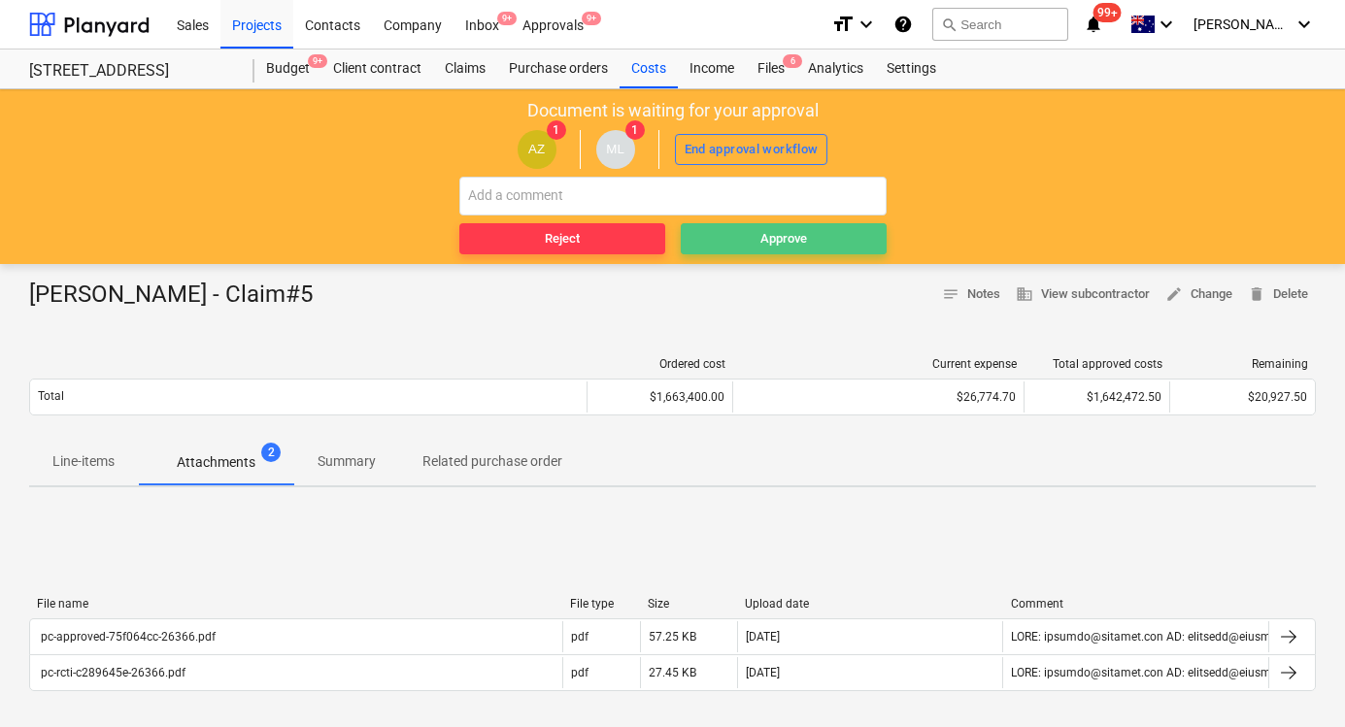
click at [823, 228] on span "Approve" at bounding box center [783, 239] width 190 height 22
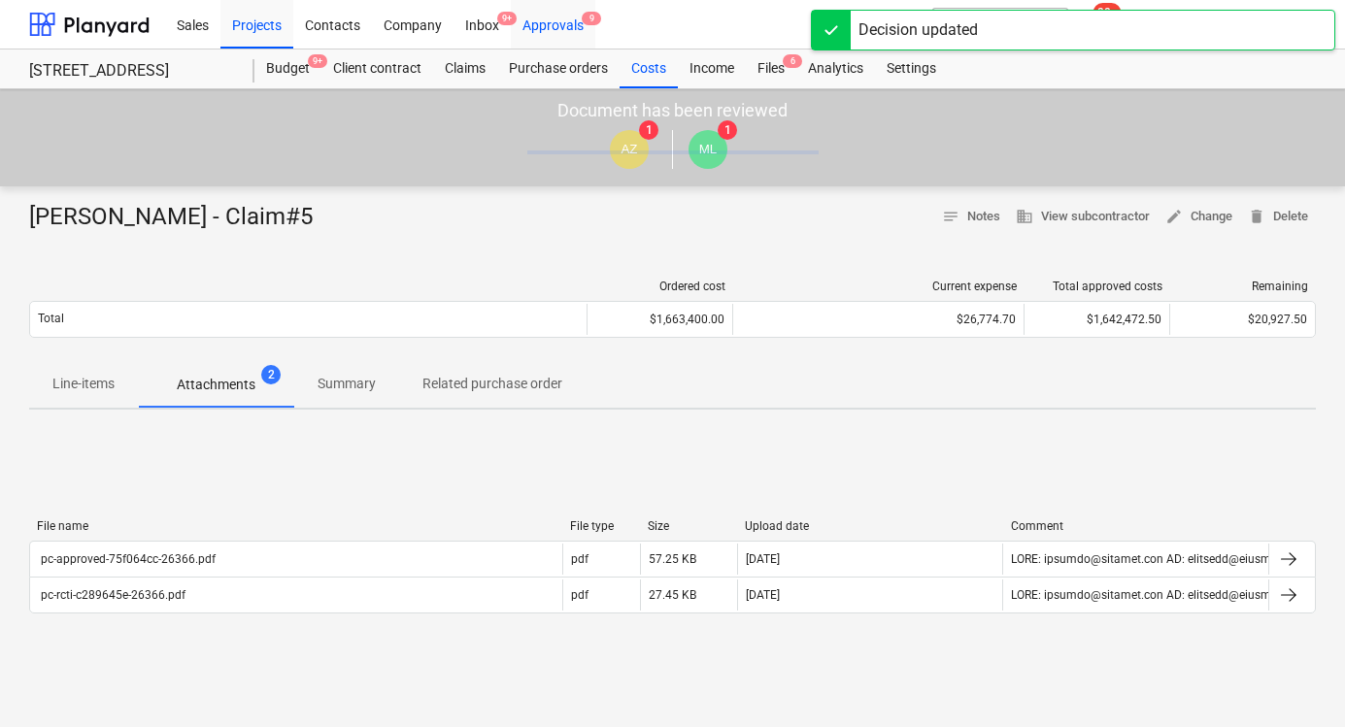
click at [564, 24] on div "Approvals 9" at bounding box center [553, 24] width 84 height 50
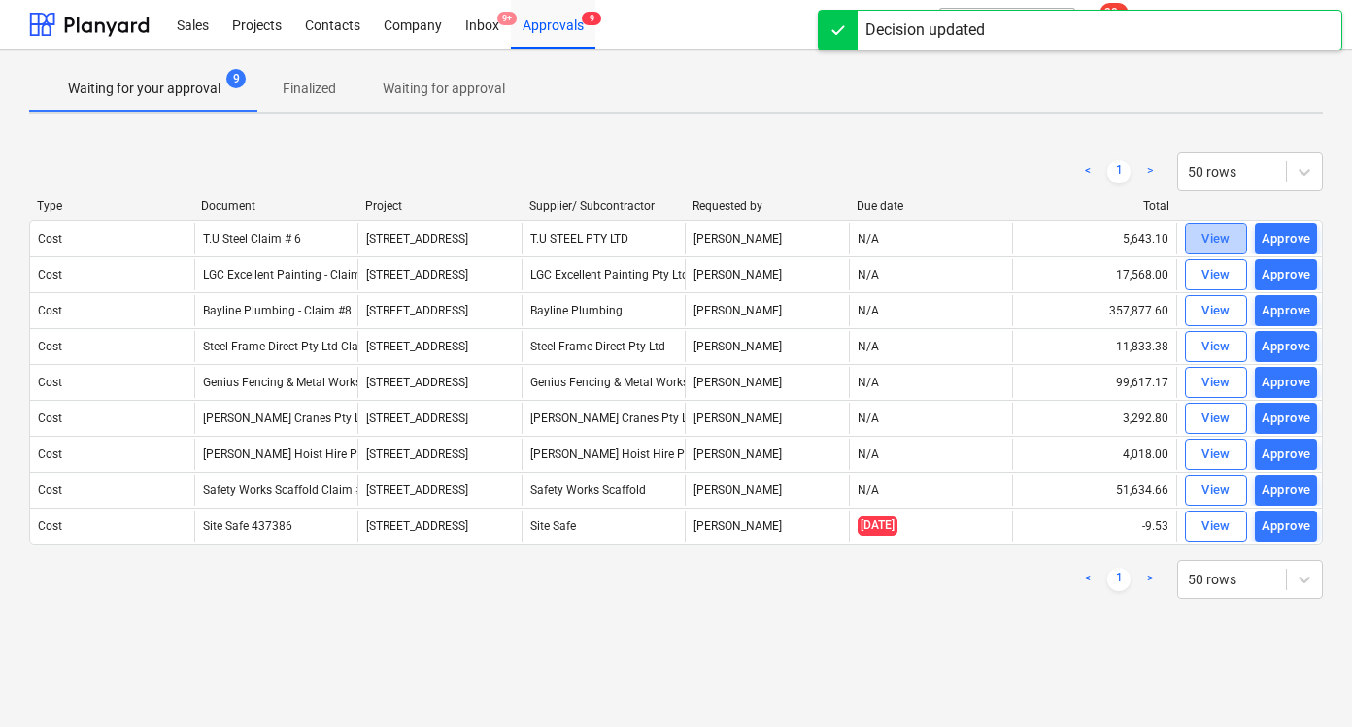
click at [1205, 243] on div "View" at bounding box center [1215, 239] width 29 height 22
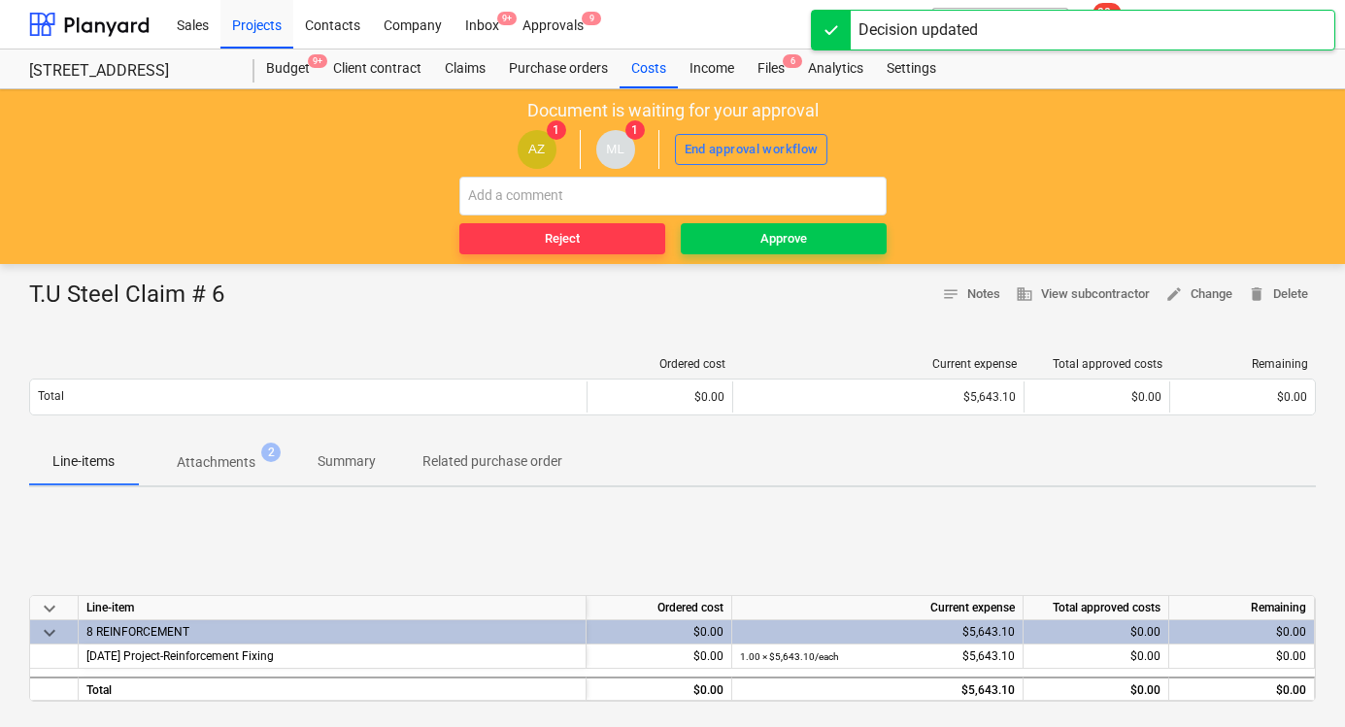
click at [250, 311] on div at bounding box center [672, 319] width 1286 height 16
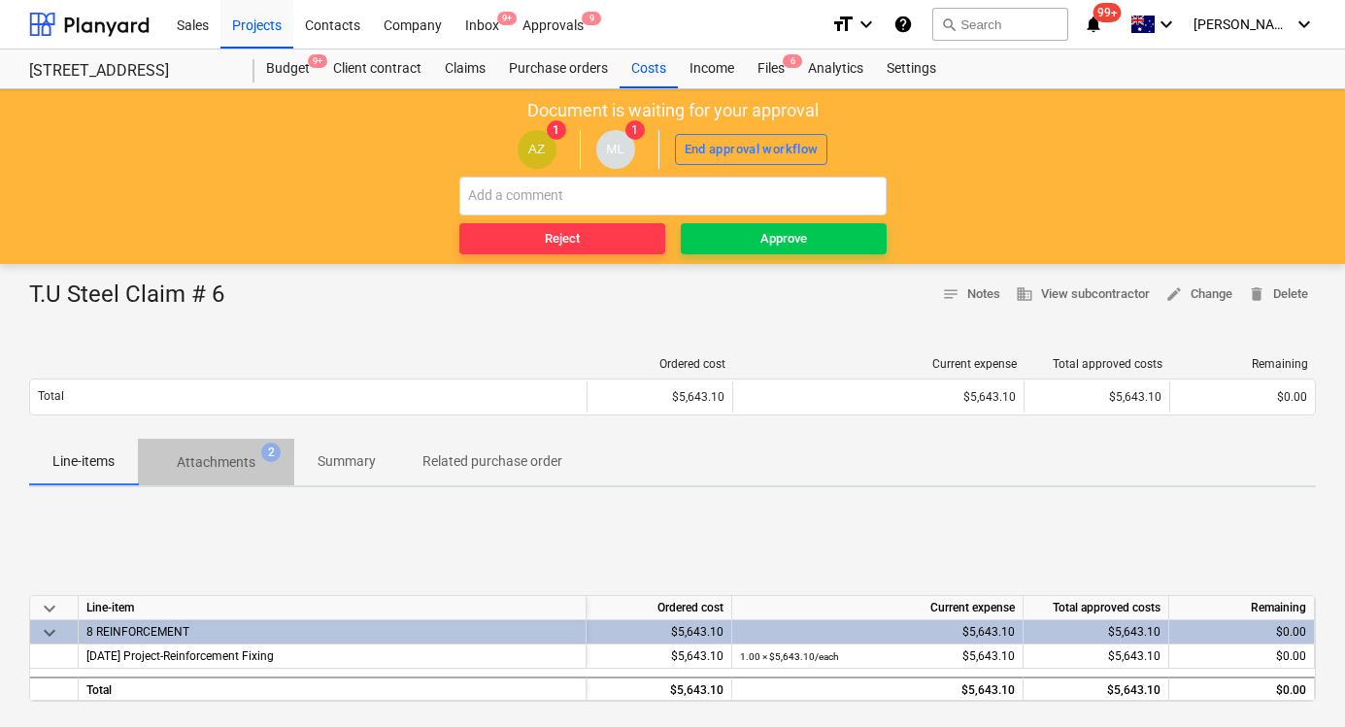
click at [209, 454] on p "Attachments" at bounding box center [216, 462] width 79 height 20
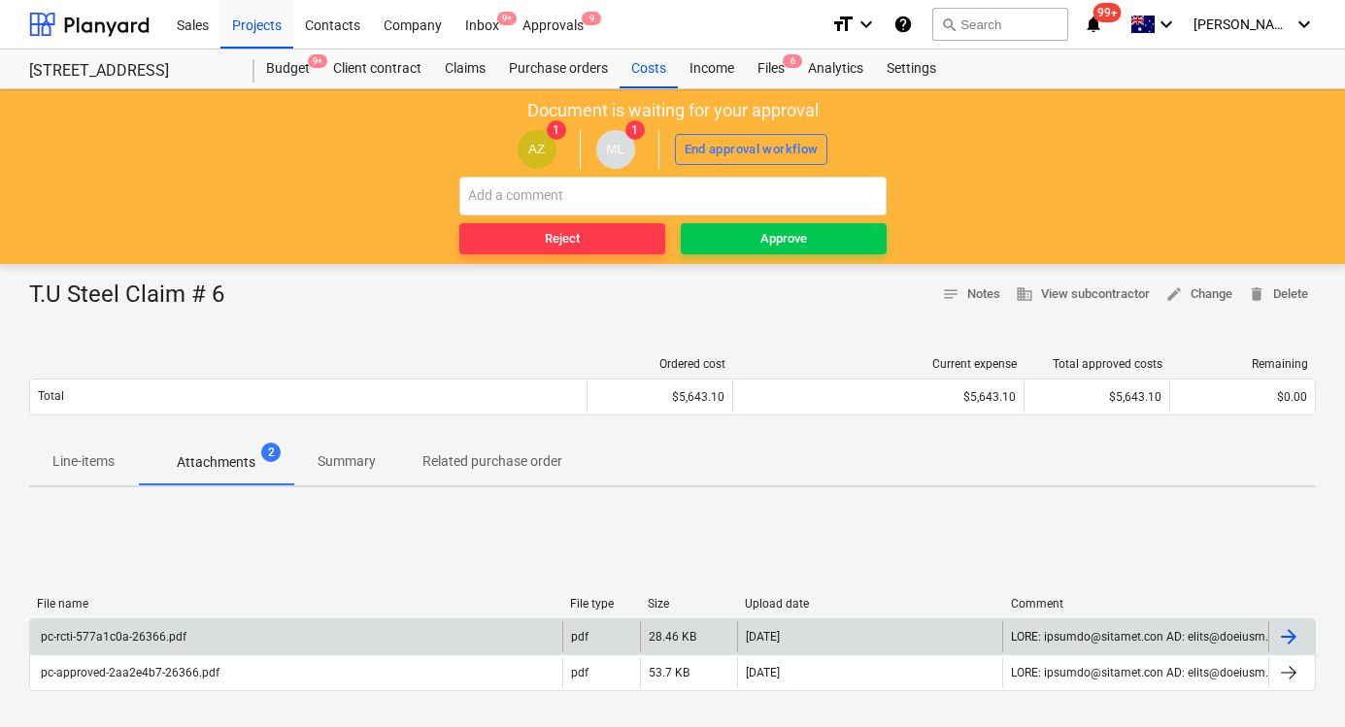
click at [160, 646] on div "pc-rcti-577a1c0a-26366.pdf" at bounding box center [296, 636] width 532 height 31
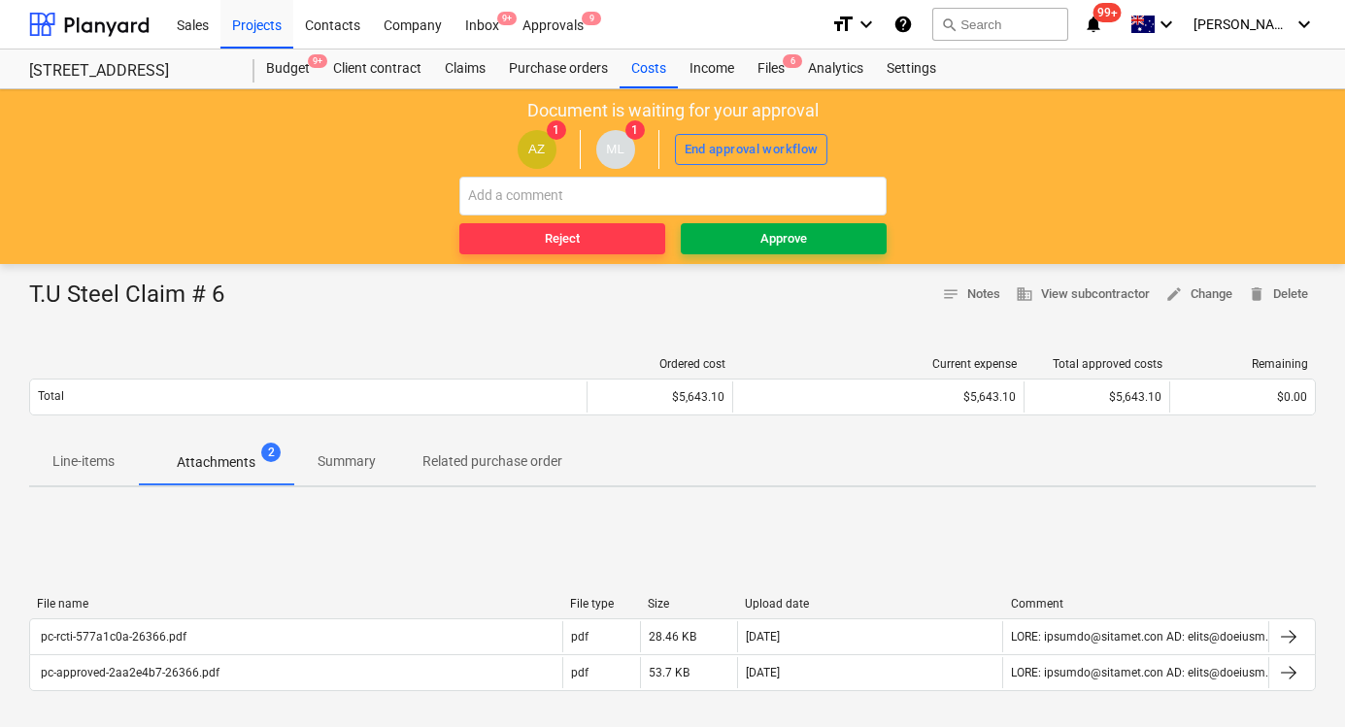
click at [742, 224] on button "Approve" at bounding box center [784, 238] width 206 height 31
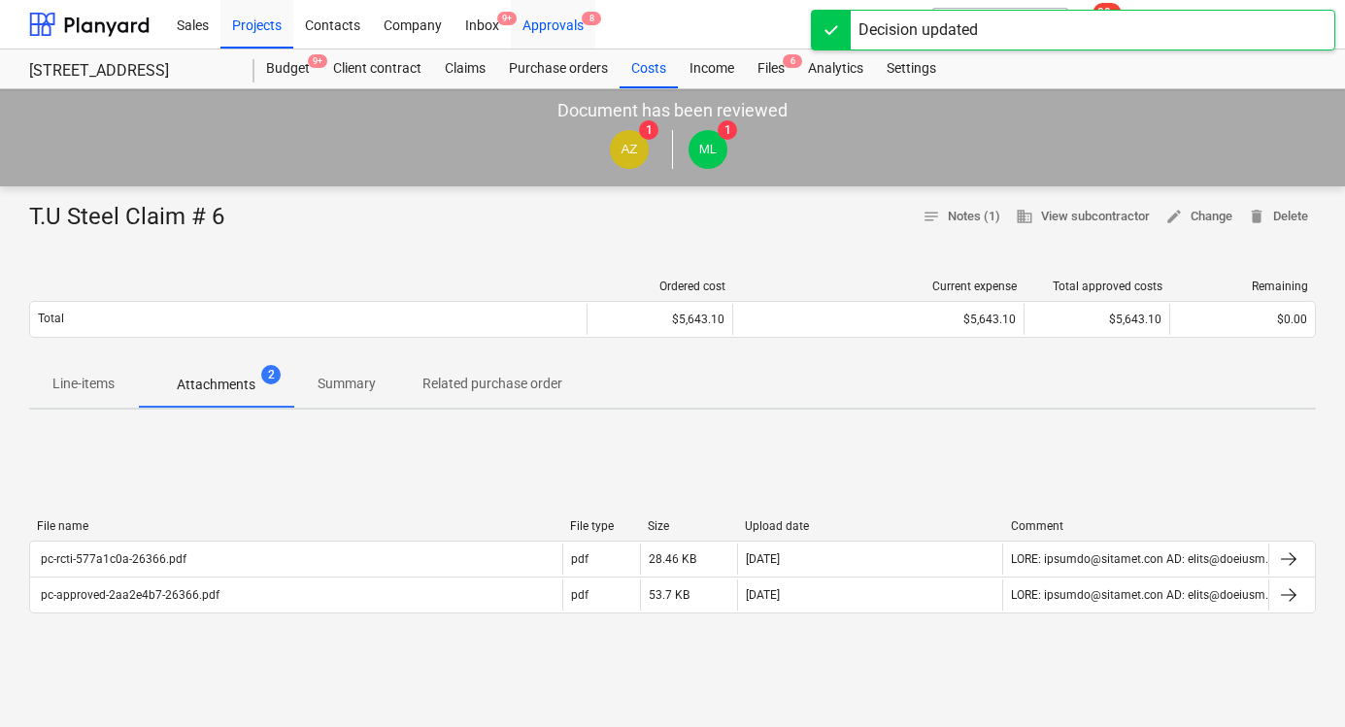
click at [539, 22] on div "Approvals 8" at bounding box center [553, 24] width 84 height 50
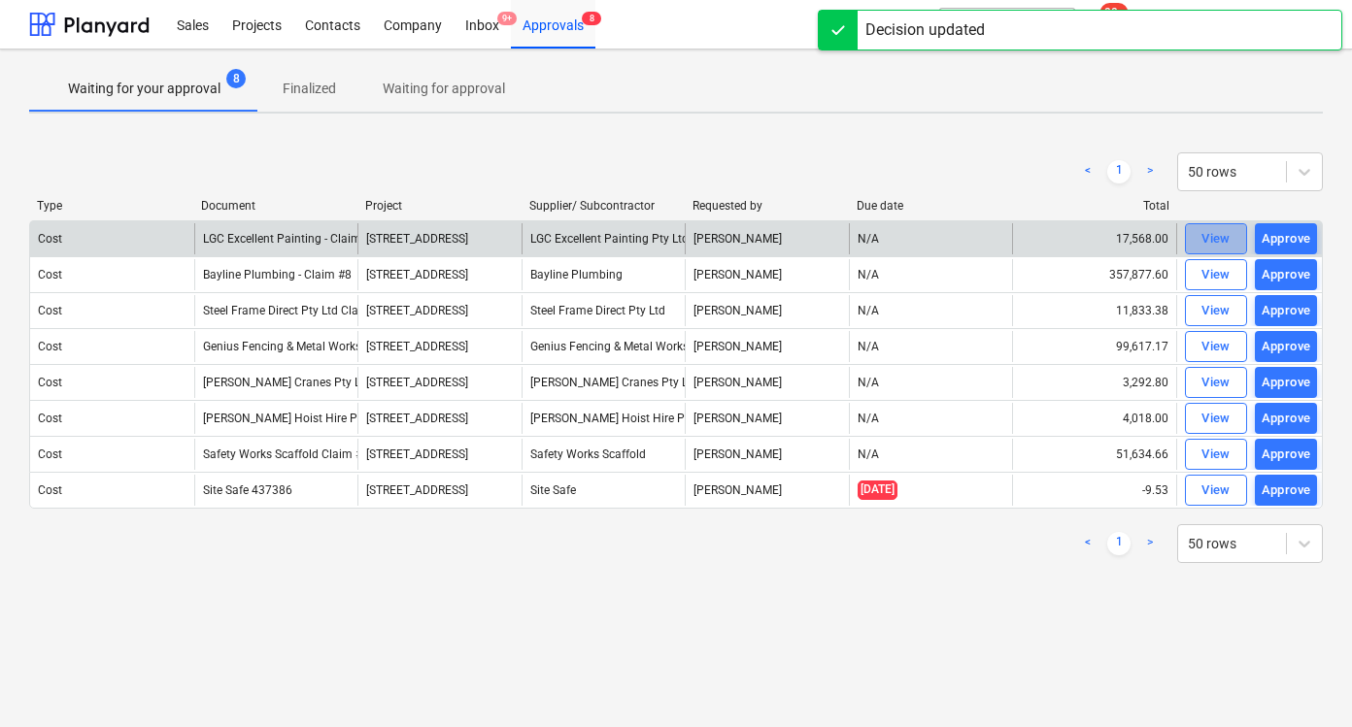
click at [1210, 248] on div "View" at bounding box center [1215, 239] width 29 height 22
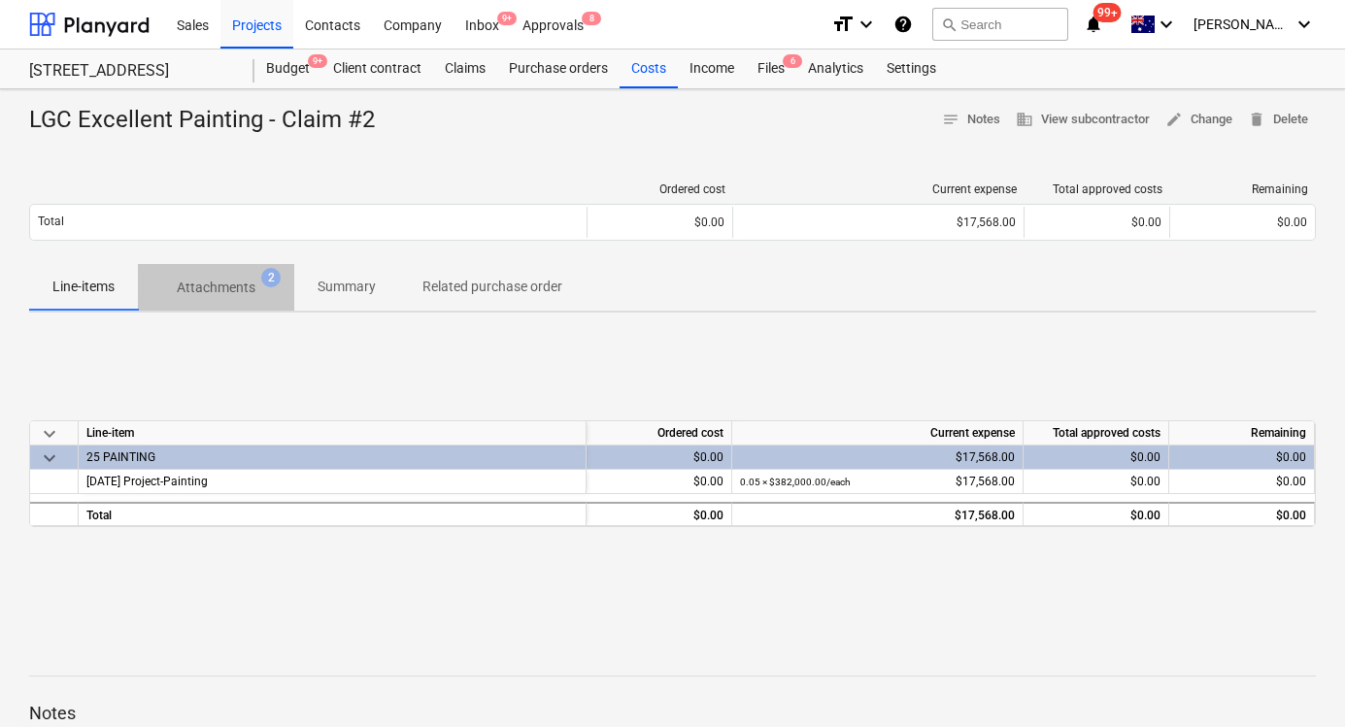
click at [228, 289] on p "Attachments" at bounding box center [216, 288] width 79 height 20
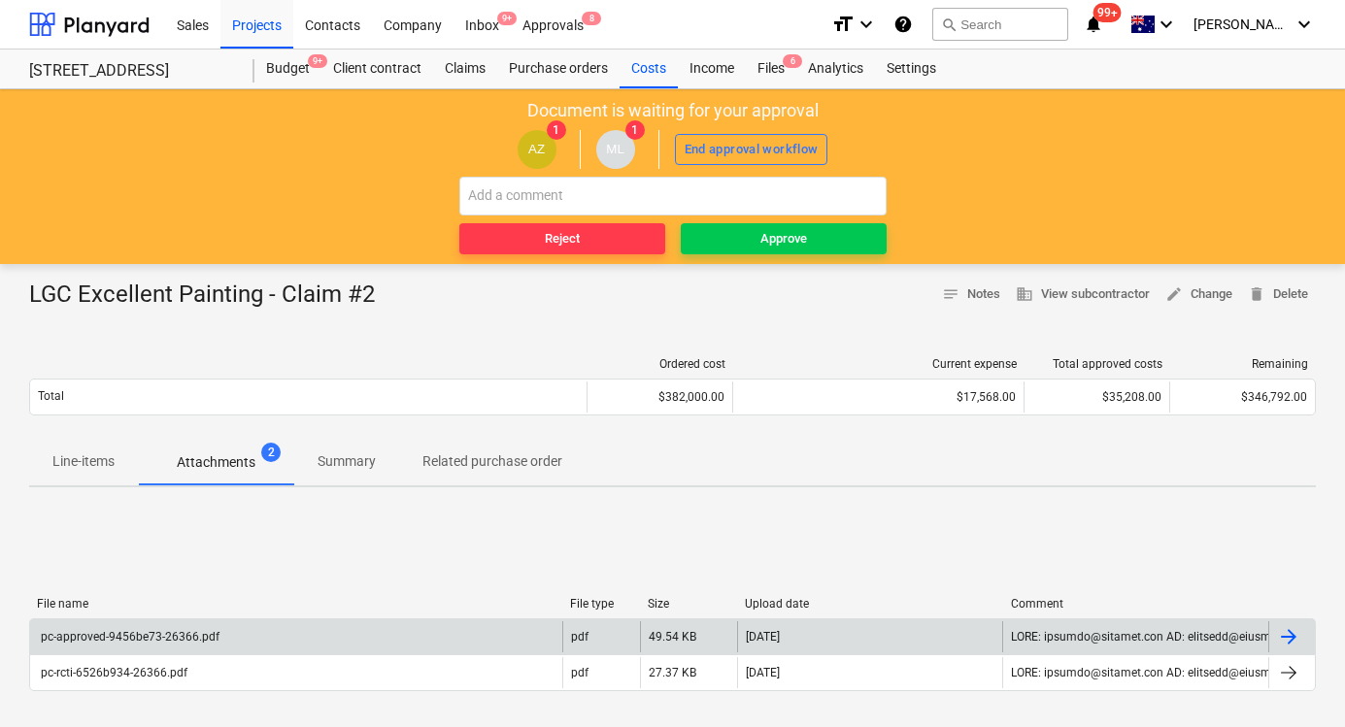
scroll to position [4, 0]
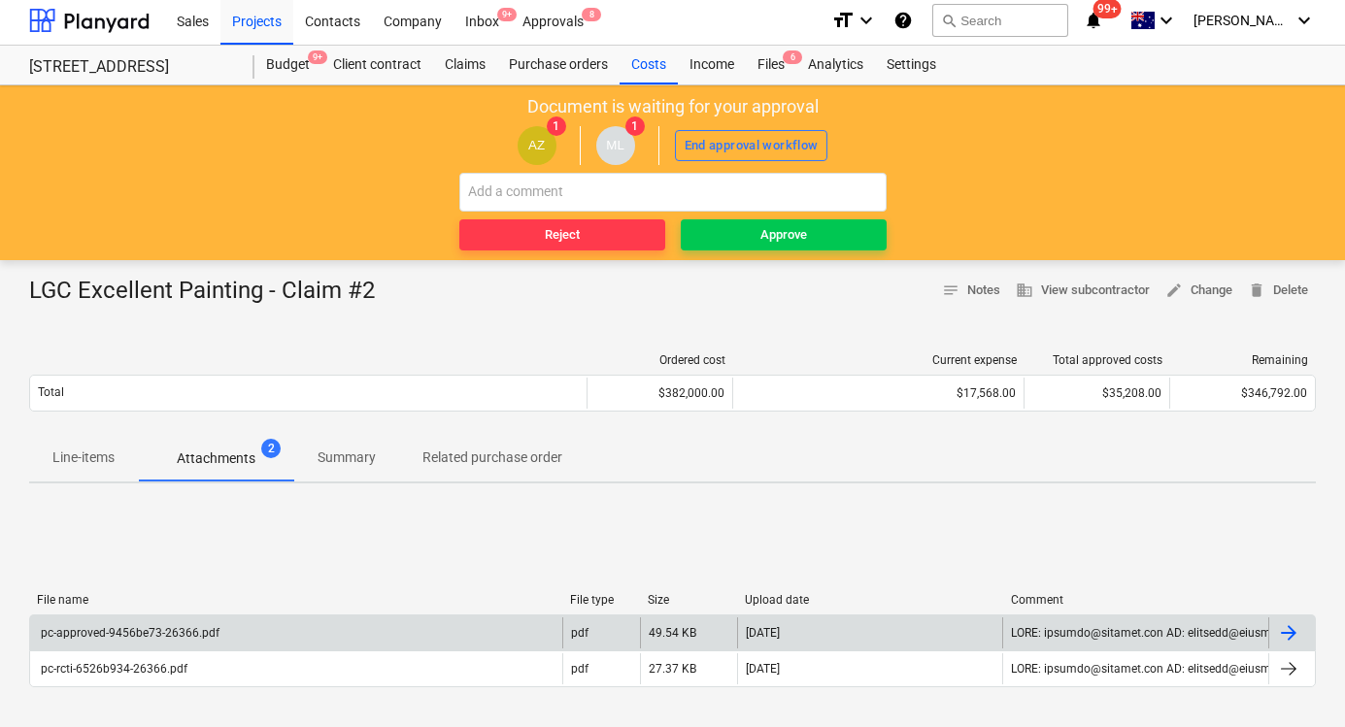
click at [152, 646] on div "pc-approved-9456be73-26366.pdf" at bounding box center [296, 633] width 532 height 31
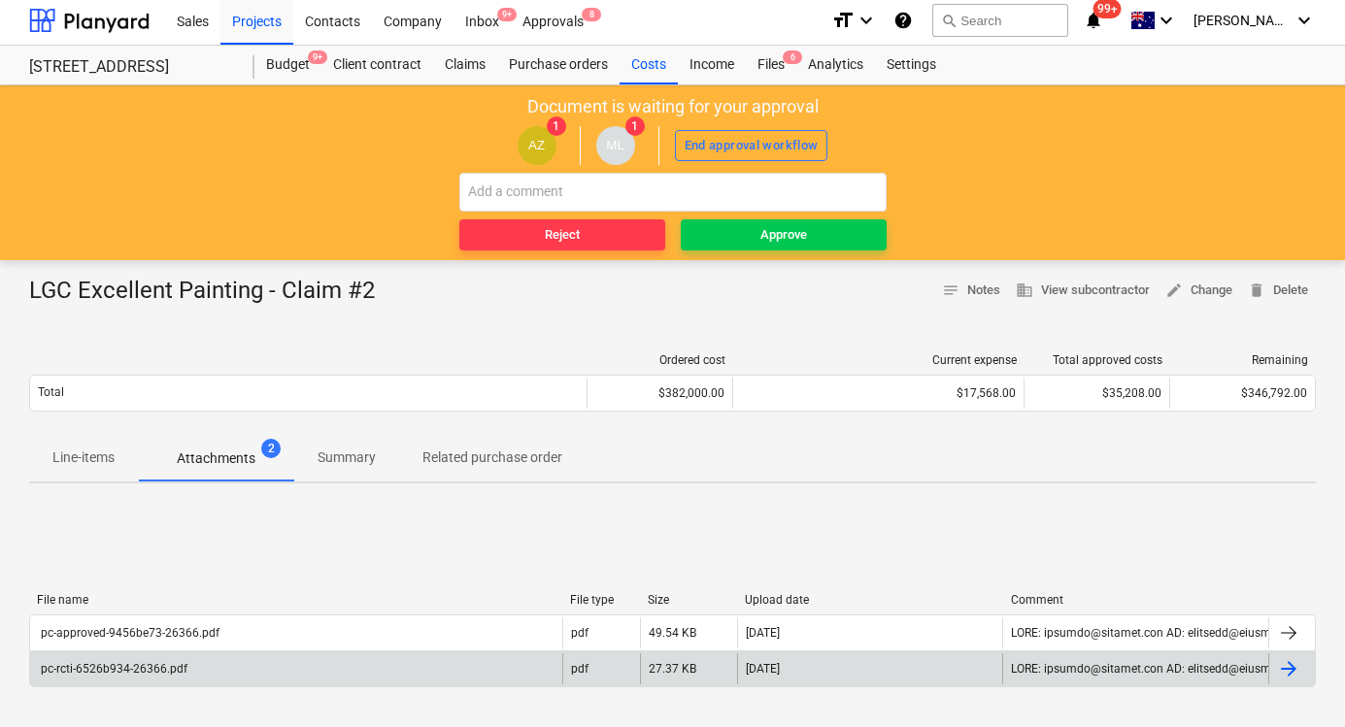
click at [152, 668] on div "pc-rcti-6526b934-26366.pdf" at bounding box center [113, 669] width 150 height 14
click at [779, 226] on div "Approve" at bounding box center [783, 235] width 47 height 22
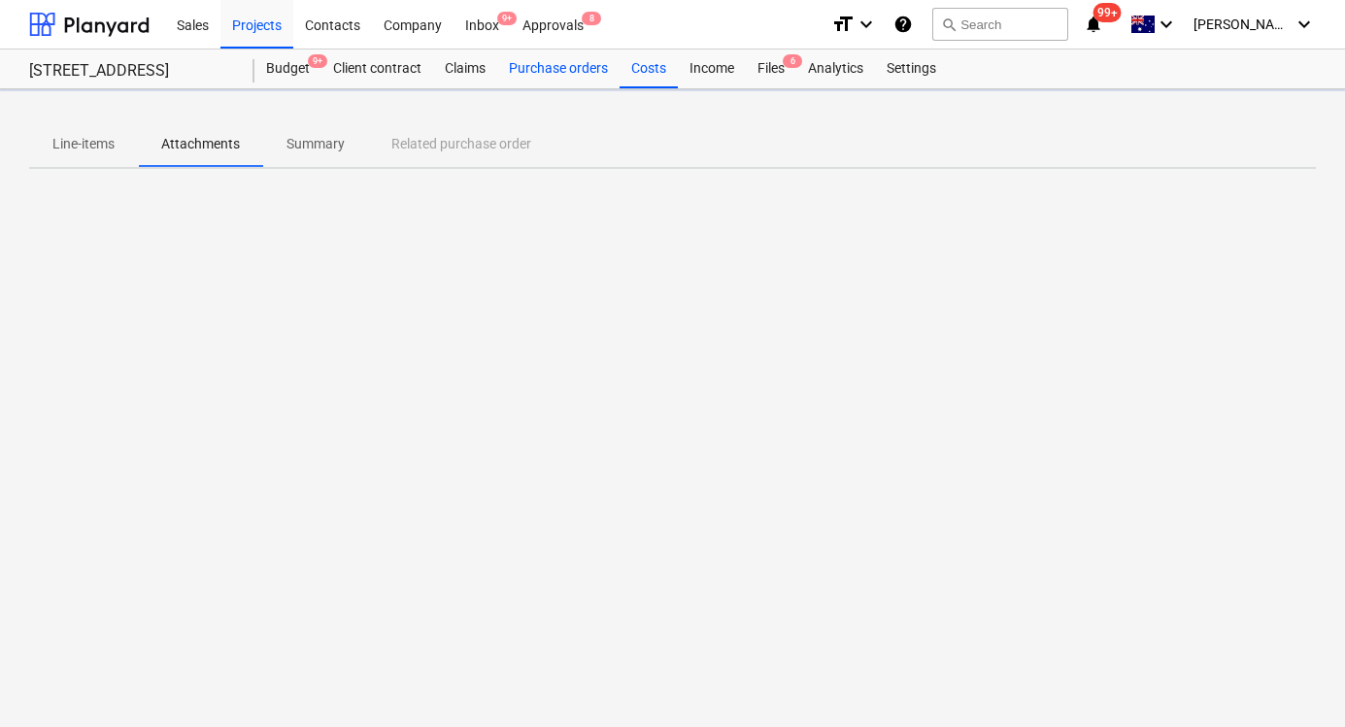
scroll to position [0, 0]
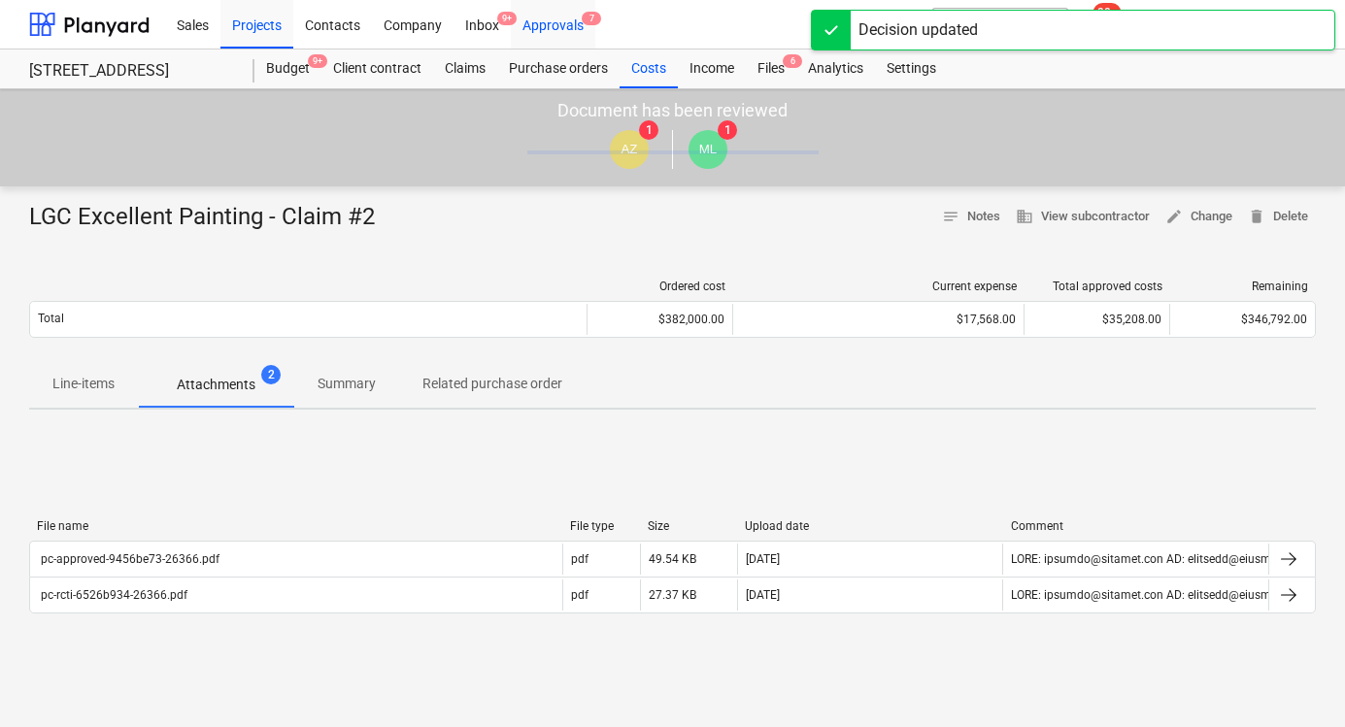
click at [574, 35] on div "Approvals 7" at bounding box center [553, 24] width 84 height 50
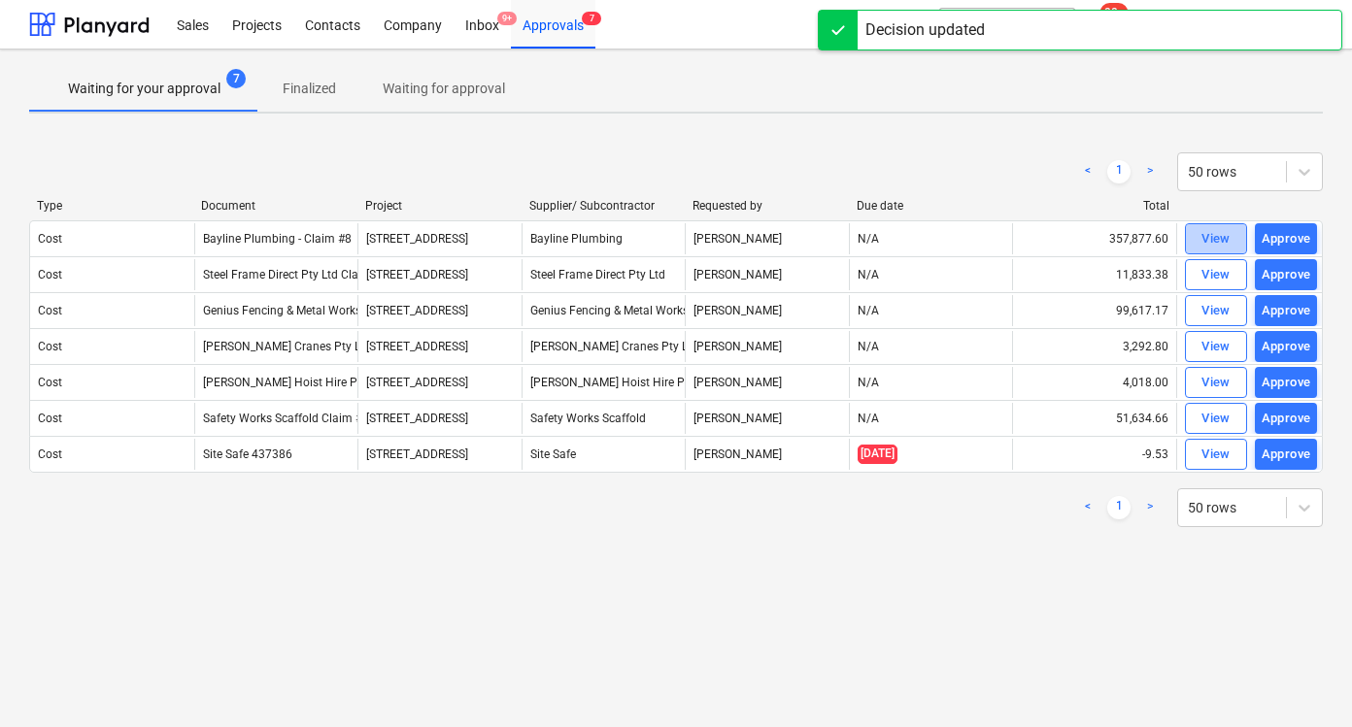
click at [1214, 250] on button "View" at bounding box center [1216, 238] width 62 height 31
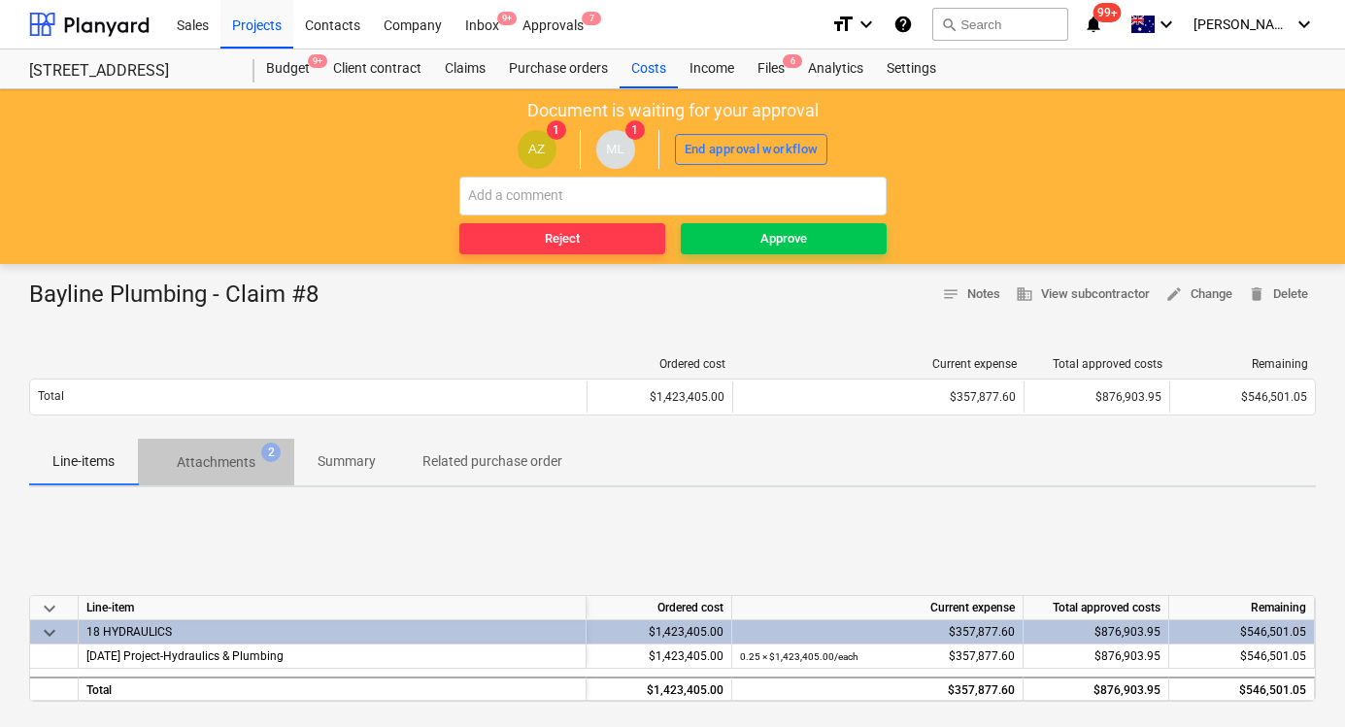
click at [245, 460] on p "Attachments" at bounding box center [216, 462] width 79 height 20
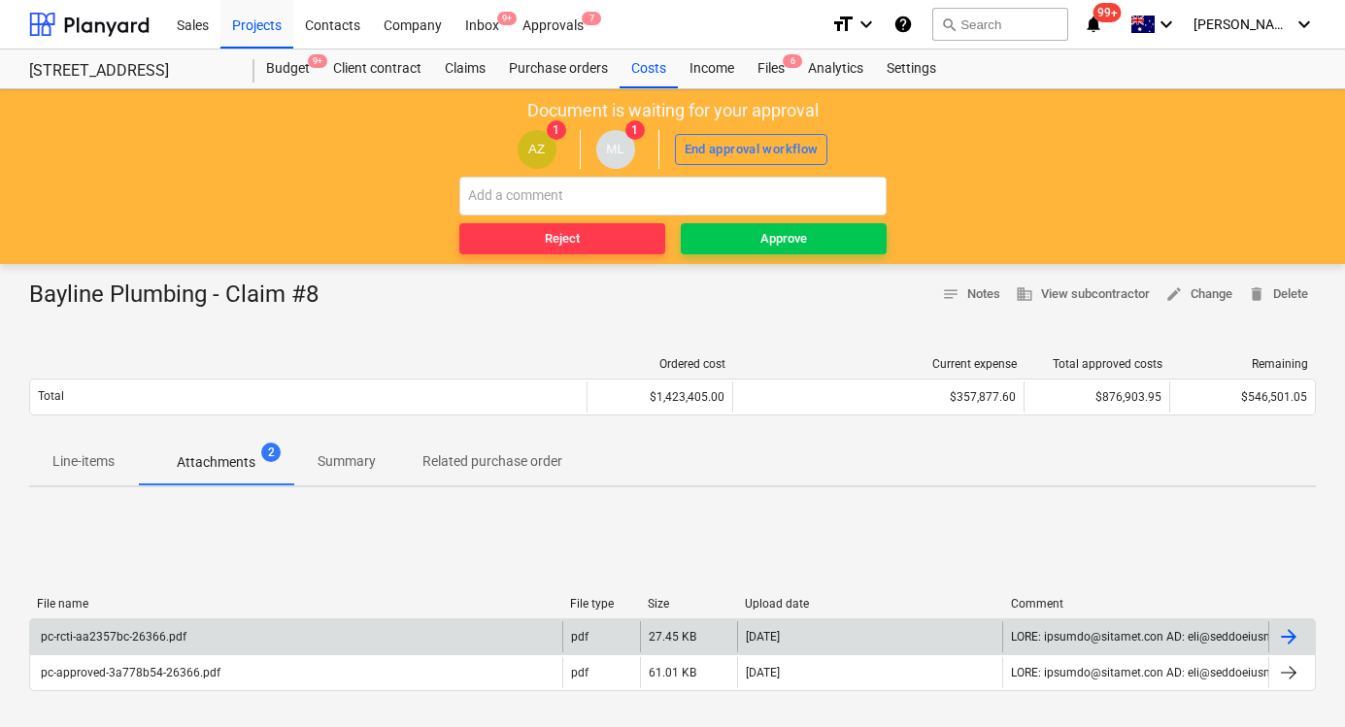
click at [152, 638] on div "pc-rcti-aa2357bc-26366.pdf" at bounding box center [112, 637] width 149 height 14
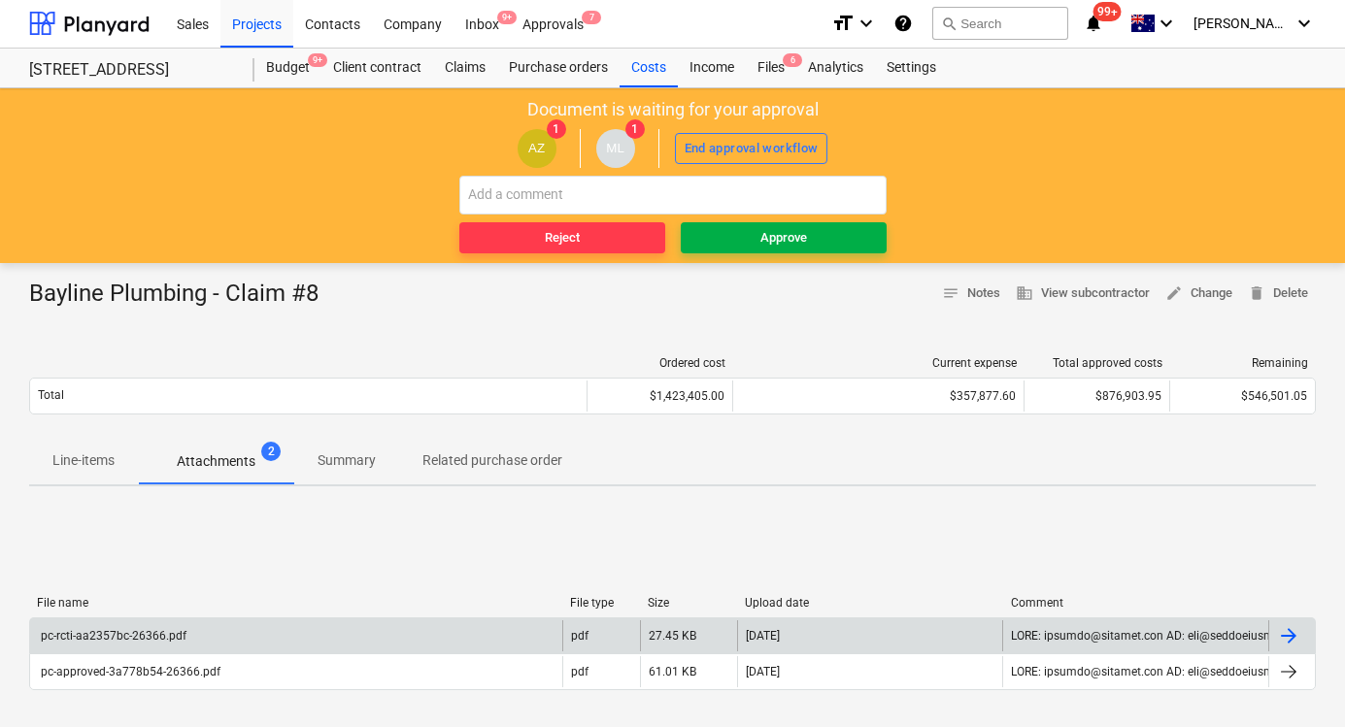
click at [751, 247] on span "Approve" at bounding box center [783, 238] width 190 height 22
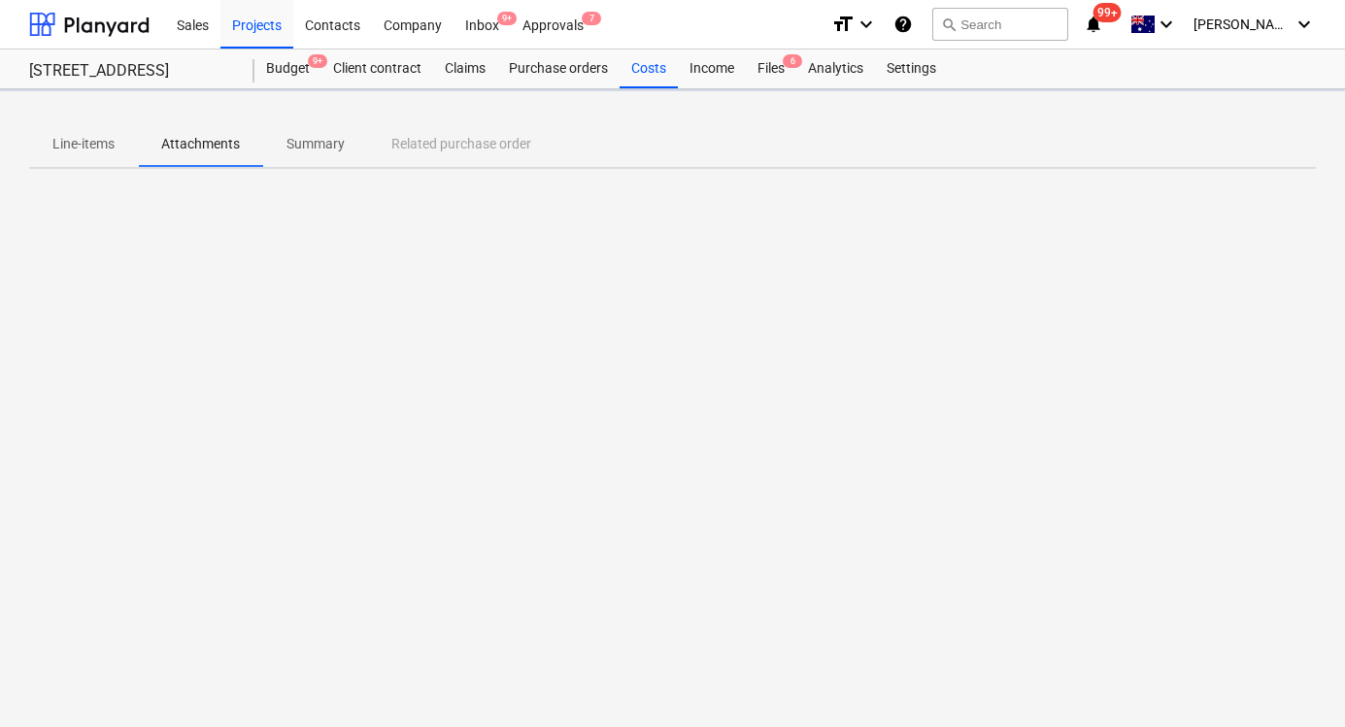
scroll to position [0, 0]
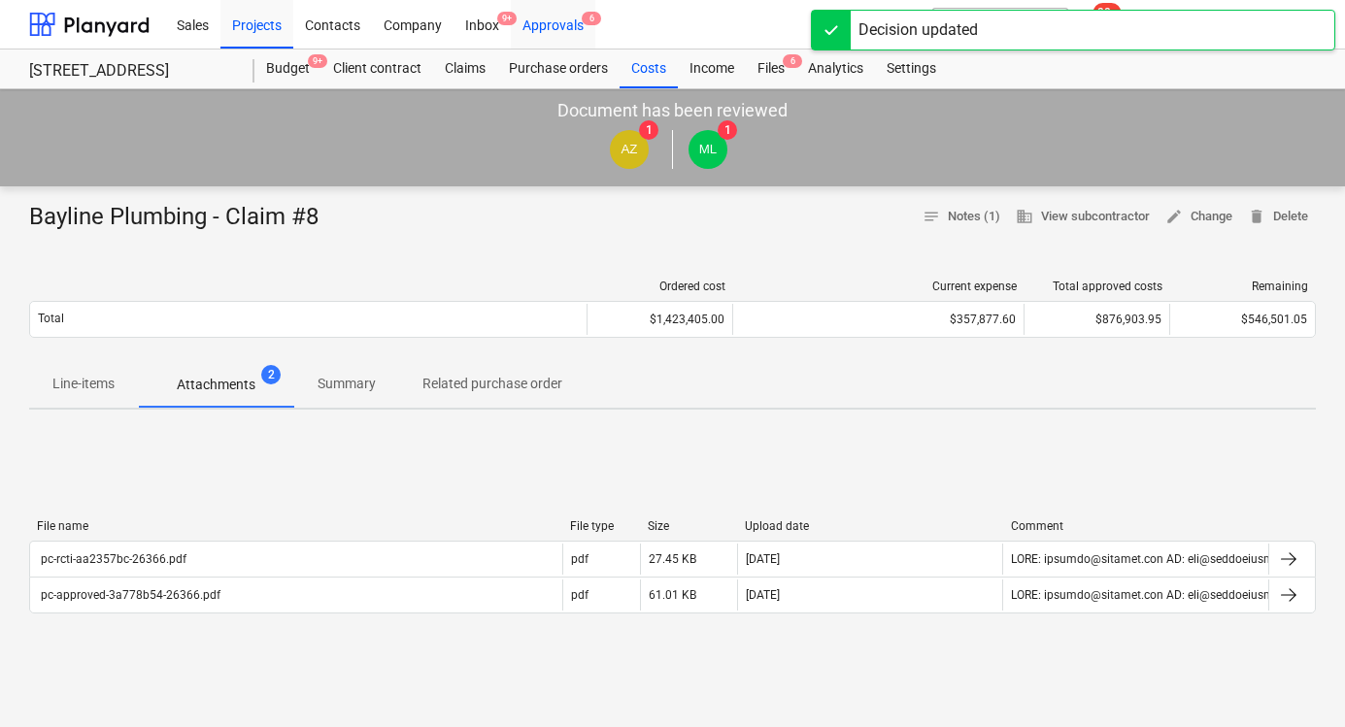
click at [580, 26] on div "Approvals 6" at bounding box center [553, 24] width 84 height 50
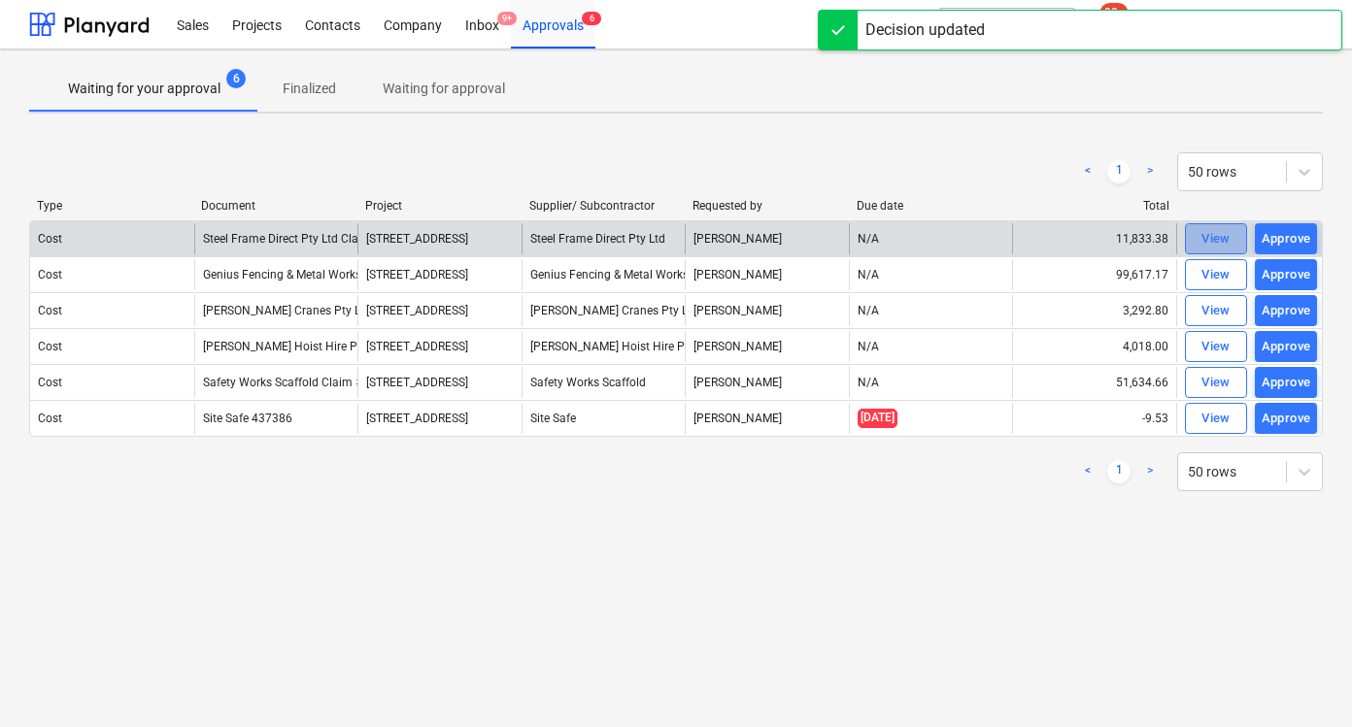
click at [1198, 237] on span "View" at bounding box center [1215, 239] width 43 height 22
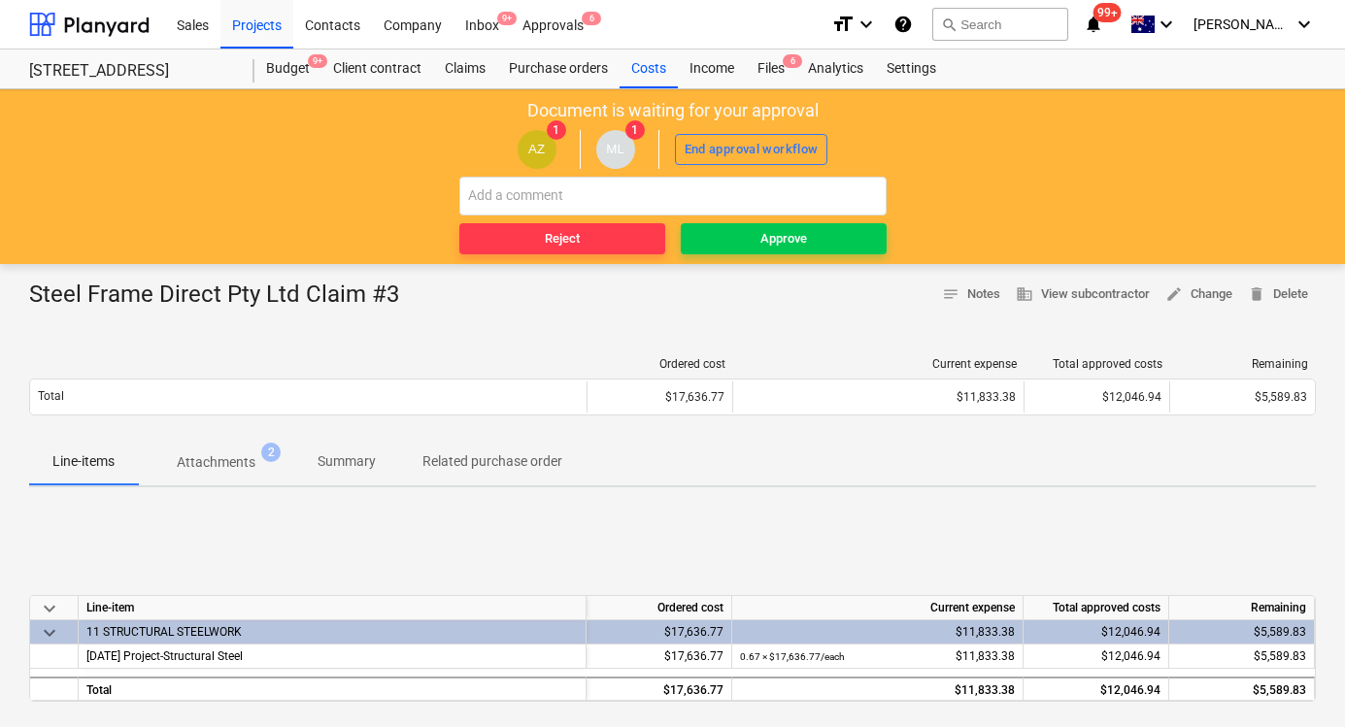
click at [215, 448] on span "Attachments 2" at bounding box center [216, 462] width 156 height 35
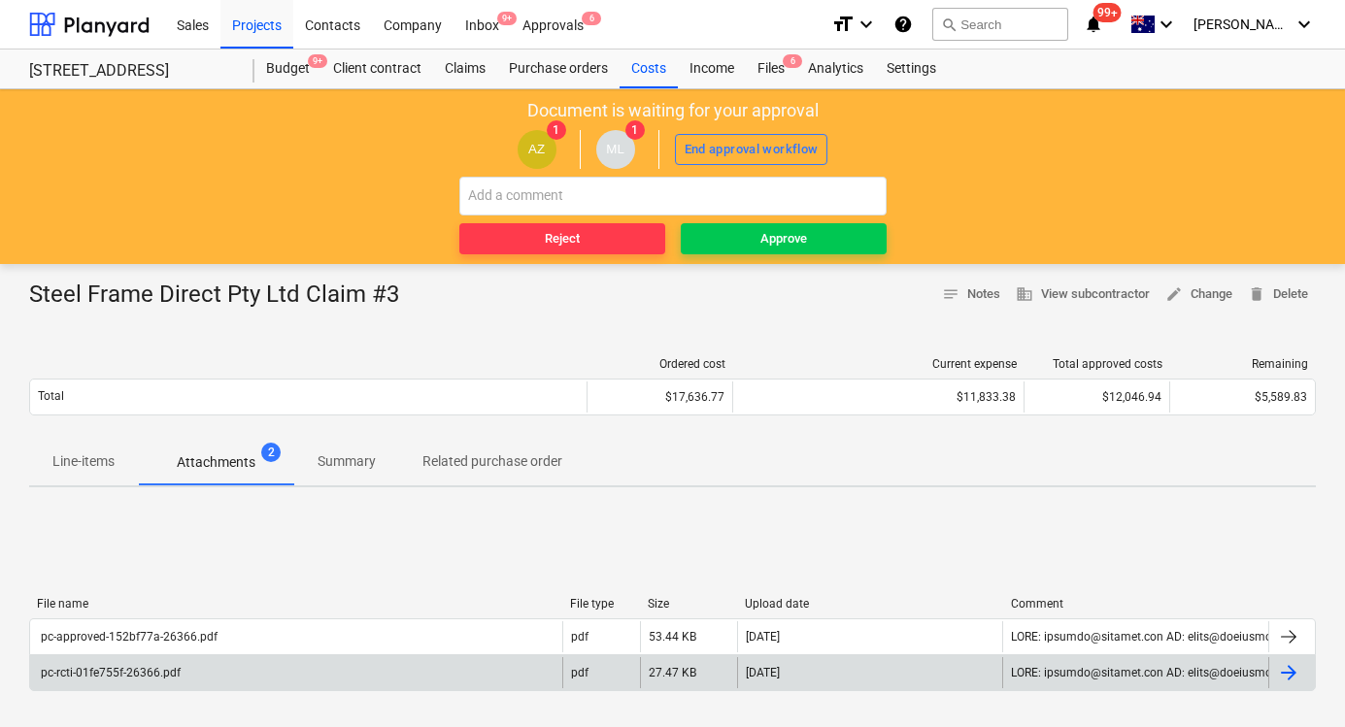
click at [143, 663] on div "pc-rcti-01fe755f-26366.pdf" at bounding box center [296, 672] width 532 height 31
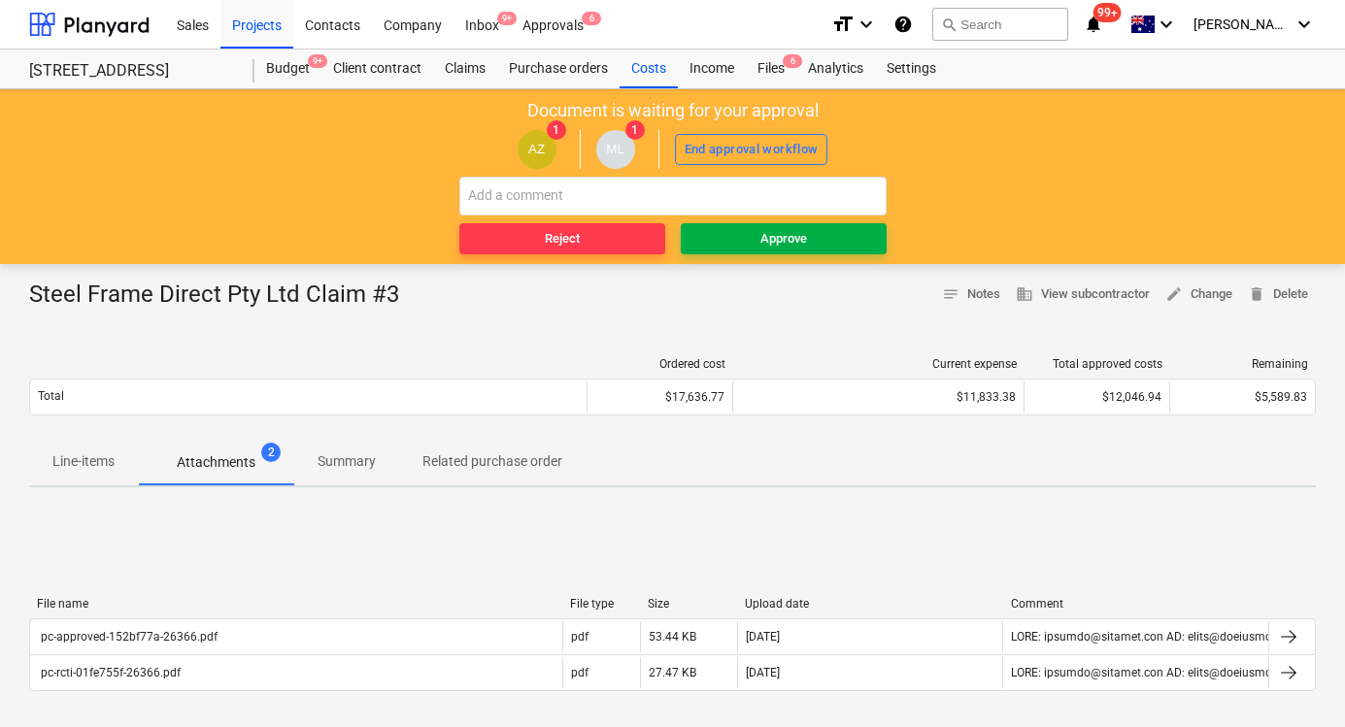
click at [879, 248] on button "Approve" at bounding box center [784, 238] width 206 height 31
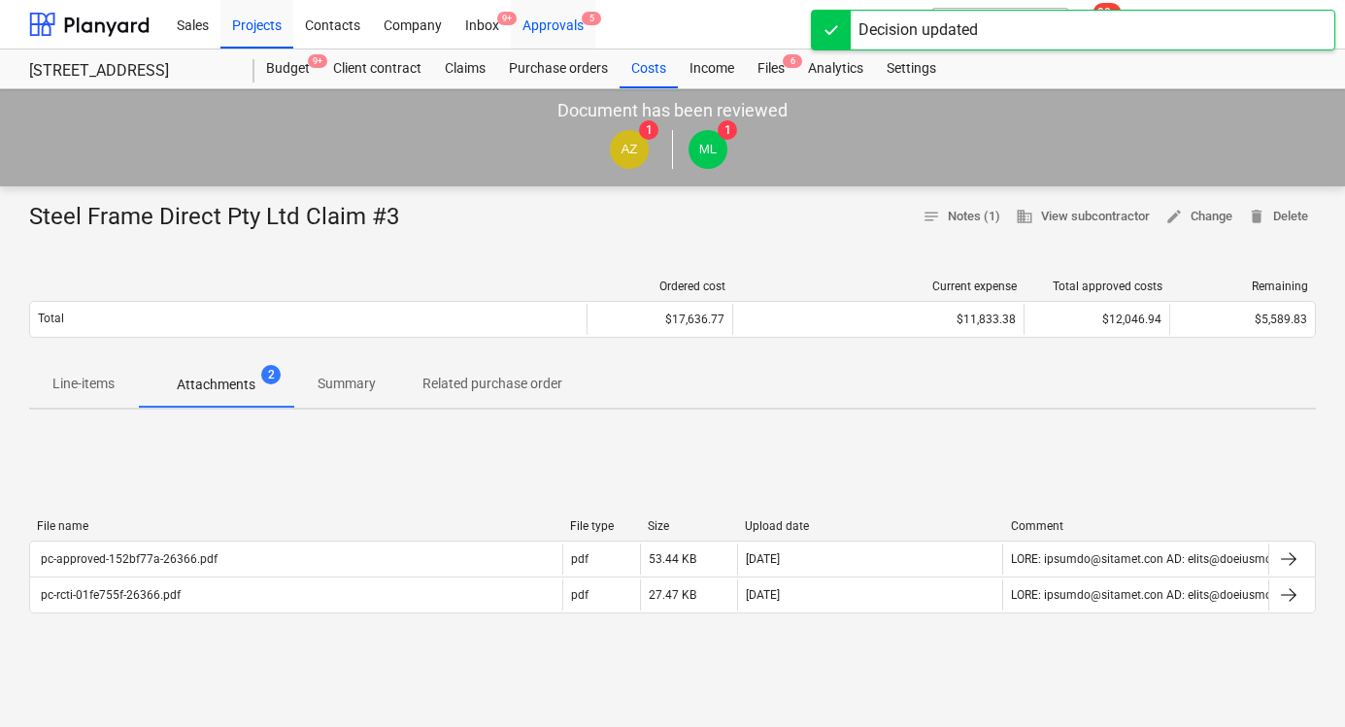
click at [581, 26] on div "Approvals 5" at bounding box center [553, 24] width 84 height 50
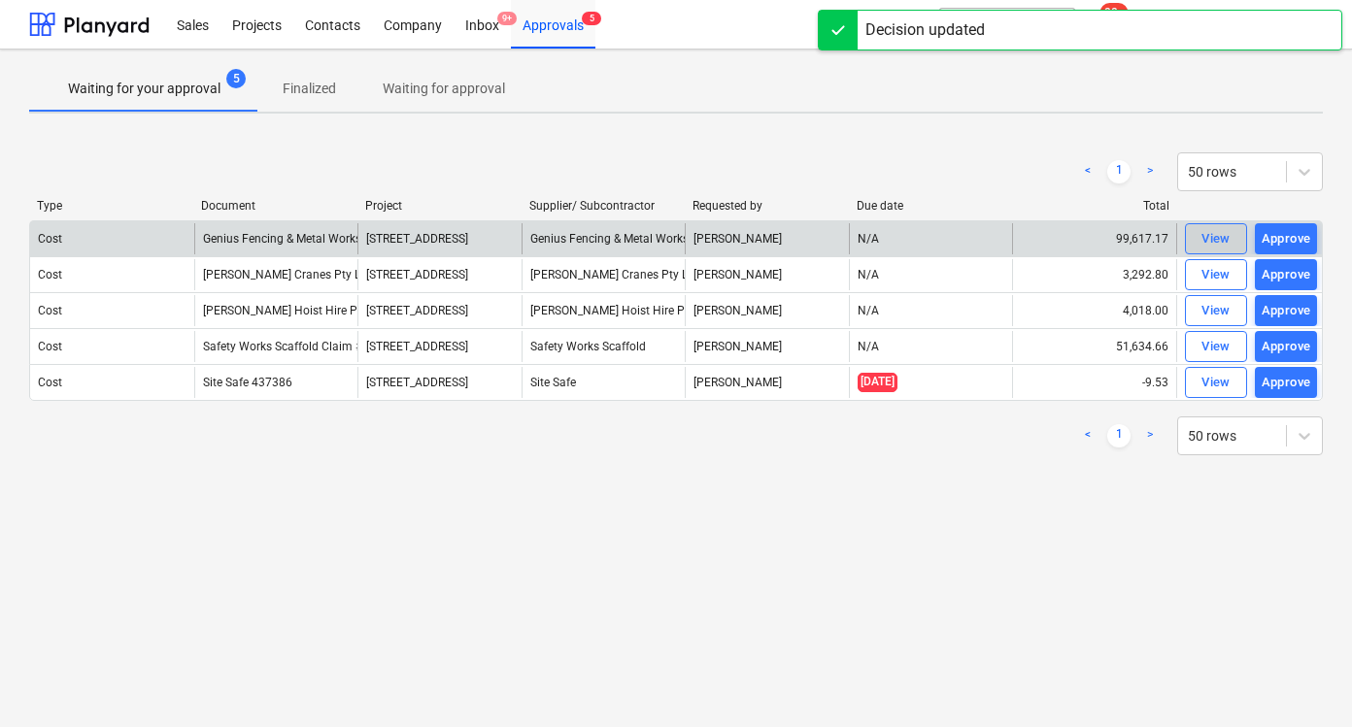
click at [1207, 241] on div "View" at bounding box center [1215, 239] width 29 height 22
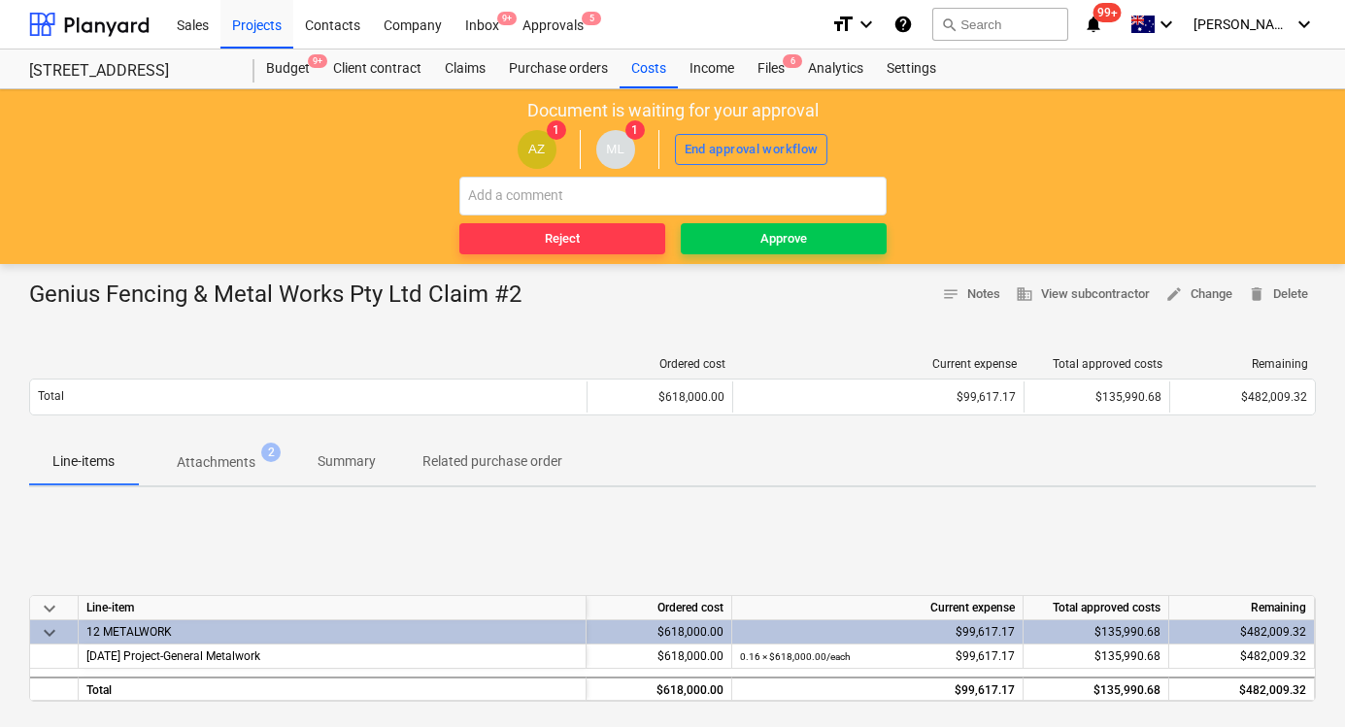
click at [246, 470] on p "Attachments" at bounding box center [216, 462] width 79 height 20
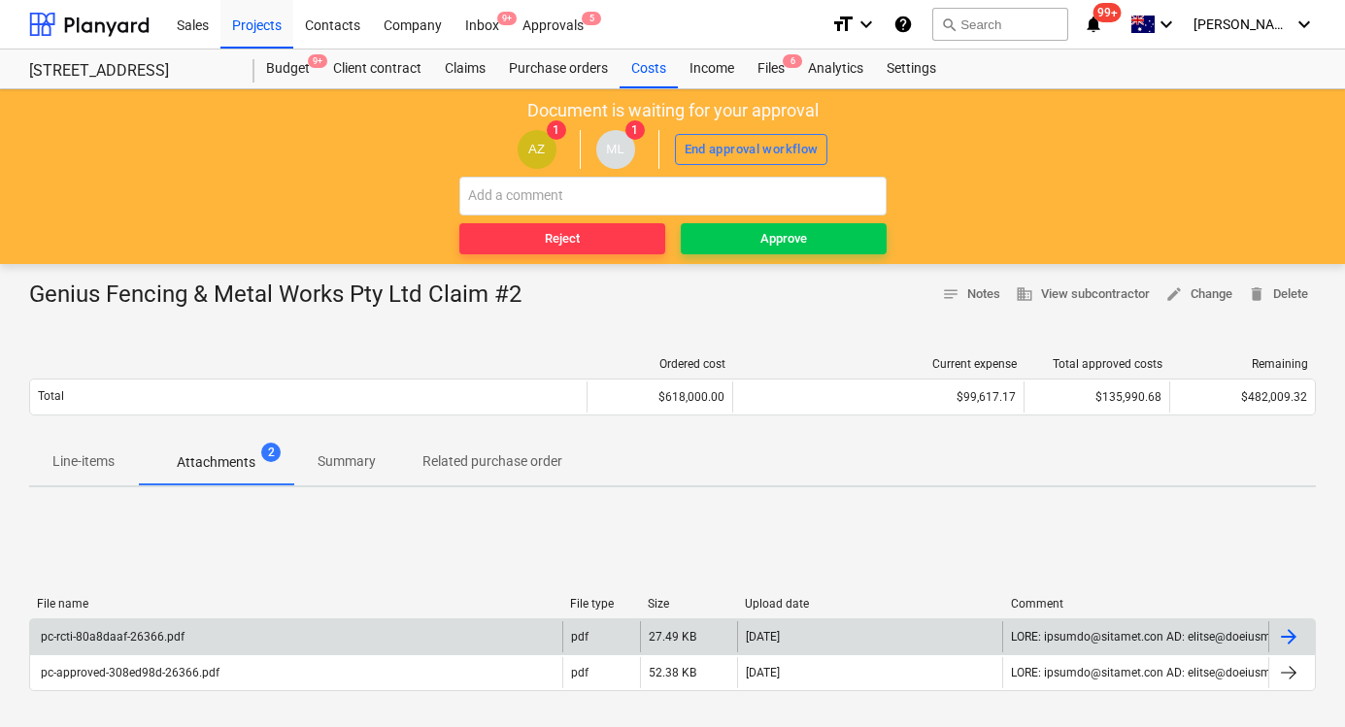
click at [225, 631] on div "pc-rcti-80a8daaf-26366.pdf" at bounding box center [296, 636] width 532 height 31
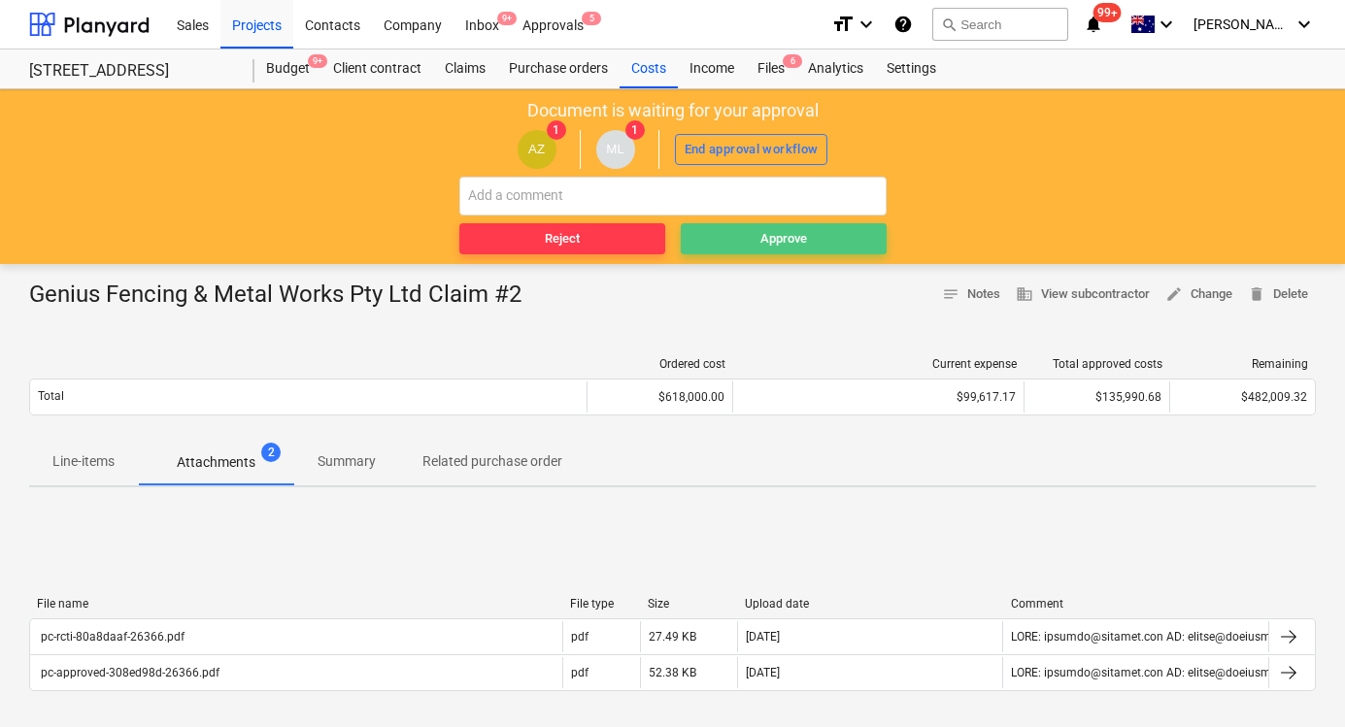
click at [801, 240] on div "Approve" at bounding box center [783, 239] width 47 height 22
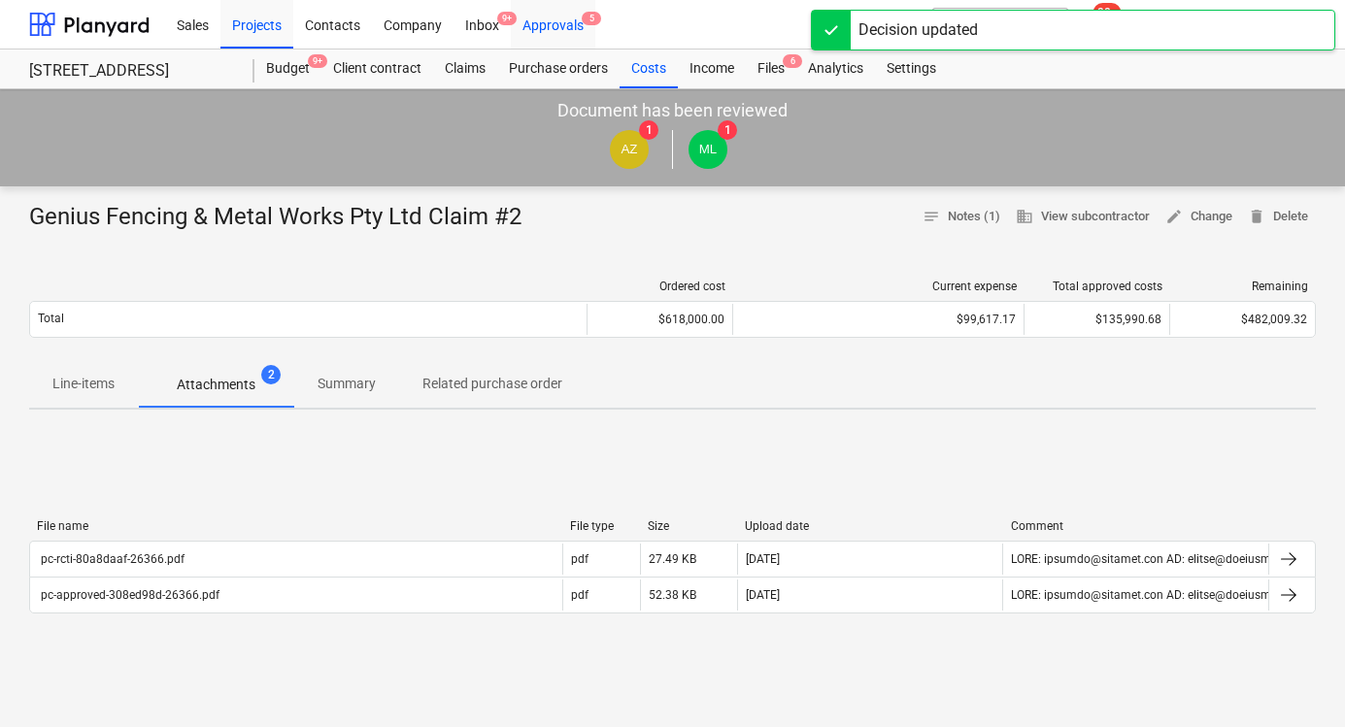
click at [543, 29] on div "Approvals 5" at bounding box center [553, 24] width 84 height 50
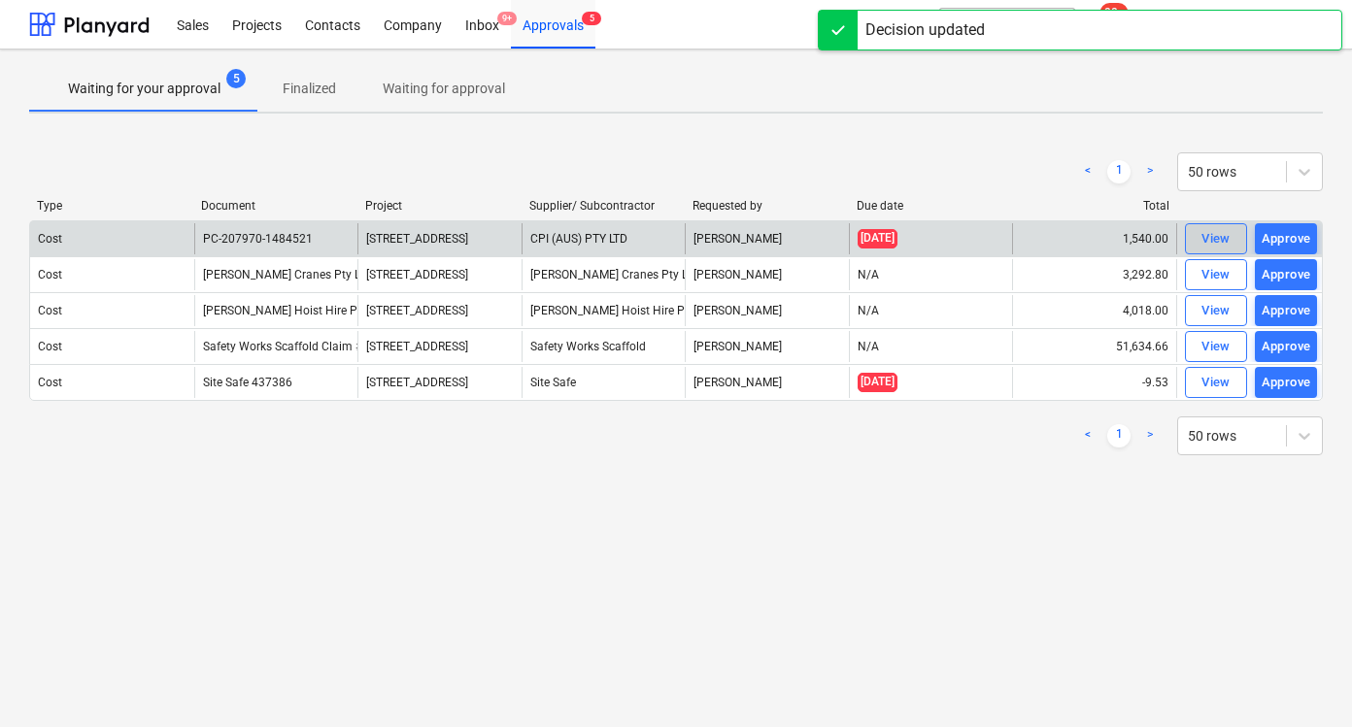
click at [1207, 235] on div "View" at bounding box center [1215, 239] width 29 height 22
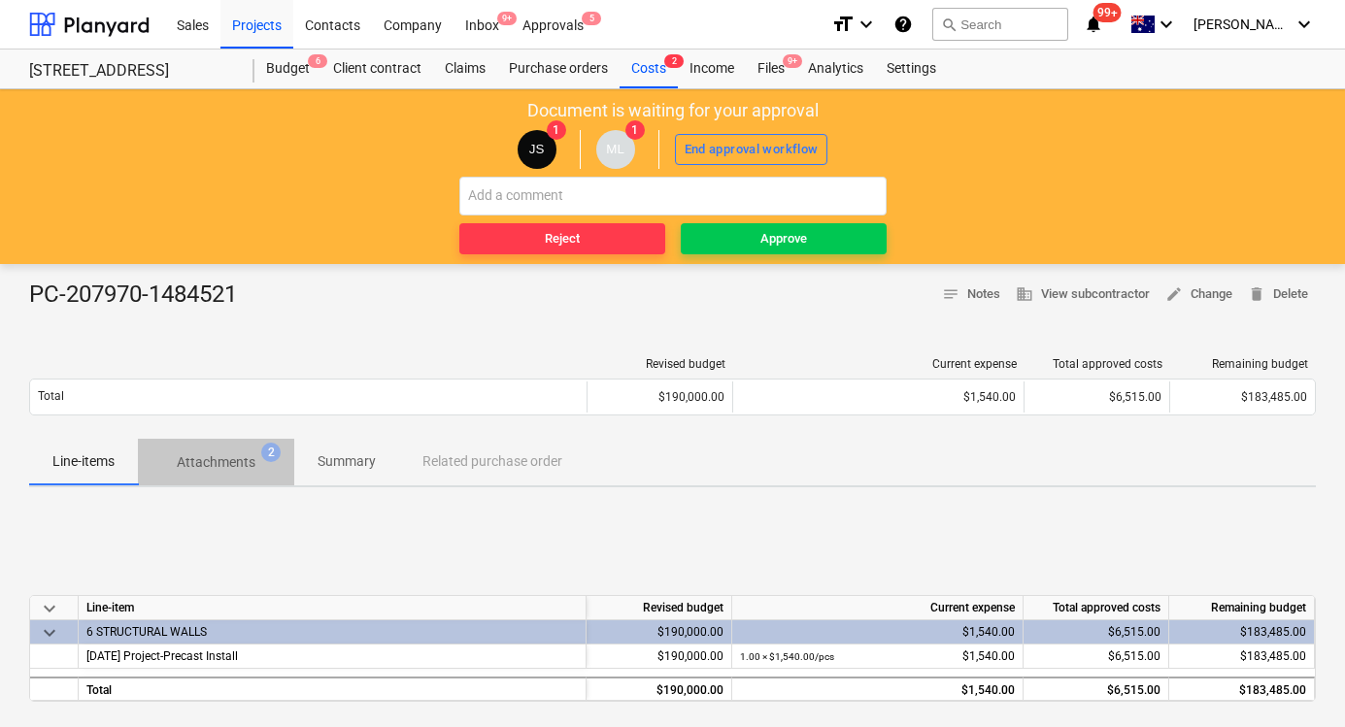
click at [227, 467] on p "Attachments" at bounding box center [216, 462] width 79 height 20
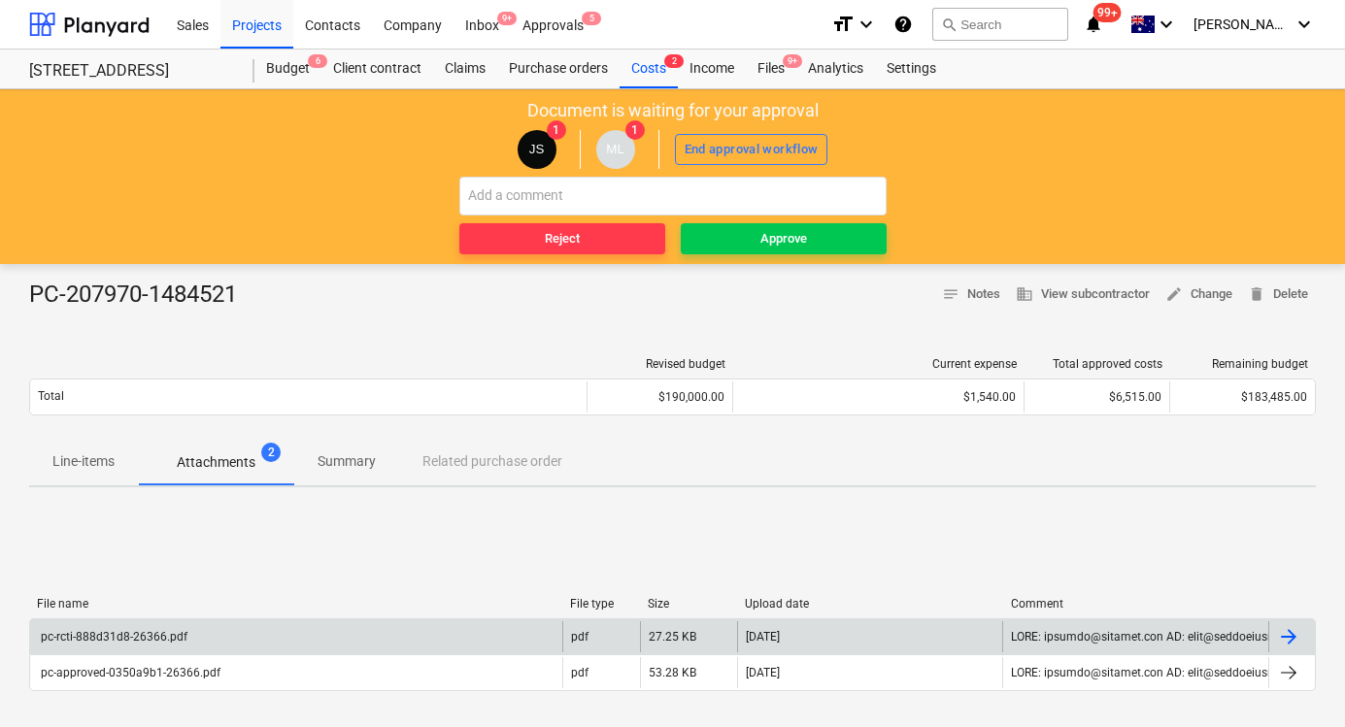
click at [163, 621] on div "pc-rcti-888d31d8-26366.pdf" at bounding box center [296, 636] width 532 height 31
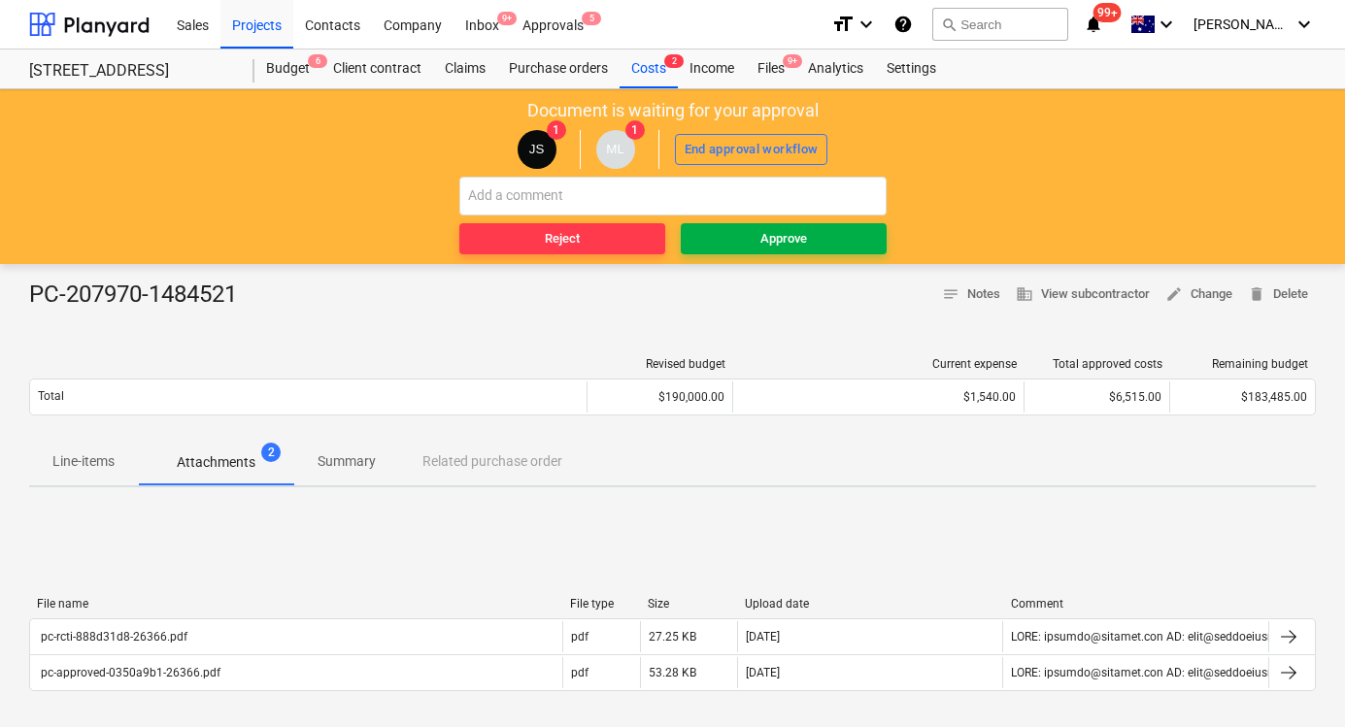
click at [726, 246] on span "Approve" at bounding box center [783, 239] width 190 height 22
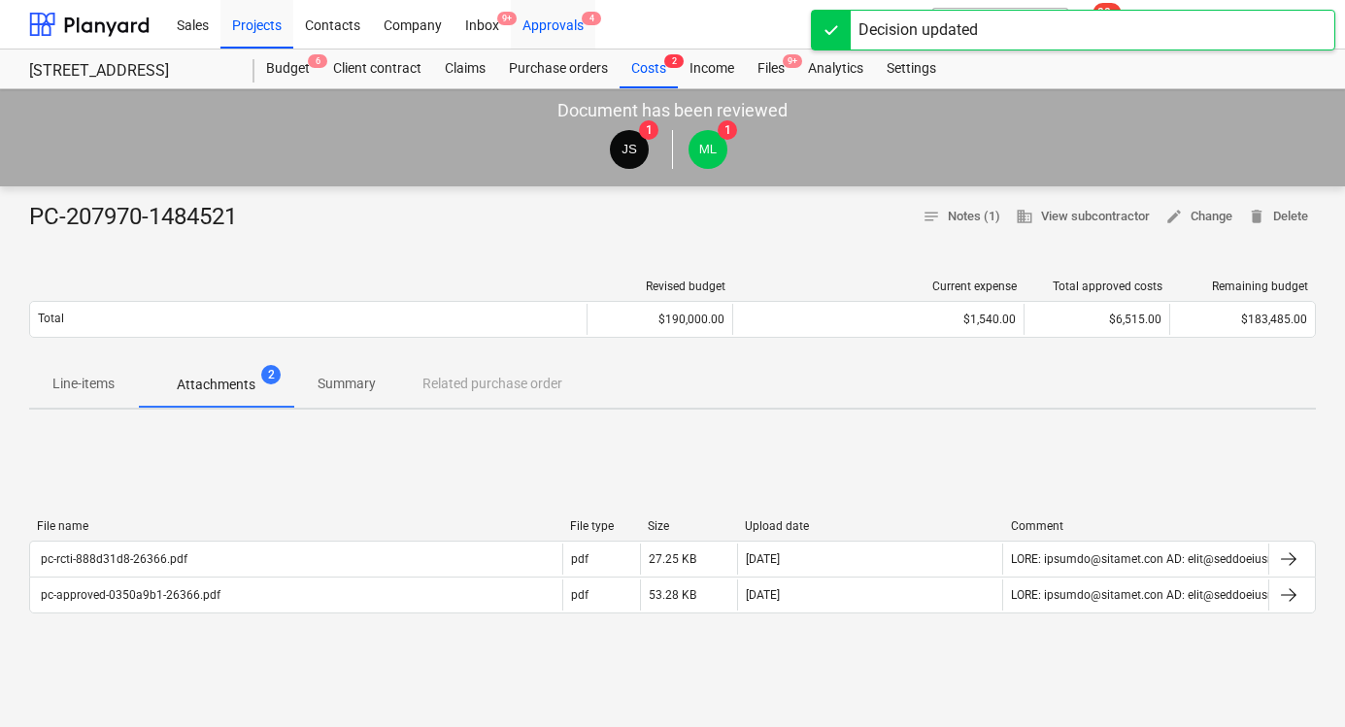
click at [570, 23] on div "Approvals 4" at bounding box center [553, 24] width 84 height 50
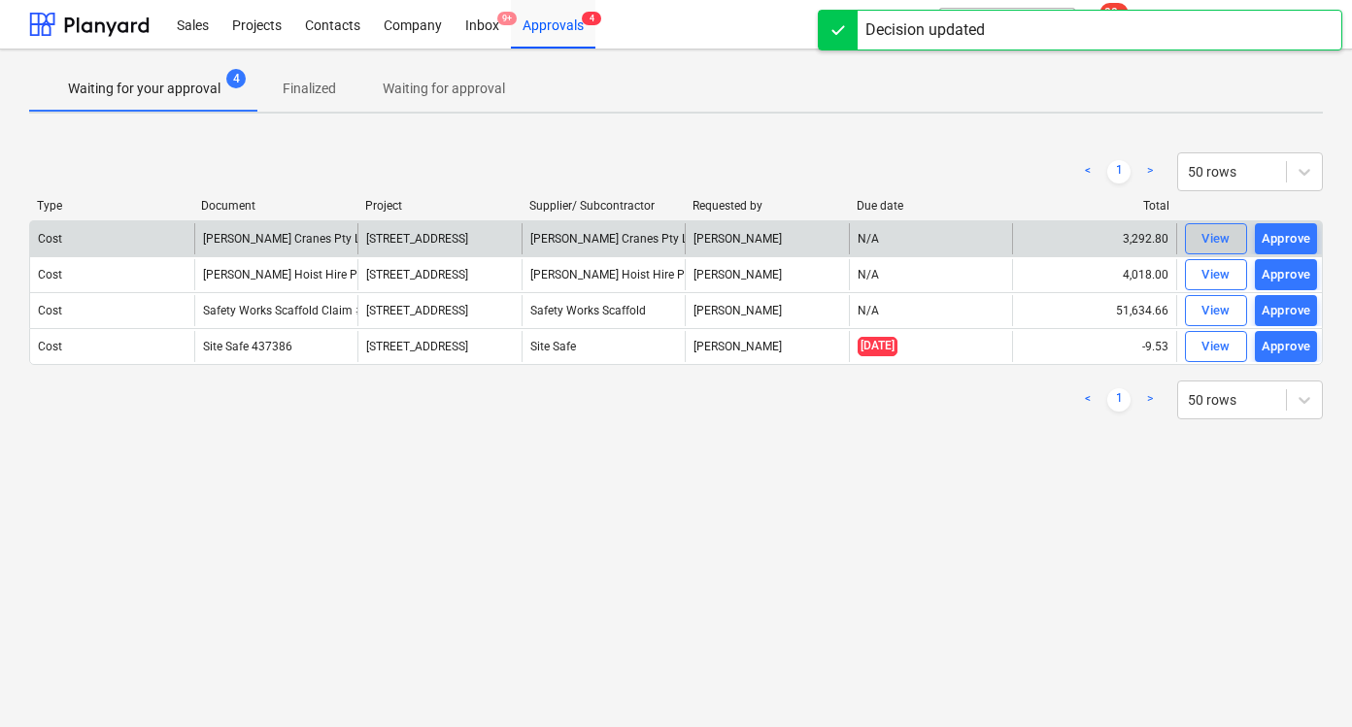
click at [1192, 226] on button "View" at bounding box center [1216, 238] width 62 height 31
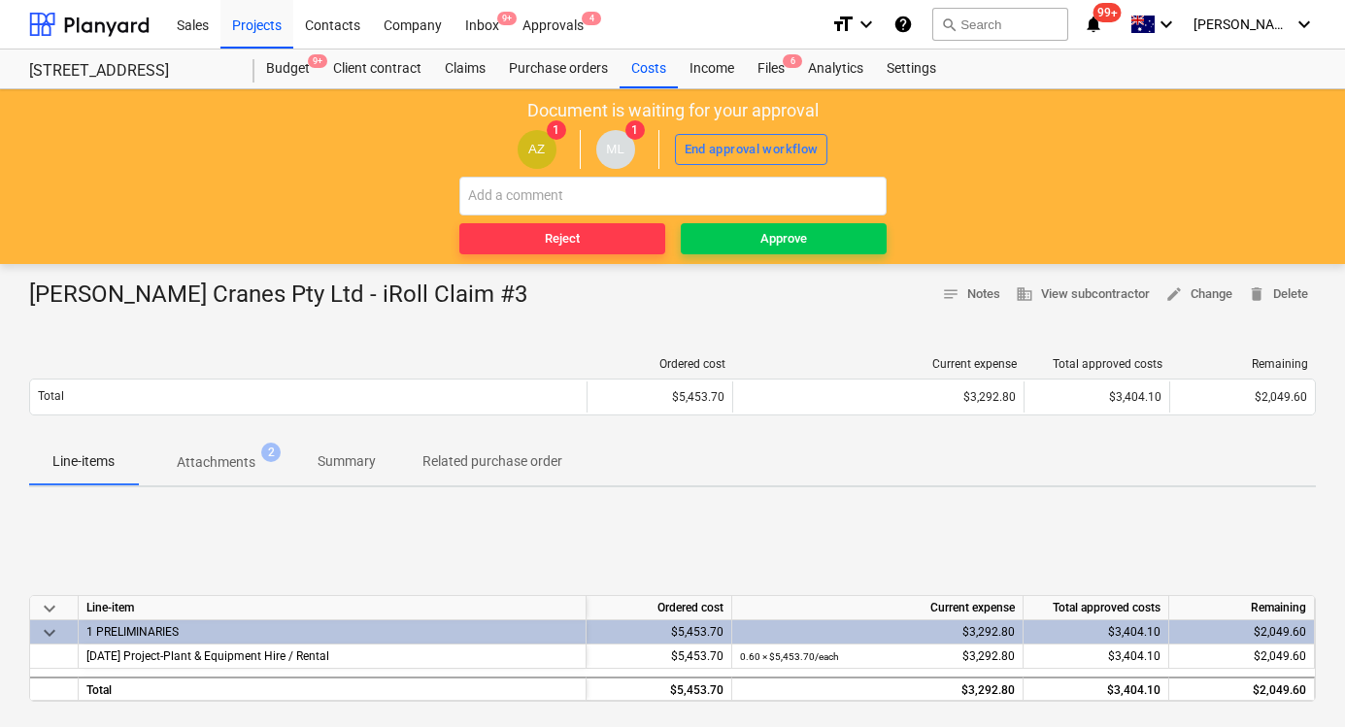
click at [255, 475] on span "Attachments 2" at bounding box center [216, 462] width 156 height 35
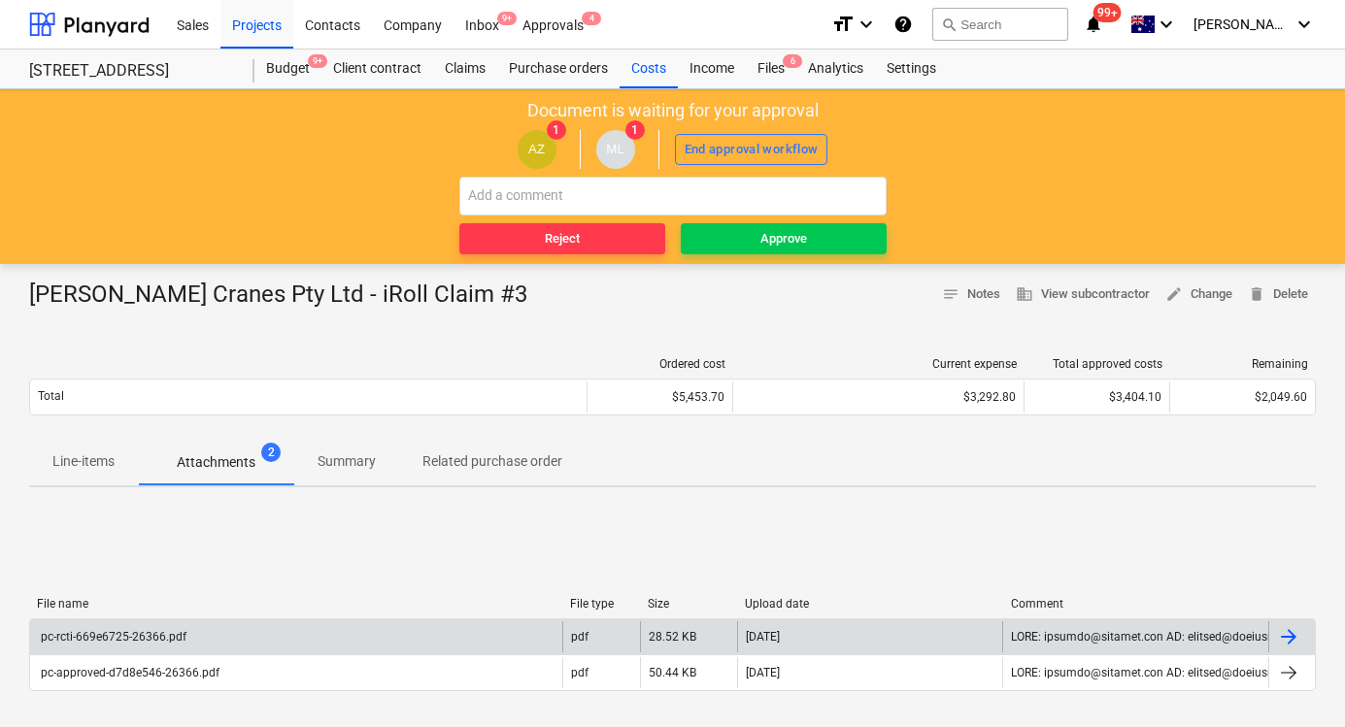
click at [307, 630] on div "pc-rcti-669e6725-26366.pdf" at bounding box center [296, 636] width 532 height 31
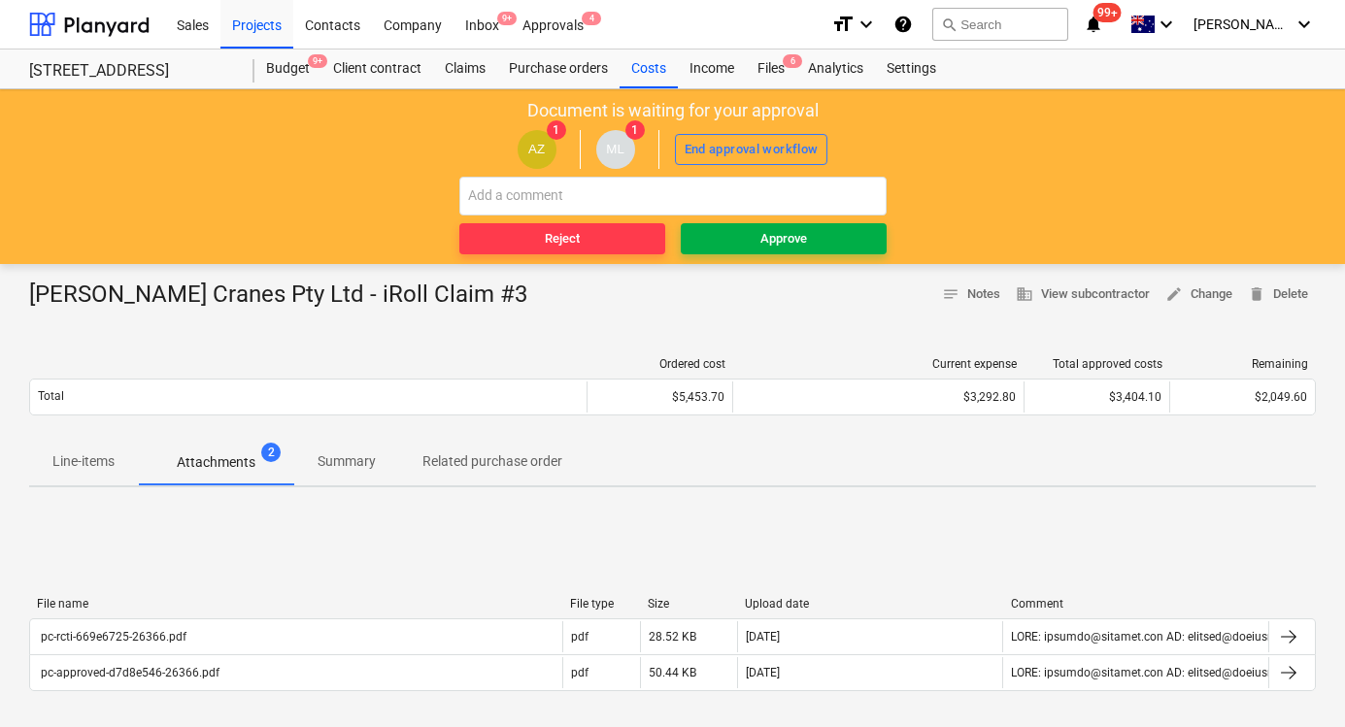
click at [783, 229] on div "Approve" at bounding box center [783, 239] width 47 height 22
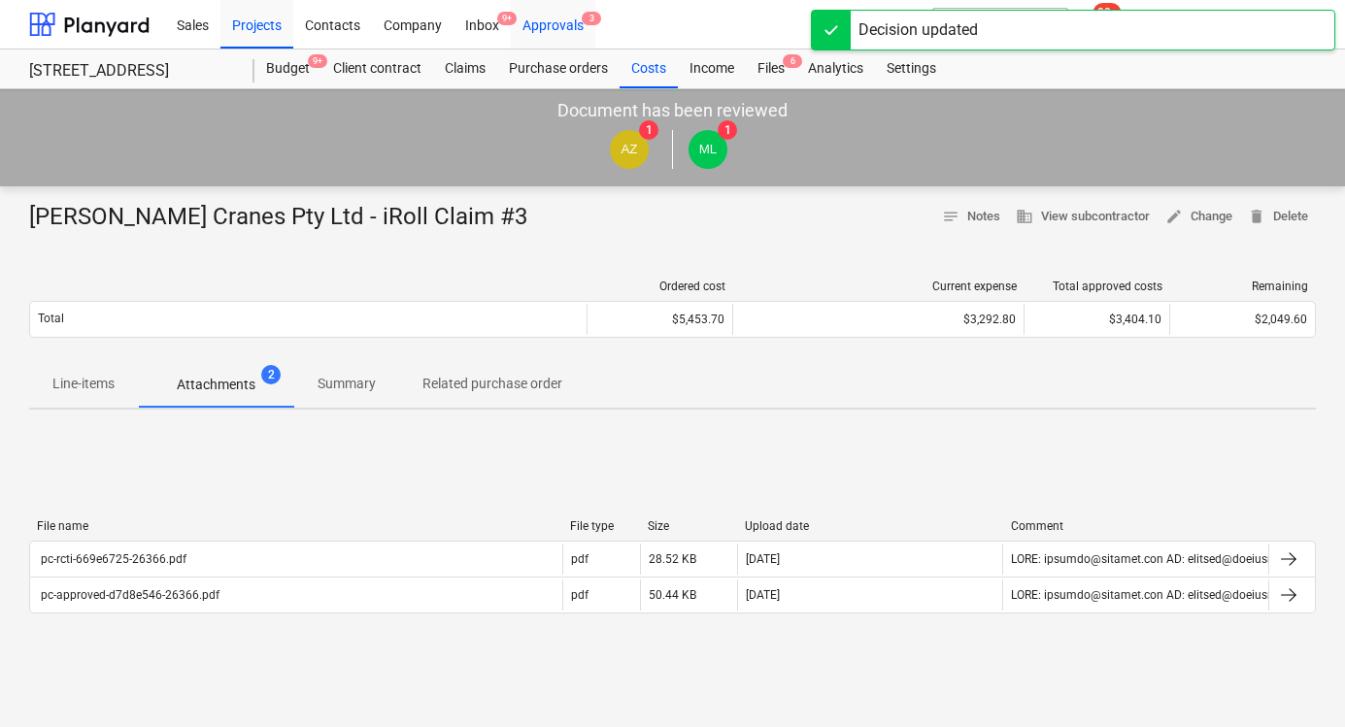
click at [557, 32] on div "Approvals 3" at bounding box center [553, 24] width 84 height 50
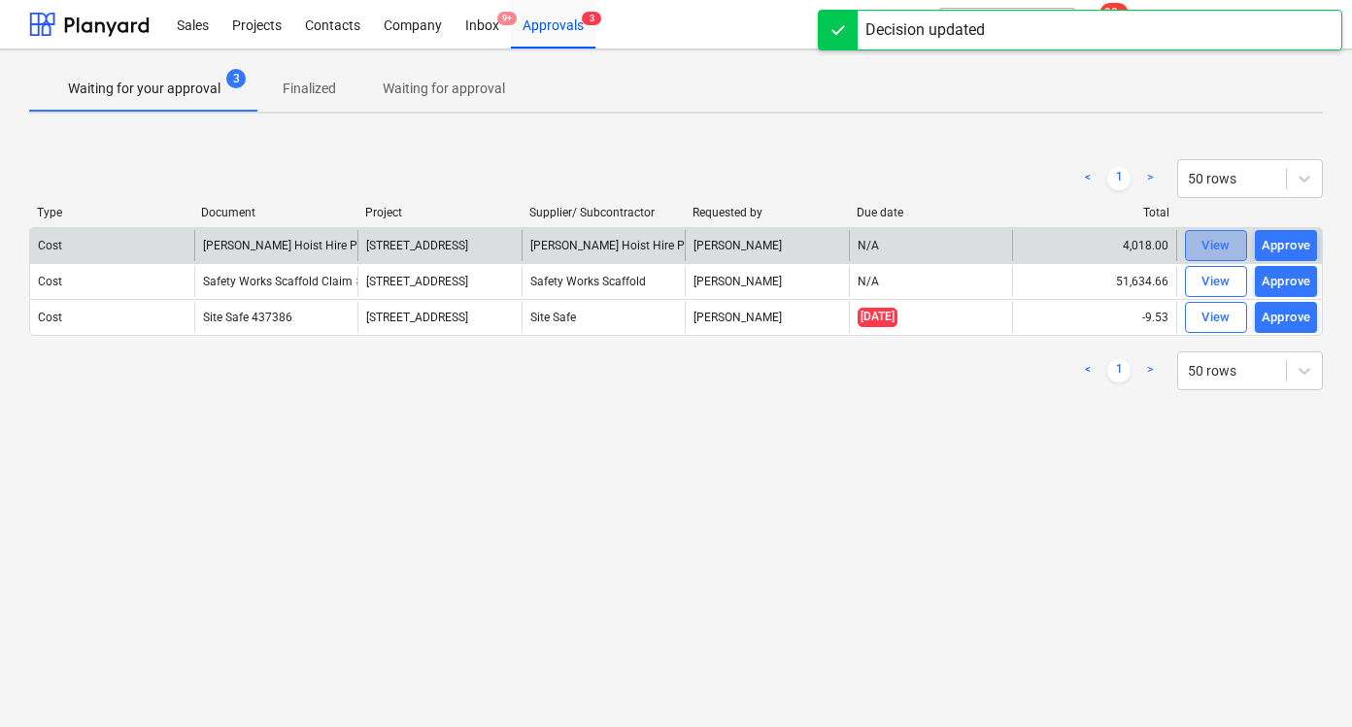
click at [1207, 245] on div "View" at bounding box center [1215, 246] width 29 height 22
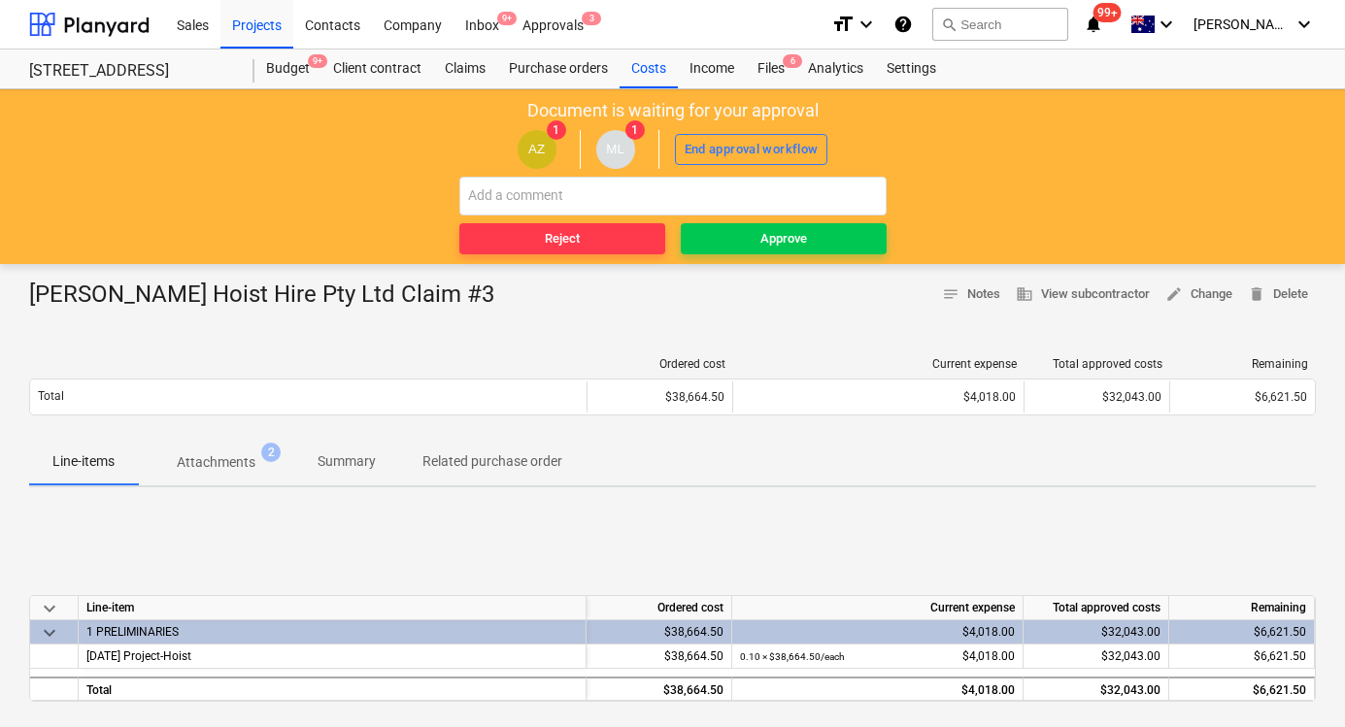
drag, startPoint x: 252, startPoint y: 477, endPoint x: 241, endPoint y: 475, distance: 11.8
click at [247, 477] on span "Attachments 2" at bounding box center [216, 462] width 156 height 35
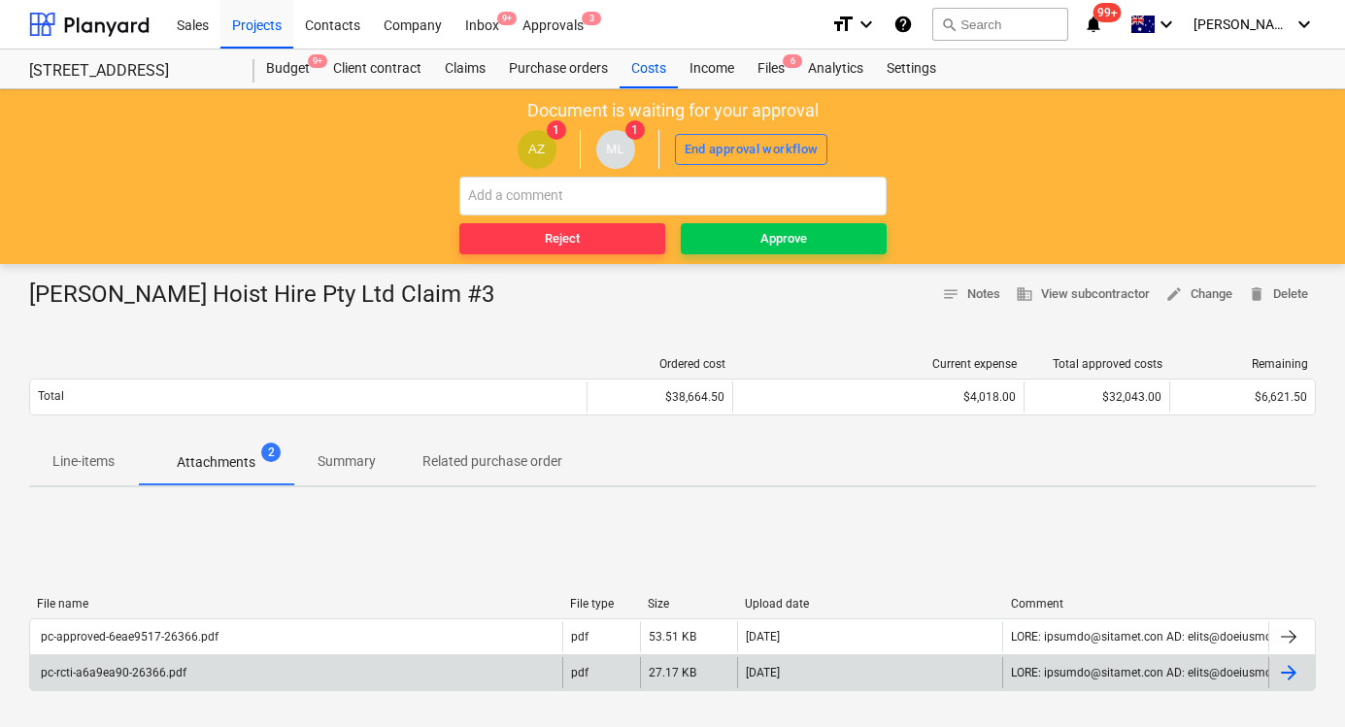
click at [108, 671] on div "pc-rcti-a6a9ea90-26366.pdf" at bounding box center [112, 673] width 149 height 14
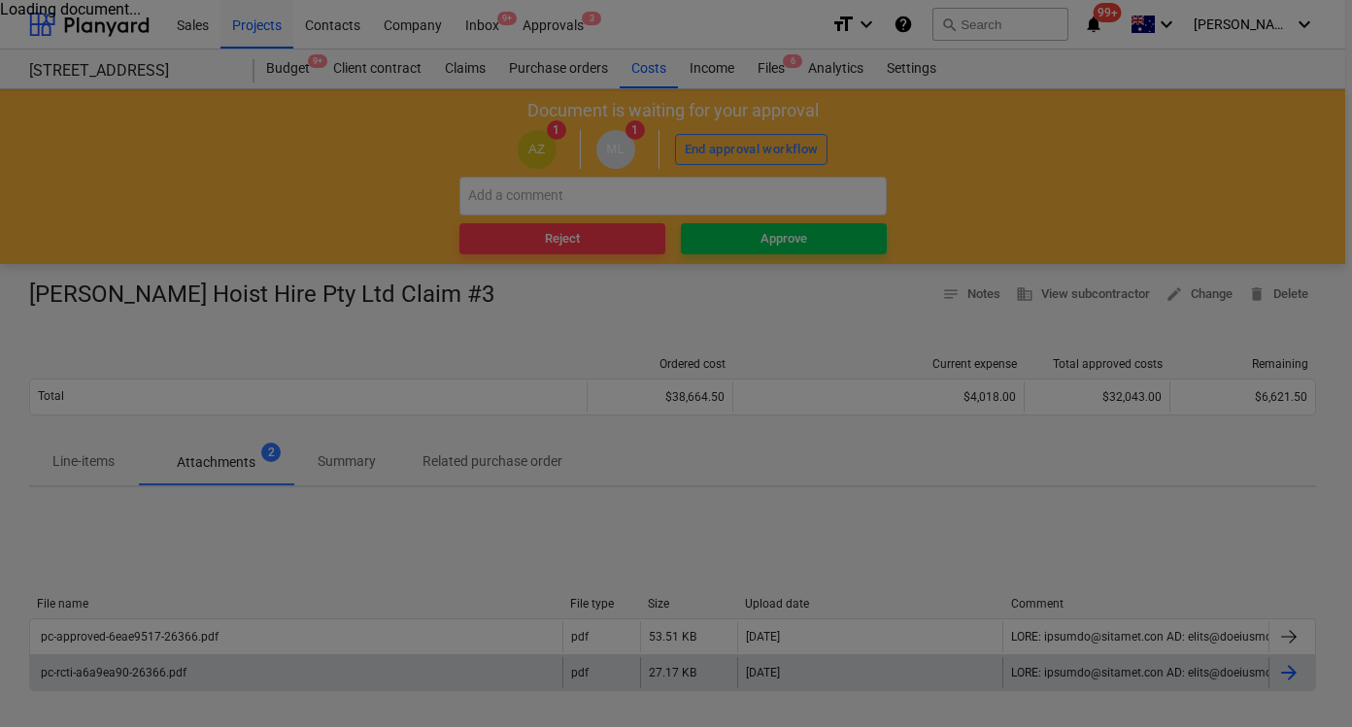
click at [433, 338] on div at bounding box center [676, 363] width 1352 height 727
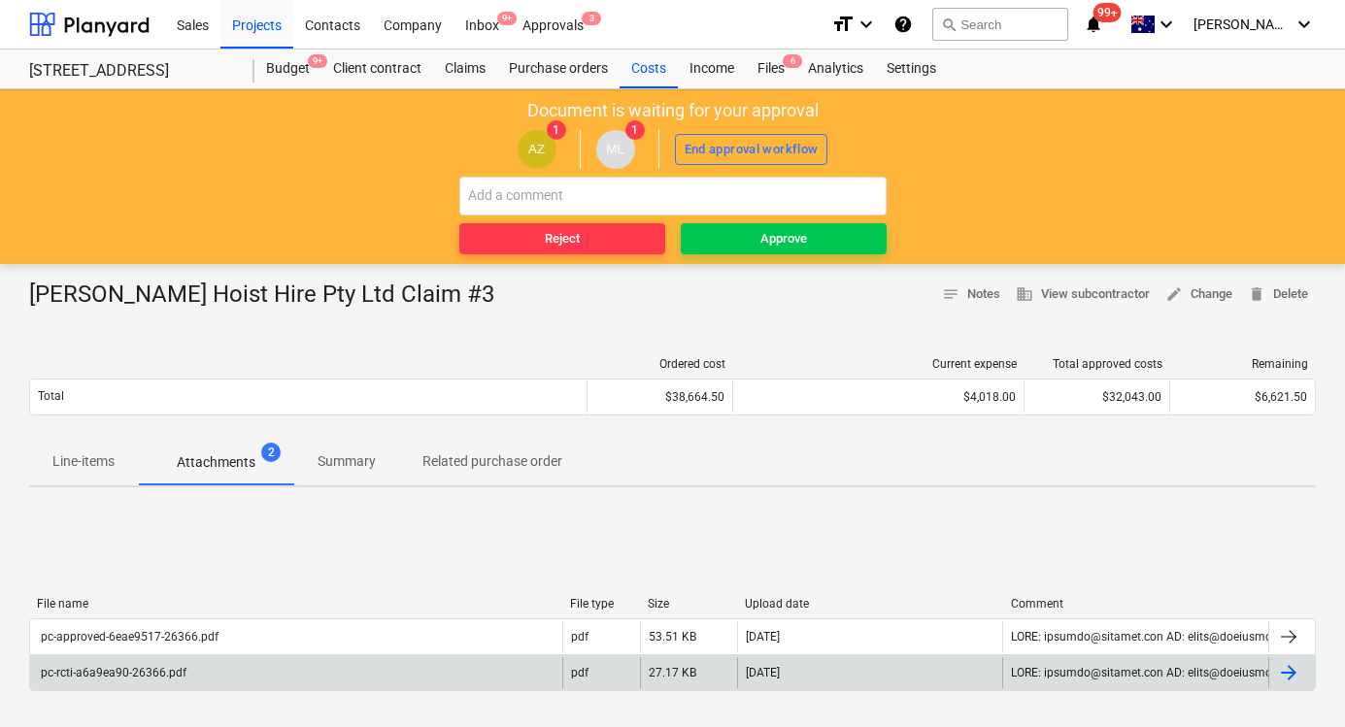
click at [121, 678] on div "pc-rcti-a6a9ea90-26366.pdf" at bounding box center [112, 673] width 149 height 14
click at [824, 250] on button "Approve" at bounding box center [784, 238] width 206 height 31
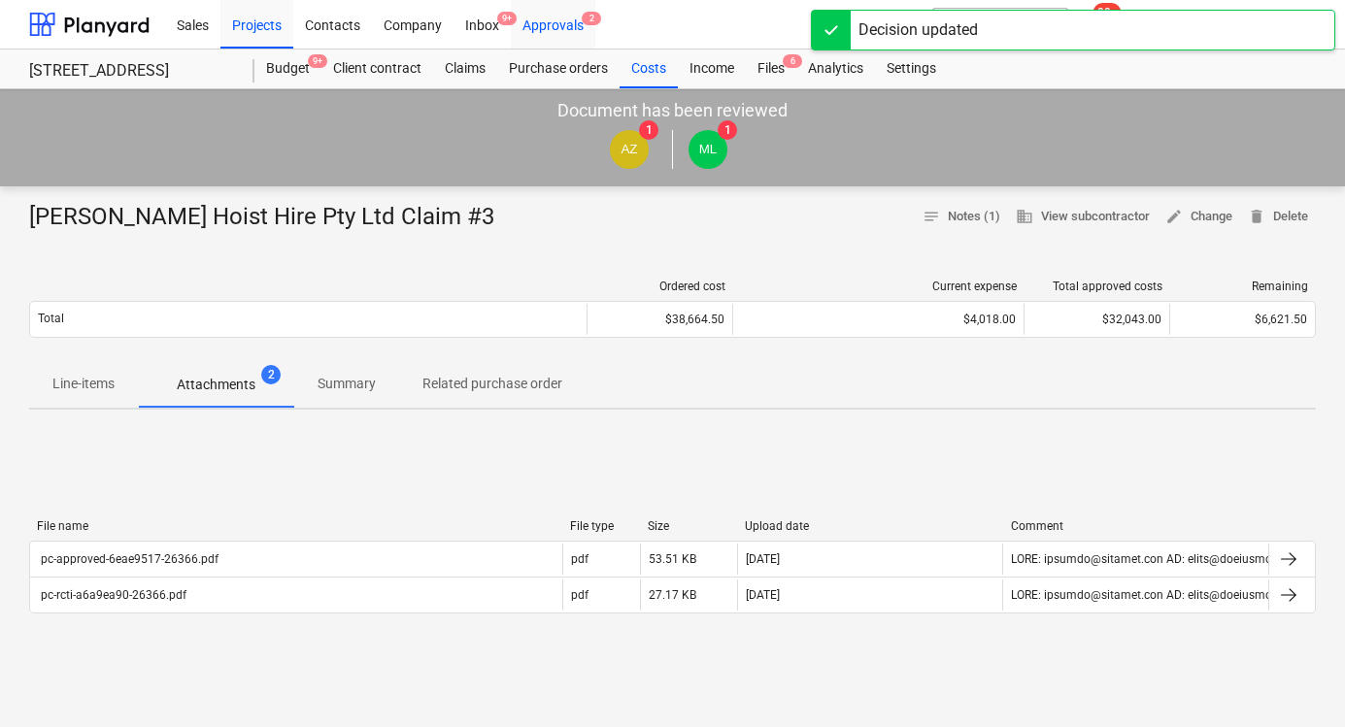
click at [574, 27] on div "Approvals 2" at bounding box center [553, 24] width 84 height 50
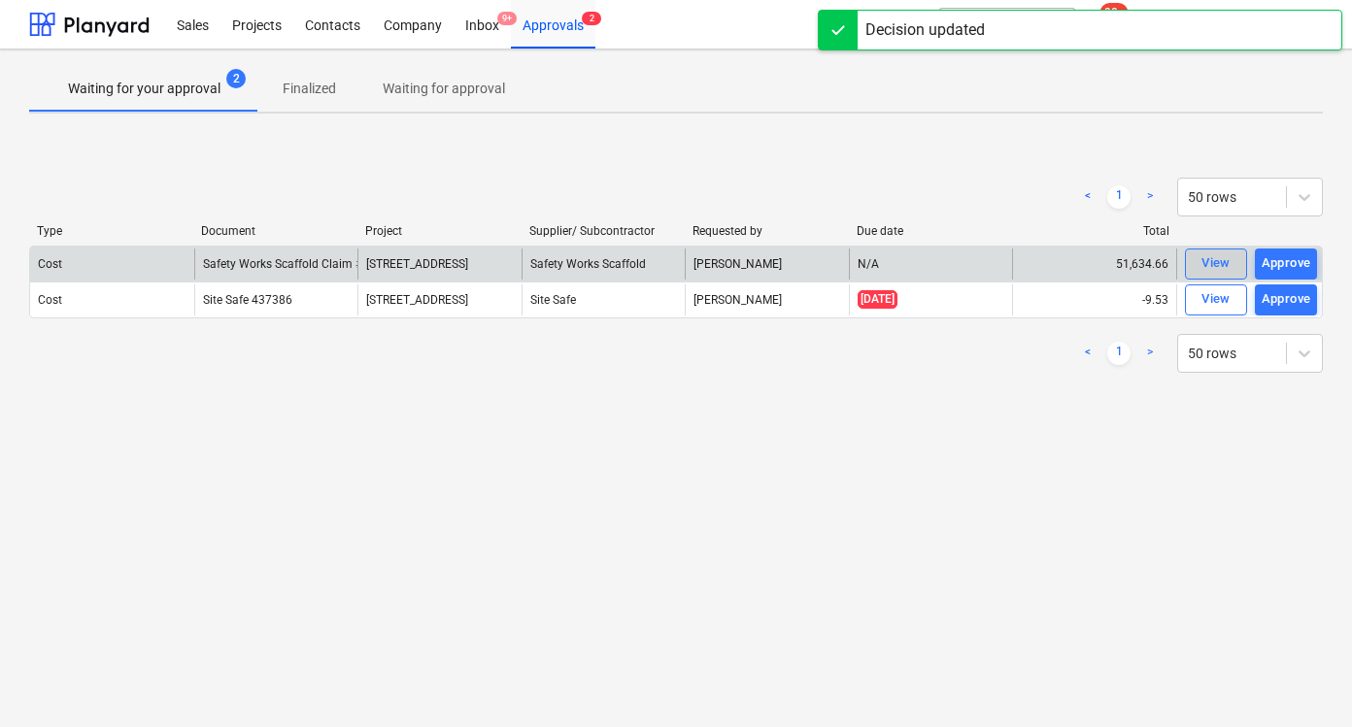
click at [1212, 275] on button "View" at bounding box center [1216, 264] width 62 height 31
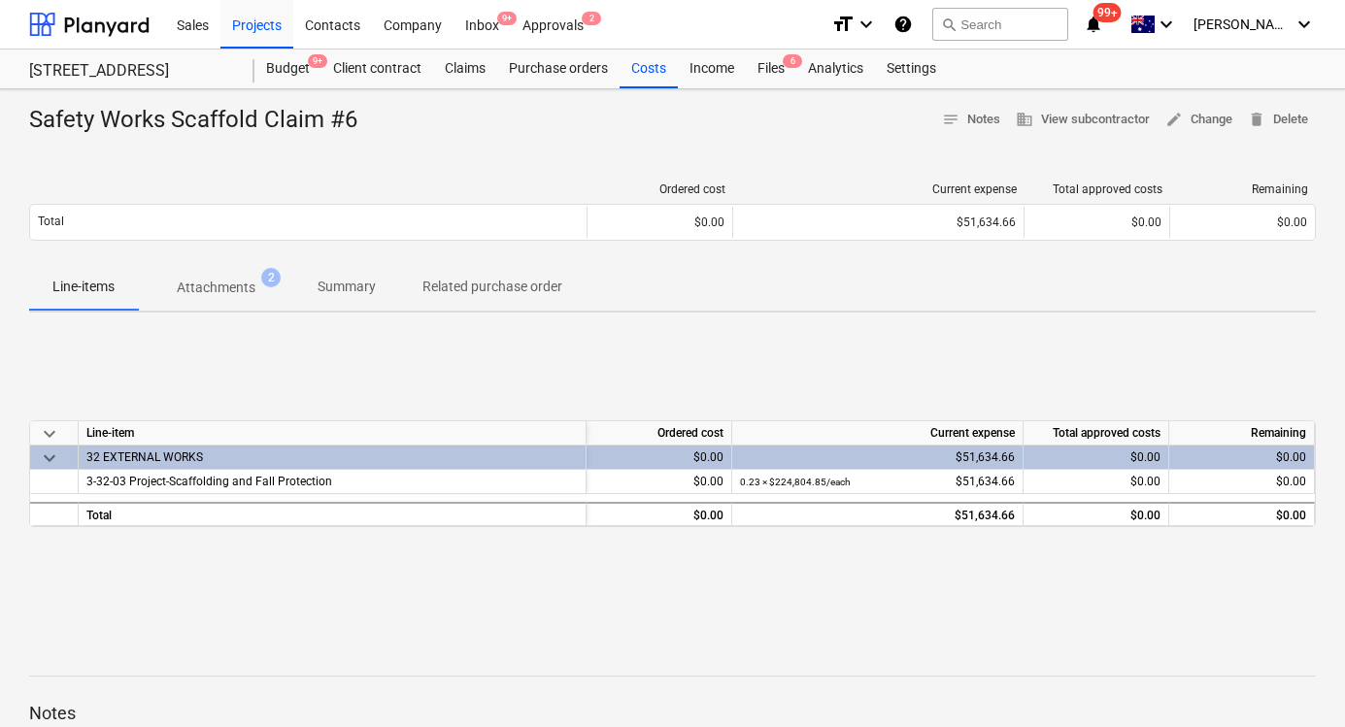
click at [217, 274] on span "Attachments 2" at bounding box center [216, 287] width 156 height 35
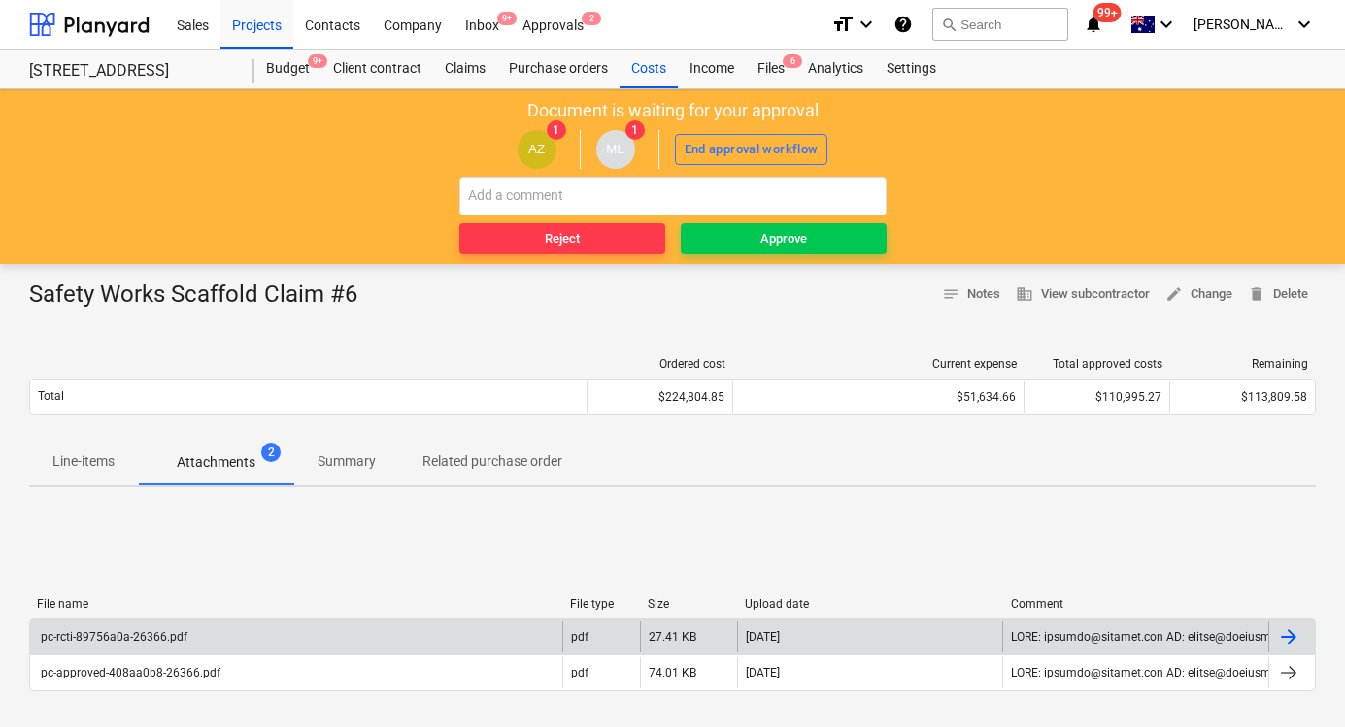
click at [163, 646] on div "pc-rcti-89756a0a-26366.pdf" at bounding box center [296, 636] width 532 height 31
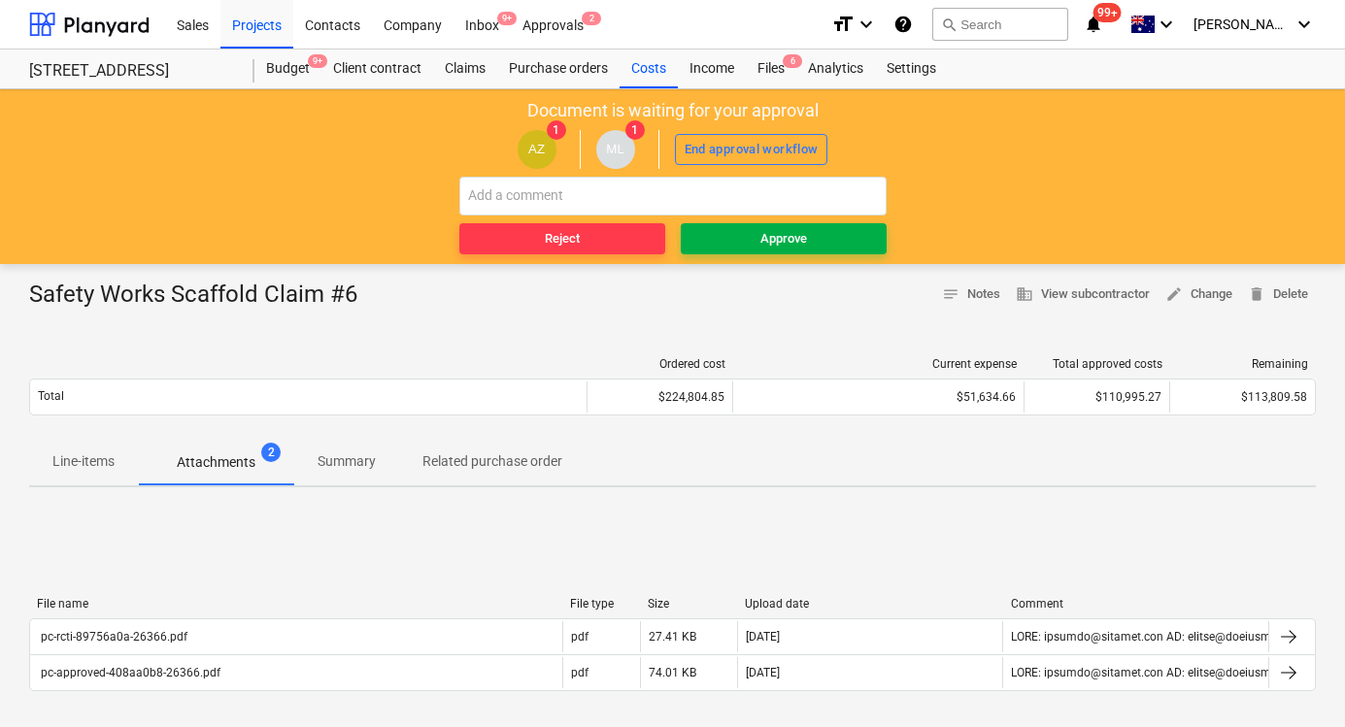
click at [749, 242] on span "Approve" at bounding box center [783, 239] width 190 height 22
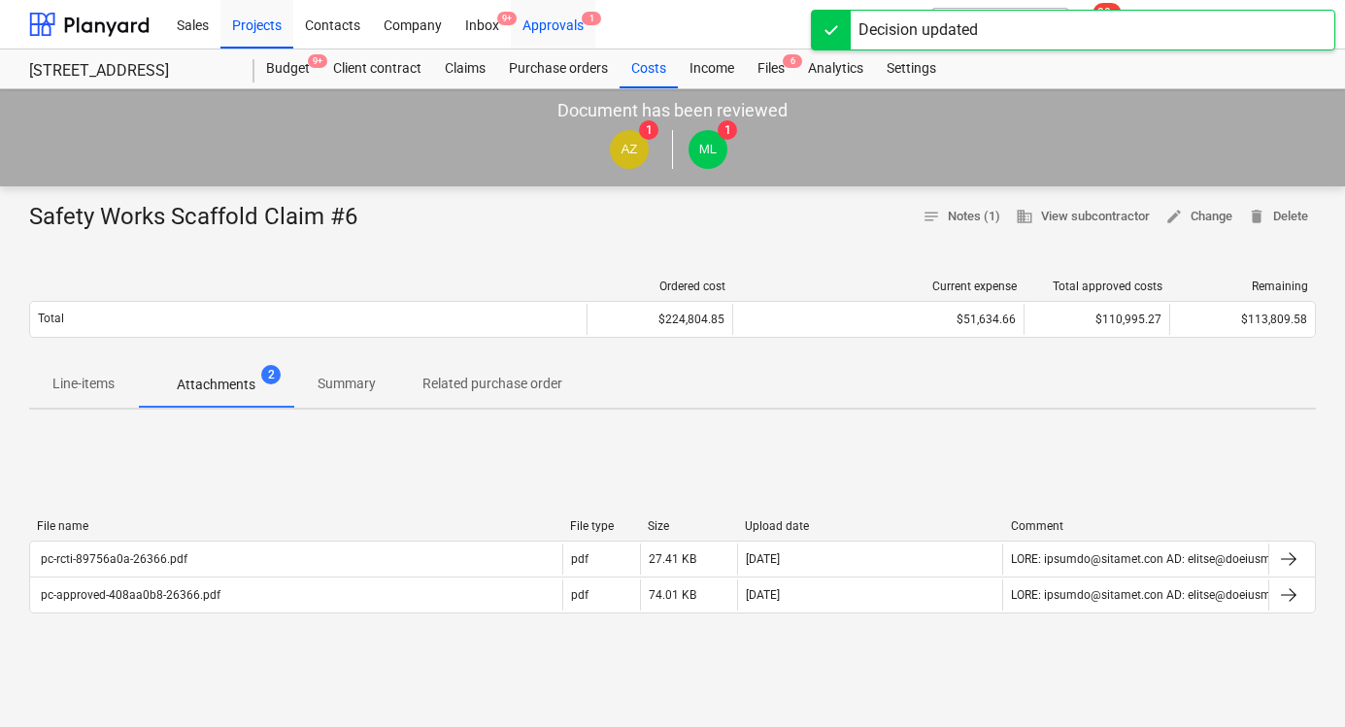
click at [576, 23] on div "Approvals 1" at bounding box center [553, 24] width 84 height 50
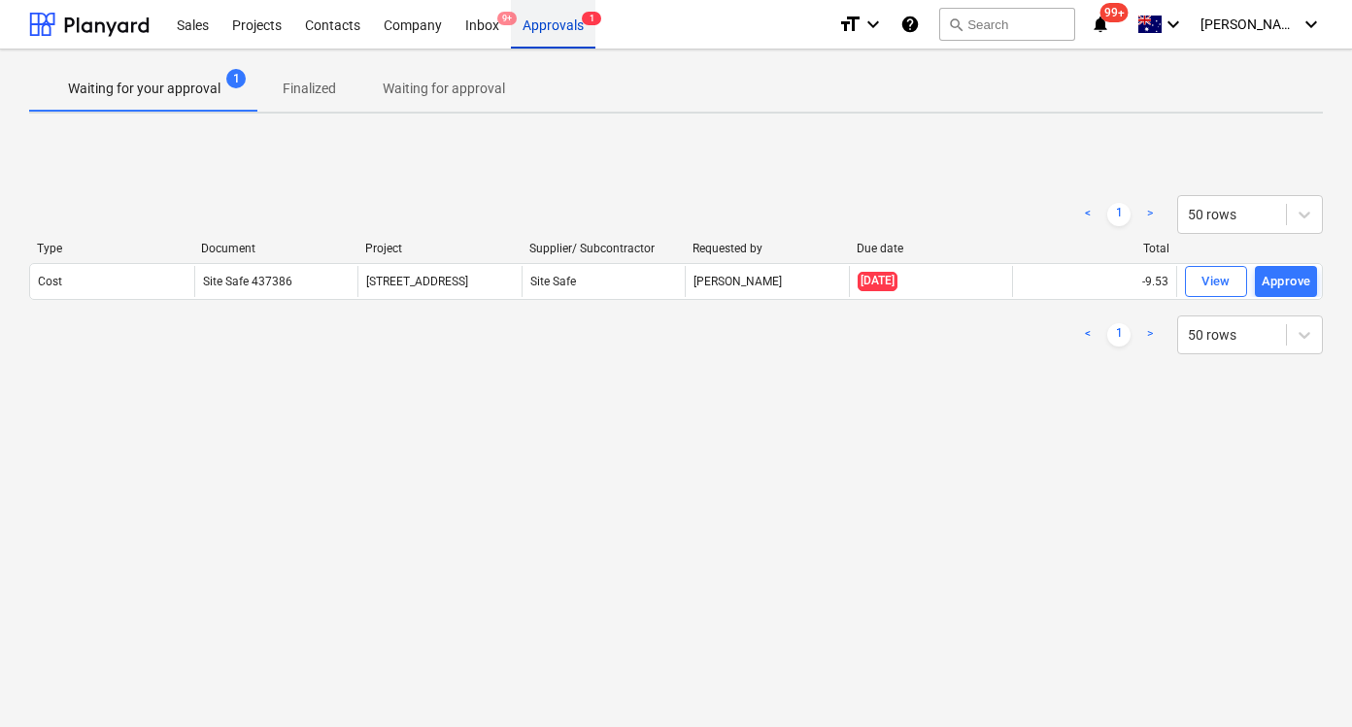
click at [552, 40] on div "Approvals 1" at bounding box center [553, 24] width 84 height 50
click at [260, 23] on div "Projects" at bounding box center [256, 24] width 73 height 50
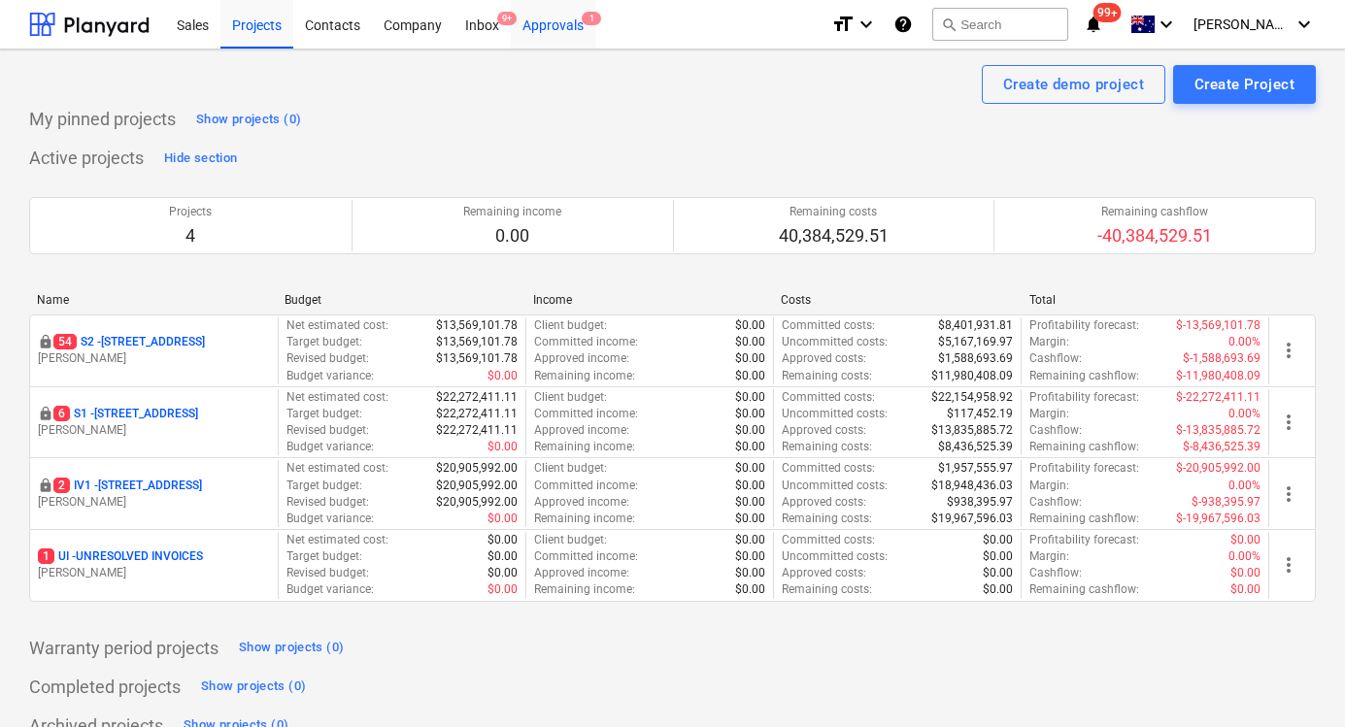
click at [557, 24] on div "Approvals 1" at bounding box center [553, 24] width 84 height 50
